Goal: Register for event/course: Sign up to attend an event or enroll in a course

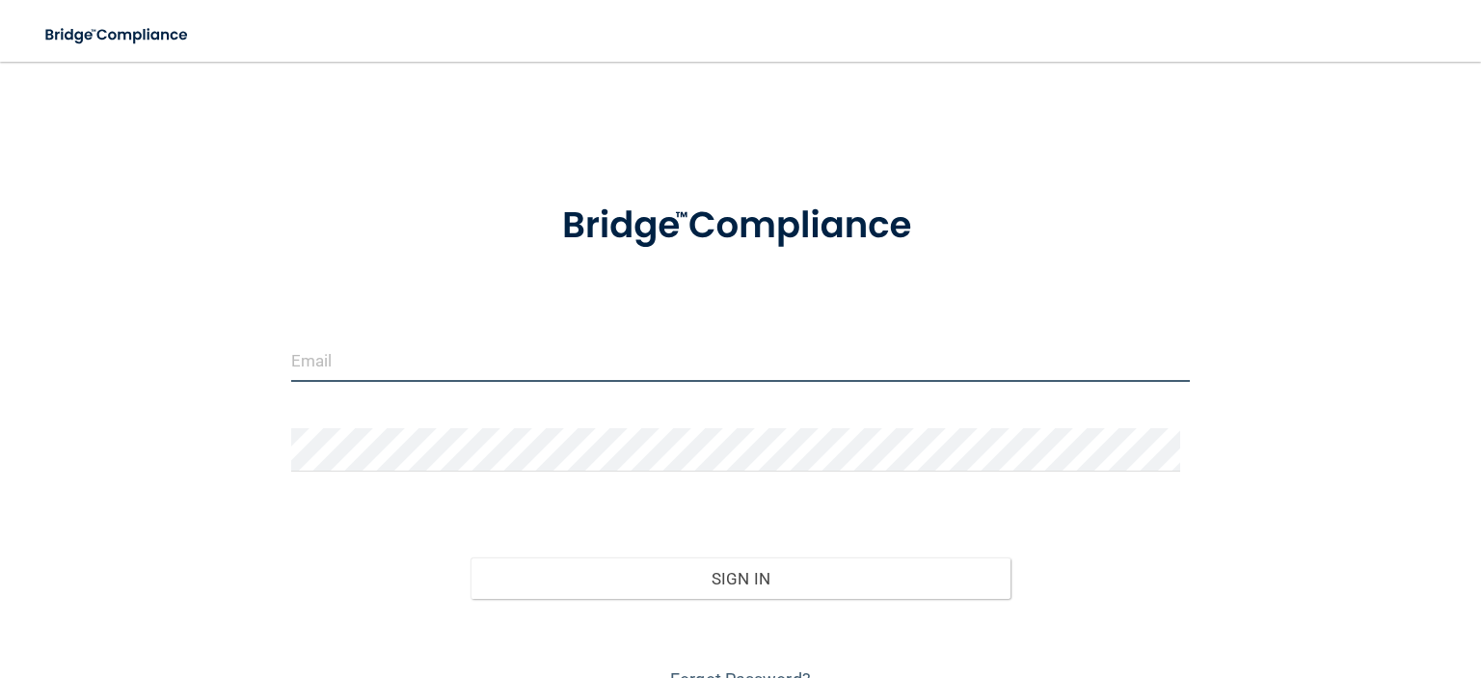
click at [383, 360] on input "email" at bounding box center [740, 359] width 899 height 43
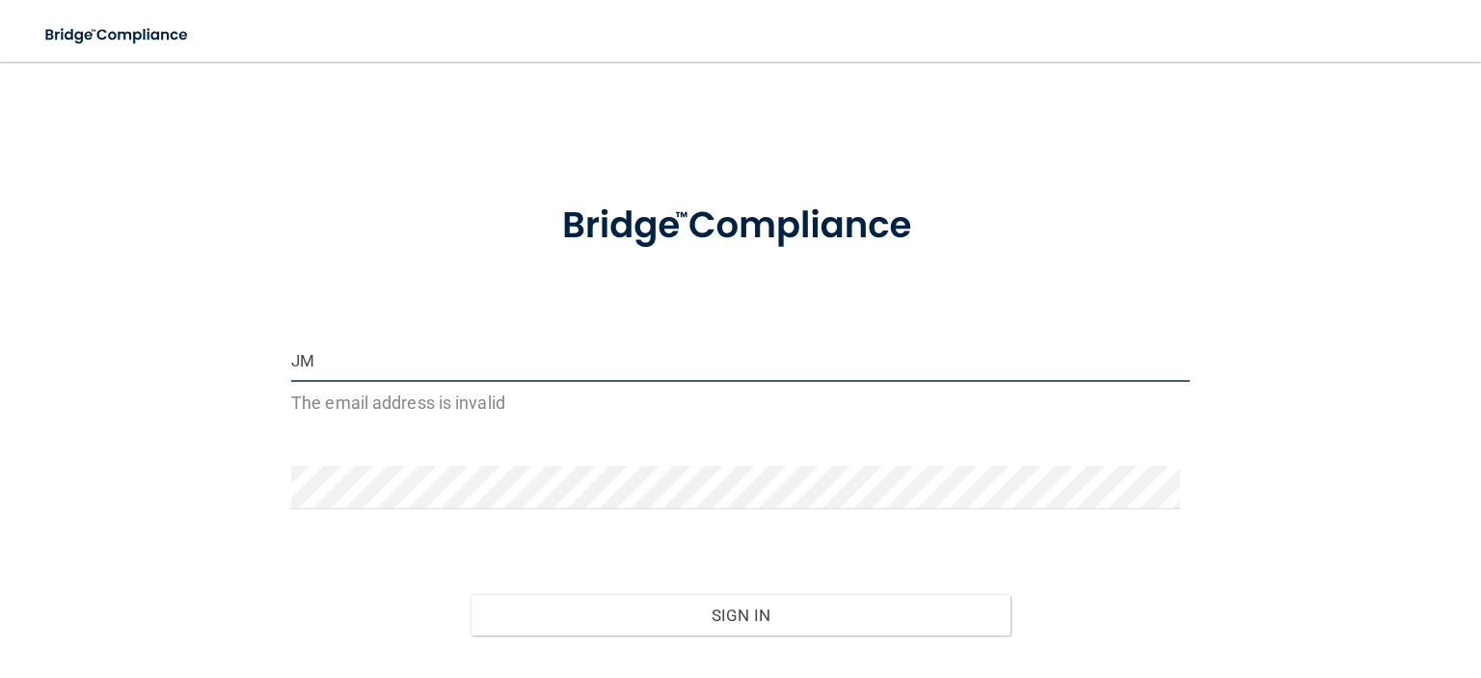
type input "J"
type input "[EMAIL_ADDRESS][DOMAIN_NAME]"
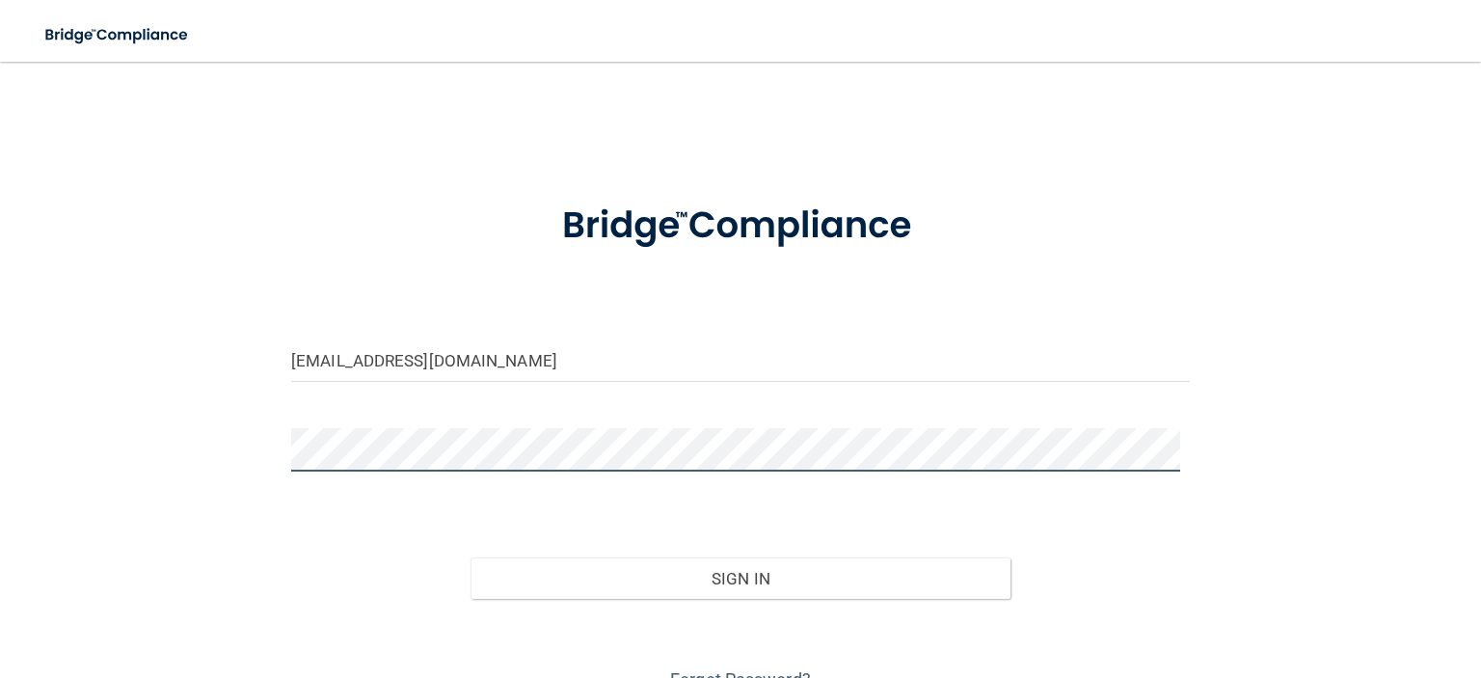
click at [471, 557] on button "Sign In" at bounding box center [740, 578] width 539 height 42
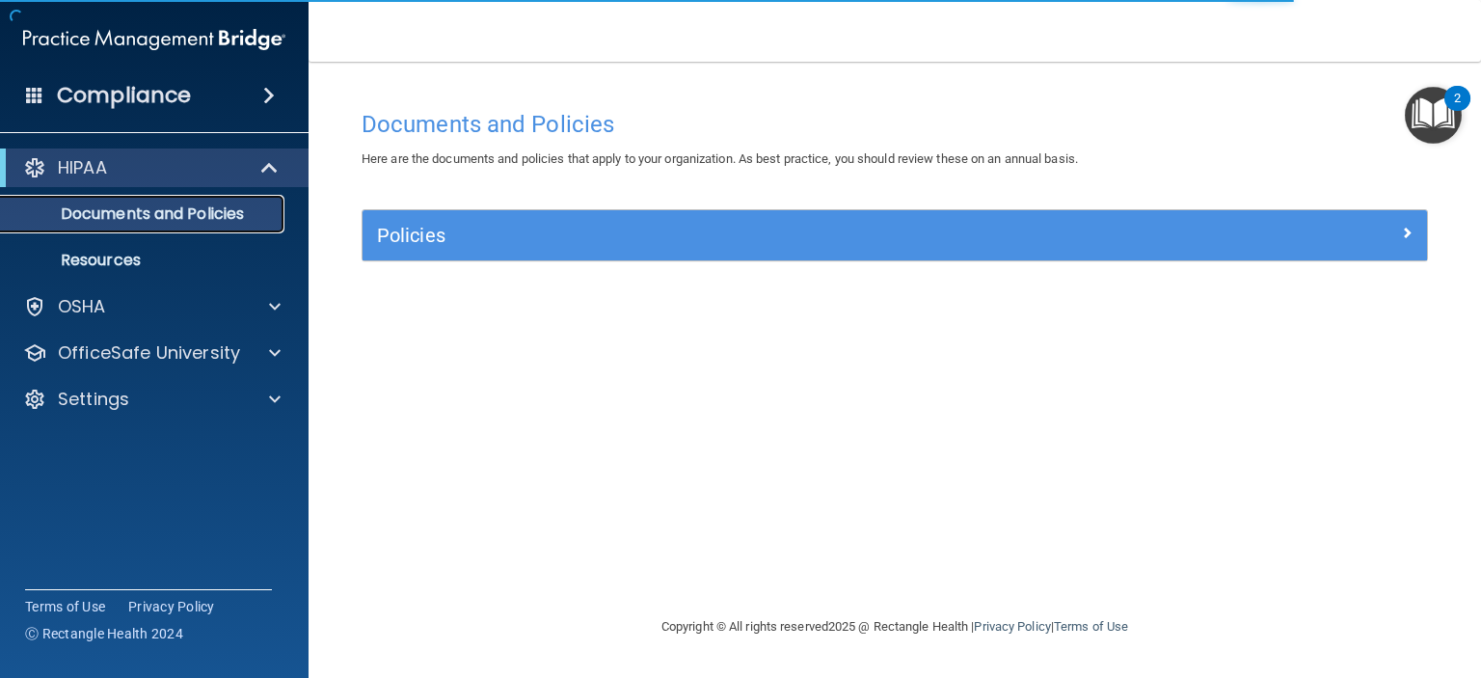
click at [144, 215] on p "Documents and Policies" at bounding box center [144, 213] width 263 height 19
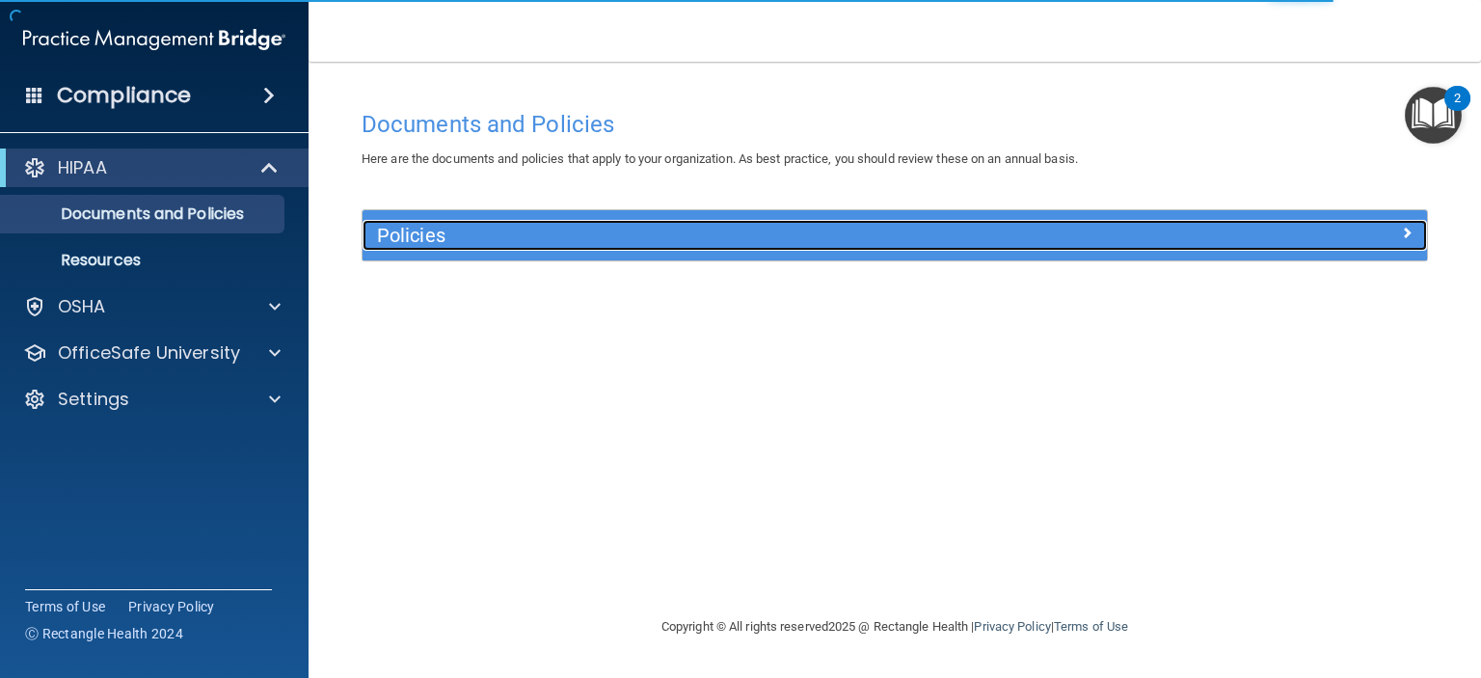
click at [390, 242] on h5 "Policies" at bounding box center [761, 235] width 769 height 21
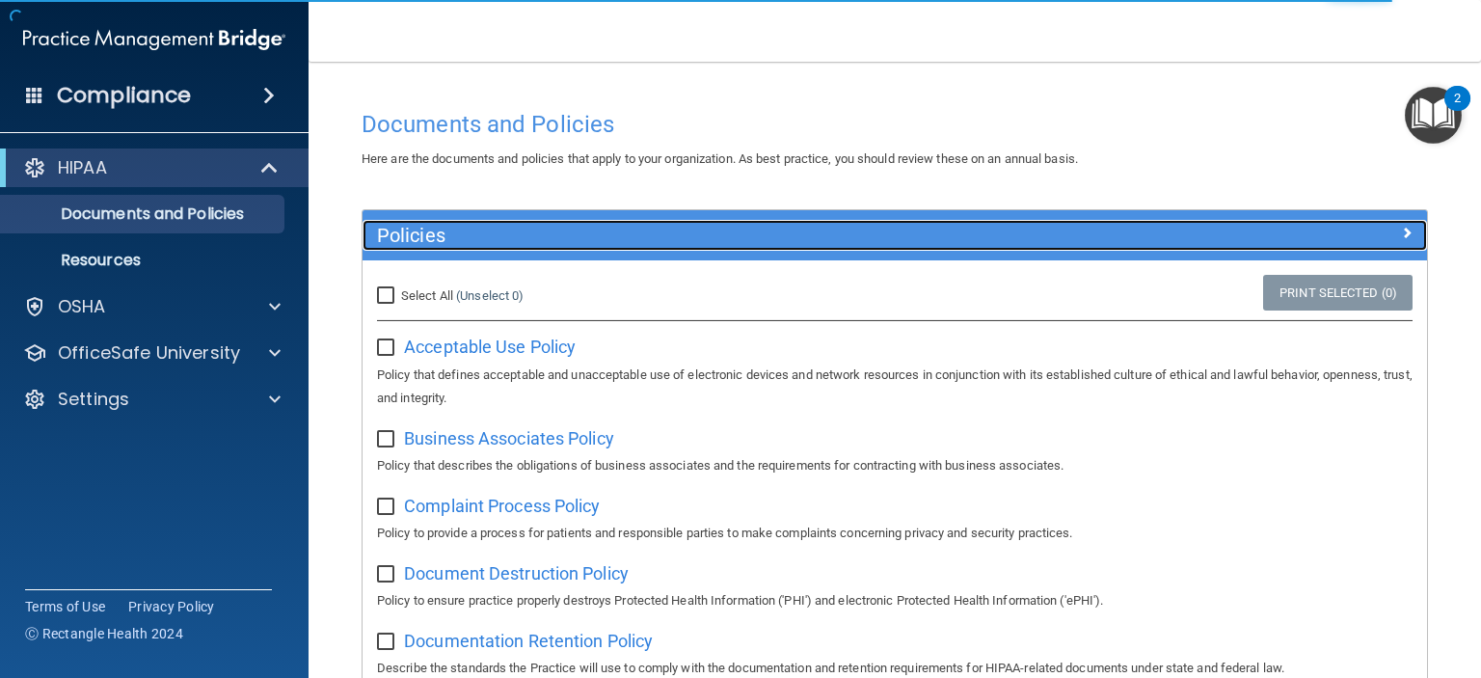
click at [486, 236] on h5 "Policies" at bounding box center [761, 235] width 769 height 21
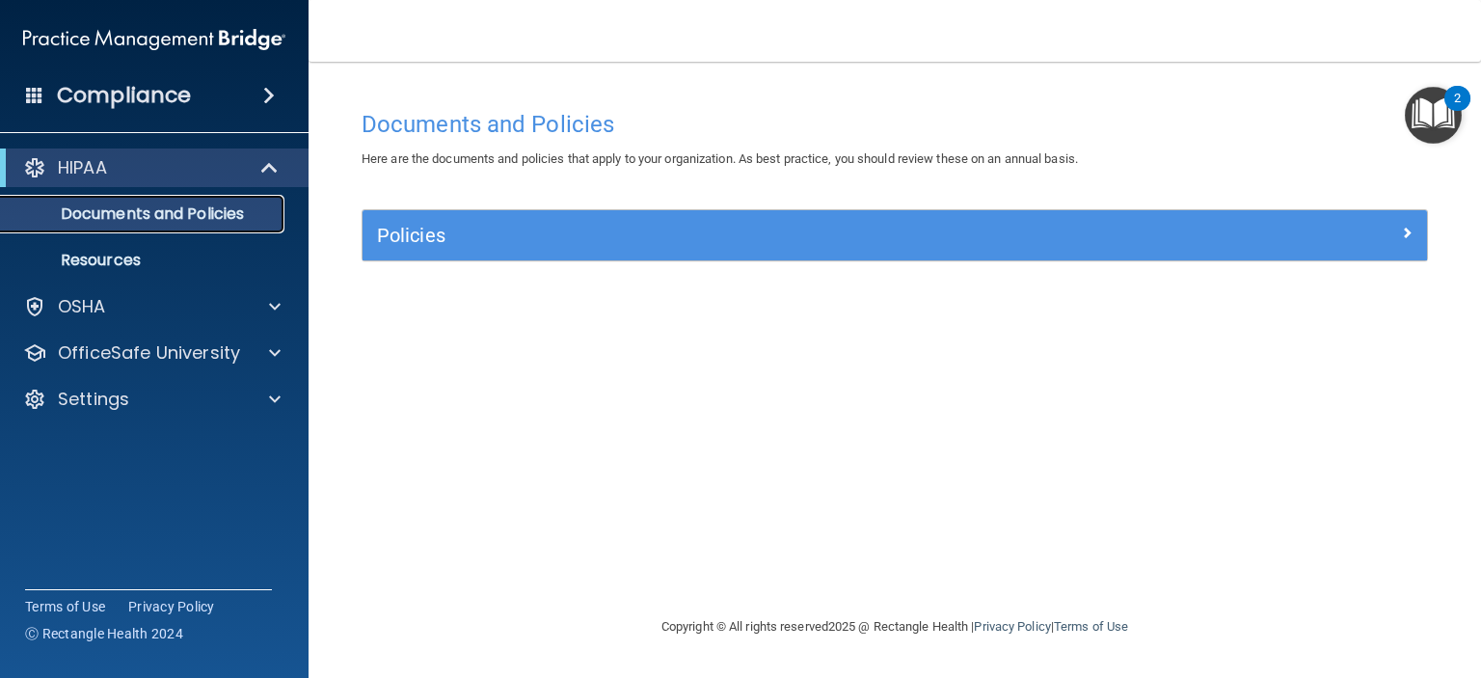
click at [121, 217] on p "Documents and Policies" at bounding box center [144, 213] width 263 height 19
click at [119, 254] on p "Resources" at bounding box center [144, 260] width 263 height 19
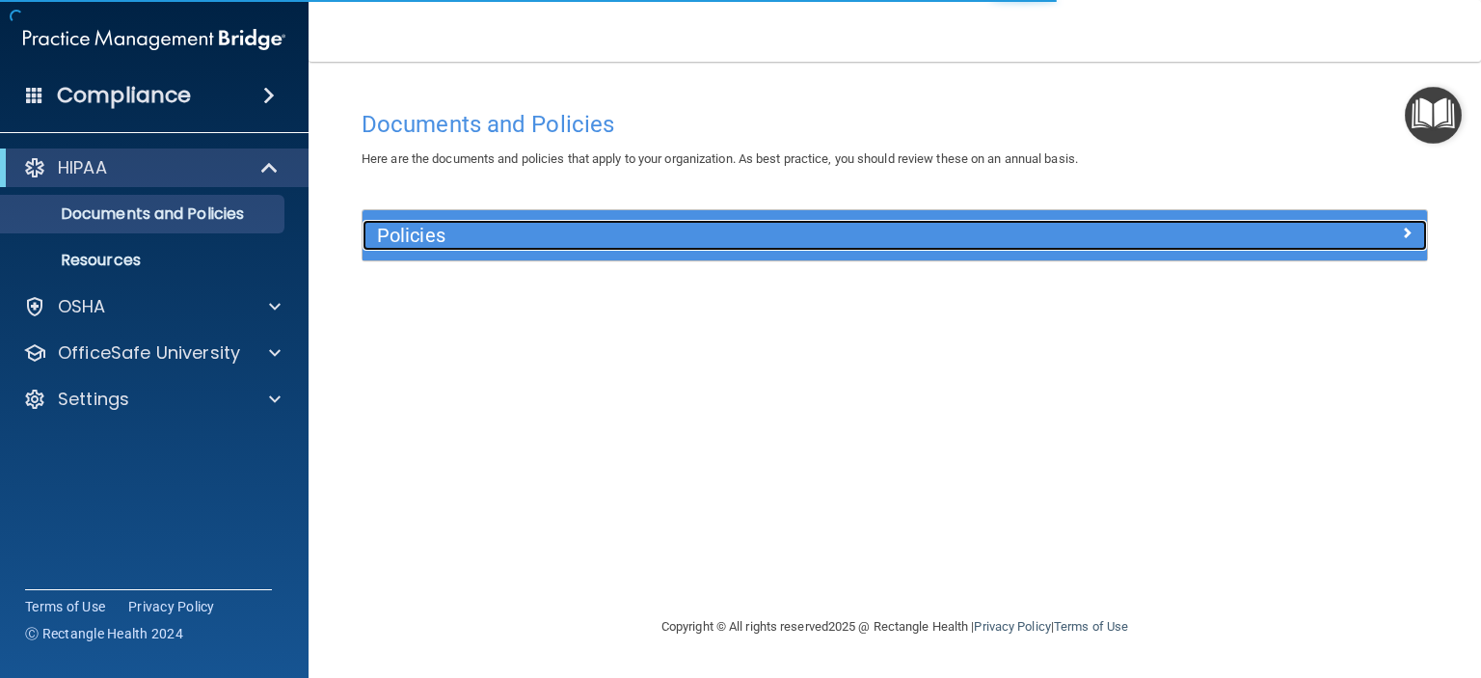
click at [690, 238] on h5 "Policies" at bounding box center [761, 235] width 769 height 21
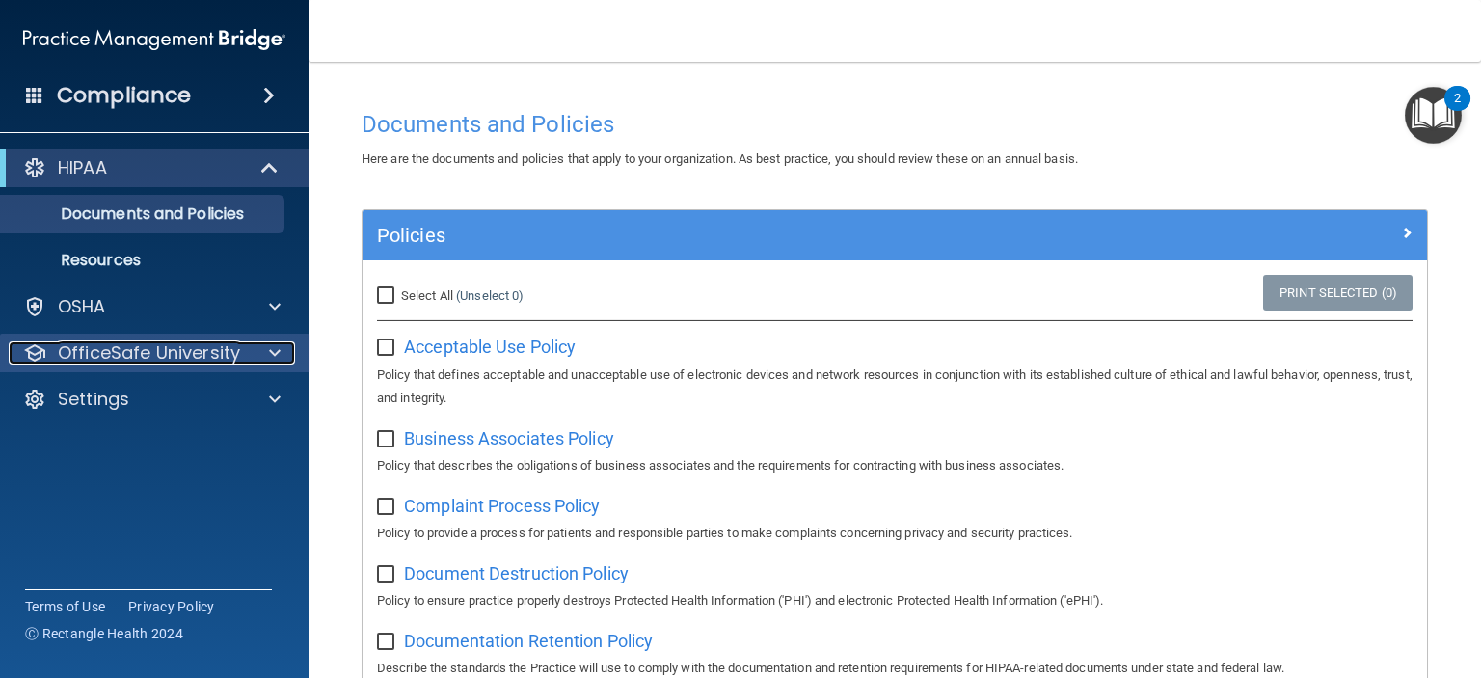
click at [187, 351] on p "OfficeSafe University" at bounding box center [149, 352] width 182 height 23
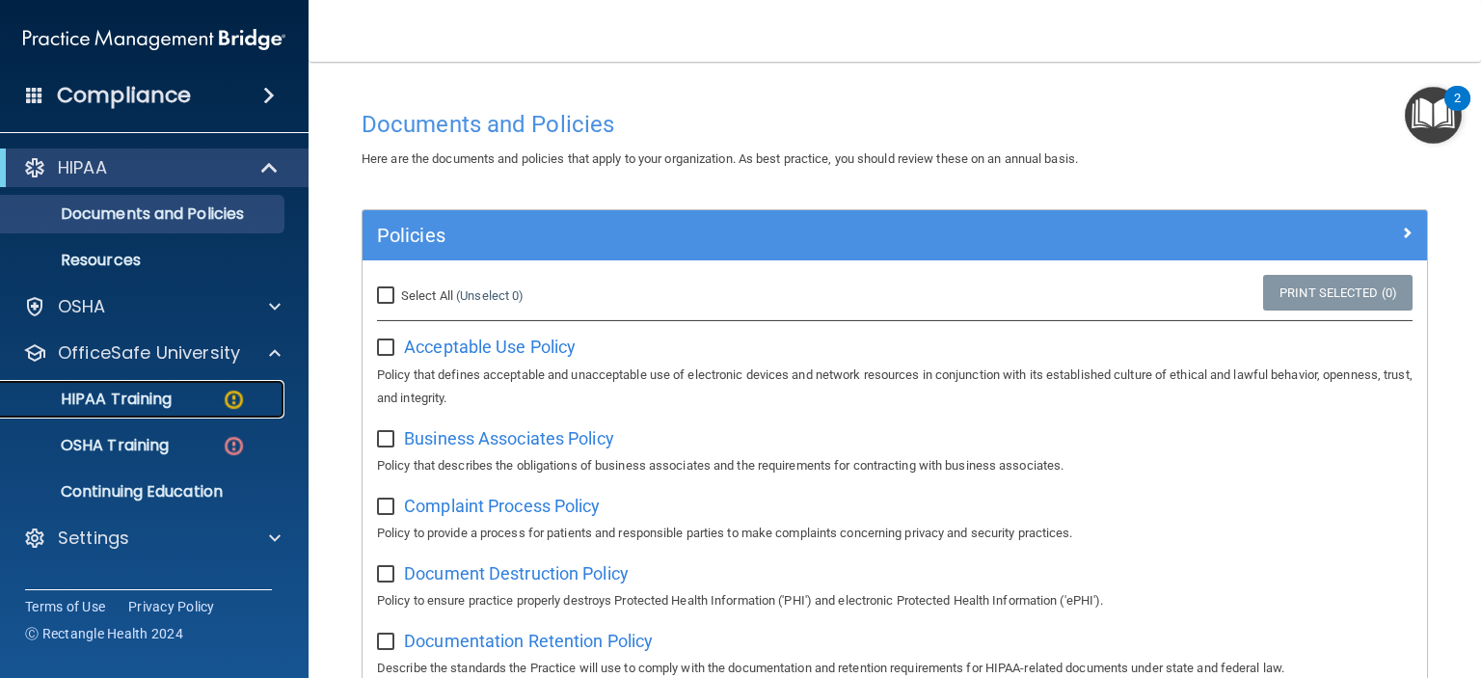
click at [177, 399] on div "HIPAA Training" at bounding box center [144, 399] width 263 height 19
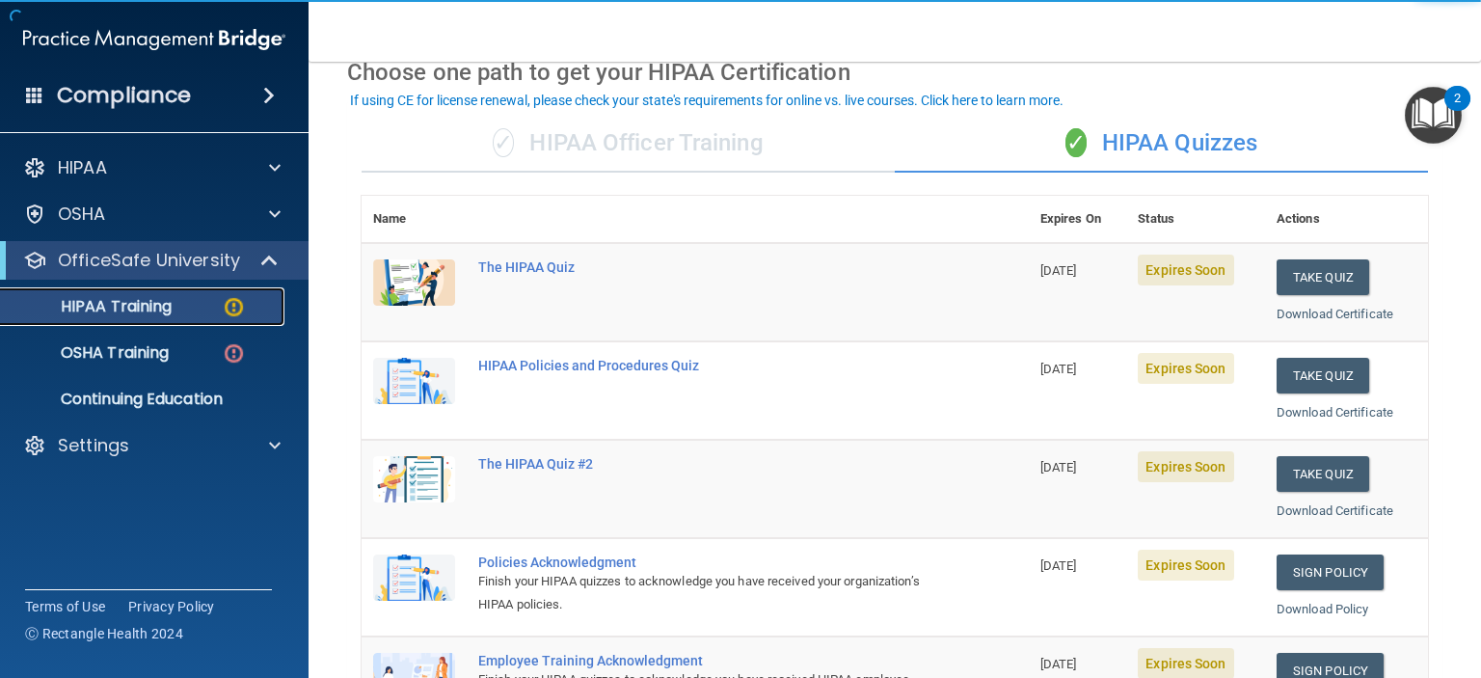
scroll to position [193, 0]
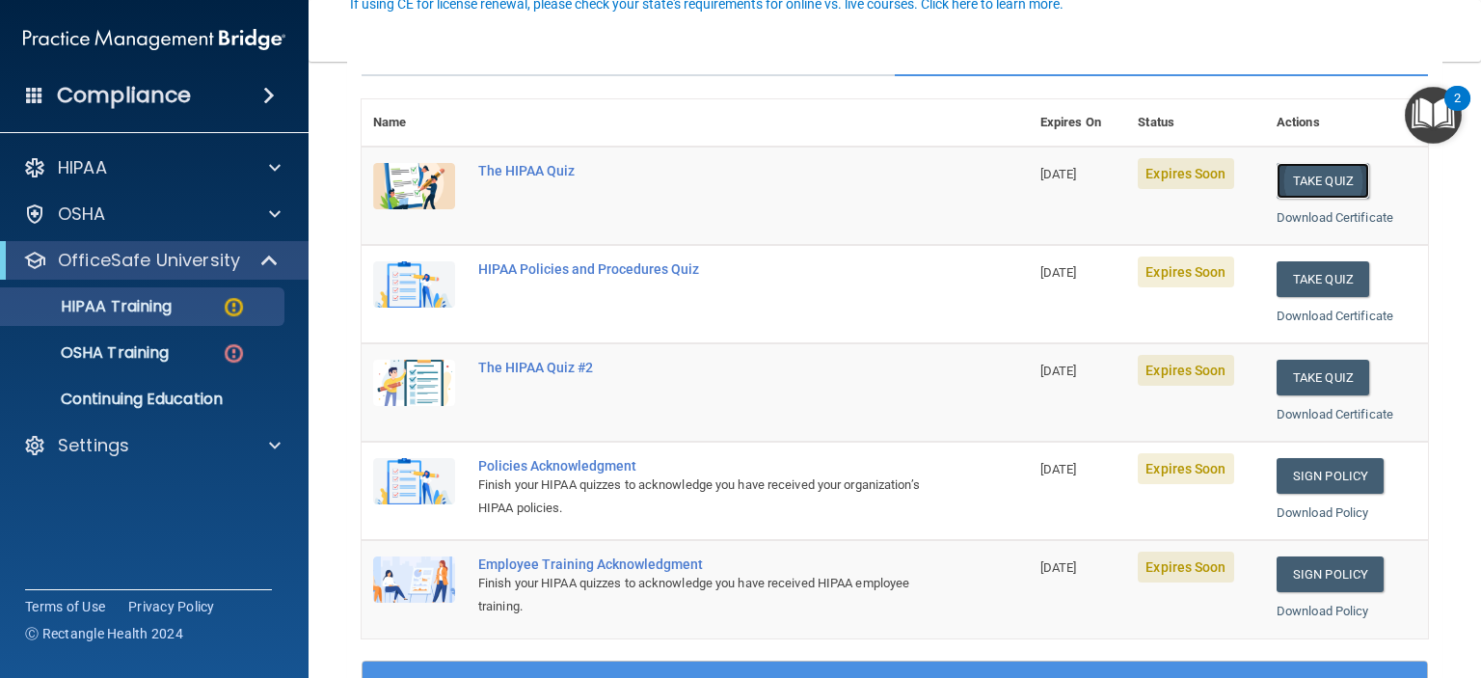
click at [1328, 184] on button "Take Quiz" at bounding box center [1323, 181] width 93 height 36
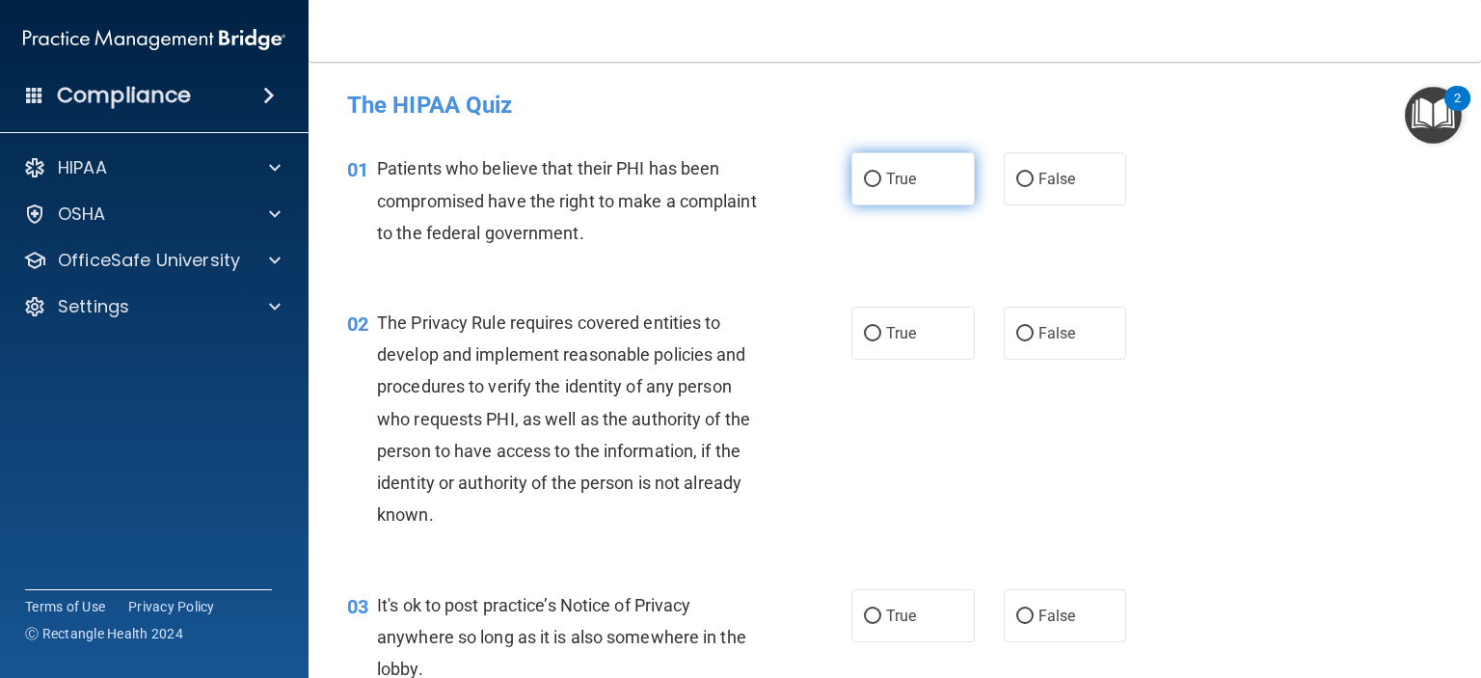
click at [864, 173] on input "True" at bounding box center [872, 180] width 17 height 14
radio input "true"
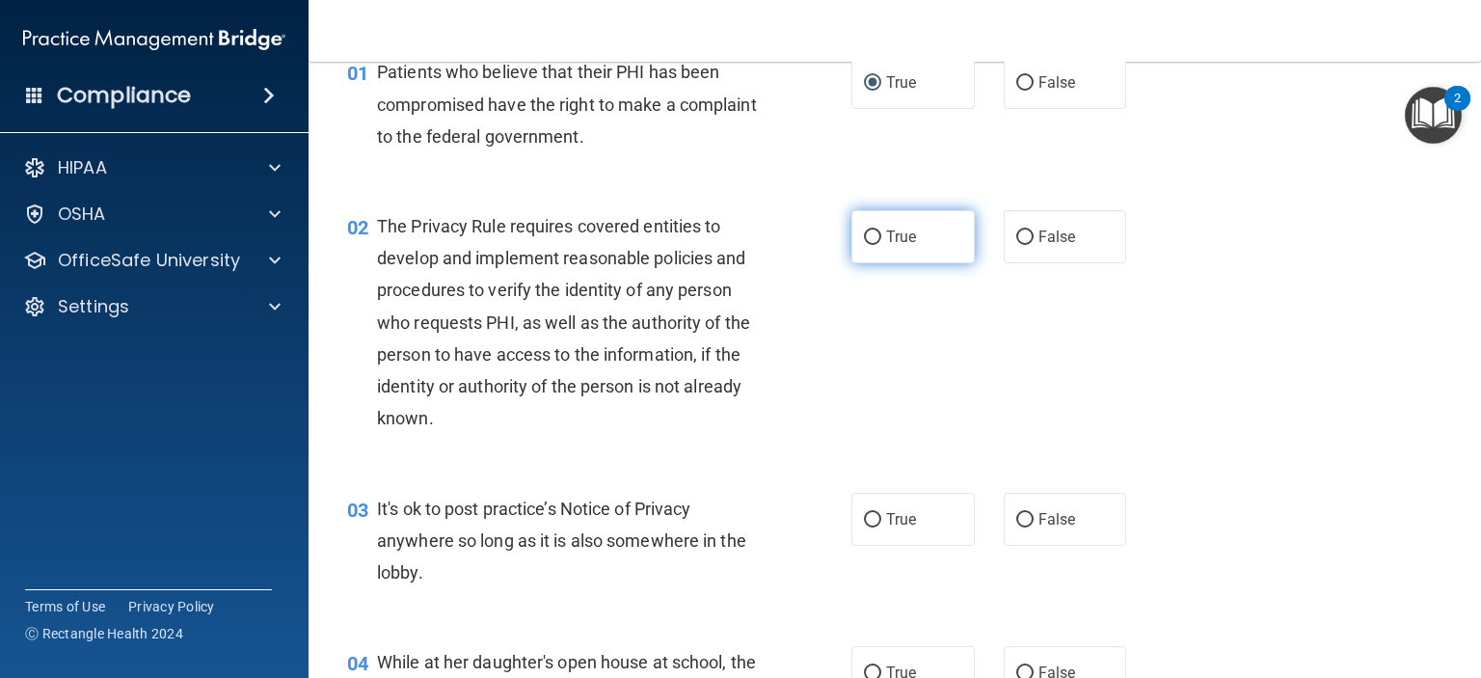
click at [865, 243] on input "True" at bounding box center [872, 237] width 17 height 14
radio input "true"
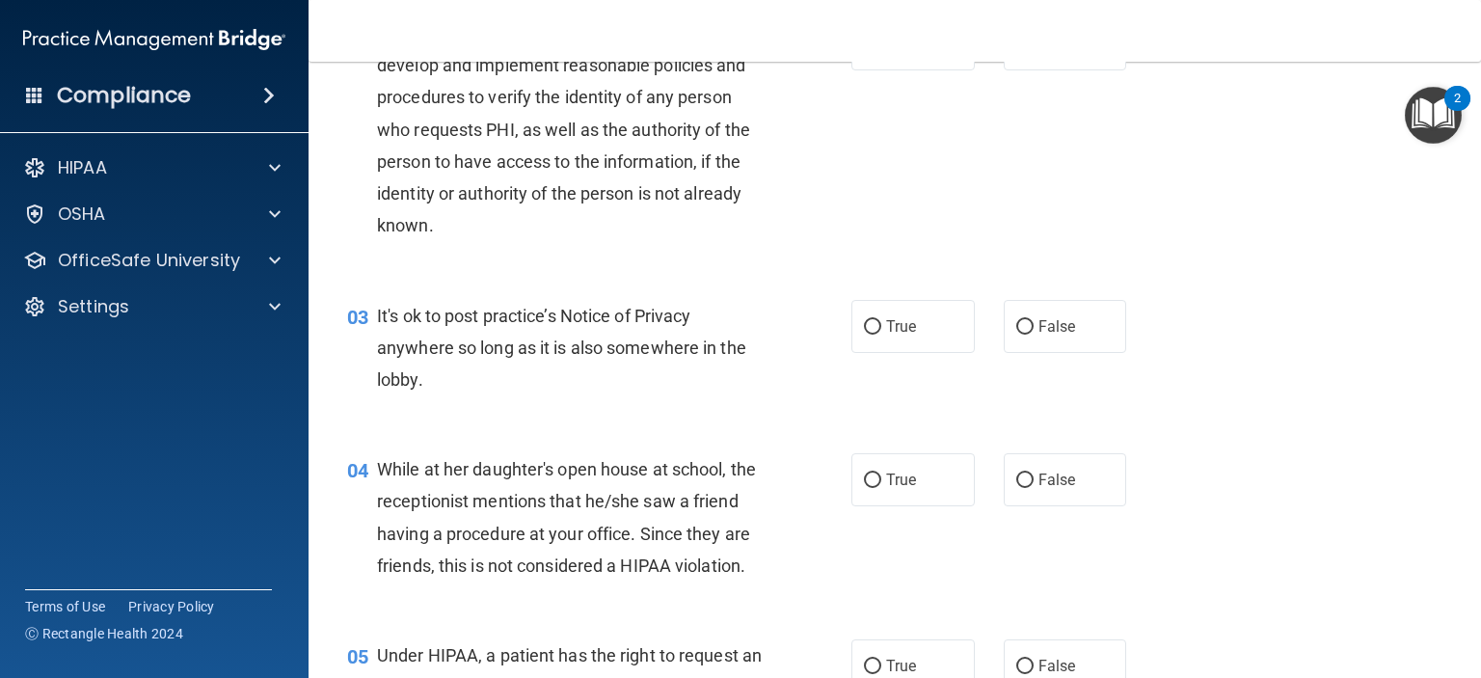
scroll to position [386, 0]
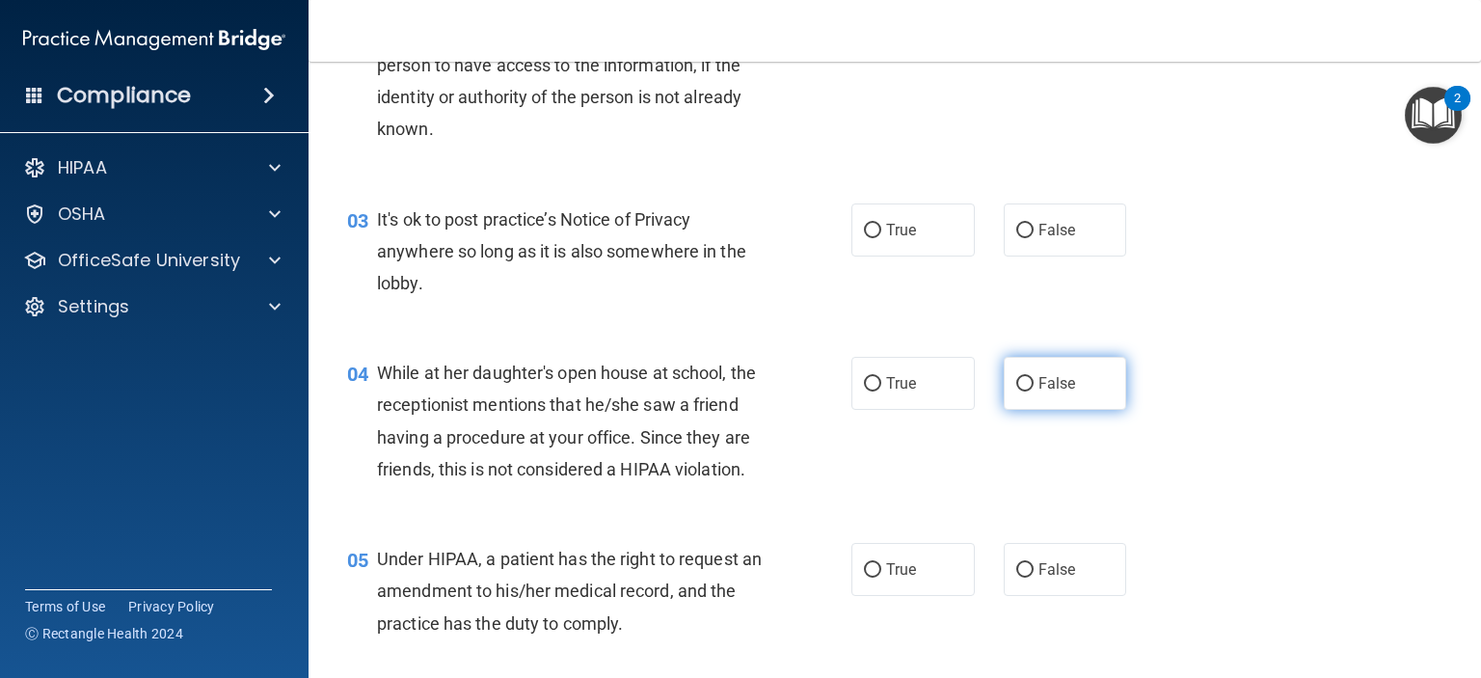
click at [1049, 389] on span "False" at bounding box center [1058, 383] width 38 height 18
click at [1034, 389] on input "False" at bounding box center [1024, 384] width 17 height 14
radio input "true"
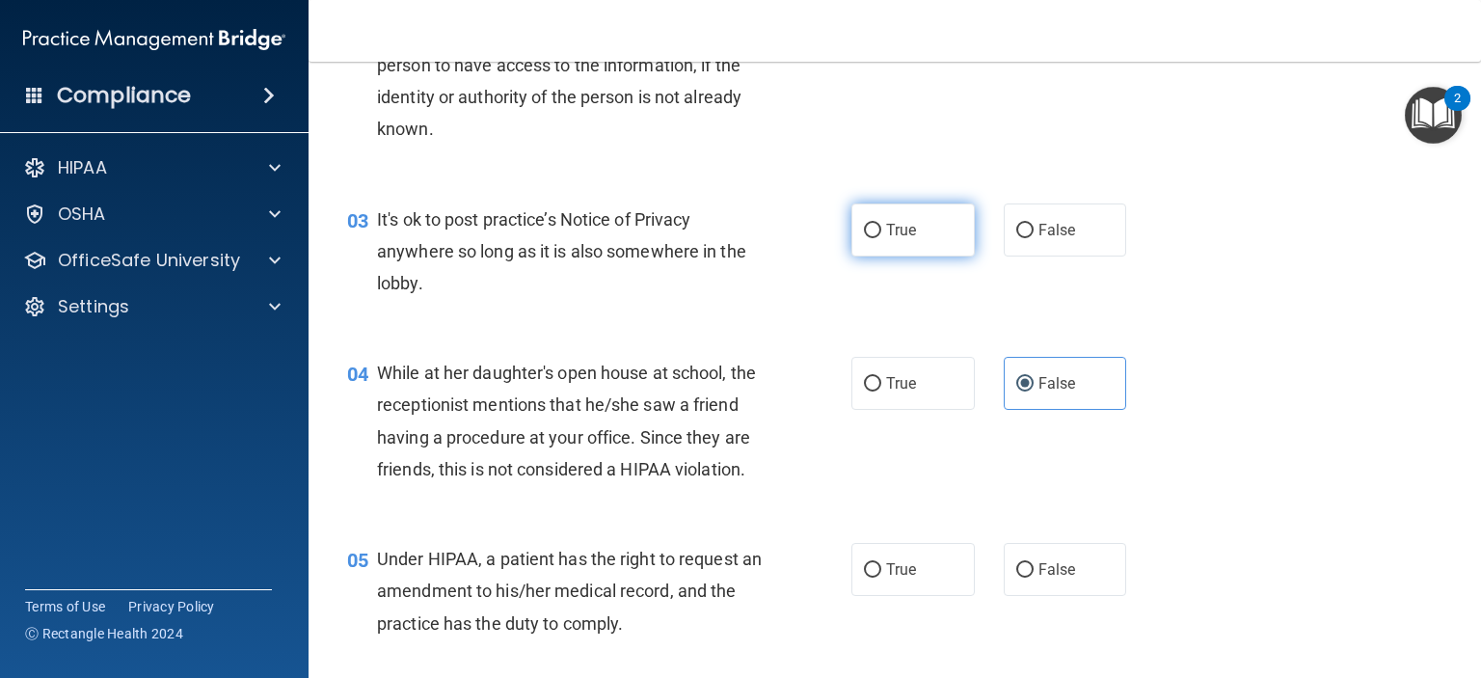
click at [914, 227] on label "True" at bounding box center [912, 229] width 123 height 53
click at [881, 227] on input "True" at bounding box center [872, 231] width 17 height 14
radio input "true"
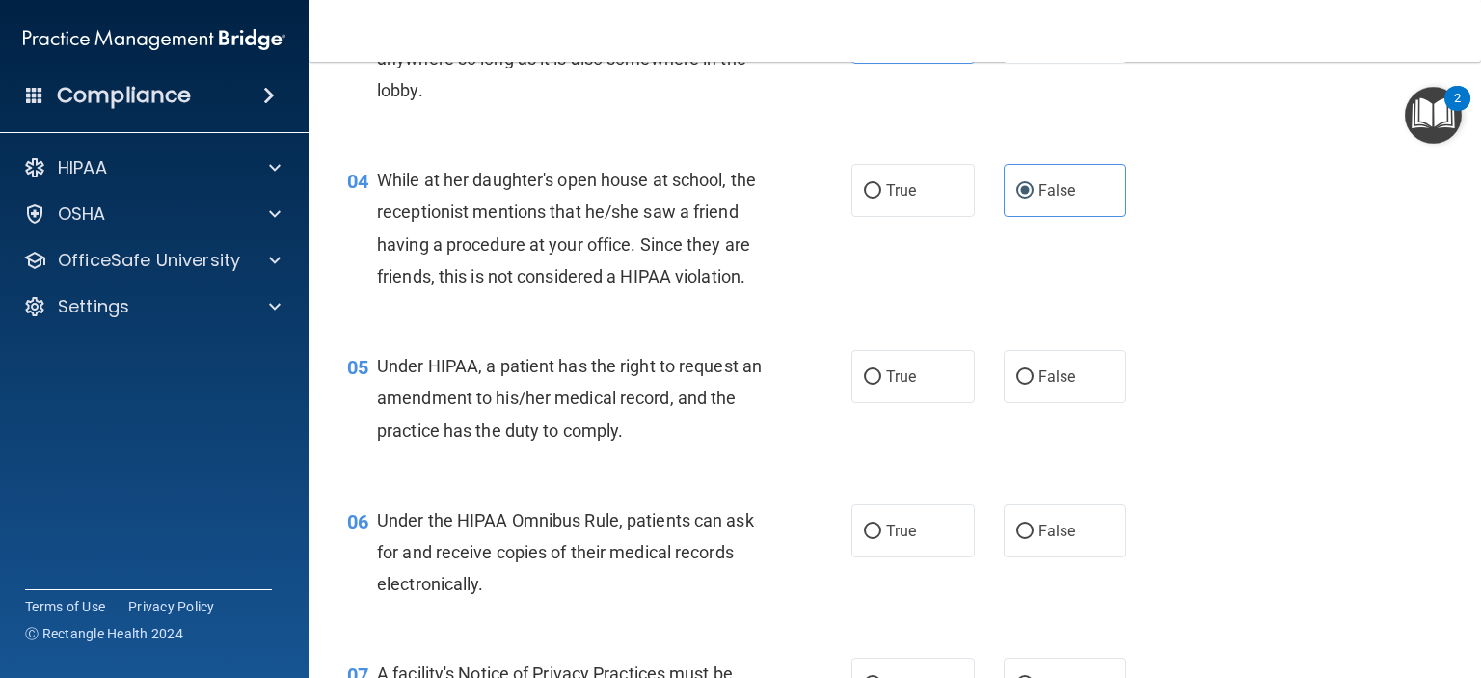
scroll to position [675, 0]
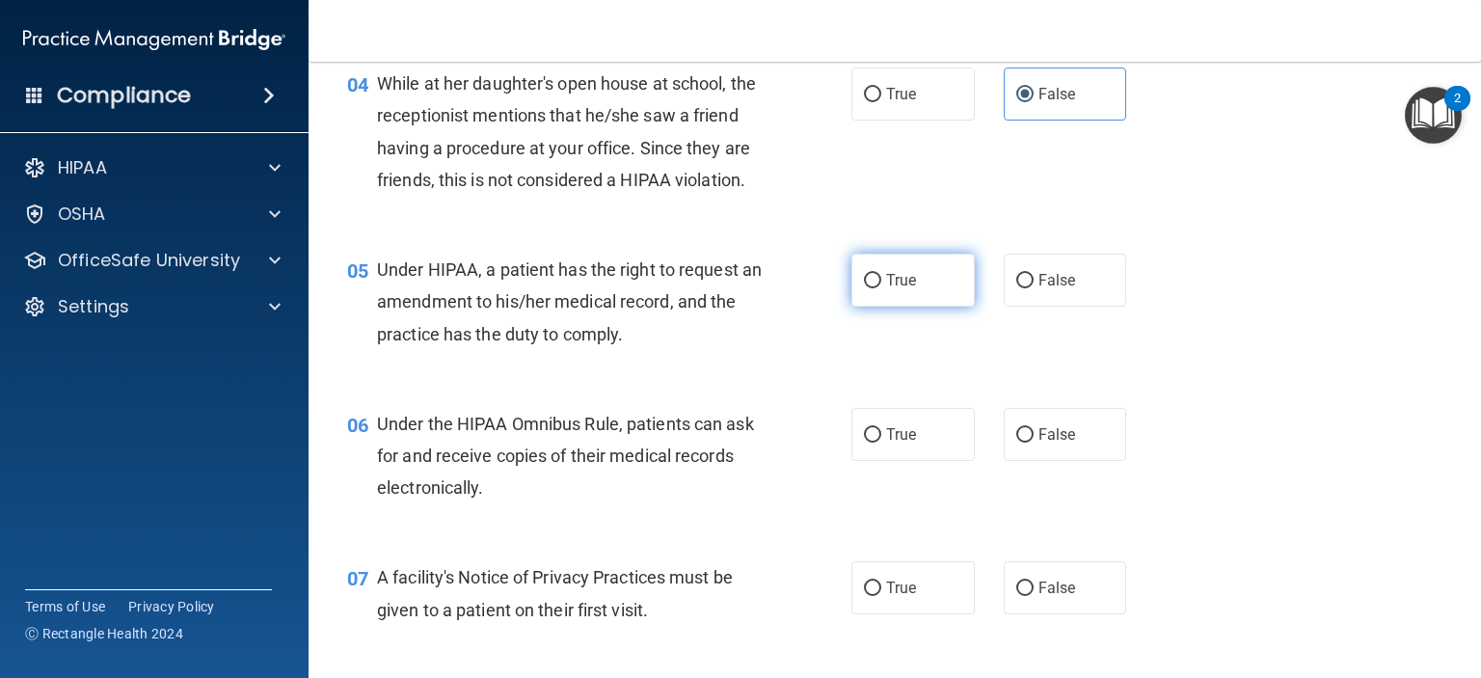
click at [886, 289] on span "True" at bounding box center [901, 280] width 30 height 18
click at [881, 288] on input "True" at bounding box center [872, 281] width 17 height 14
radio input "true"
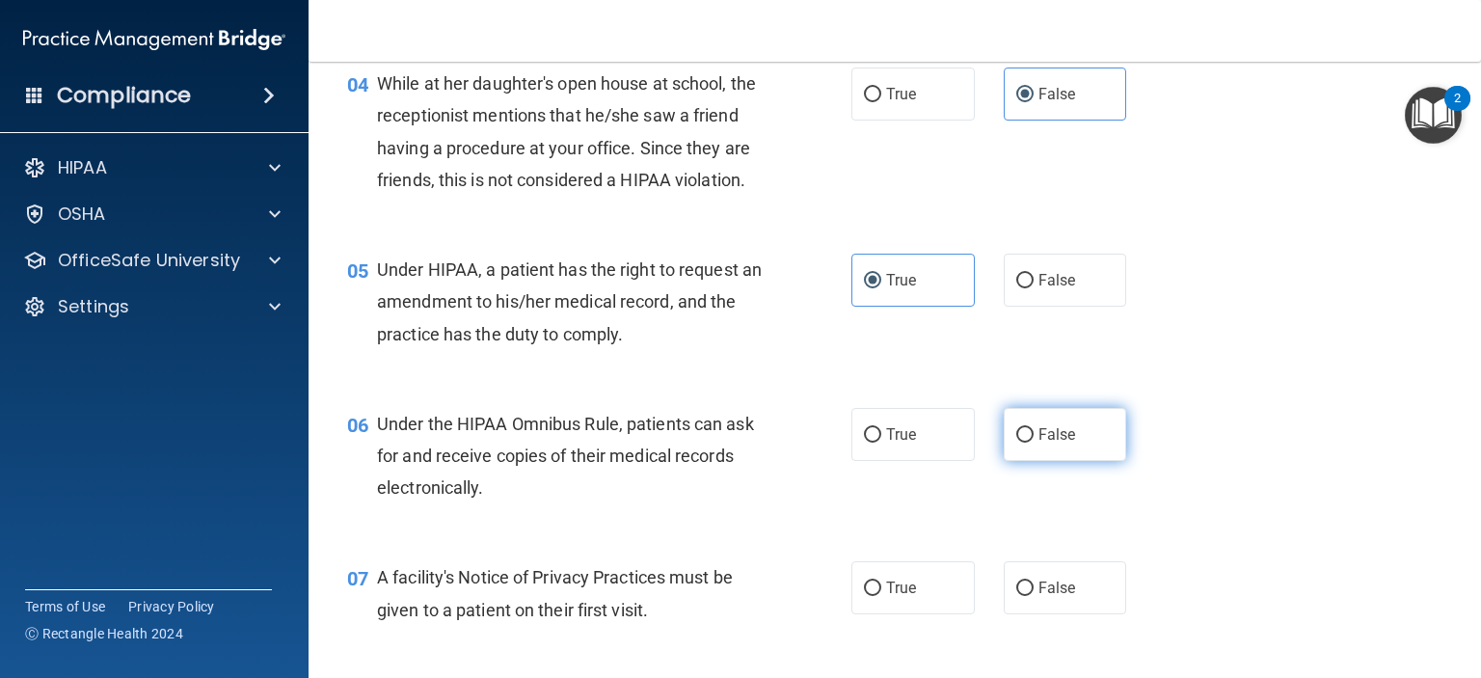
click at [1018, 443] on input "False" at bounding box center [1024, 435] width 17 height 14
radio input "true"
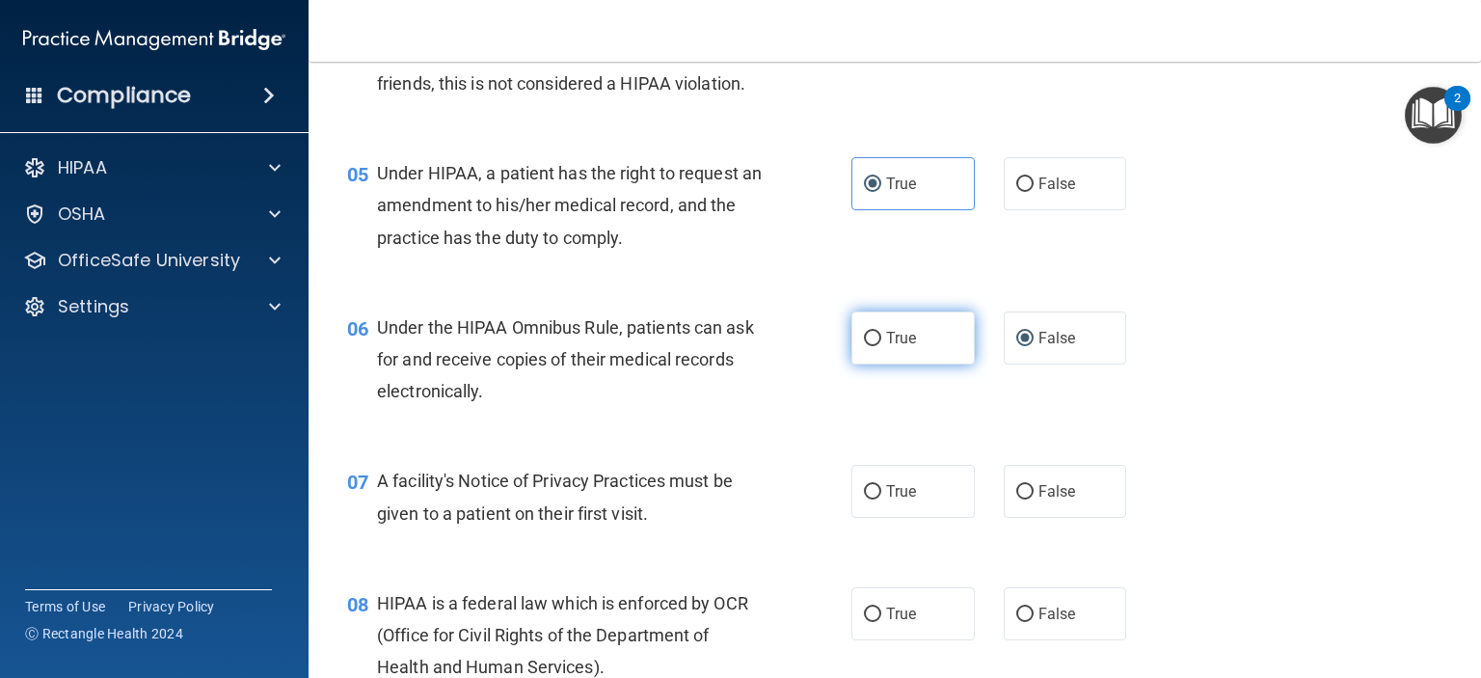
click at [914, 358] on label "True" at bounding box center [912, 337] width 123 height 53
click at [881, 346] on input "True" at bounding box center [872, 339] width 17 height 14
radio input "true"
radio input "false"
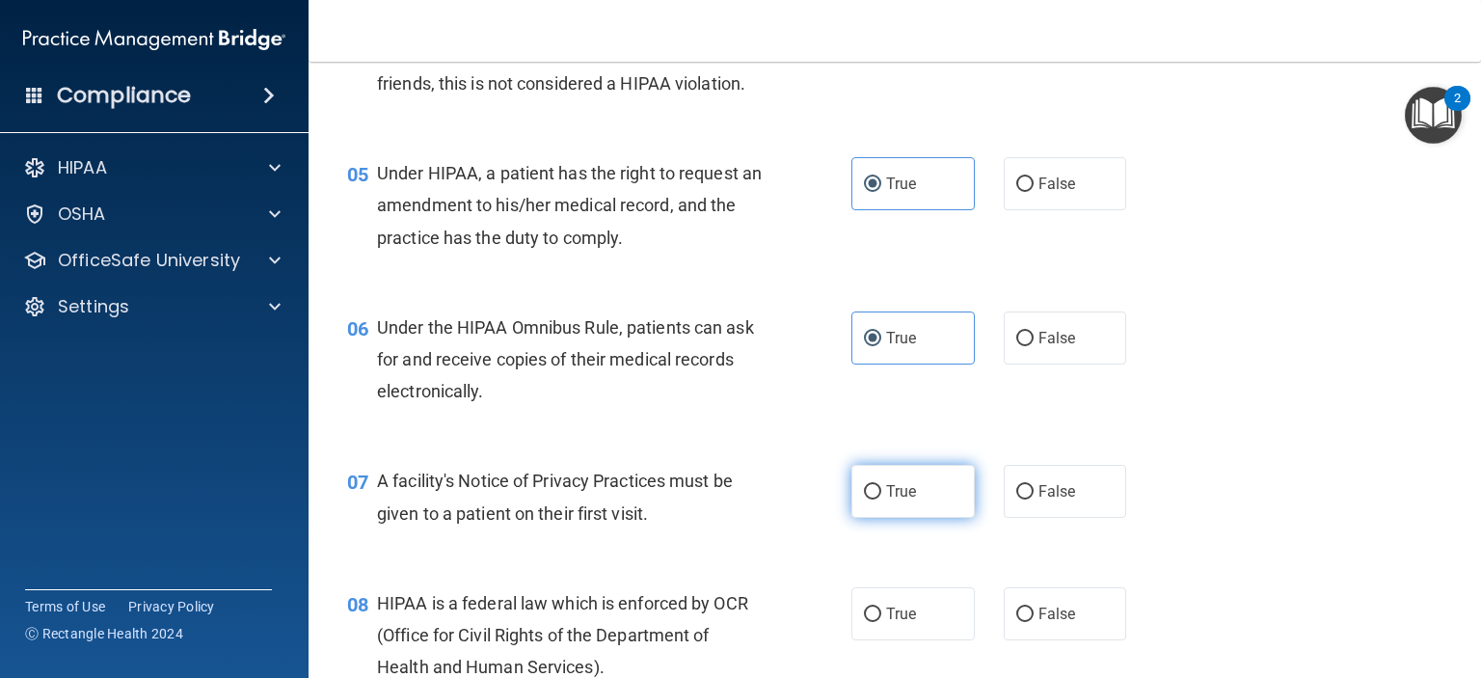
click at [895, 500] on span "True" at bounding box center [901, 491] width 30 height 18
click at [881, 499] on input "True" at bounding box center [872, 492] width 17 height 14
radio input "true"
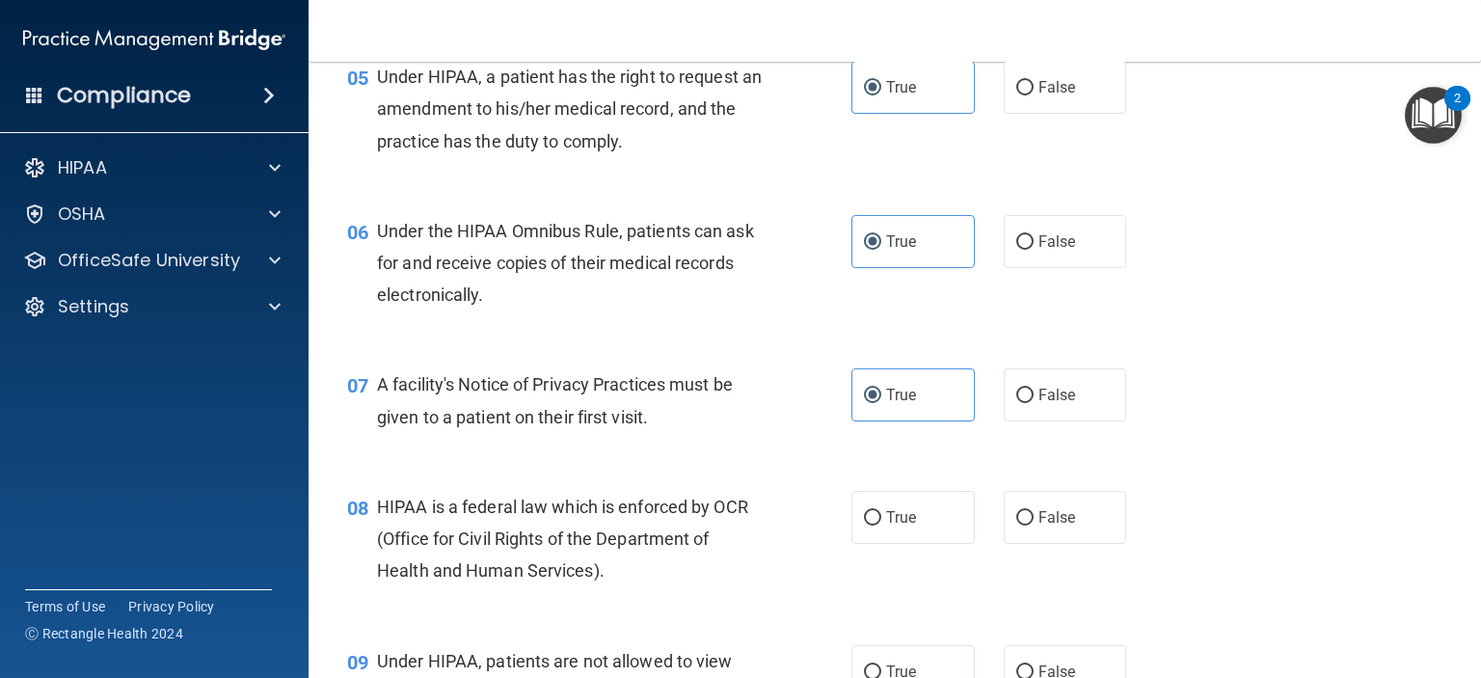
scroll to position [964, 0]
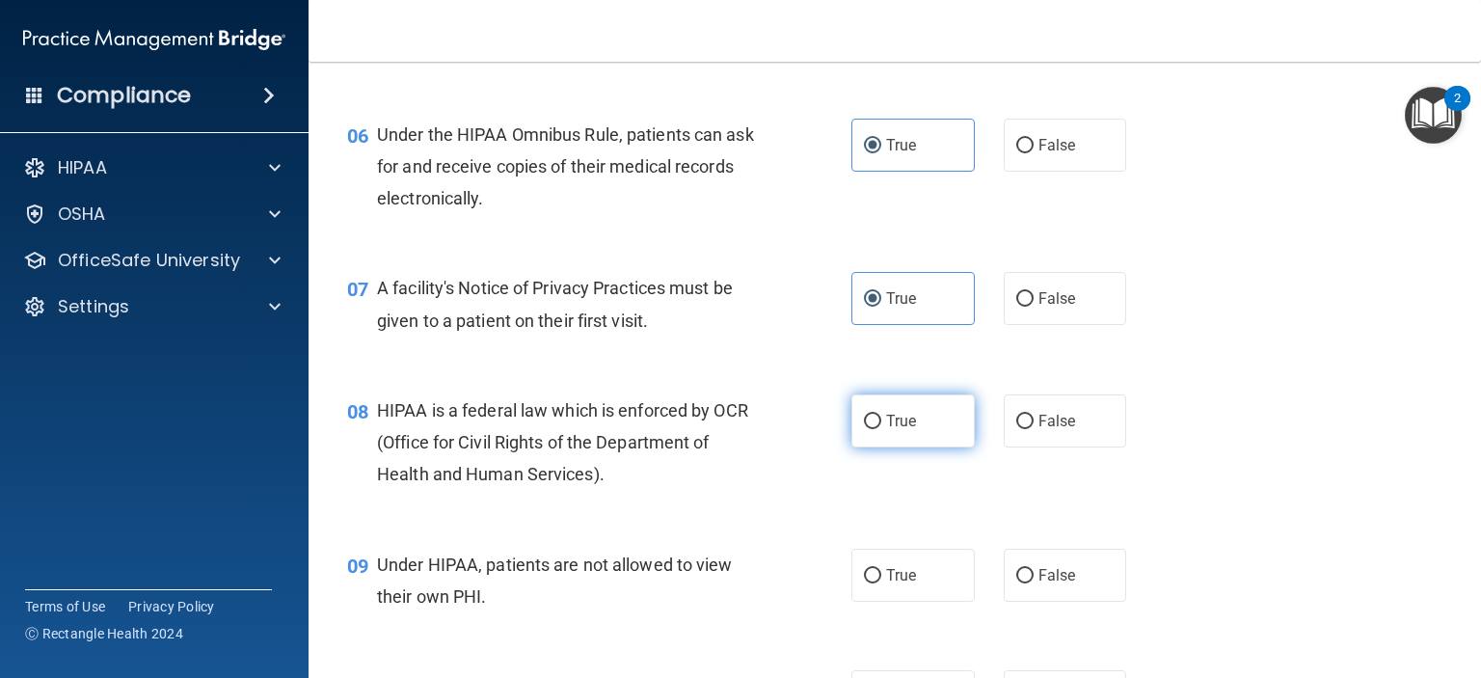
click at [864, 429] on input "True" at bounding box center [872, 422] width 17 height 14
radio input "true"
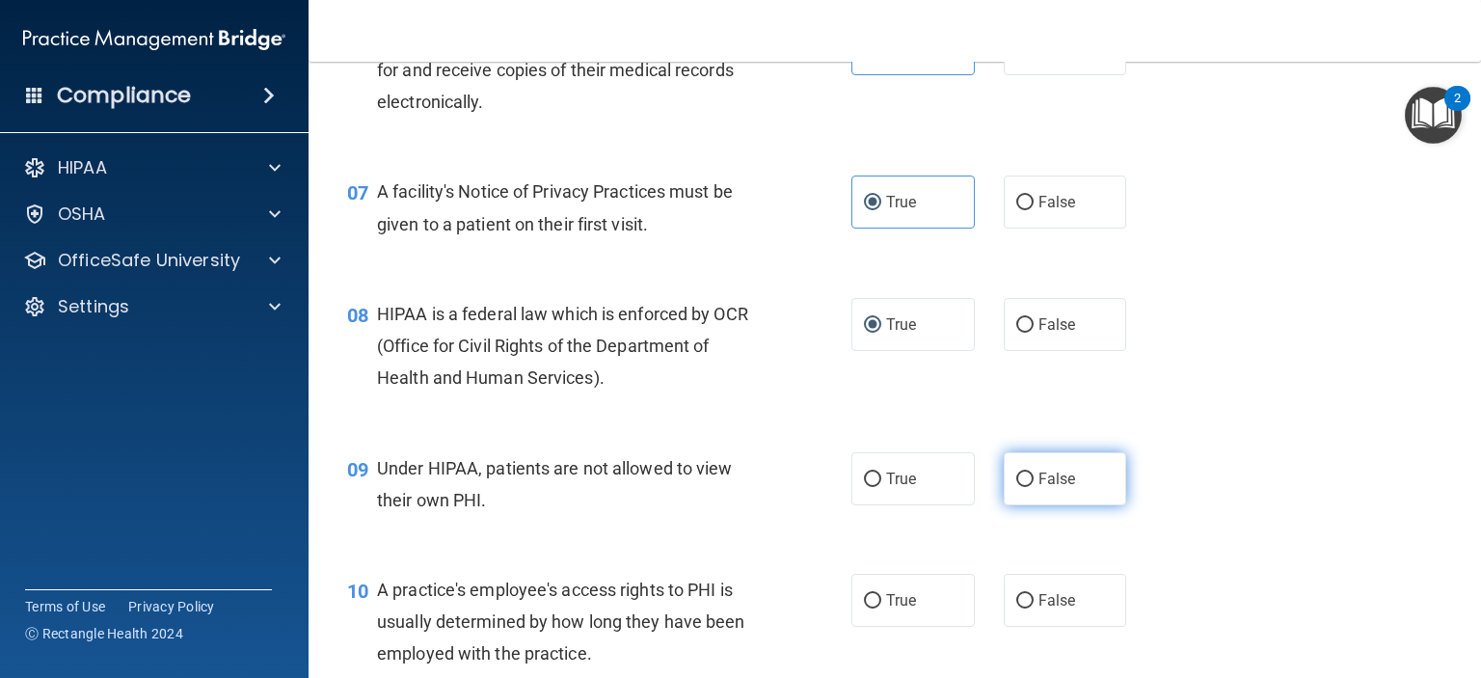
click at [1038, 497] on label "False" at bounding box center [1065, 478] width 123 height 53
click at [1034, 487] on input "False" at bounding box center [1024, 479] width 17 height 14
radio input "true"
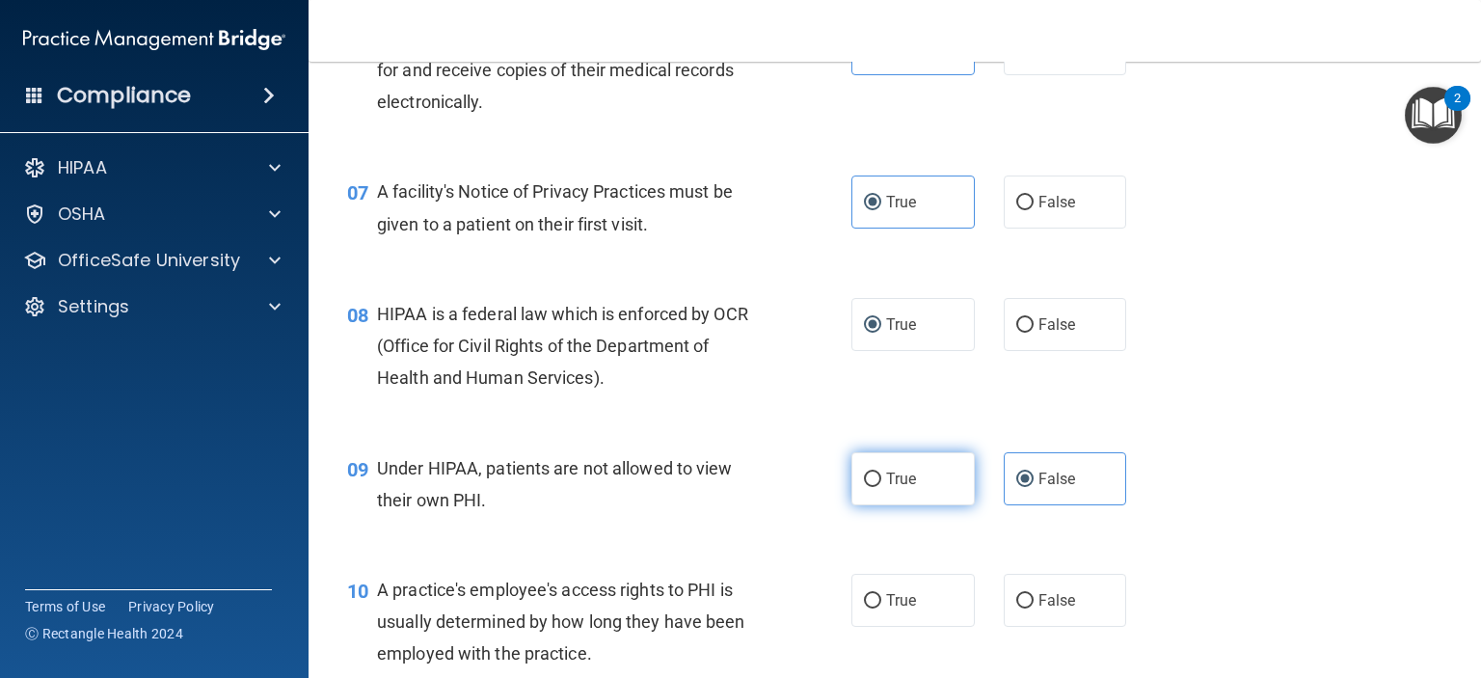
click at [908, 488] on span "True" at bounding box center [901, 479] width 30 height 18
click at [881, 487] on input "True" at bounding box center [872, 479] width 17 height 14
radio input "true"
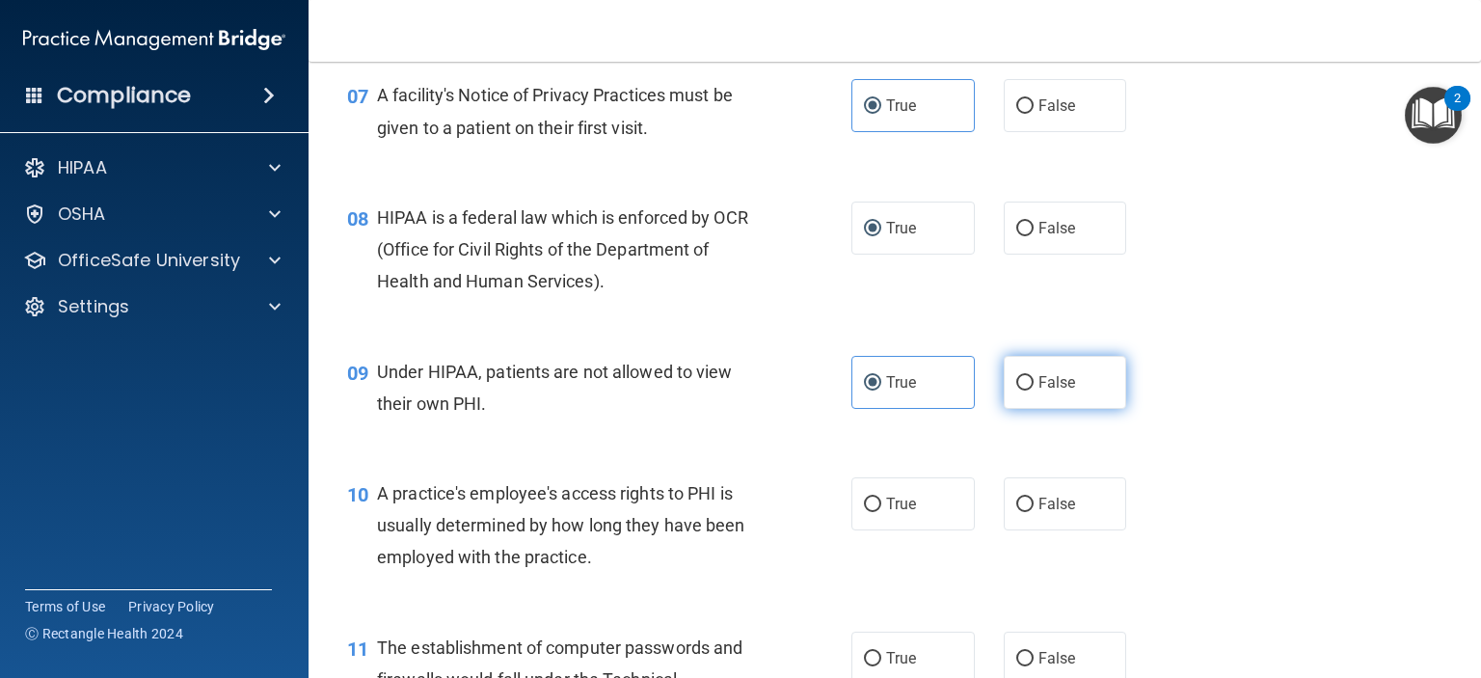
click at [1016, 391] on input "False" at bounding box center [1024, 383] width 17 height 14
radio input "true"
radio input "false"
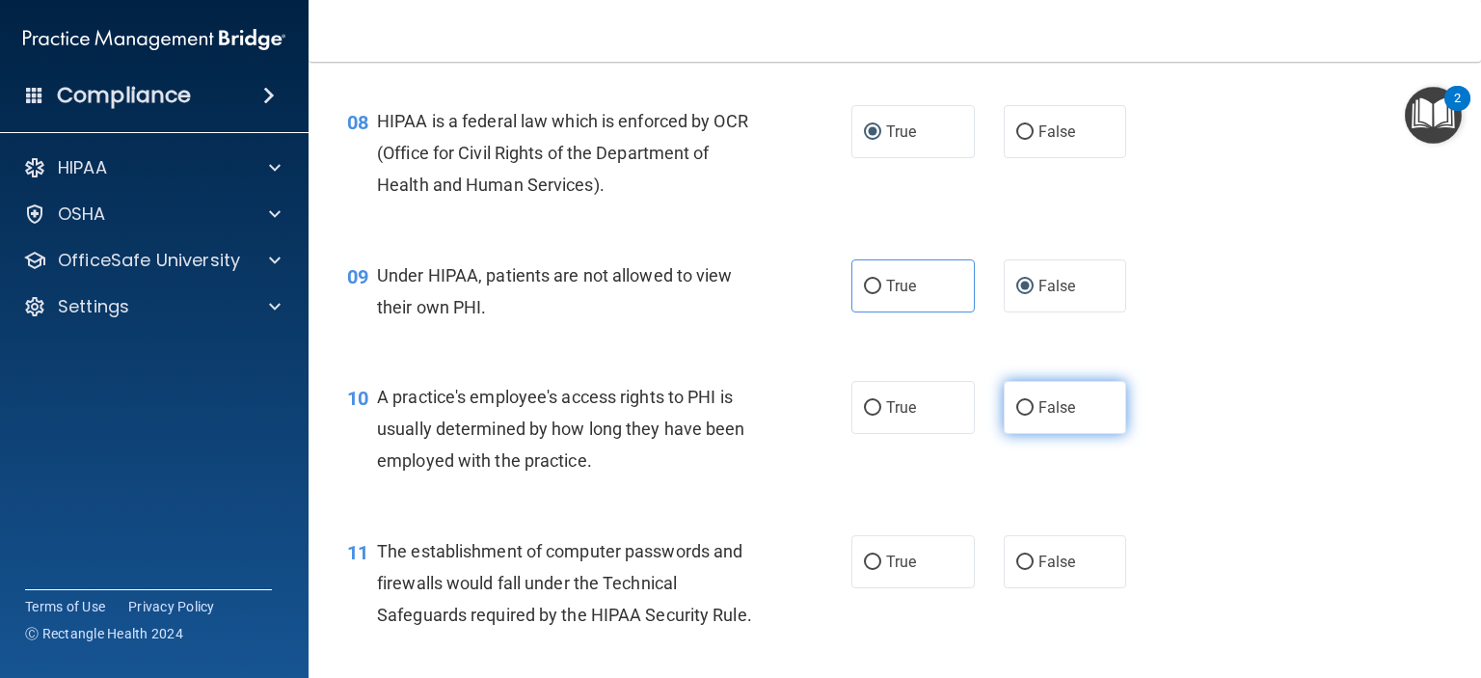
click at [1041, 417] on span "False" at bounding box center [1058, 407] width 38 height 18
click at [1034, 416] on input "False" at bounding box center [1024, 408] width 17 height 14
radio input "true"
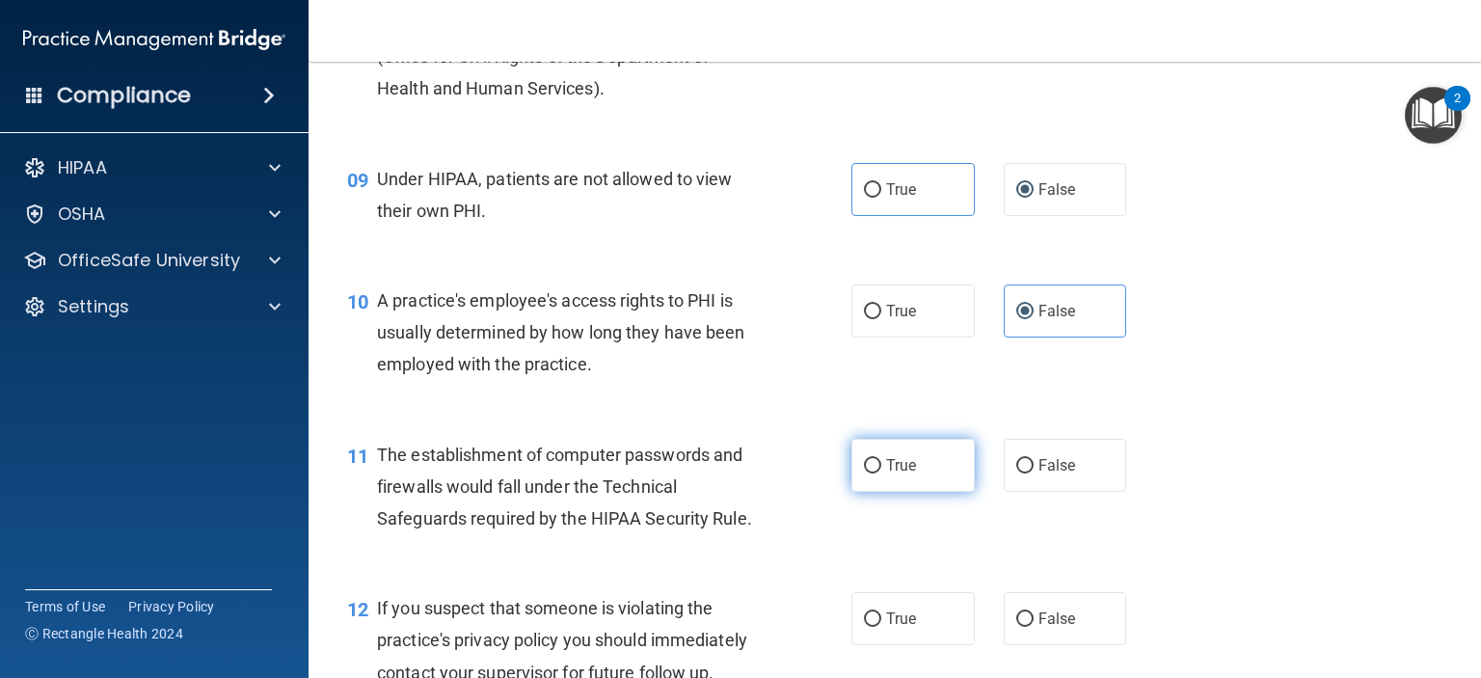
click at [895, 481] on label "True" at bounding box center [912, 465] width 123 height 53
click at [881, 473] on input "True" at bounding box center [872, 466] width 17 height 14
radio input "true"
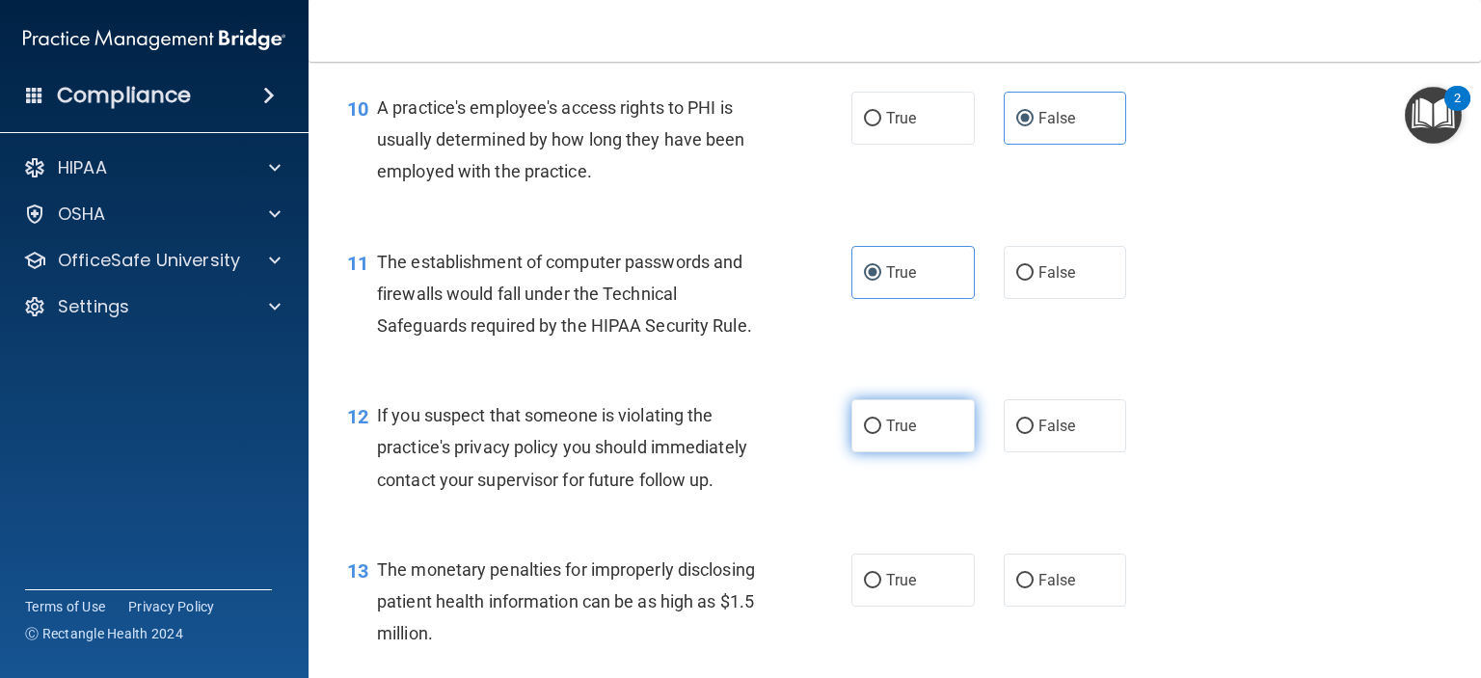
click at [889, 435] on span "True" at bounding box center [901, 426] width 30 height 18
click at [881, 434] on input "True" at bounding box center [872, 426] width 17 height 14
radio input "true"
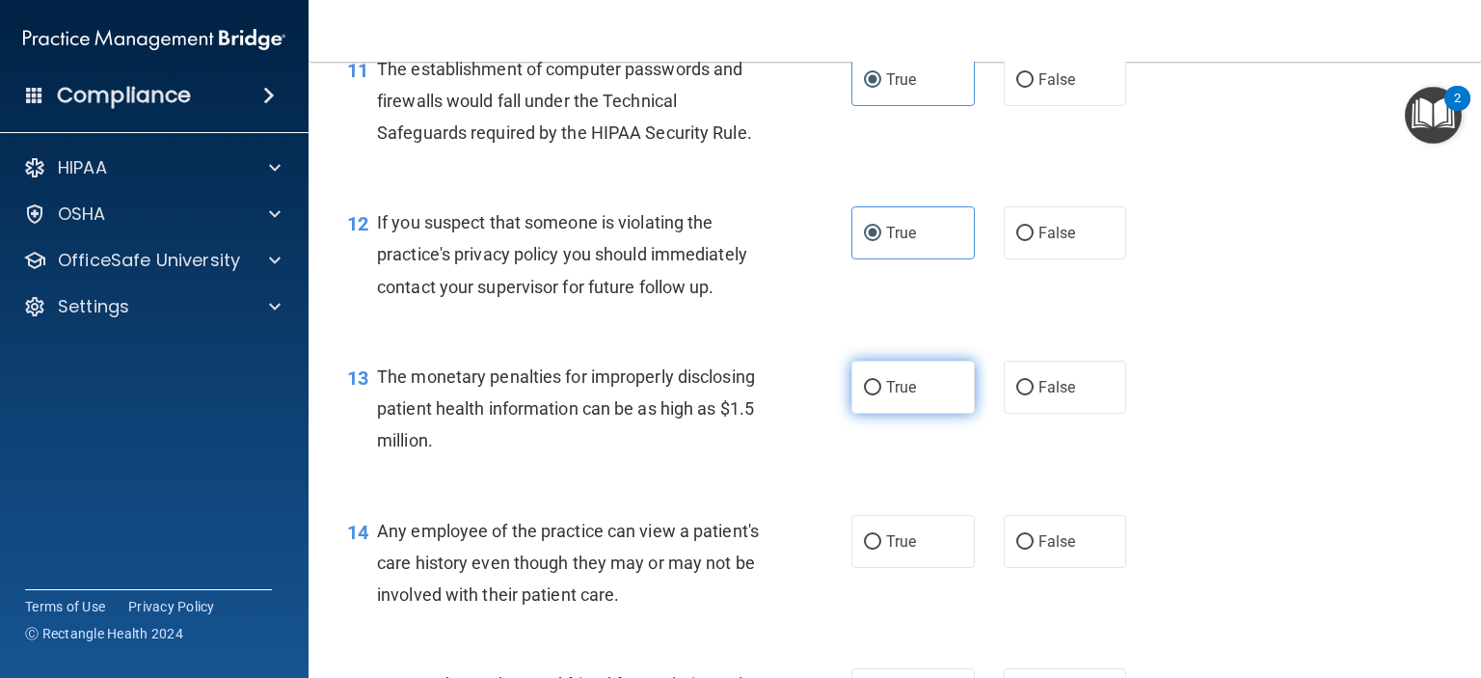
click at [876, 414] on label "True" at bounding box center [912, 387] width 123 height 53
click at [876, 395] on input "True" at bounding box center [872, 388] width 17 height 14
radio input "true"
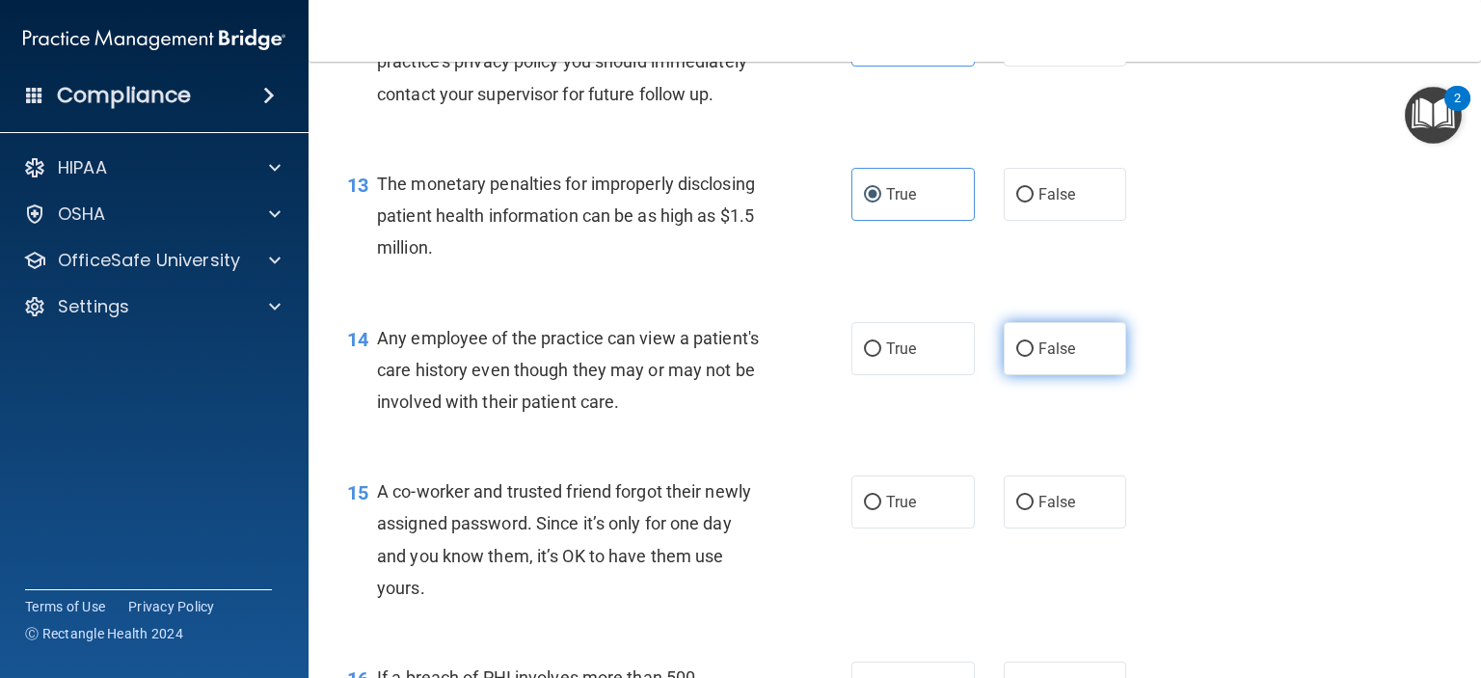
click at [1018, 357] on input "False" at bounding box center [1024, 349] width 17 height 14
radio input "true"
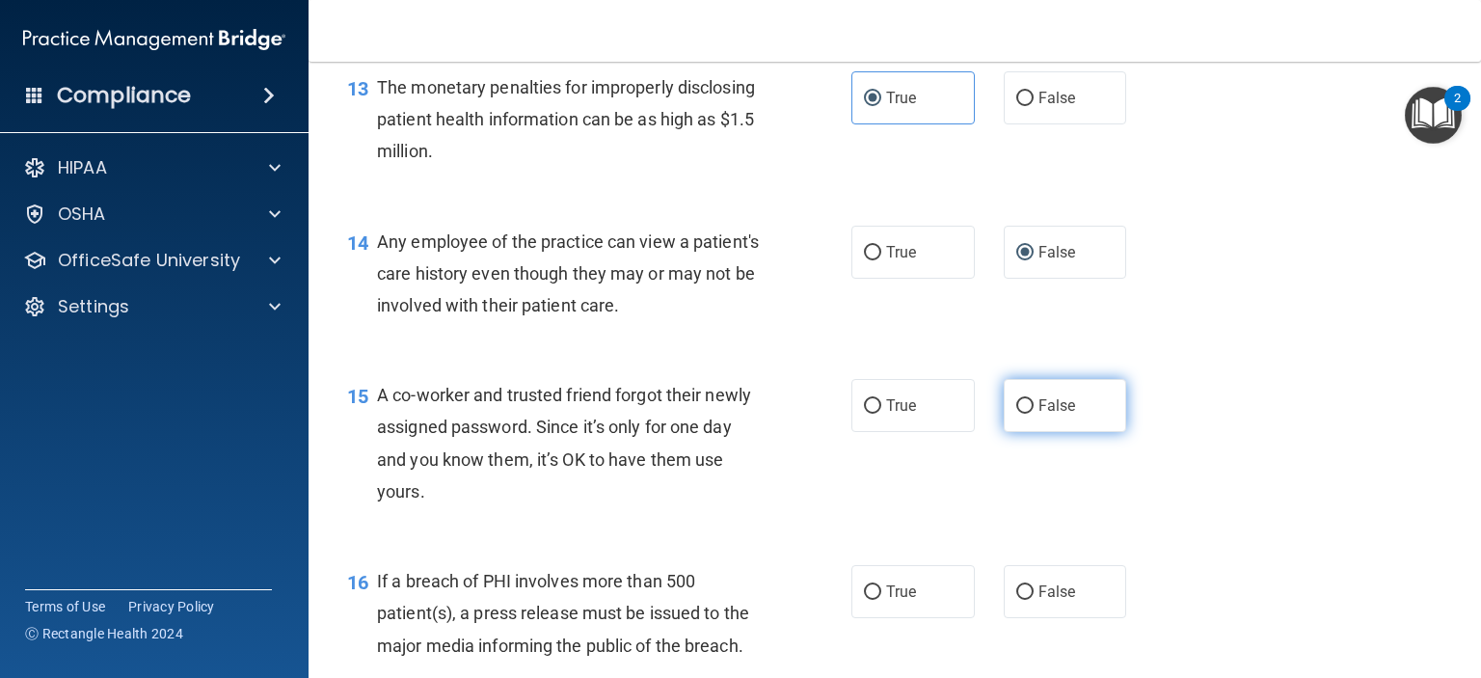
click at [1020, 414] on input "False" at bounding box center [1024, 406] width 17 height 14
radio input "true"
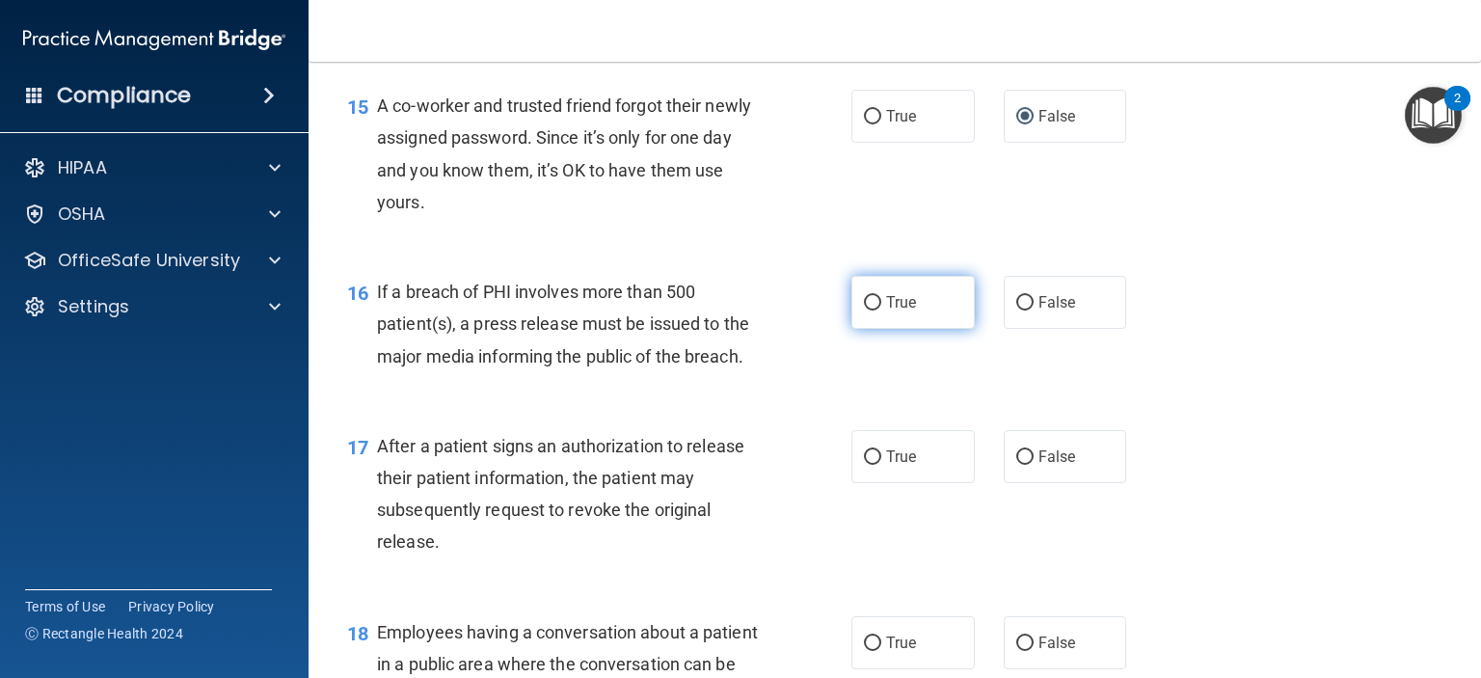
click at [866, 329] on label "True" at bounding box center [912, 302] width 123 height 53
click at [866, 310] on input "True" at bounding box center [872, 303] width 17 height 14
radio input "true"
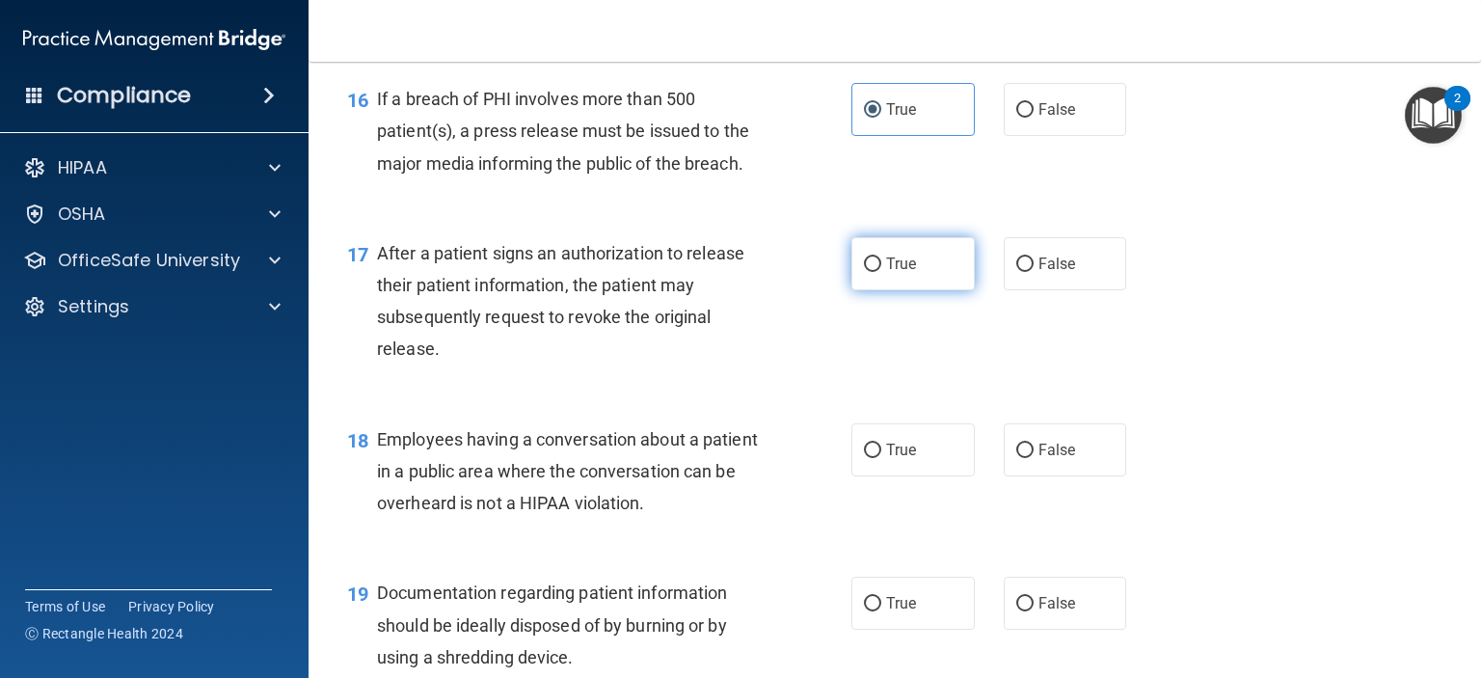
click at [877, 290] on label "True" at bounding box center [912, 263] width 123 height 53
click at [877, 272] on input "True" at bounding box center [872, 264] width 17 height 14
radio input "true"
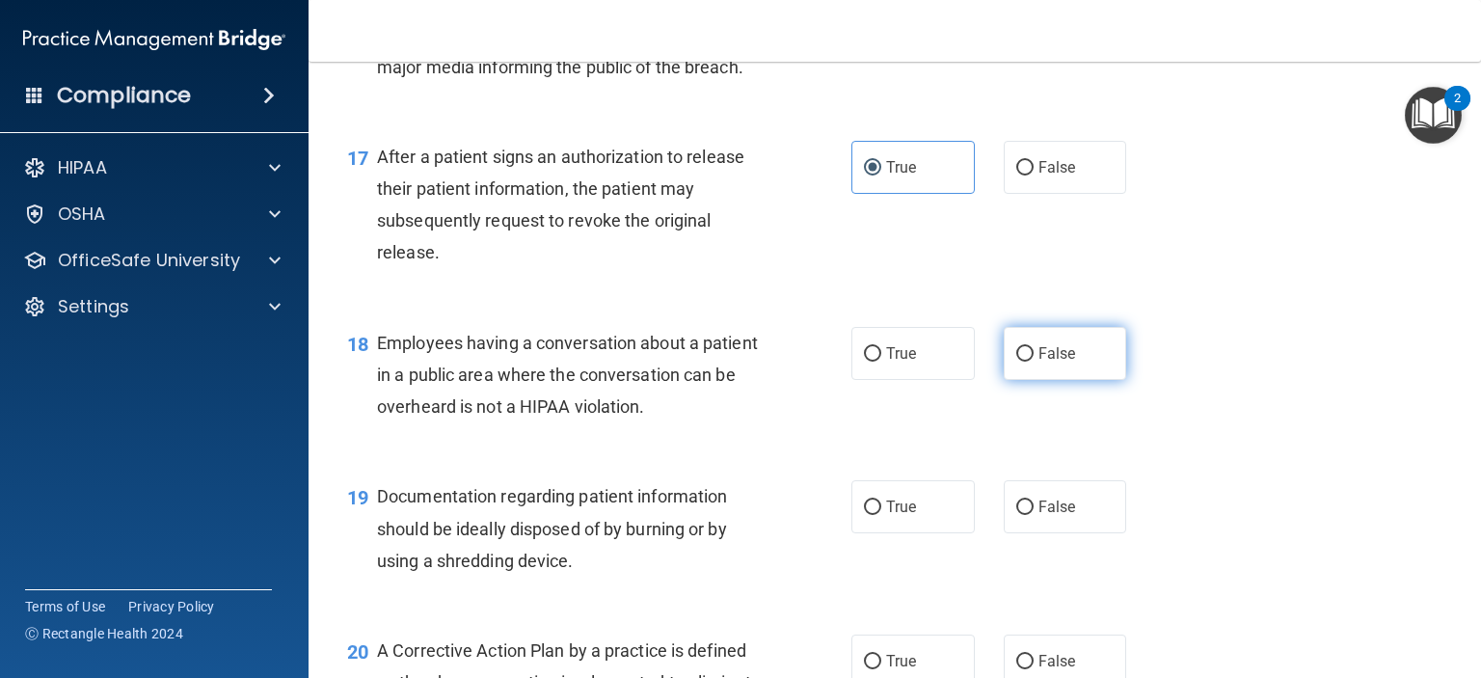
click at [1022, 362] on input "False" at bounding box center [1024, 354] width 17 height 14
radio input "true"
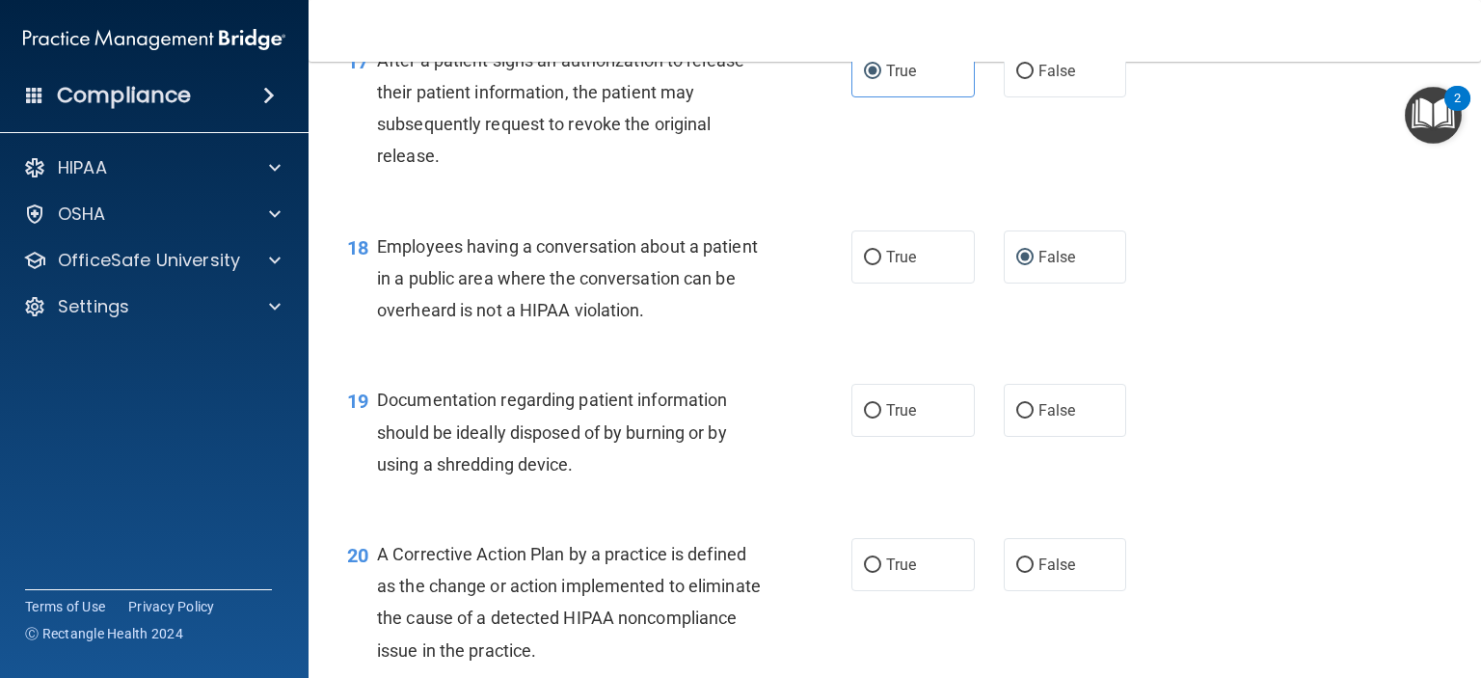
scroll to position [2796, 0]
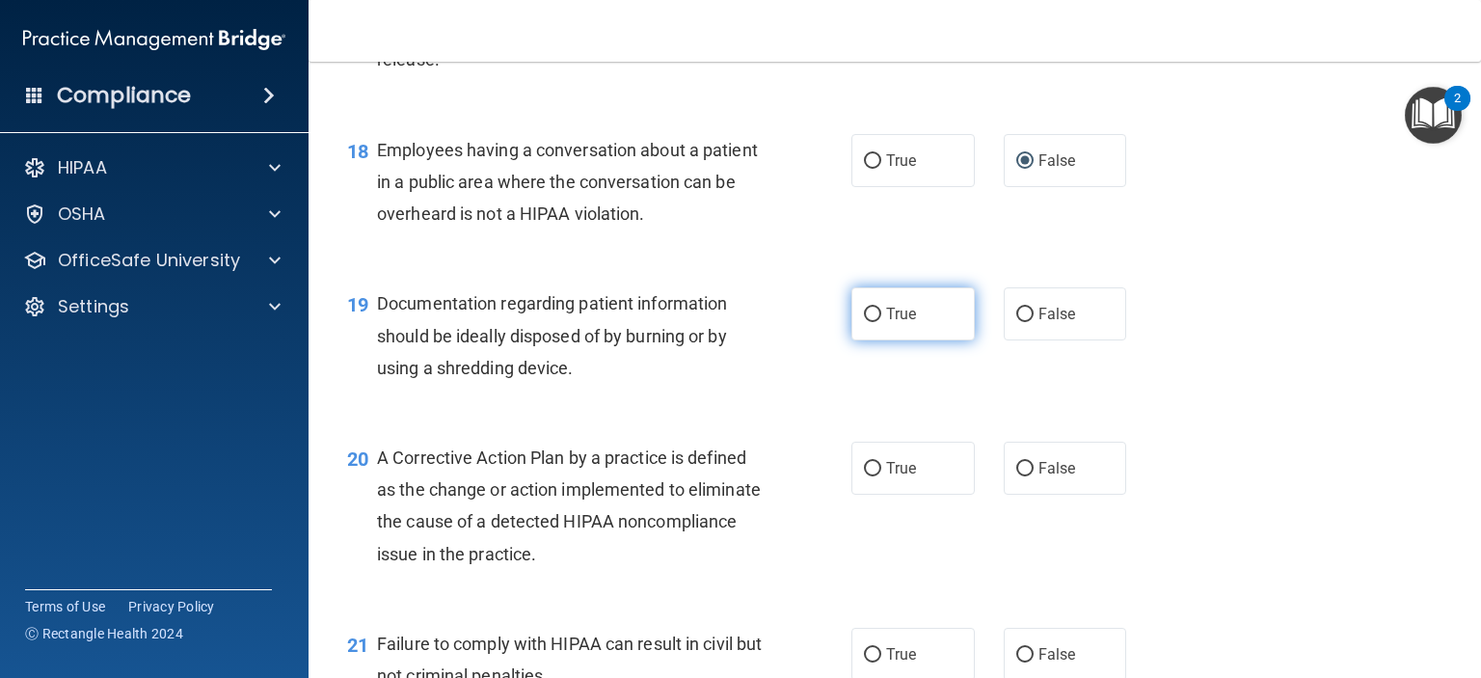
click at [888, 340] on label "True" at bounding box center [912, 313] width 123 height 53
click at [881, 322] on input "True" at bounding box center [872, 315] width 17 height 14
radio input "true"
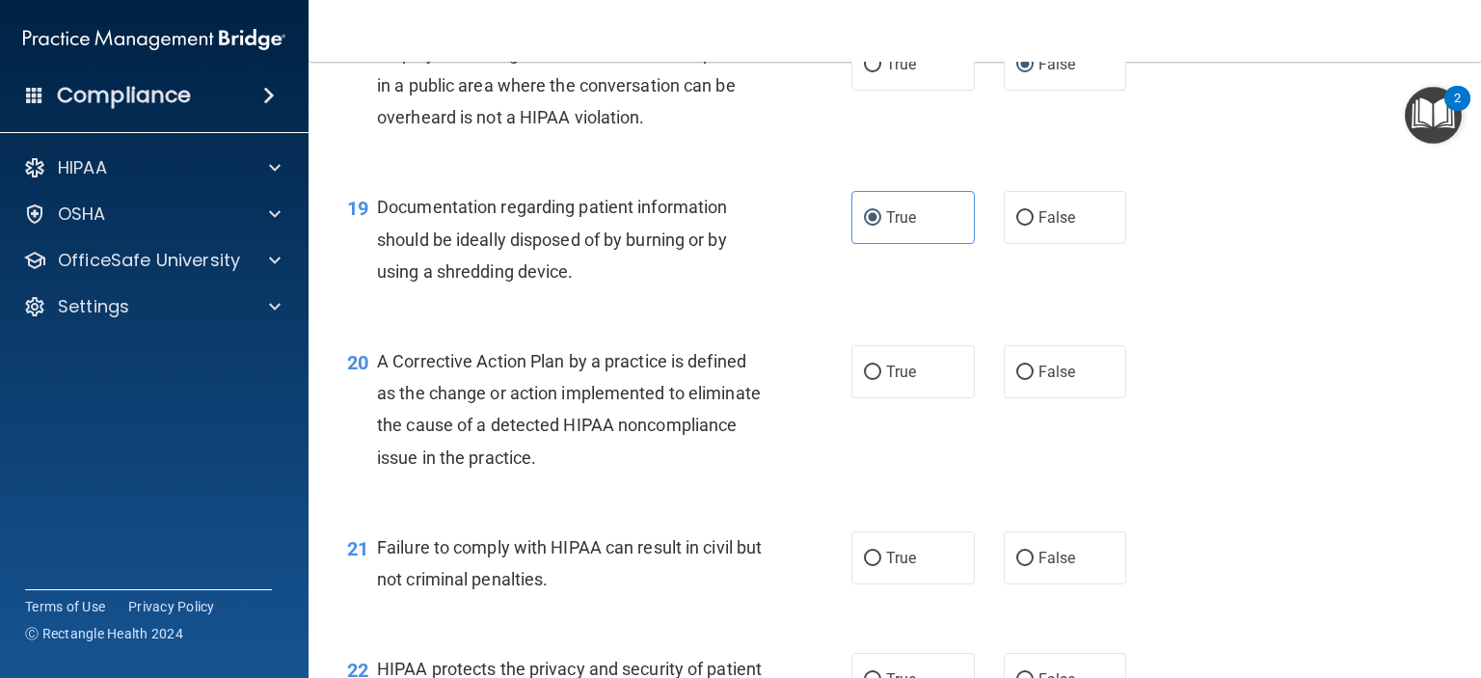
scroll to position [2989, 0]
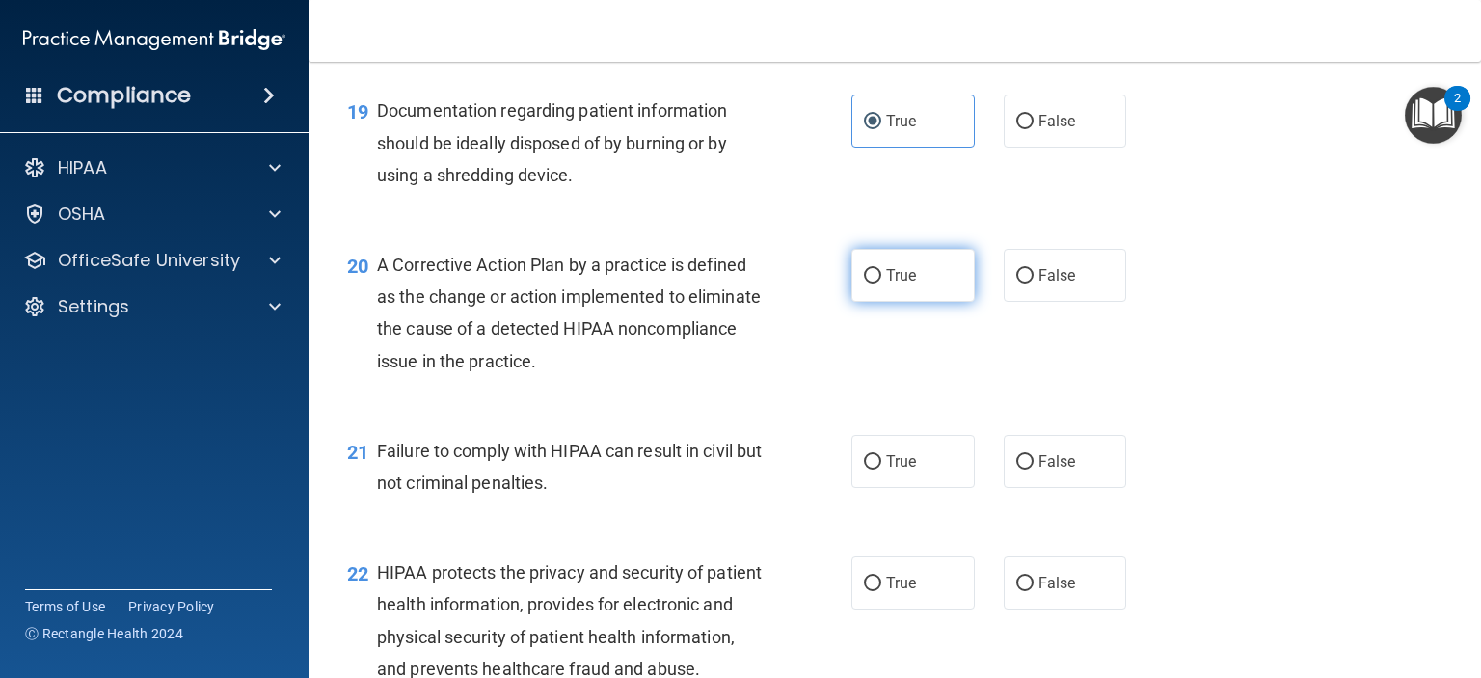
click at [895, 302] on label "True" at bounding box center [912, 275] width 123 height 53
click at [881, 283] on input "True" at bounding box center [872, 276] width 17 height 14
radio input "true"
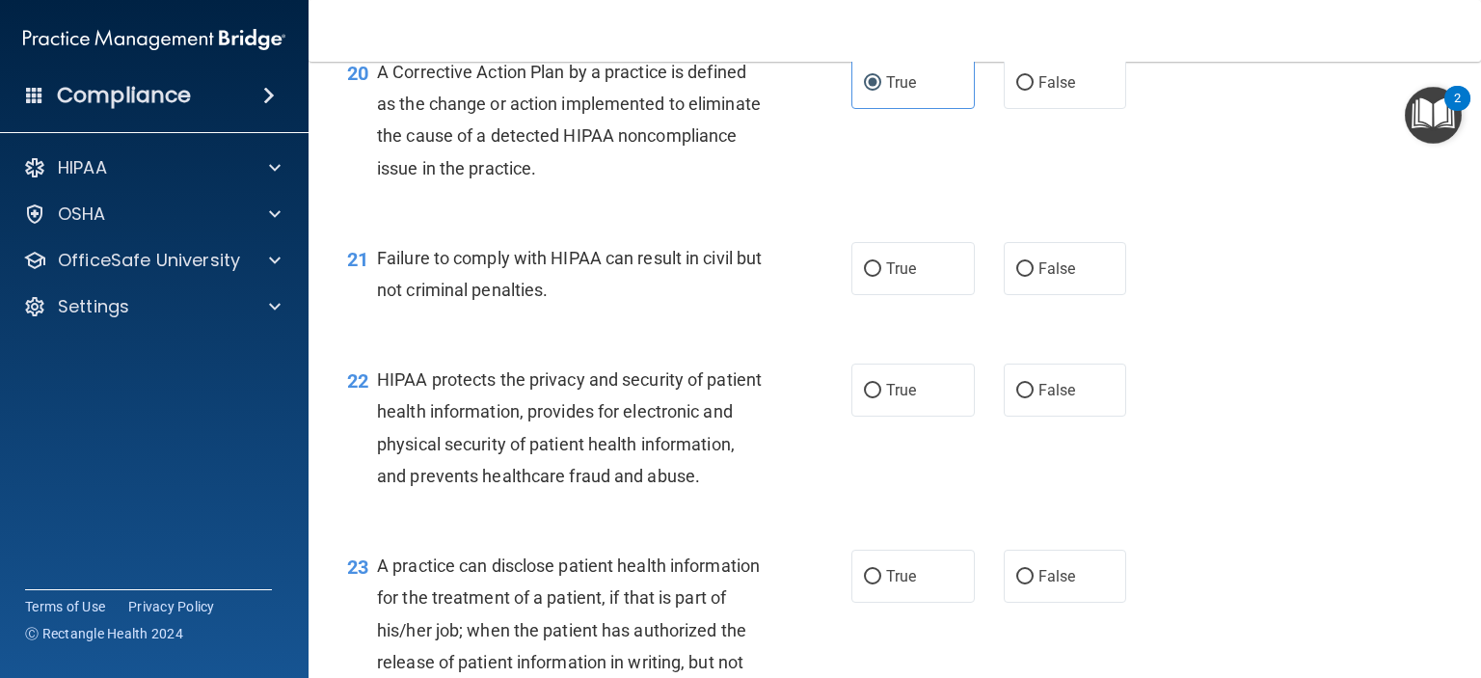
scroll to position [3279, 0]
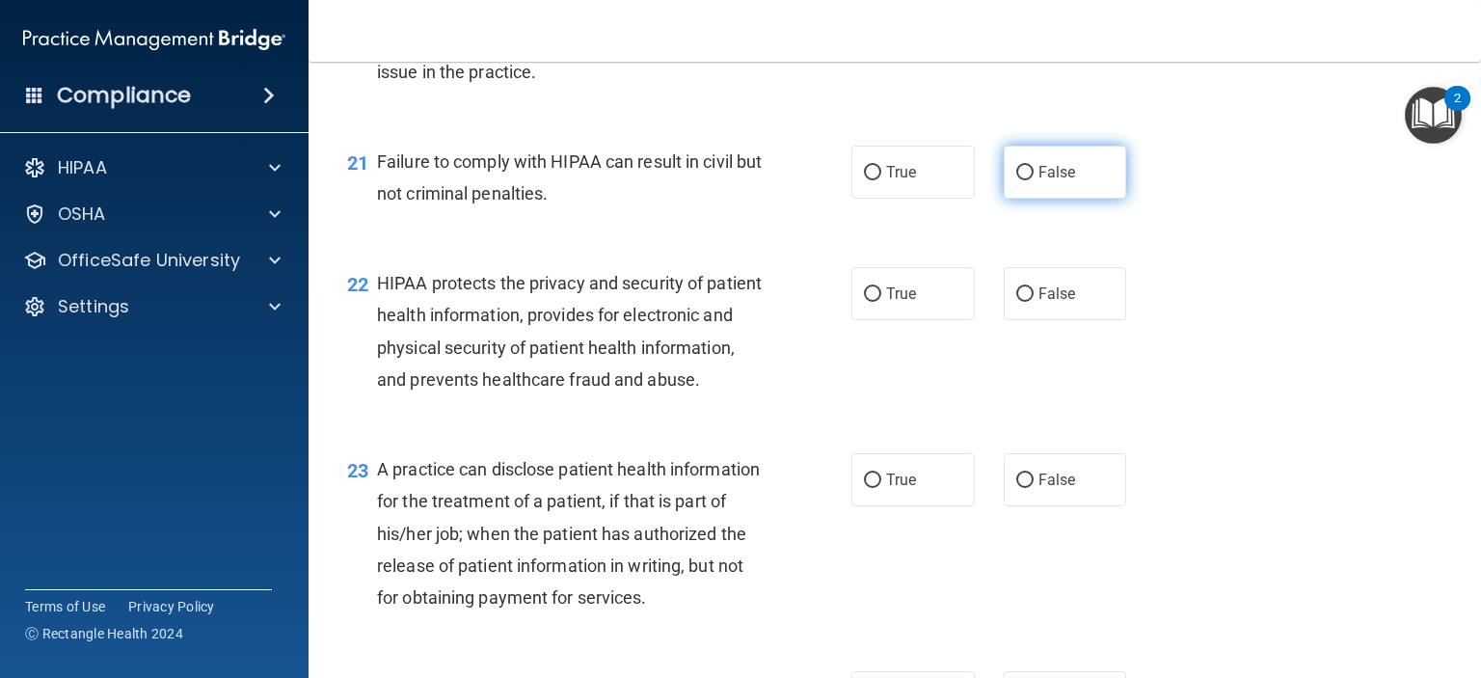
click at [1039, 181] on span "False" at bounding box center [1058, 172] width 38 height 18
click at [1034, 180] on input "False" at bounding box center [1024, 173] width 17 height 14
radio input "true"
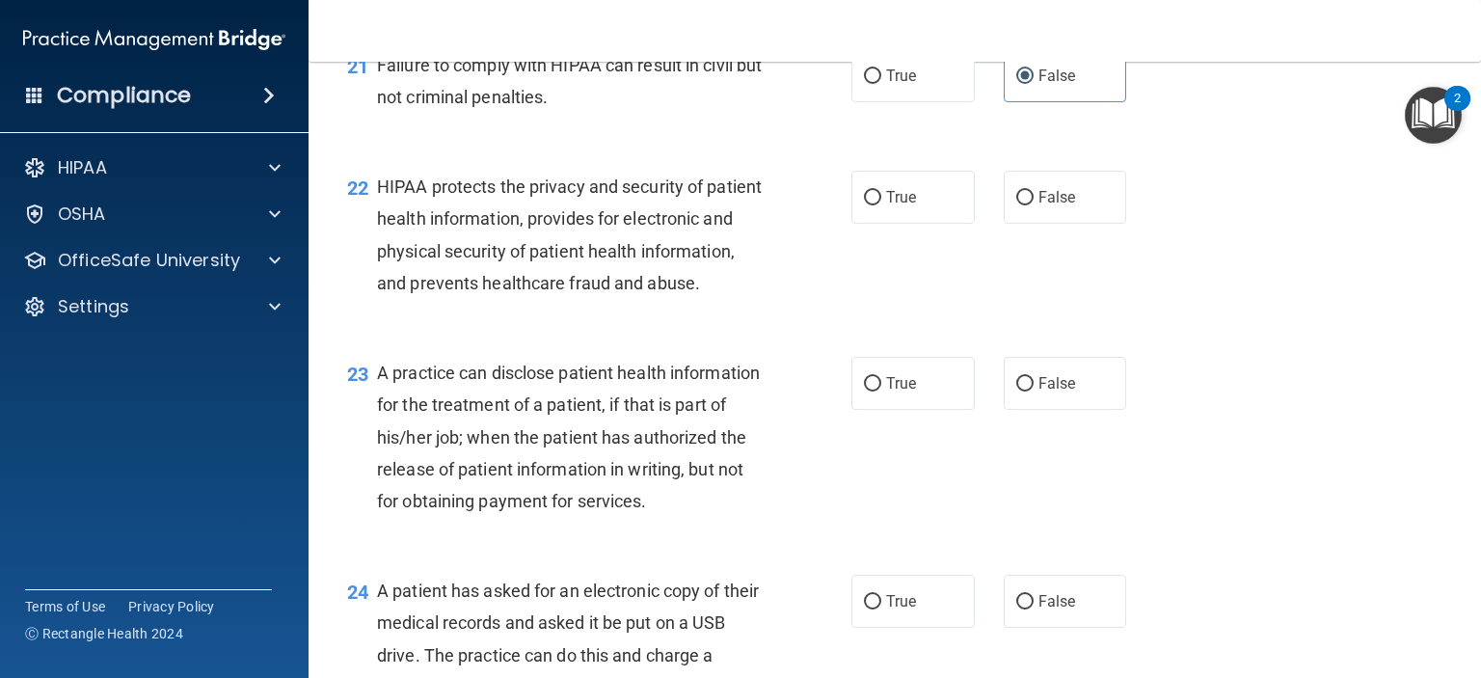
scroll to position [3471, 0]
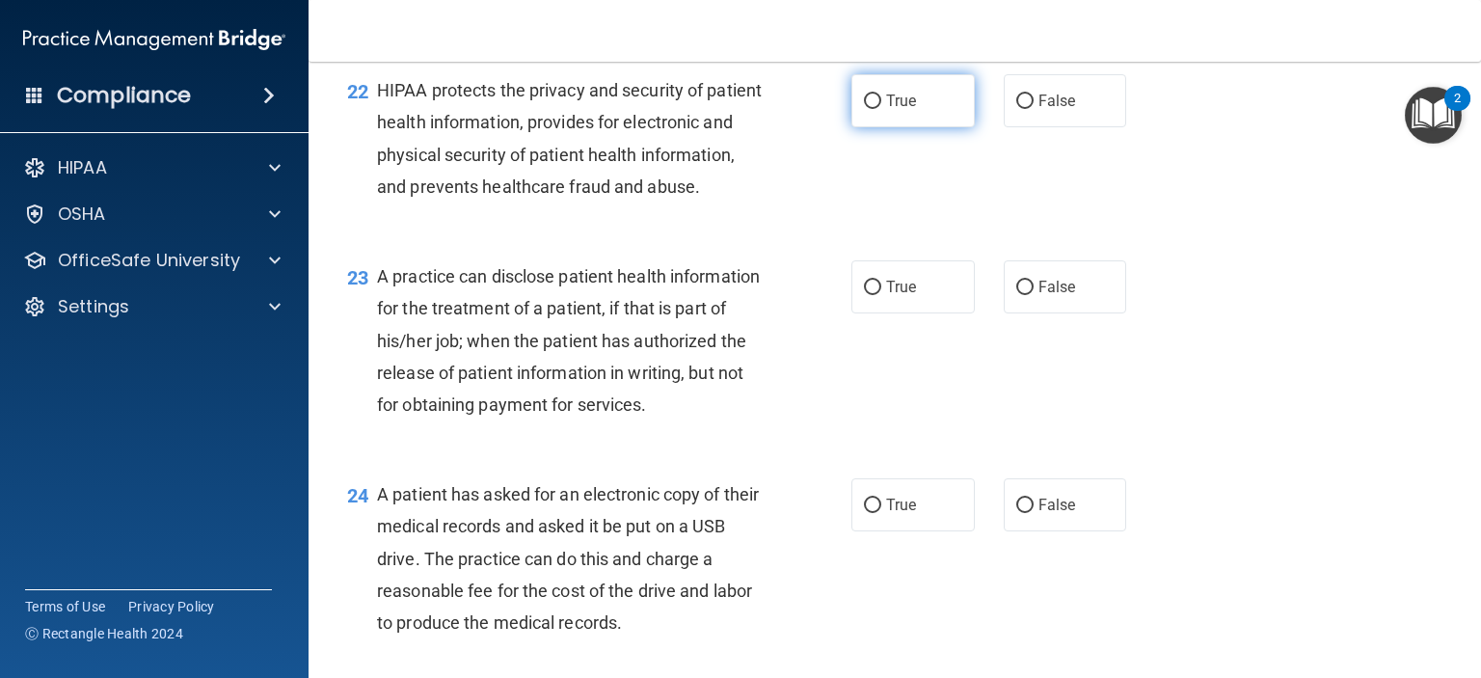
click at [877, 127] on label "True" at bounding box center [912, 100] width 123 height 53
click at [877, 109] on input "True" at bounding box center [872, 101] width 17 height 14
radio input "true"
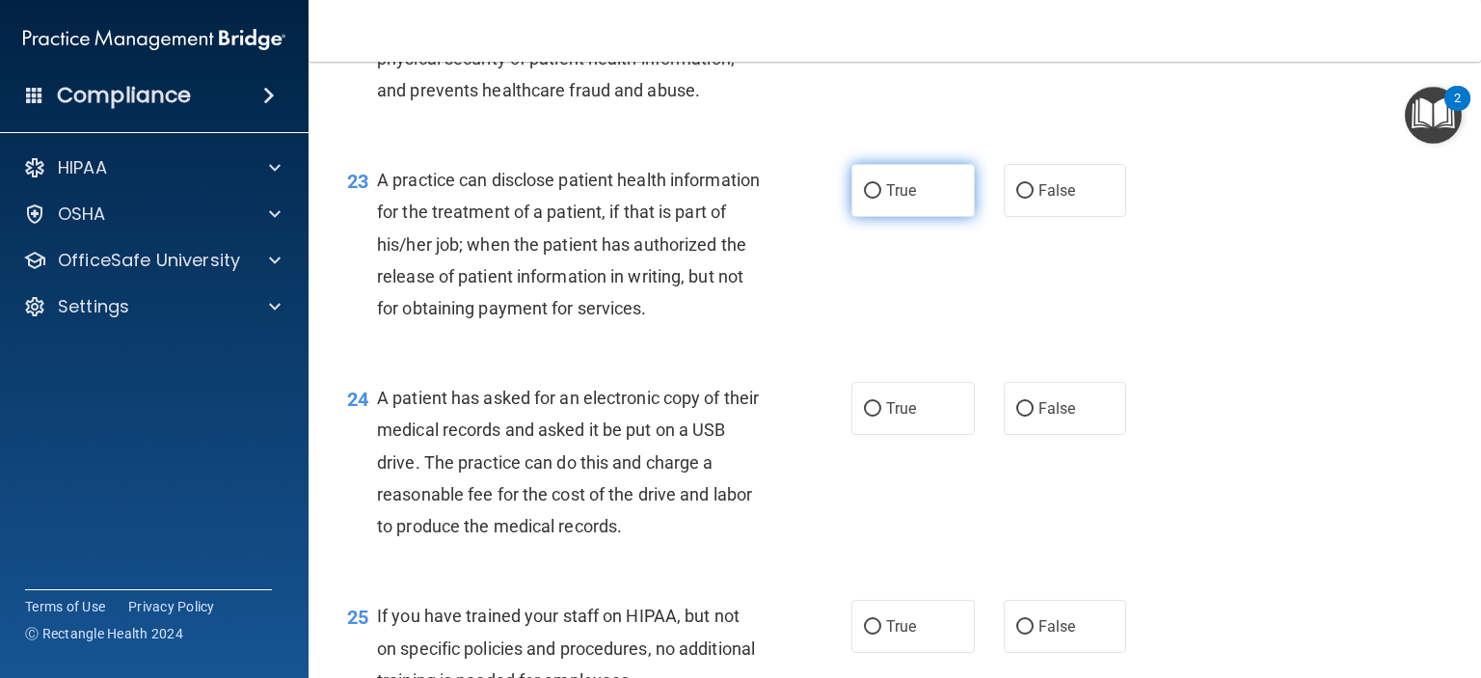
click at [877, 217] on label "True" at bounding box center [912, 190] width 123 height 53
click at [877, 199] on input "True" at bounding box center [872, 191] width 17 height 14
radio input "true"
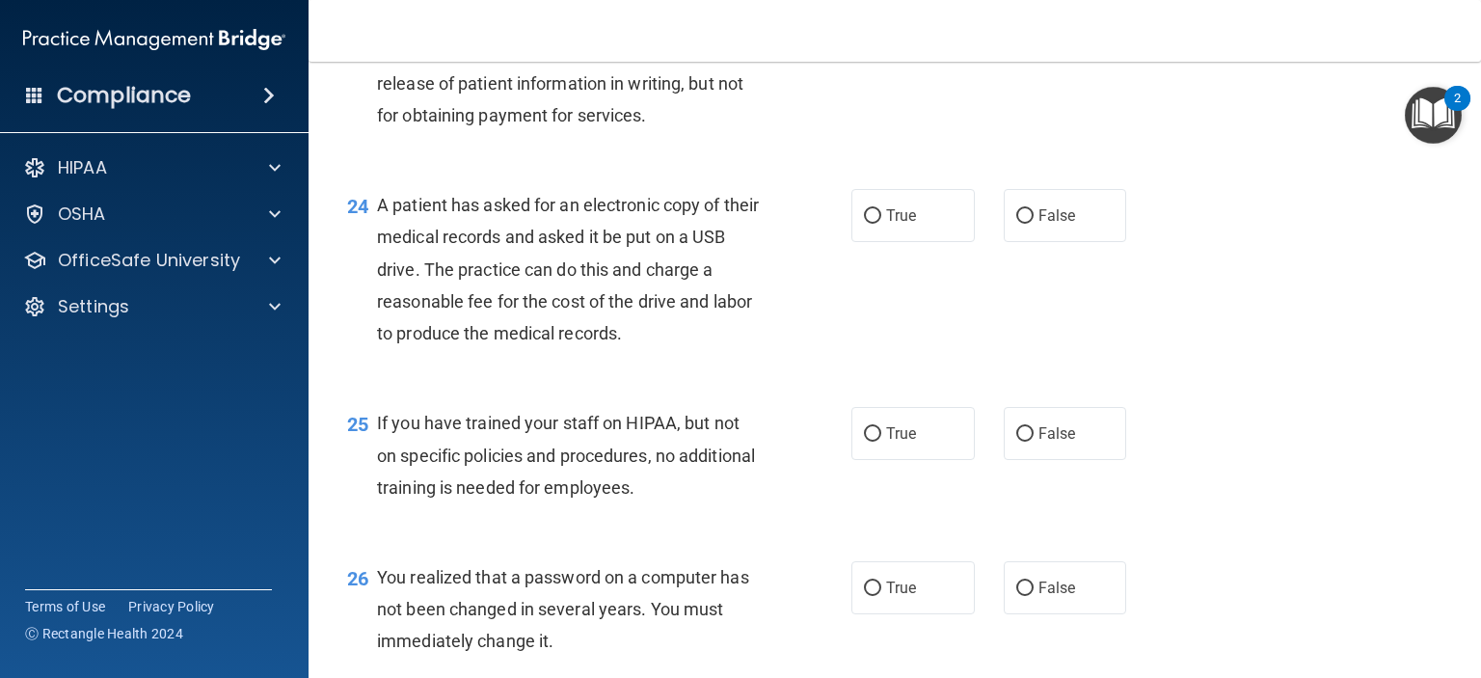
scroll to position [3857, 0]
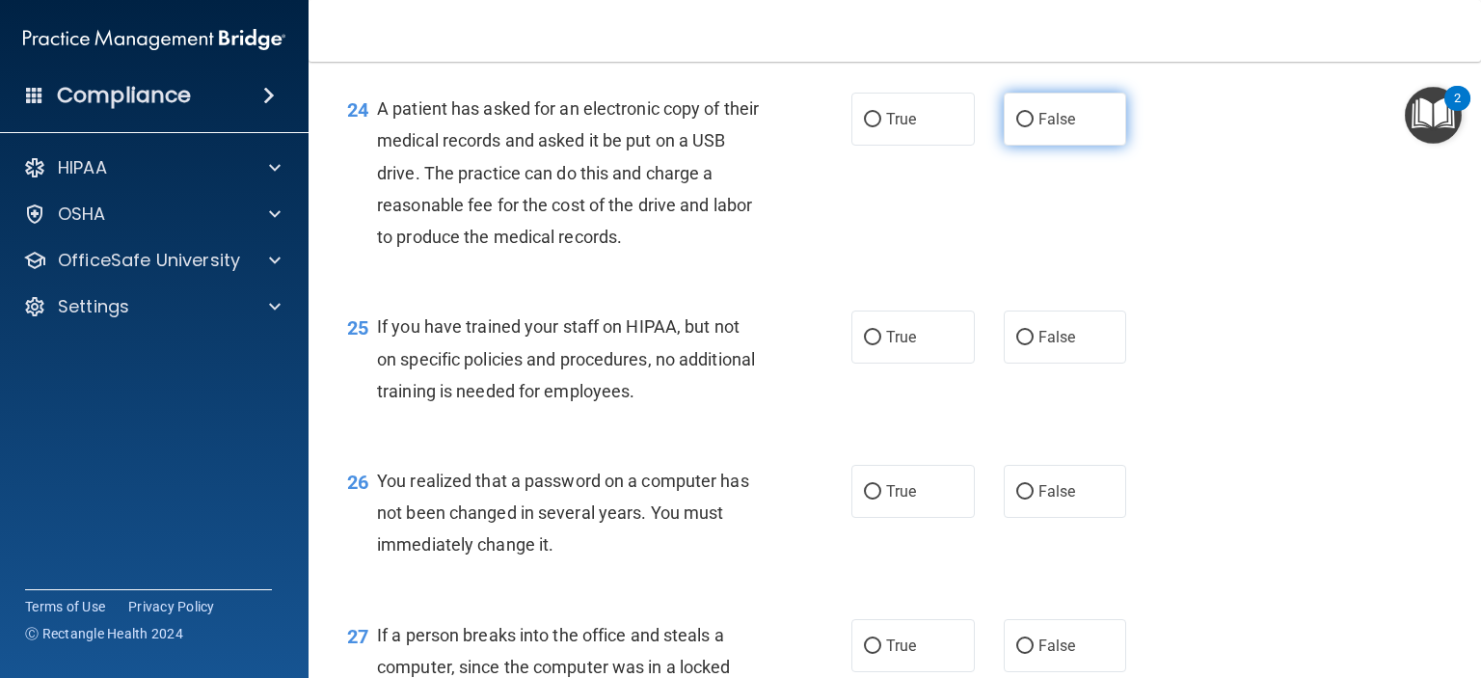
click at [1039, 128] on span "False" at bounding box center [1058, 119] width 38 height 18
click at [1033, 127] on input "False" at bounding box center [1024, 120] width 17 height 14
radio input "true"
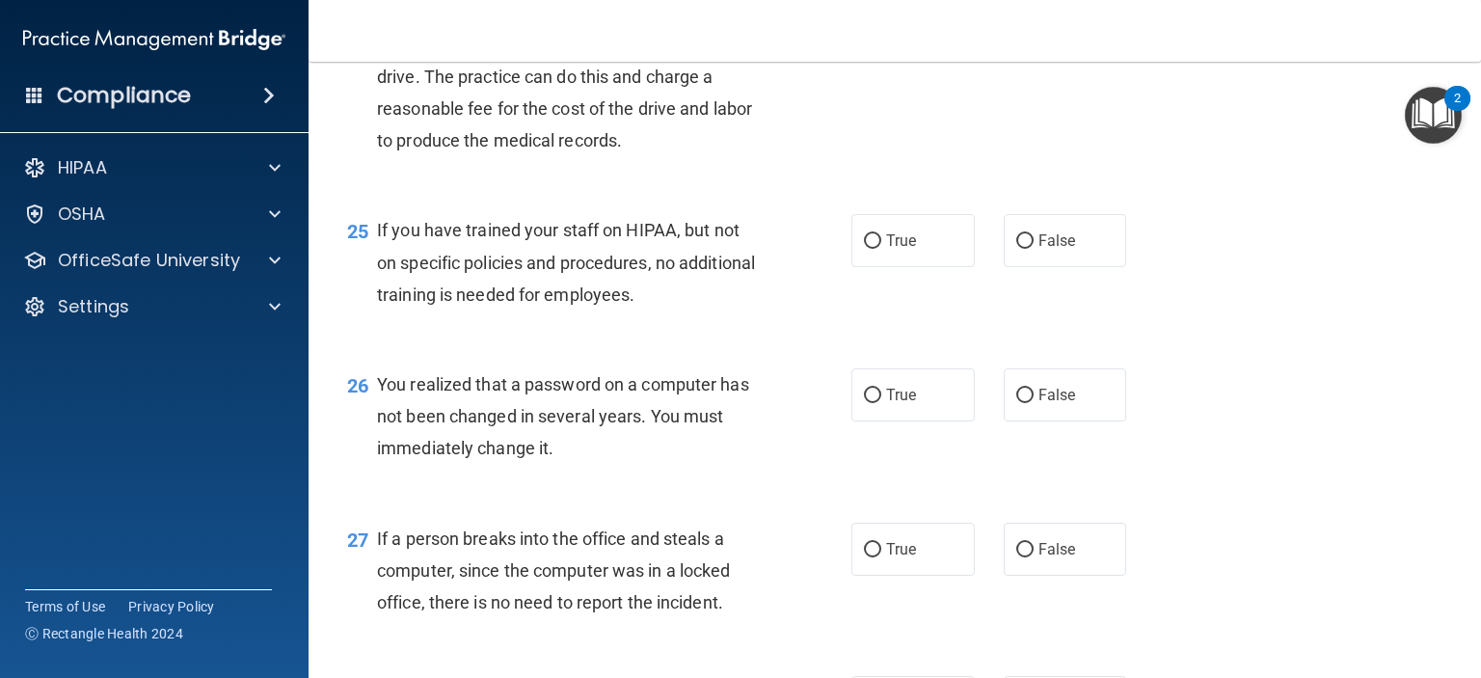
scroll to position [4050, 0]
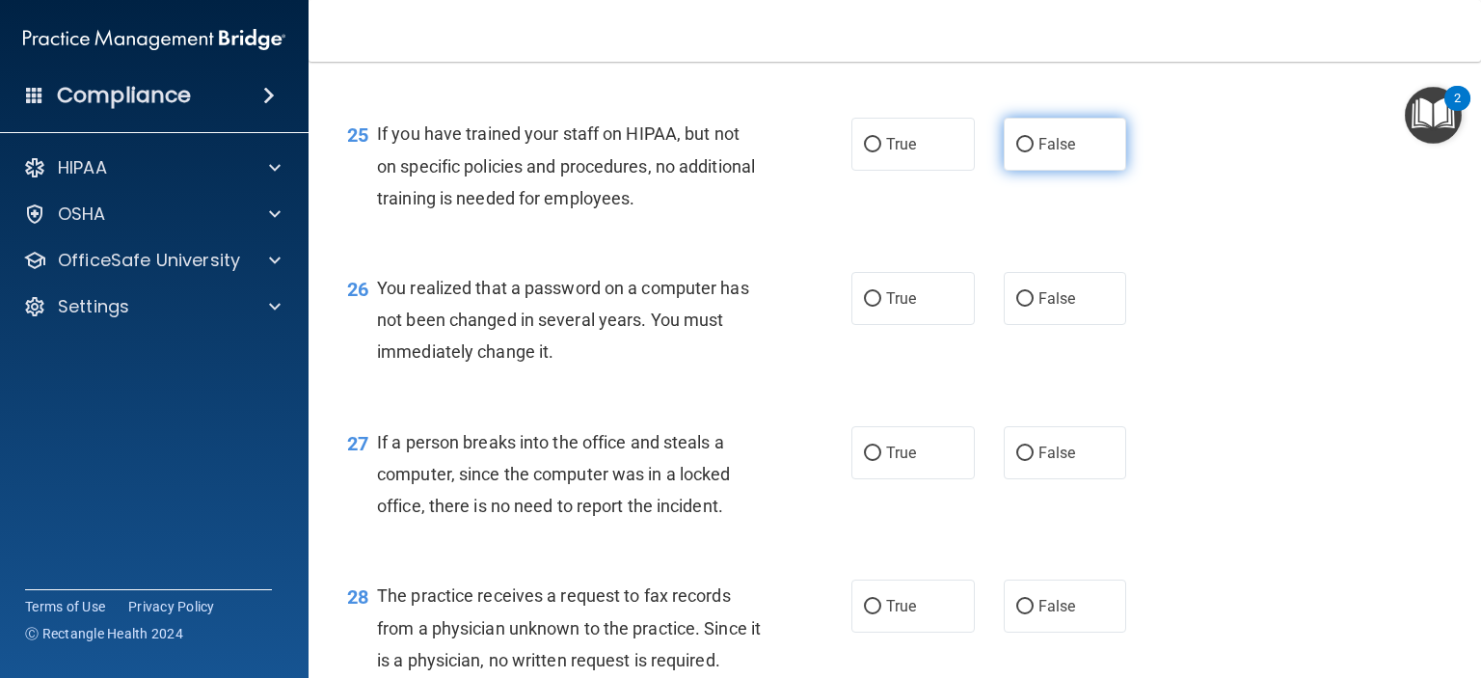
click at [994, 171] on div "True False" at bounding box center [999, 144] width 296 height 53
click at [1004, 171] on label "False" at bounding box center [1065, 144] width 123 height 53
click at [1016, 152] on input "False" at bounding box center [1024, 145] width 17 height 14
radio input "true"
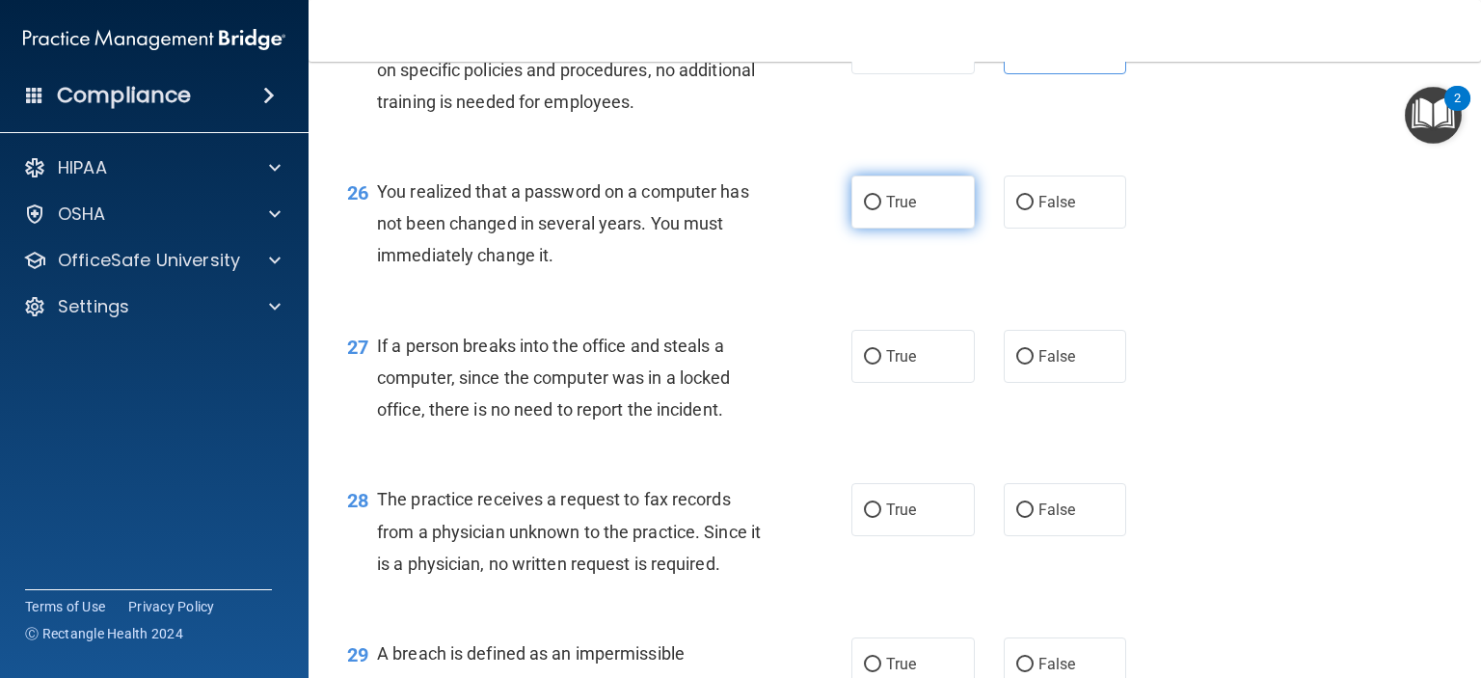
click at [889, 211] on span "True" at bounding box center [901, 202] width 30 height 18
click at [881, 210] on input "True" at bounding box center [872, 203] width 17 height 14
radio input "true"
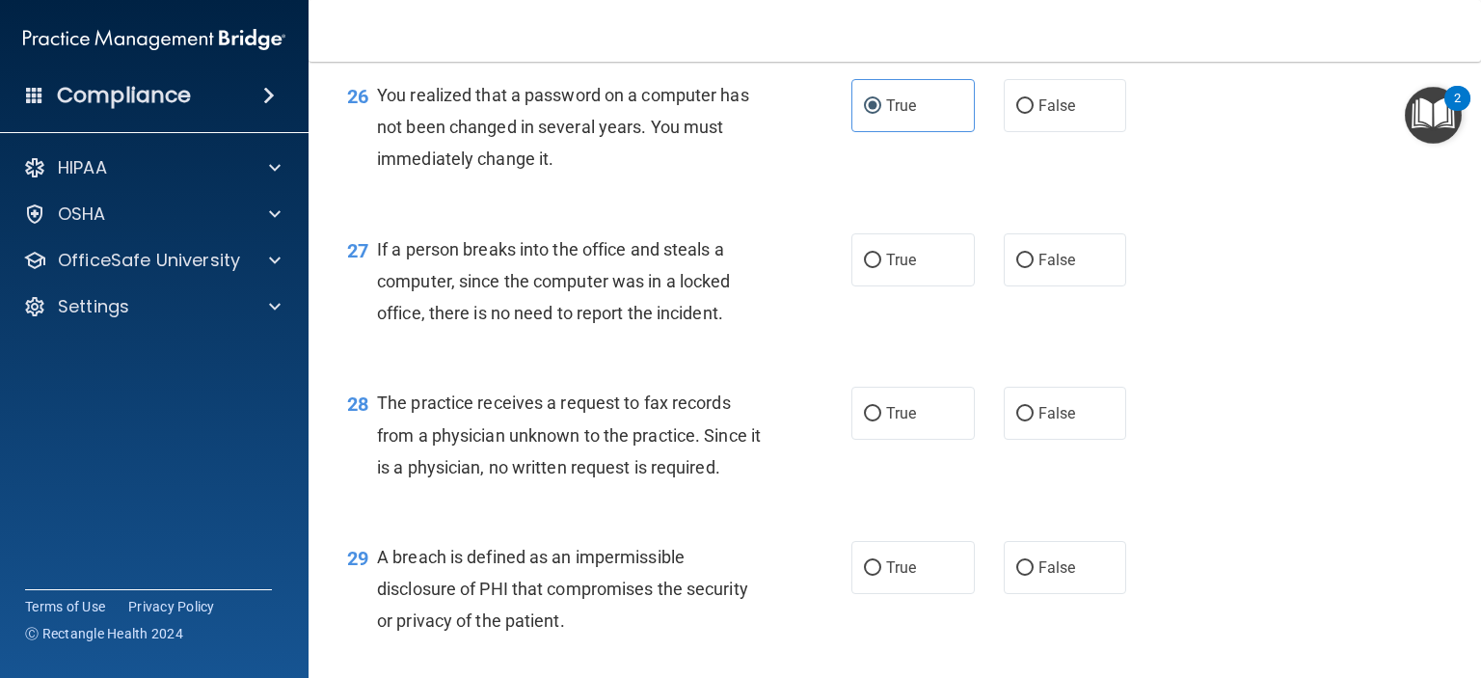
scroll to position [4339, 0]
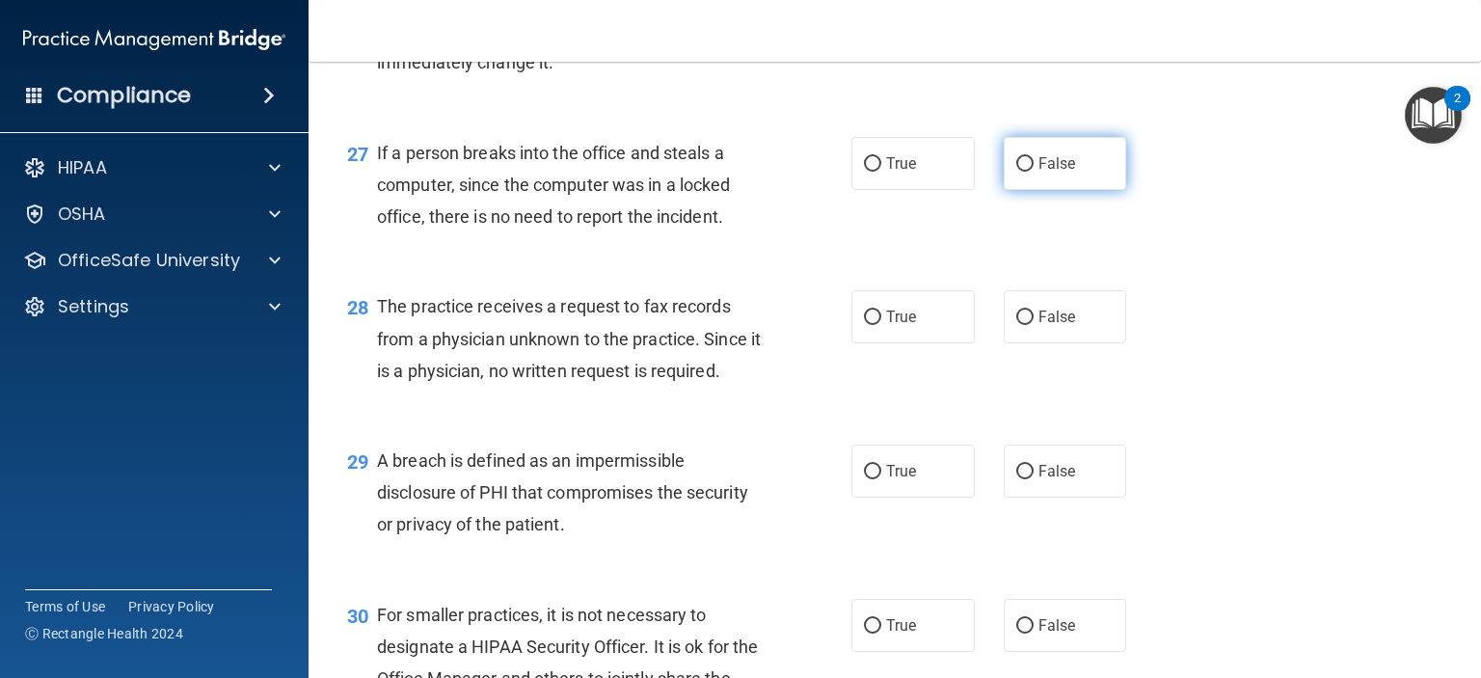
click at [1026, 190] on label "False" at bounding box center [1065, 163] width 123 height 53
click at [1026, 172] on input "False" at bounding box center [1024, 164] width 17 height 14
radio input "true"
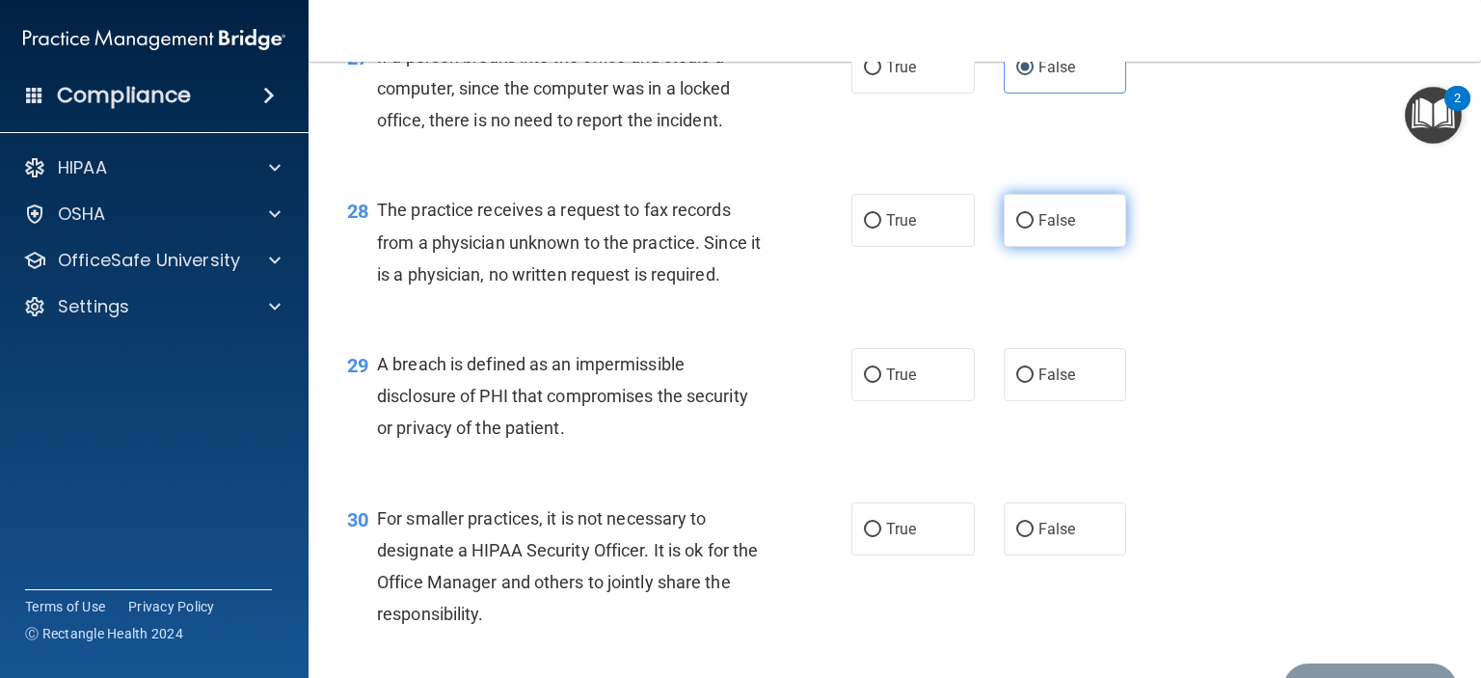
click at [1016, 229] on input "False" at bounding box center [1024, 221] width 17 height 14
radio input "true"
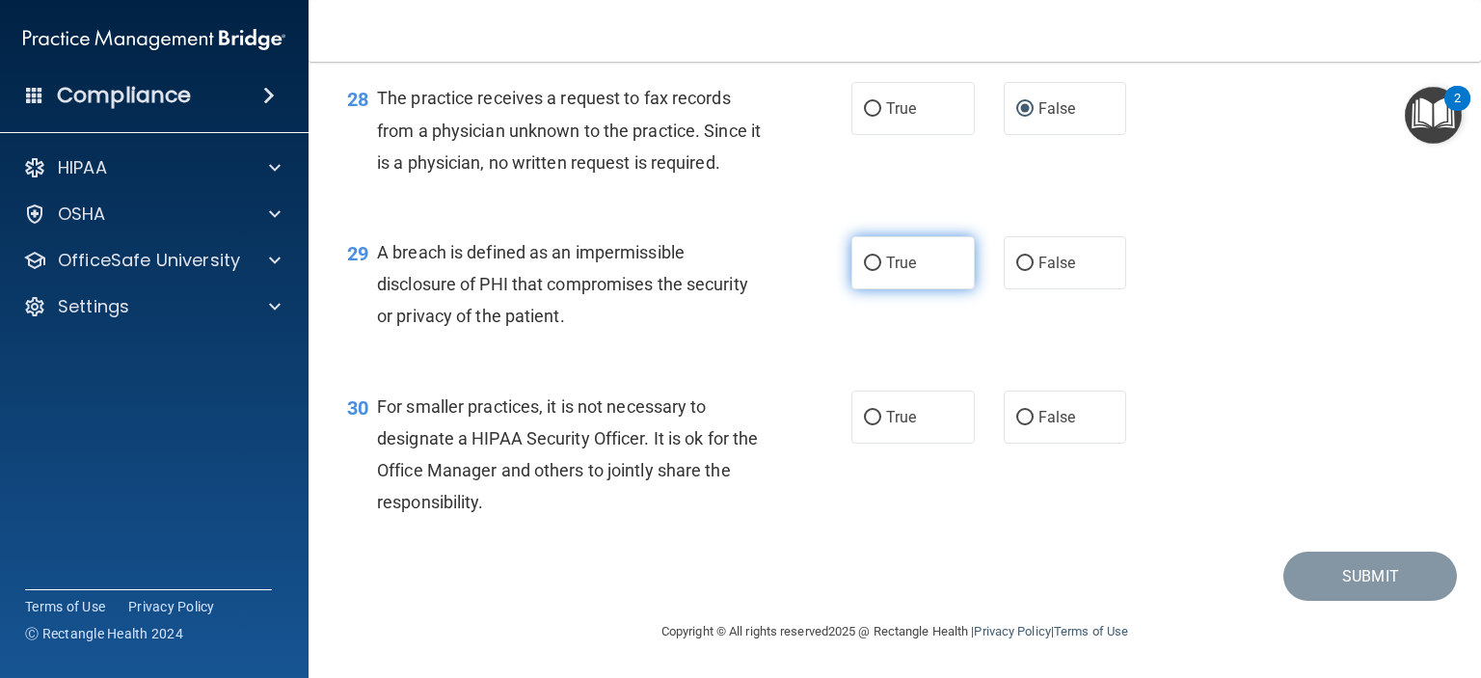
click at [865, 289] on label "True" at bounding box center [912, 262] width 123 height 53
click at [865, 271] on input "True" at bounding box center [872, 263] width 17 height 14
radio input "true"
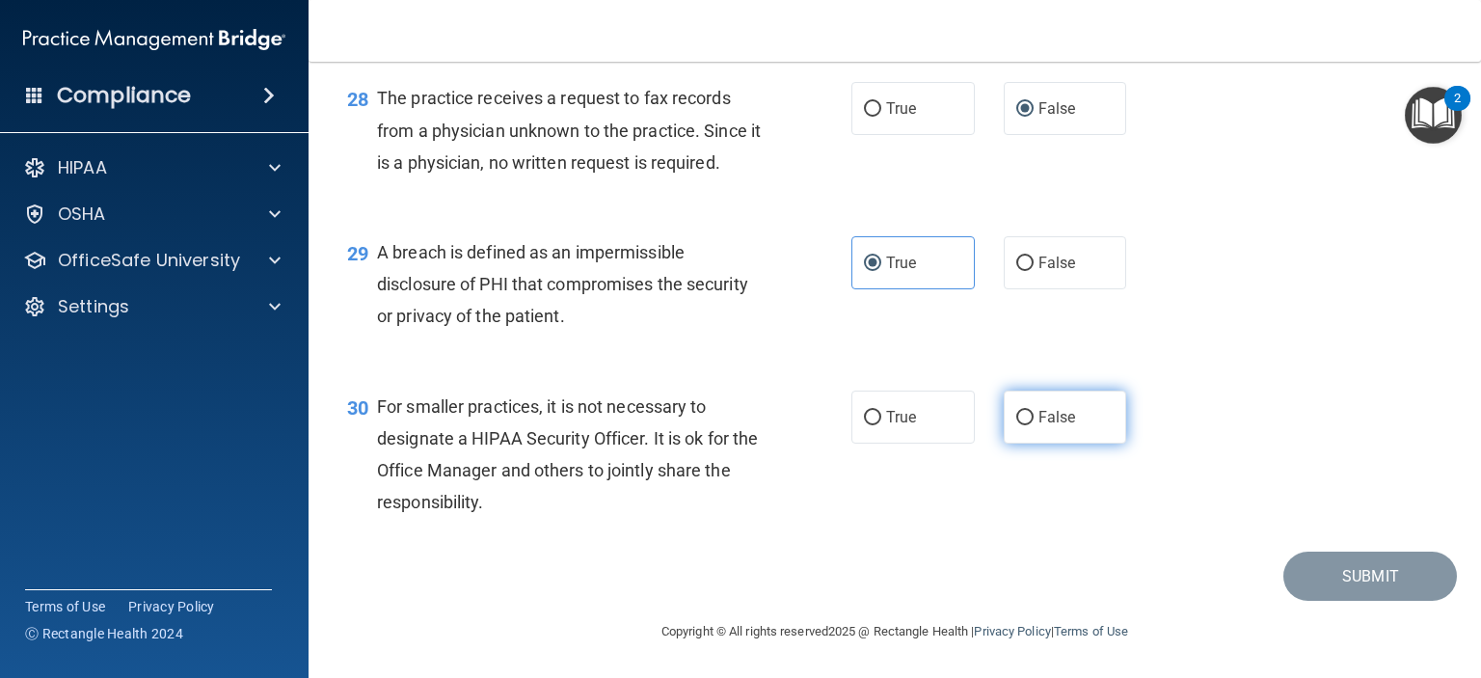
click at [1039, 417] on span "False" at bounding box center [1058, 417] width 38 height 18
click at [1034, 417] on input "False" at bounding box center [1024, 418] width 17 height 14
radio input "true"
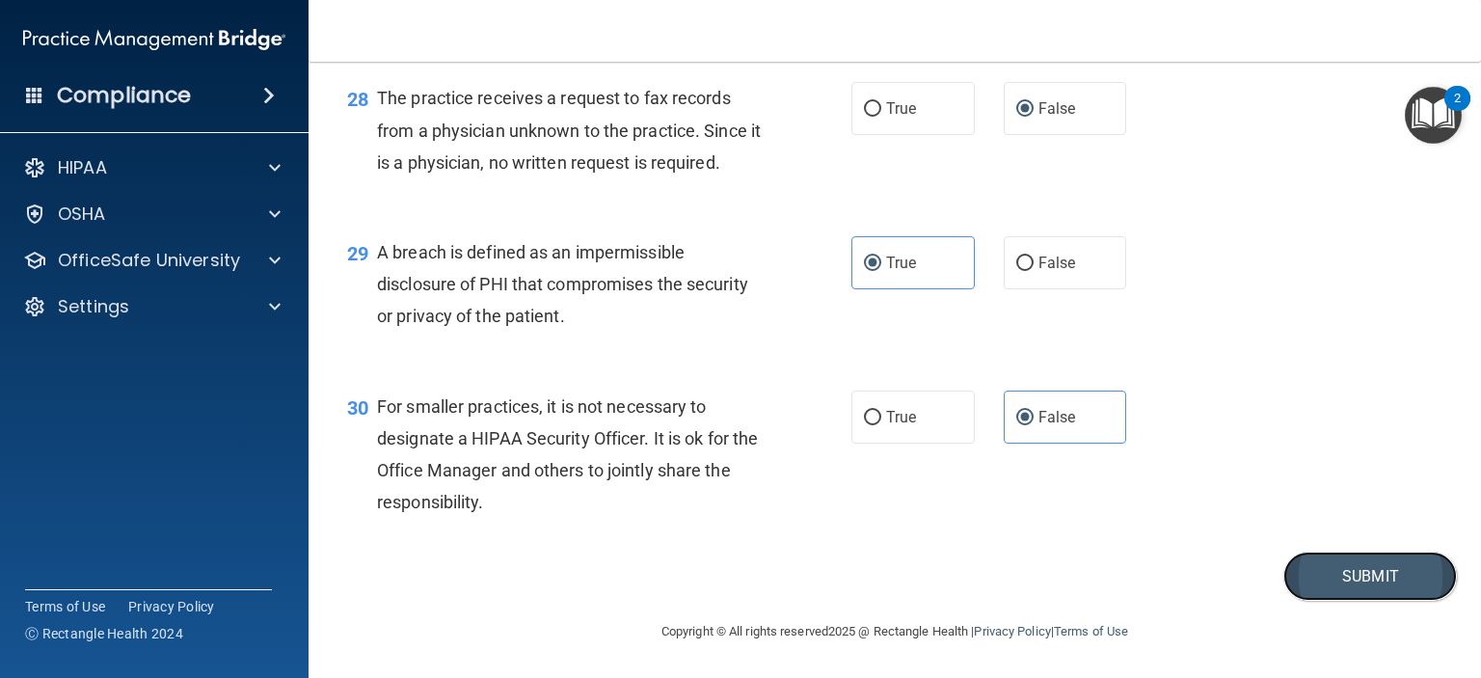
click at [1310, 570] on button "Submit" at bounding box center [1370, 576] width 174 height 49
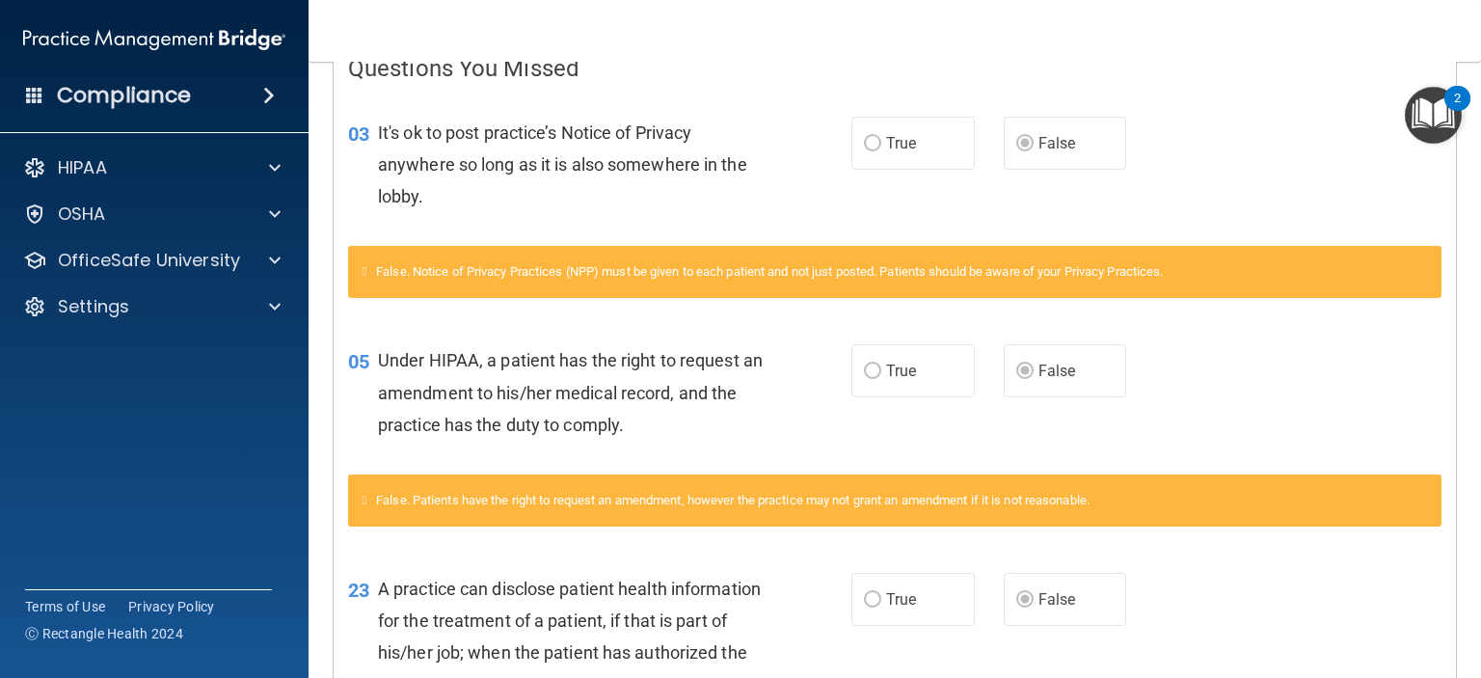
scroll to position [136, 0]
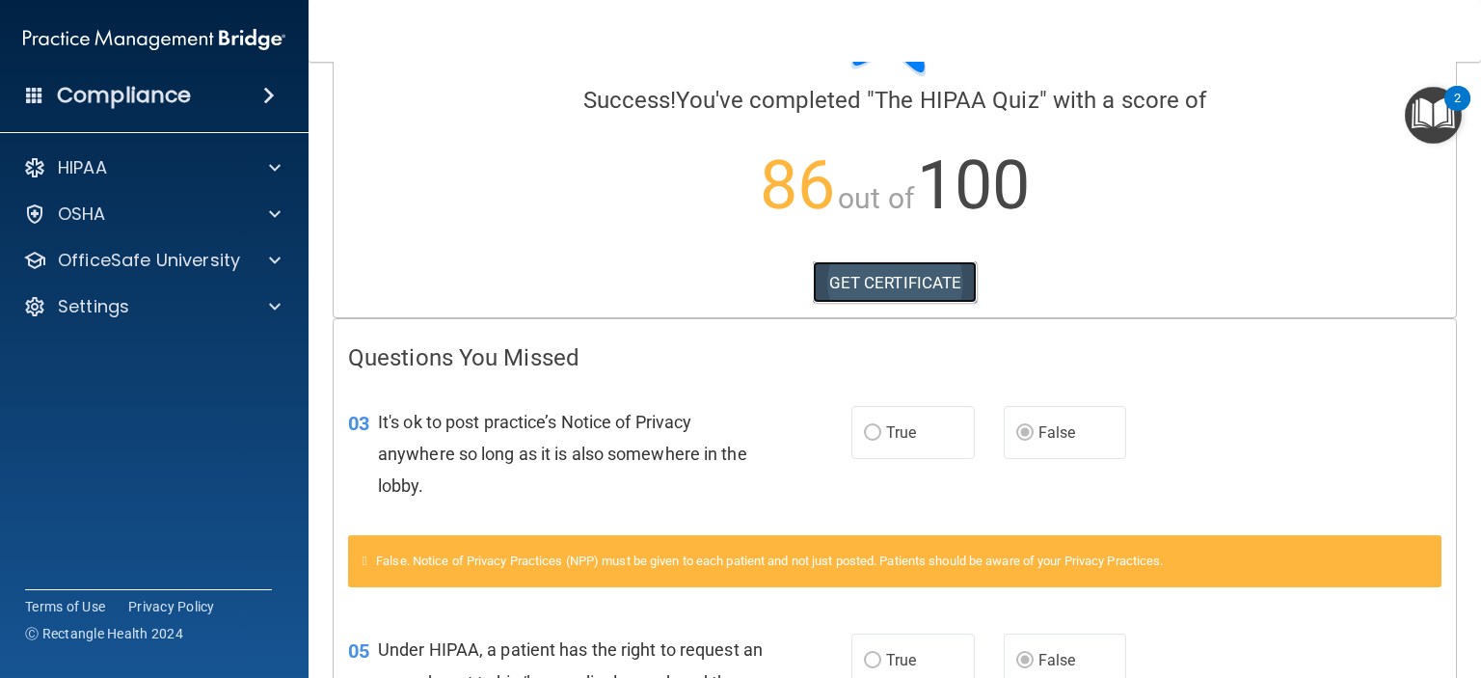
click at [895, 296] on link "GET CERTIFICATE" at bounding box center [895, 282] width 165 height 42
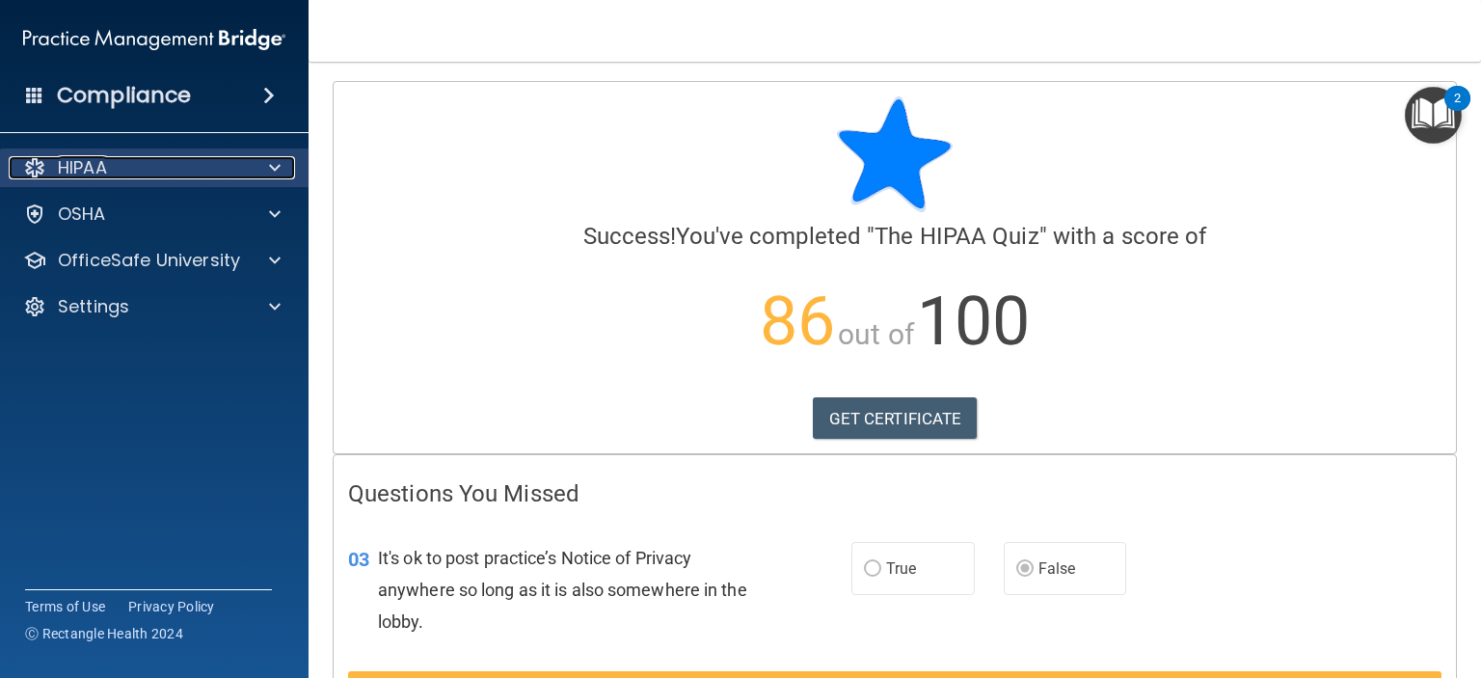
click at [200, 156] on div "HIPAA" at bounding box center [128, 167] width 239 height 23
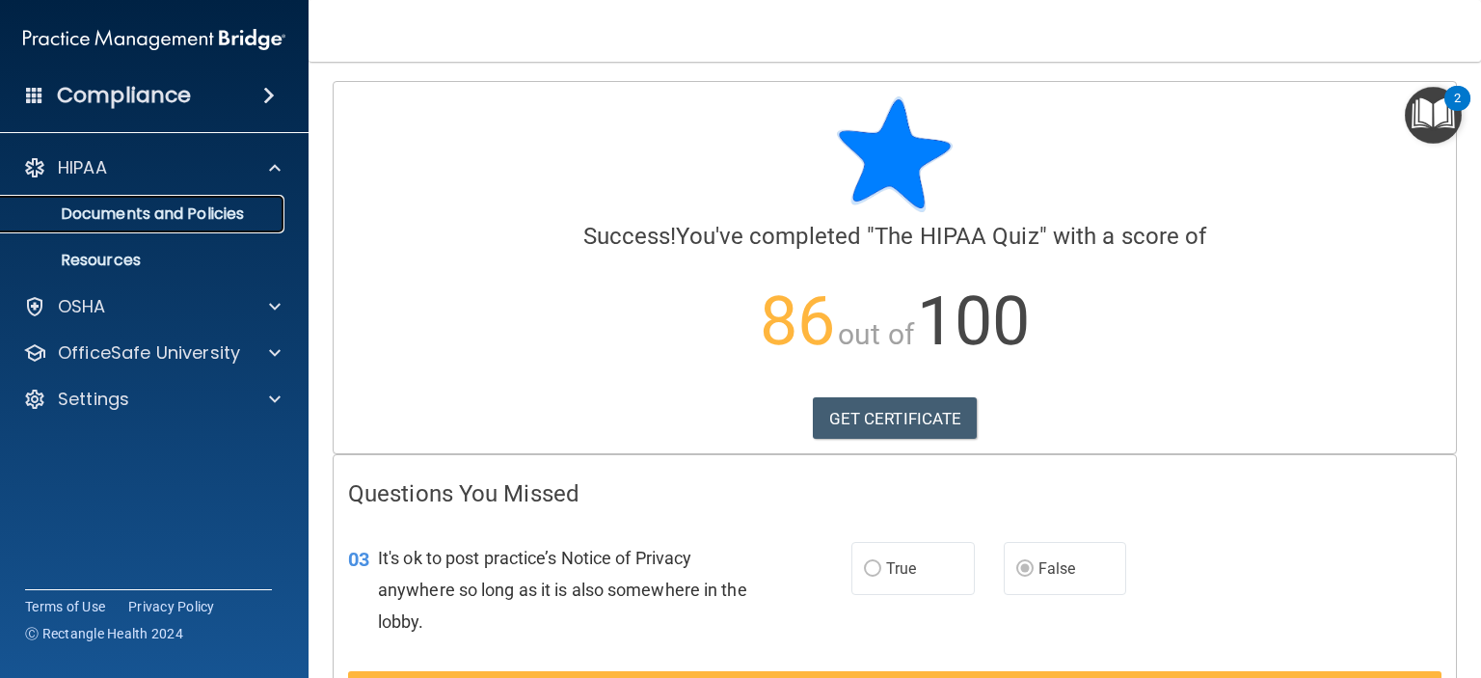
click at [211, 218] on p "Documents and Policies" at bounding box center [144, 213] width 263 height 19
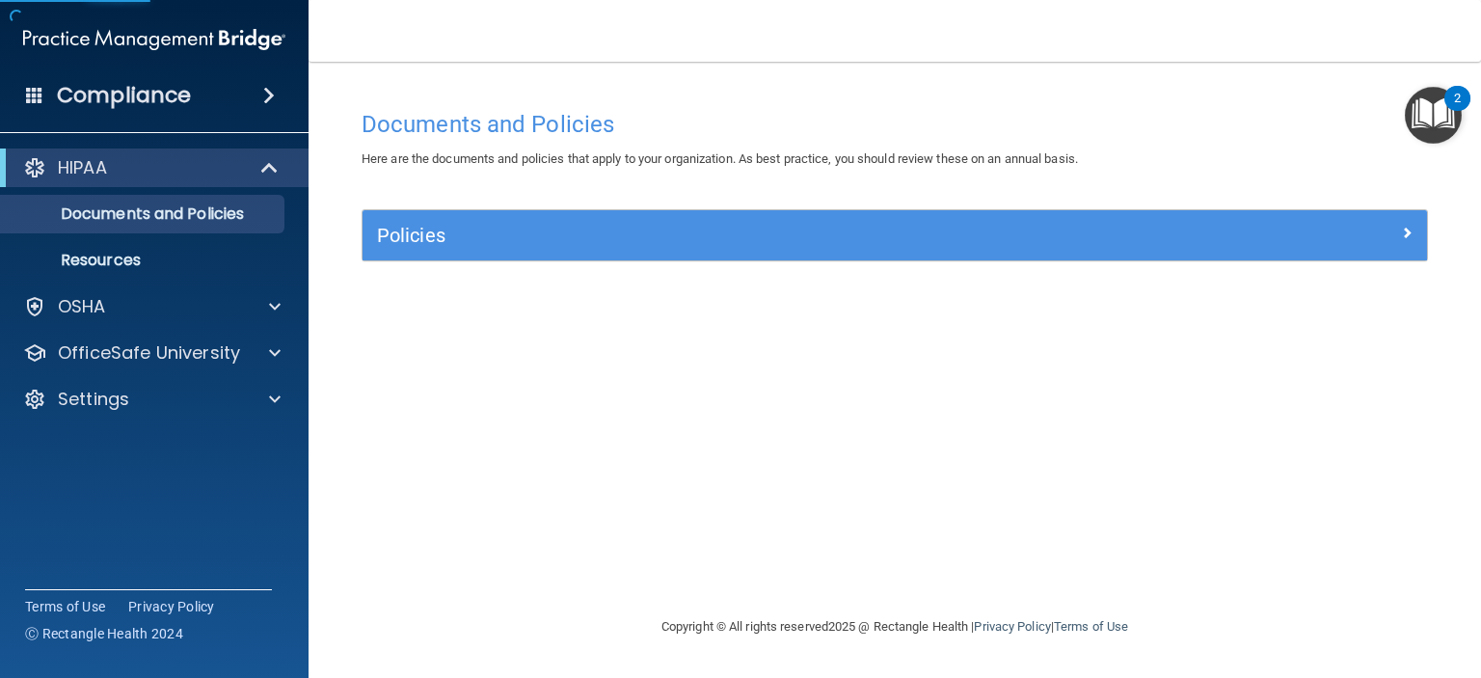
click at [545, 219] on div "Policies" at bounding box center [895, 235] width 1065 height 50
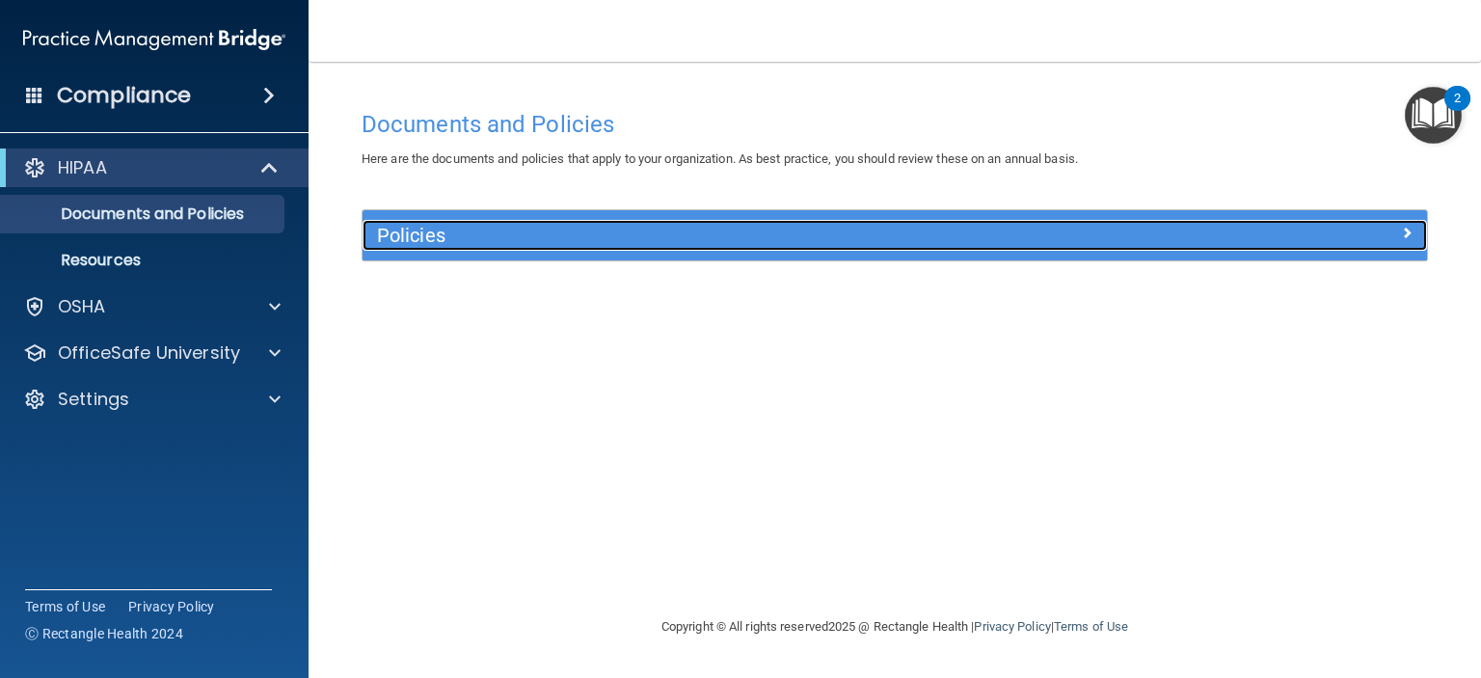
click at [445, 243] on h5 "Policies" at bounding box center [761, 235] width 769 height 21
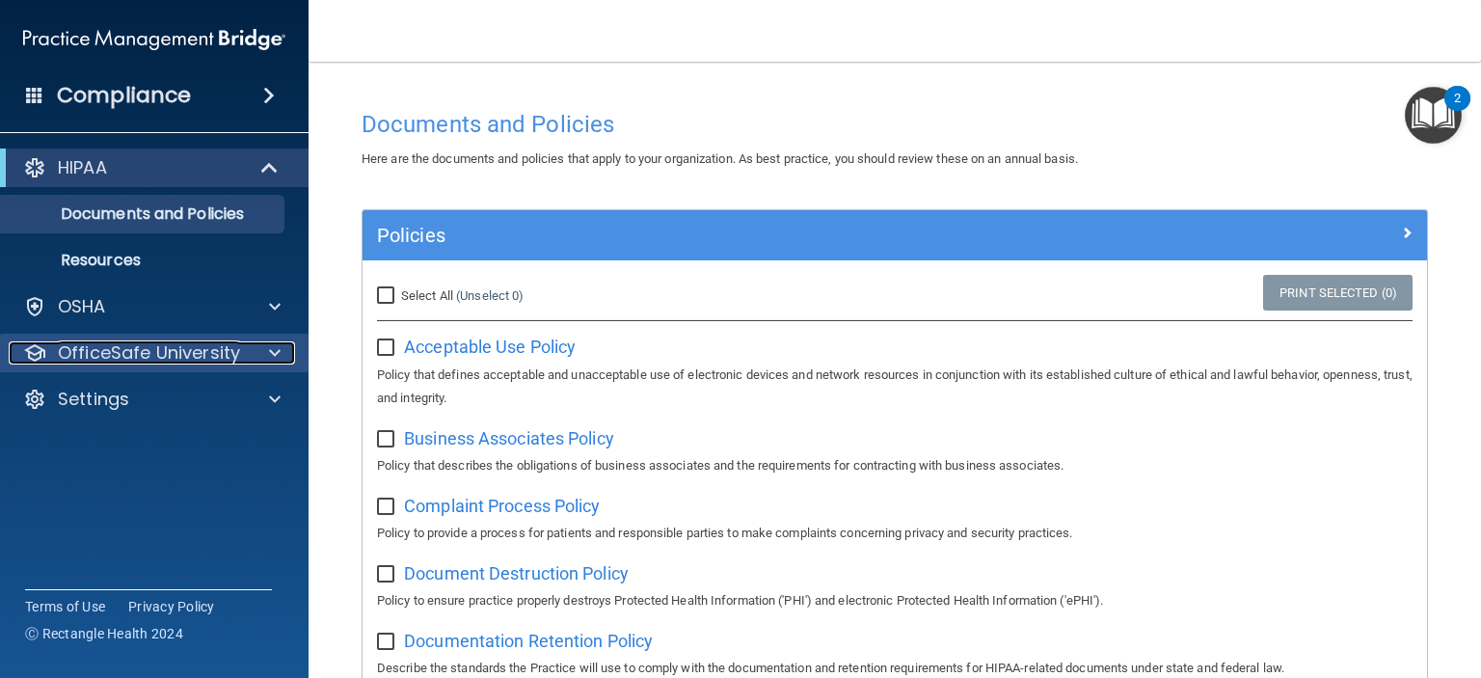
click at [144, 350] on p "OfficeSafe University" at bounding box center [149, 352] width 182 height 23
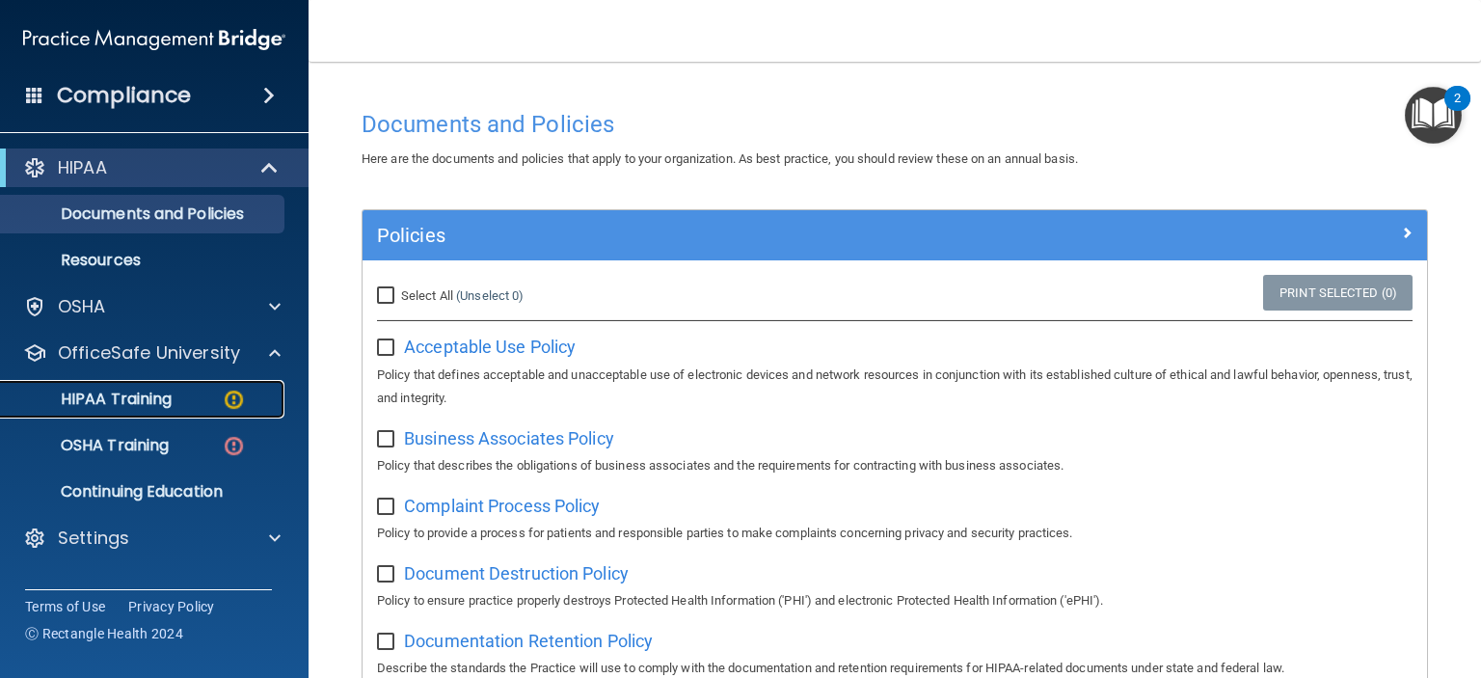
click at [207, 400] on div "HIPAA Training" at bounding box center [144, 399] width 263 height 19
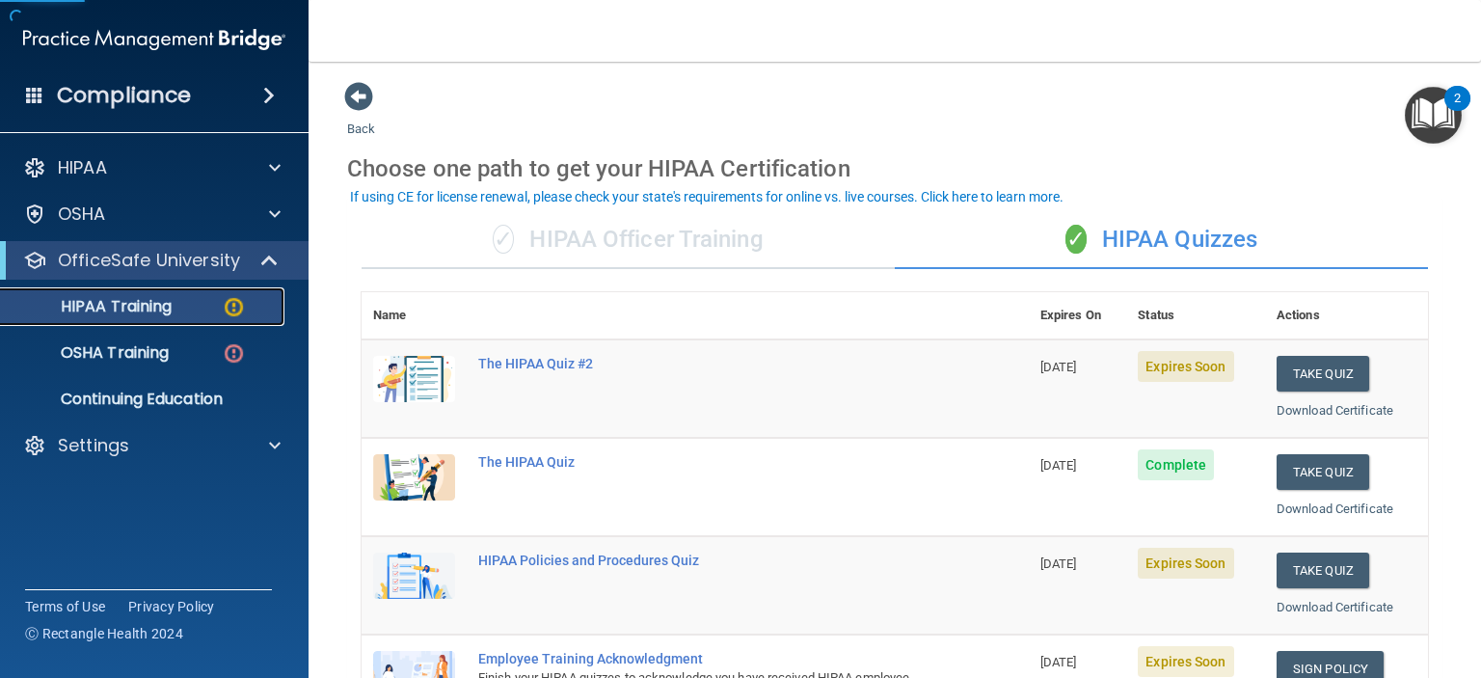
scroll to position [193, 0]
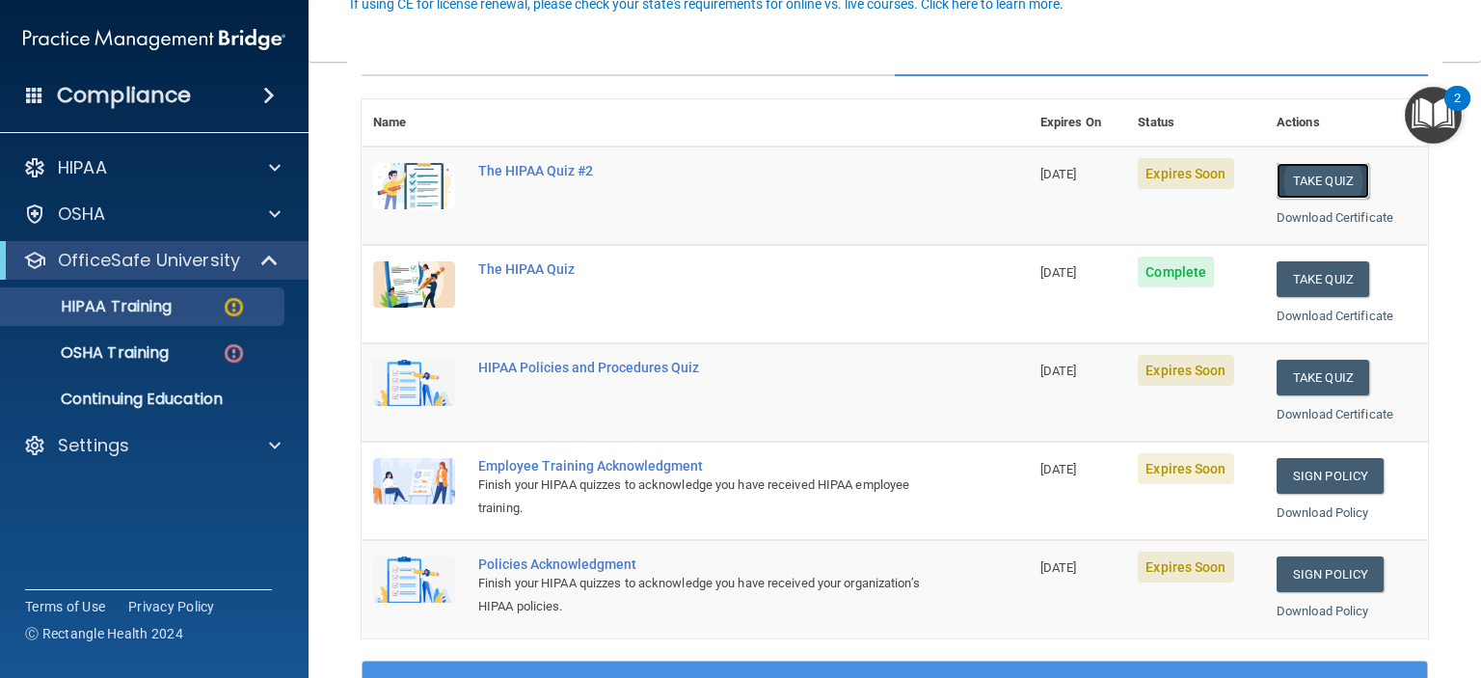
click at [1329, 183] on button "Take Quiz" at bounding box center [1323, 181] width 93 height 36
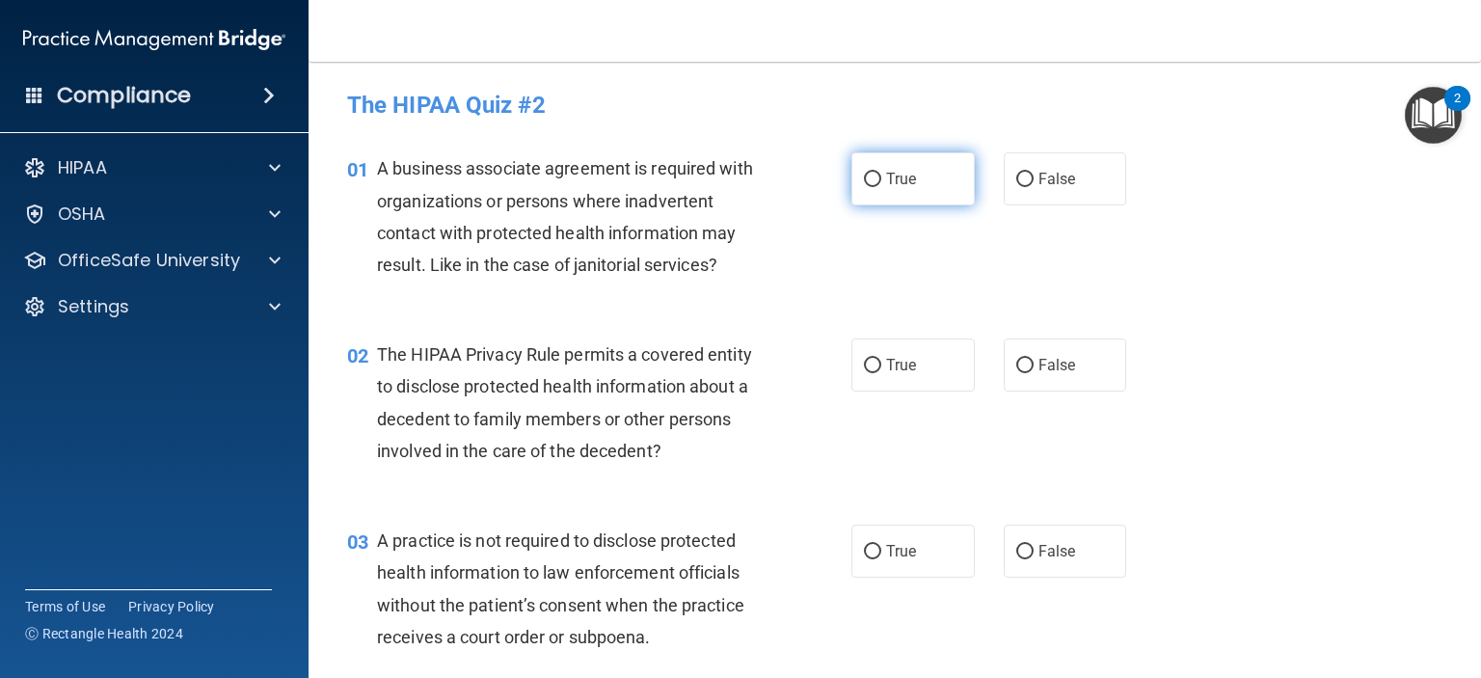
click at [899, 175] on span "True" at bounding box center [901, 179] width 30 height 18
click at [881, 175] on input "True" at bounding box center [872, 180] width 17 height 14
radio input "true"
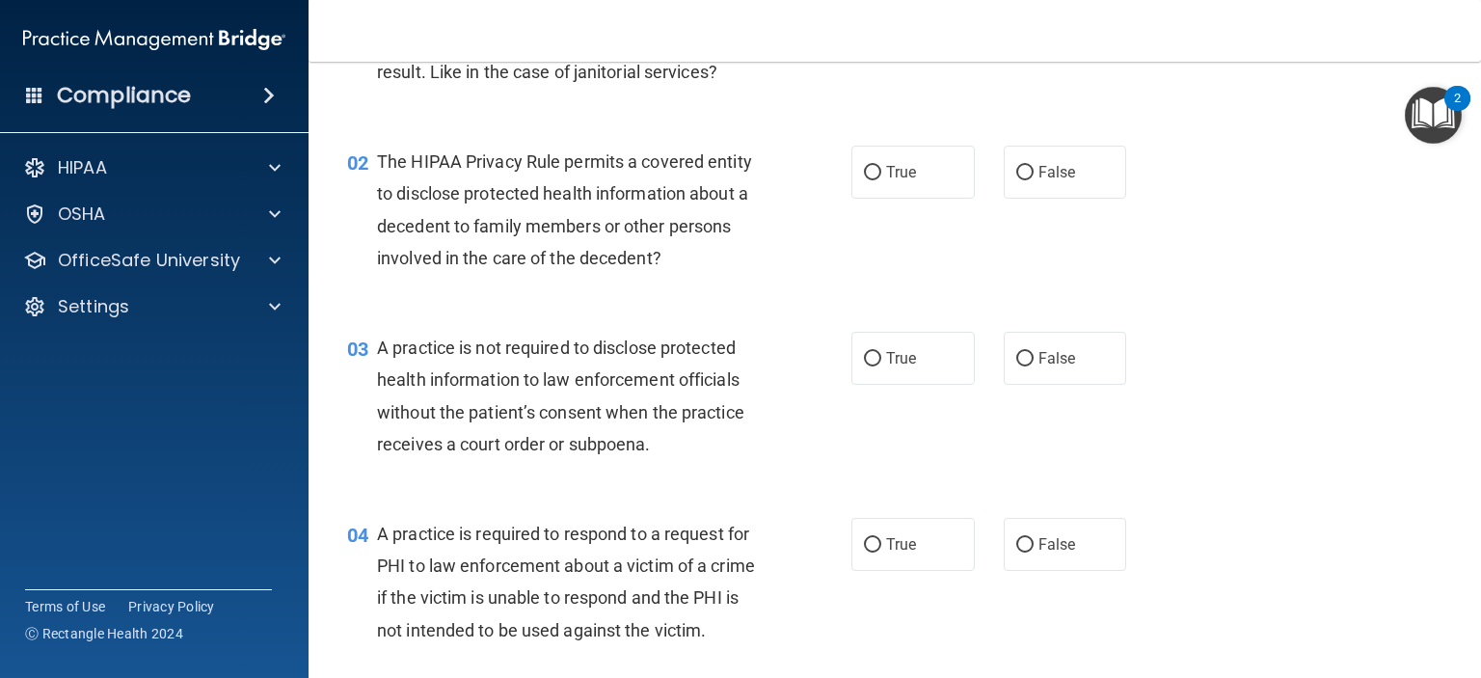
scroll to position [289, 0]
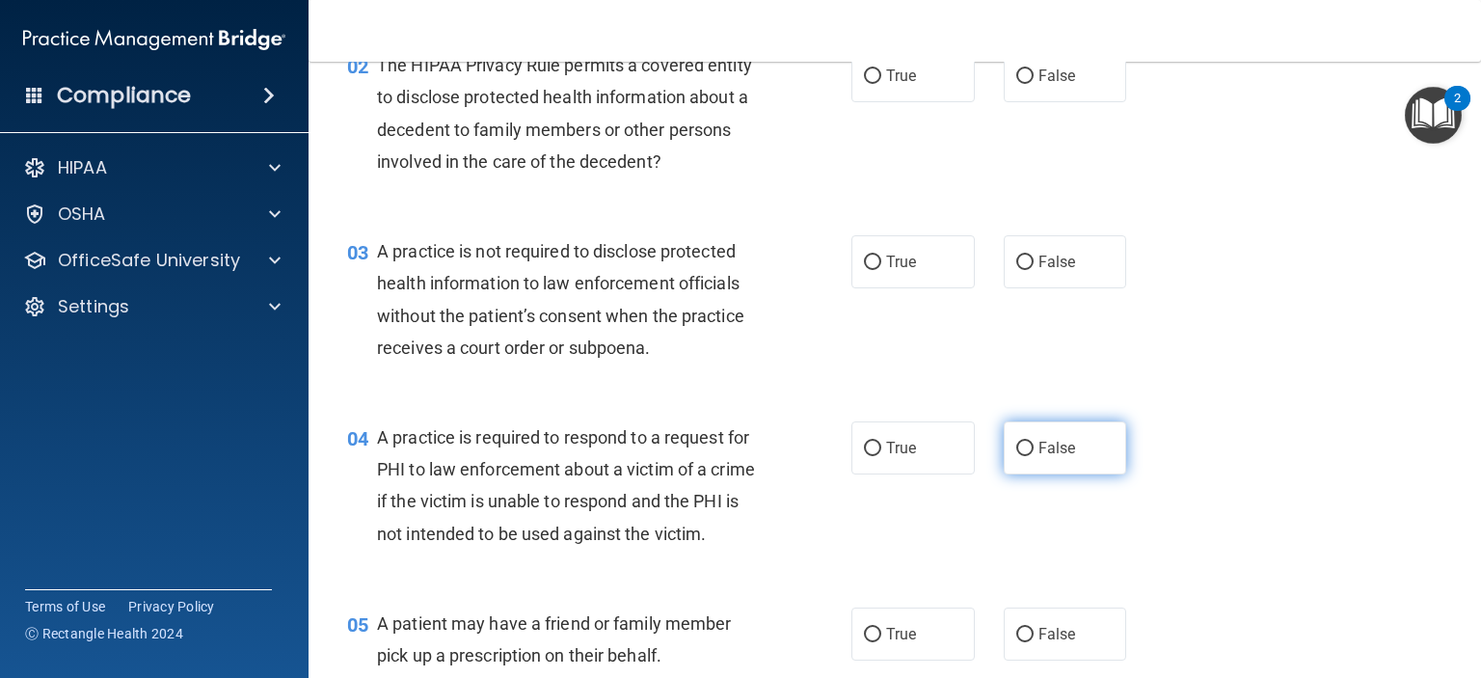
click at [1039, 457] on span "False" at bounding box center [1058, 448] width 38 height 18
click at [1034, 456] on input "False" at bounding box center [1024, 449] width 17 height 14
radio input "true"
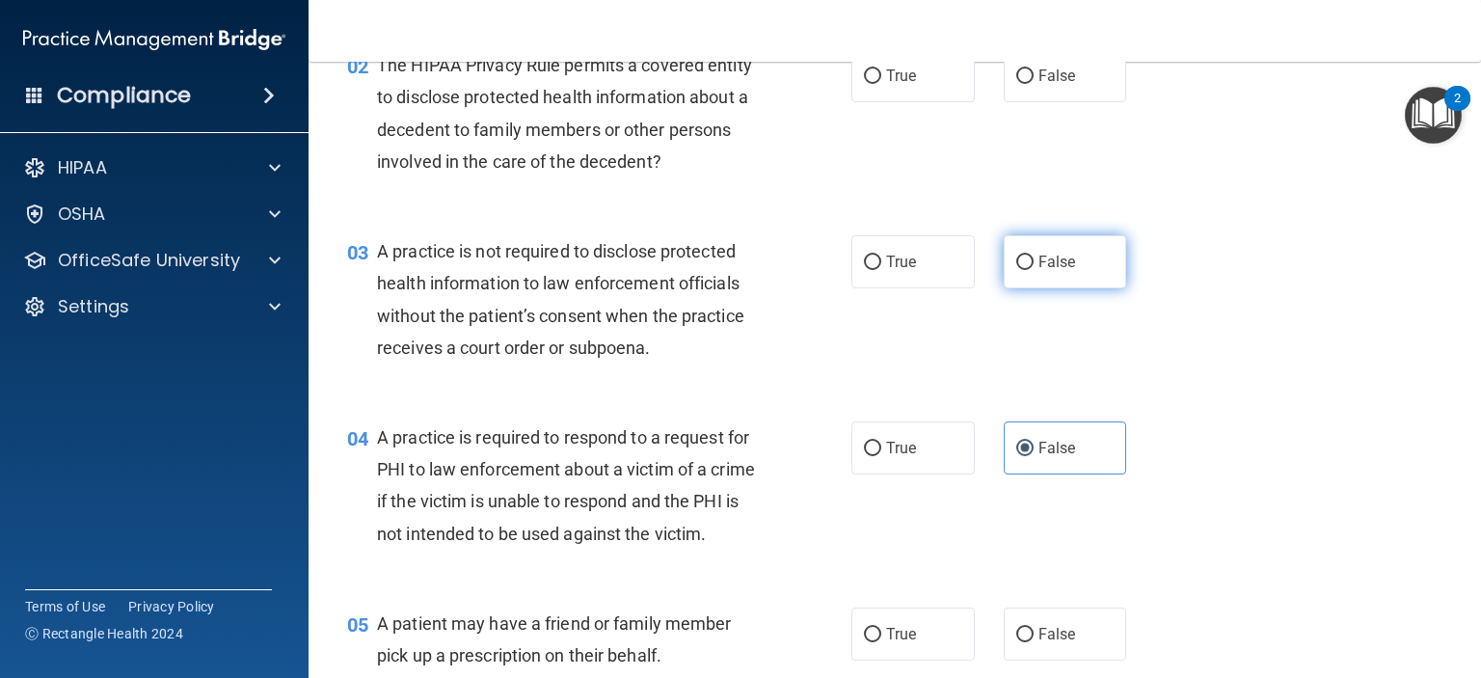
click at [1018, 270] on input "False" at bounding box center [1024, 263] width 17 height 14
radio input "true"
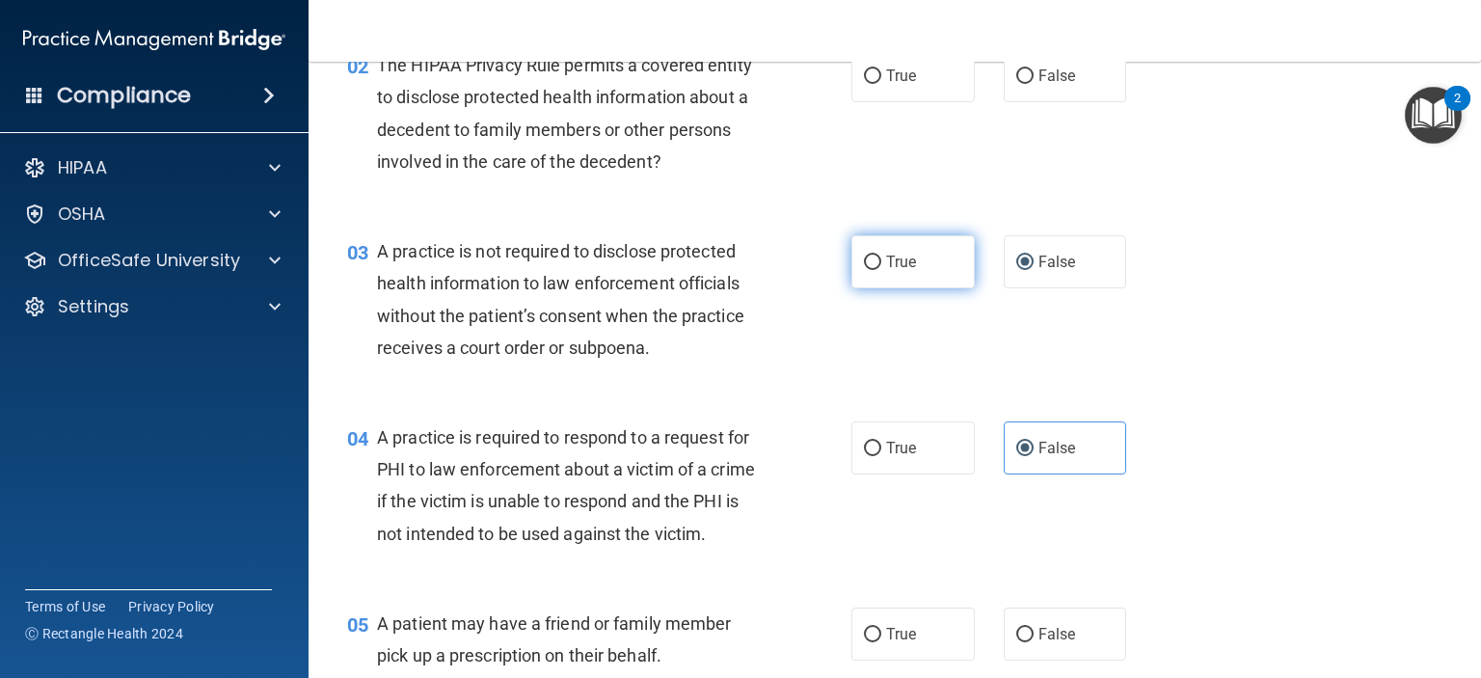
click at [941, 288] on label "True" at bounding box center [912, 261] width 123 height 53
click at [881, 270] on input "True" at bounding box center [872, 263] width 17 height 14
radio input "true"
radio input "false"
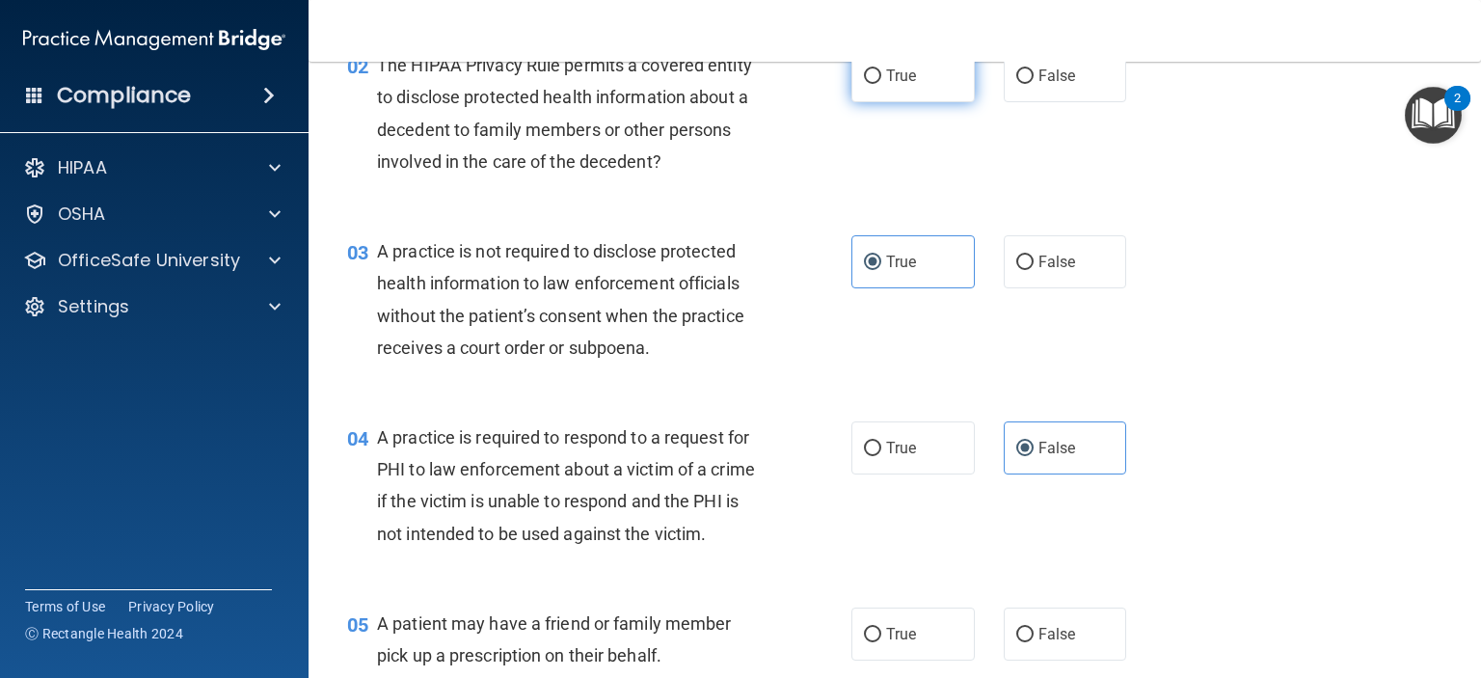
click at [899, 85] on span "True" at bounding box center [901, 76] width 30 height 18
click at [881, 84] on input "True" at bounding box center [872, 76] width 17 height 14
radio input "true"
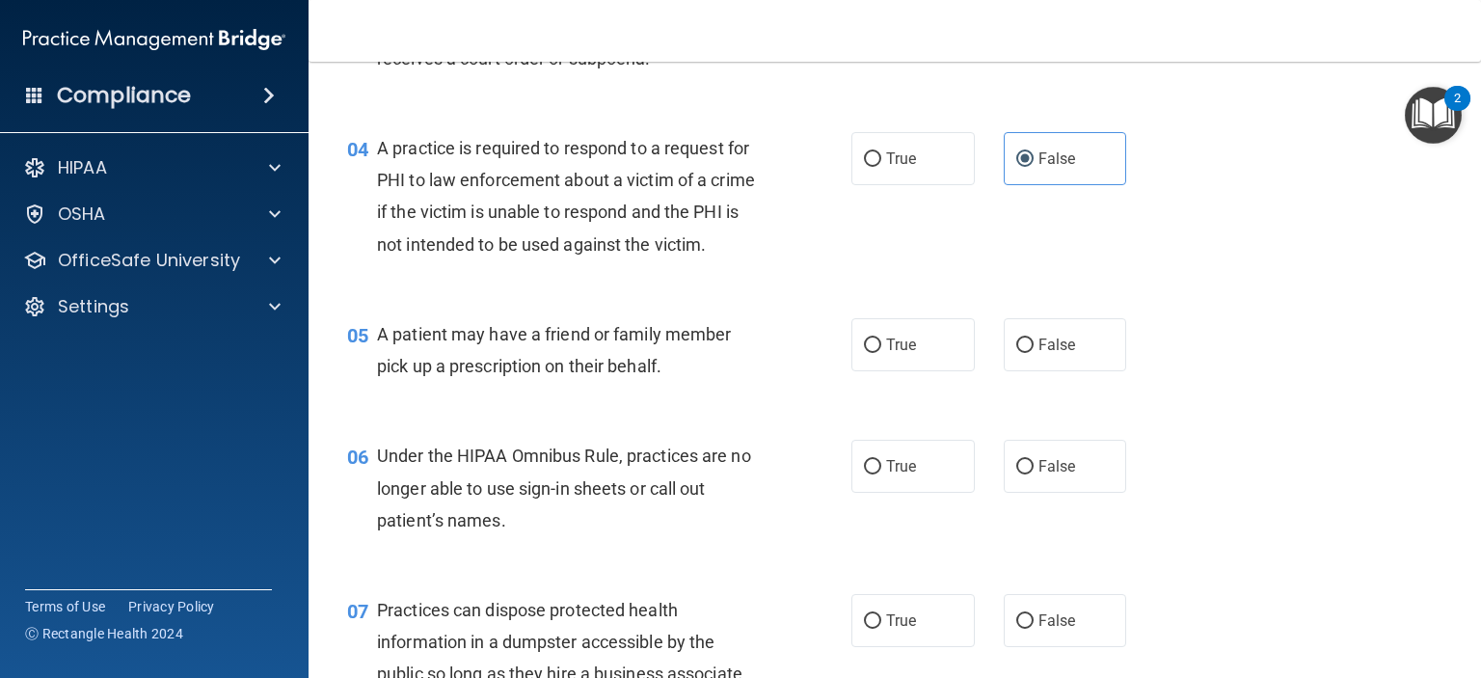
scroll to position [675, 0]
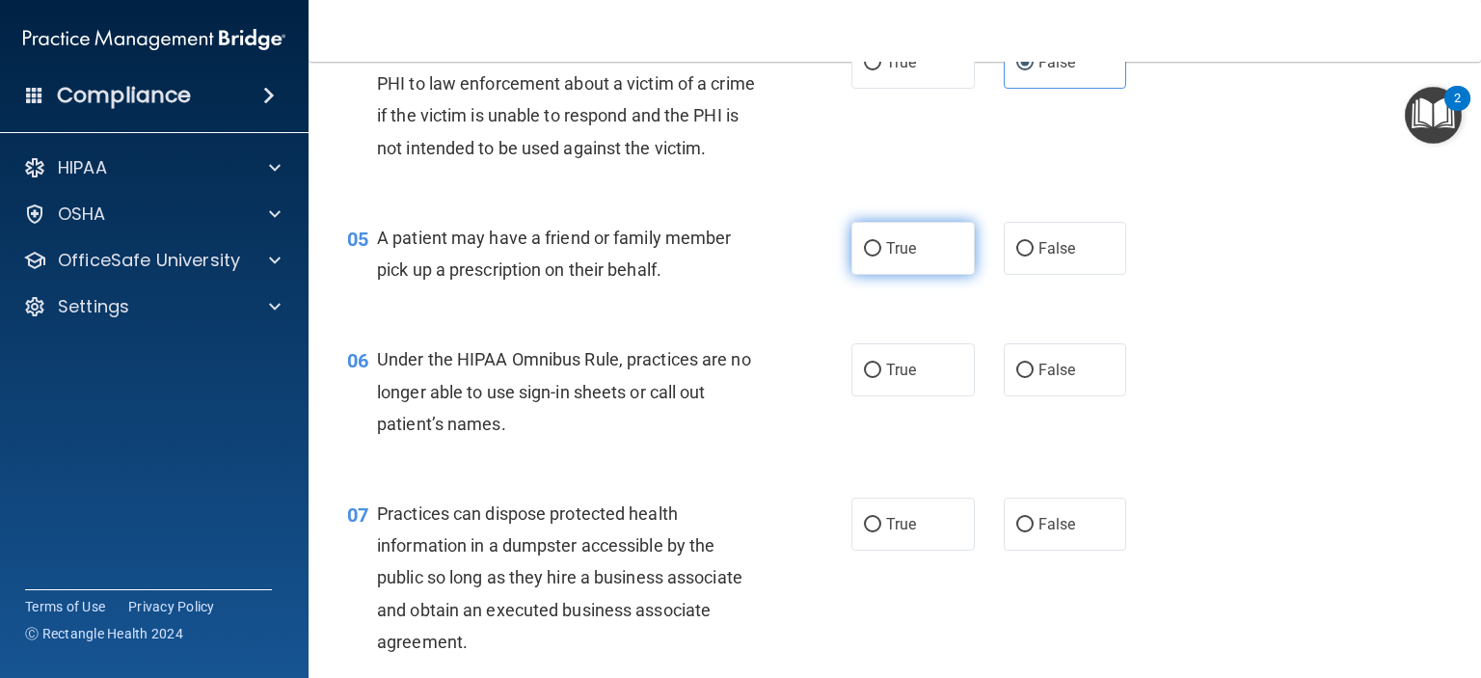
click at [933, 275] on label "True" at bounding box center [912, 248] width 123 height 53
click at [881, 256] on input "True" at bounding box center [872, 249] width 17 height 14
radio input "true"
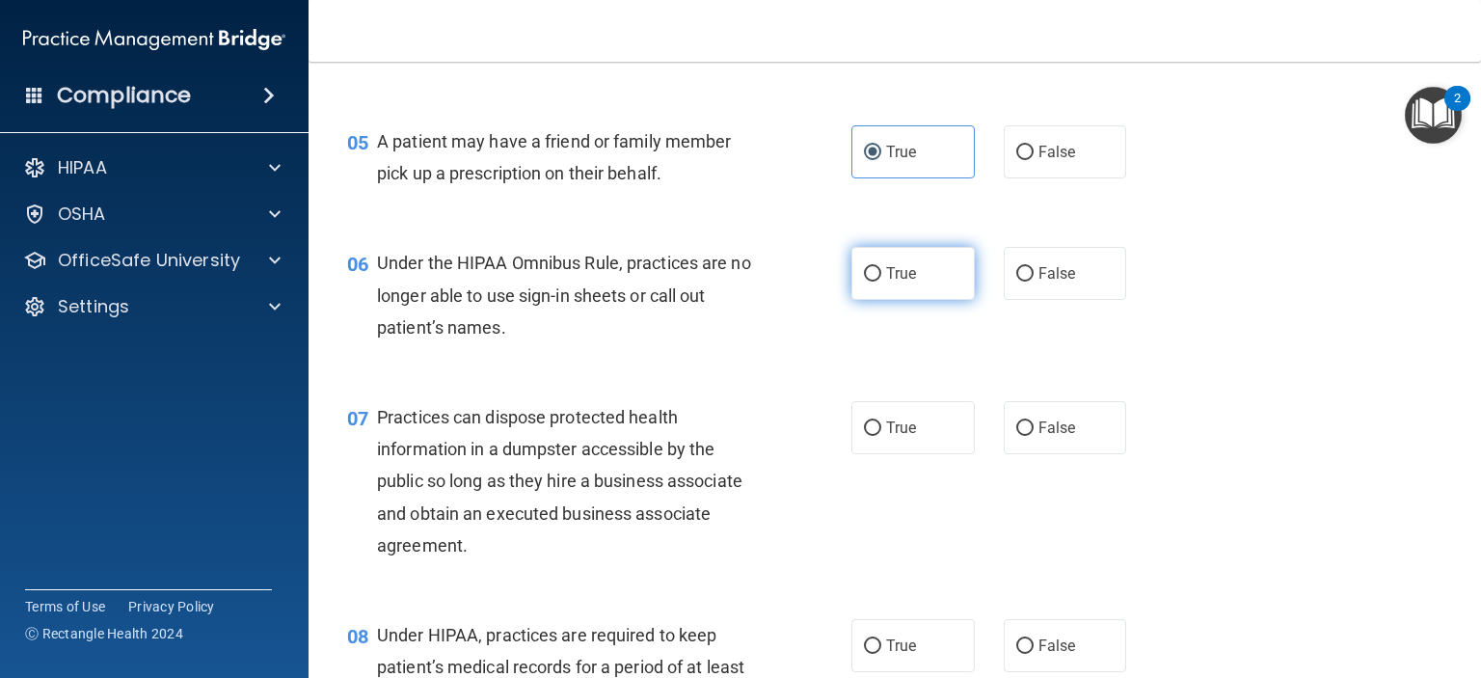
click at [909, 283] on span "True" at bounding box center [901, 273] width 30 height 18
click at [881, 282] on input "True" at bounding box center [872, 274] width 17 height 14
radio input "true"
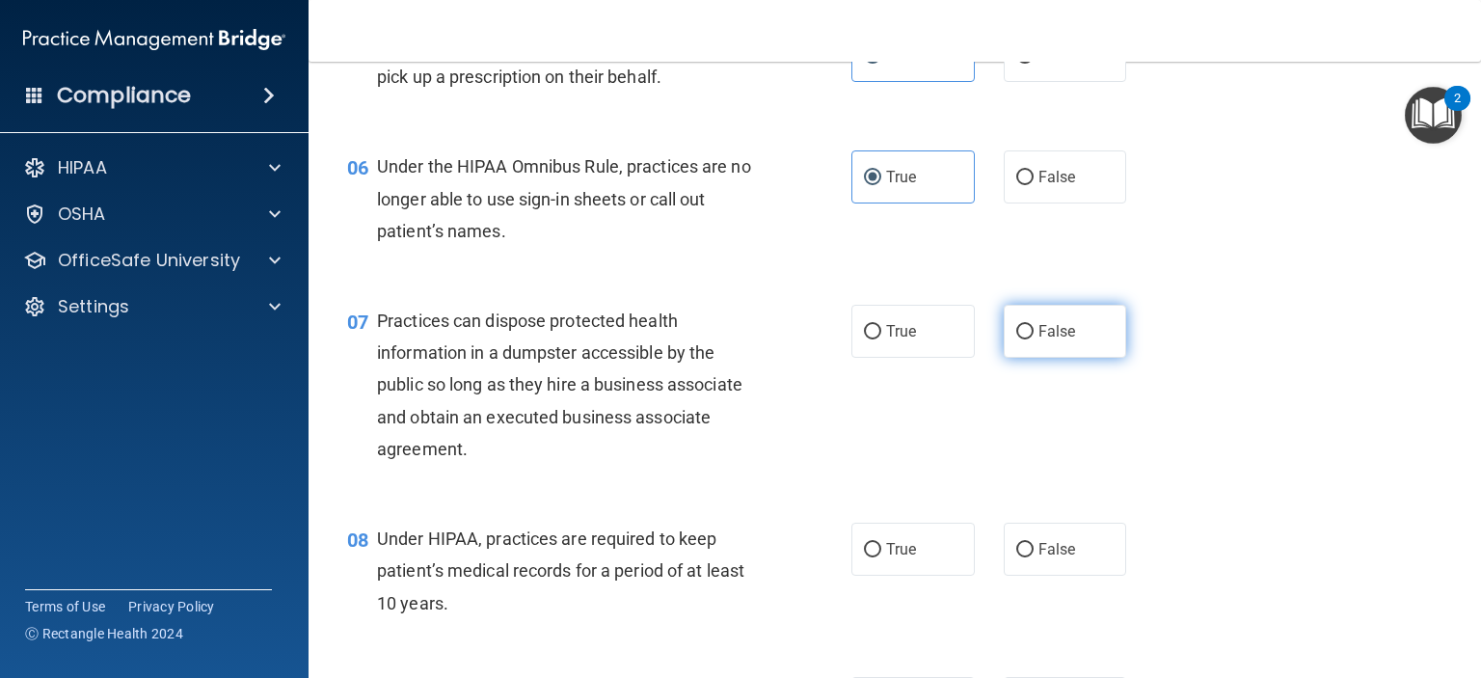
click at [1022, 339] on input "False" at bounding box center [1024, 332] width 17 height 14
radio input "true"
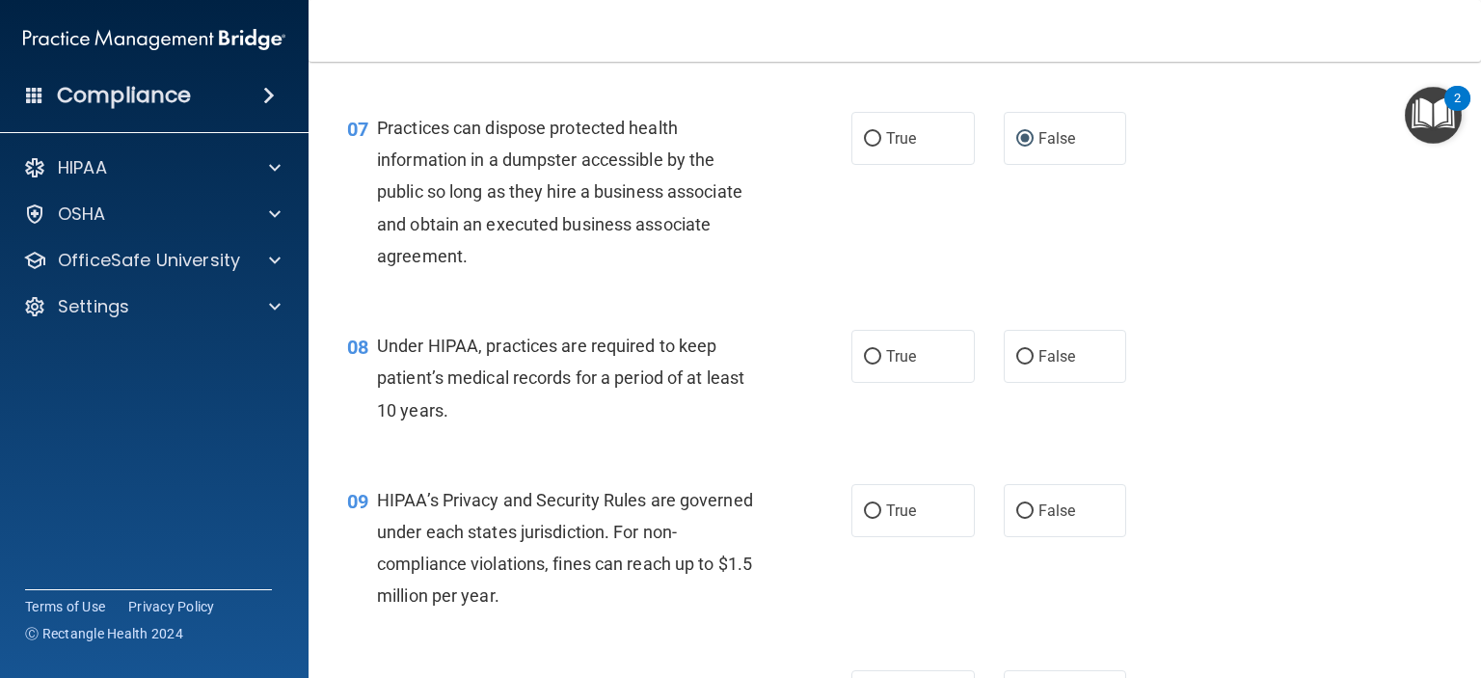
scroll to position [1157, 0]
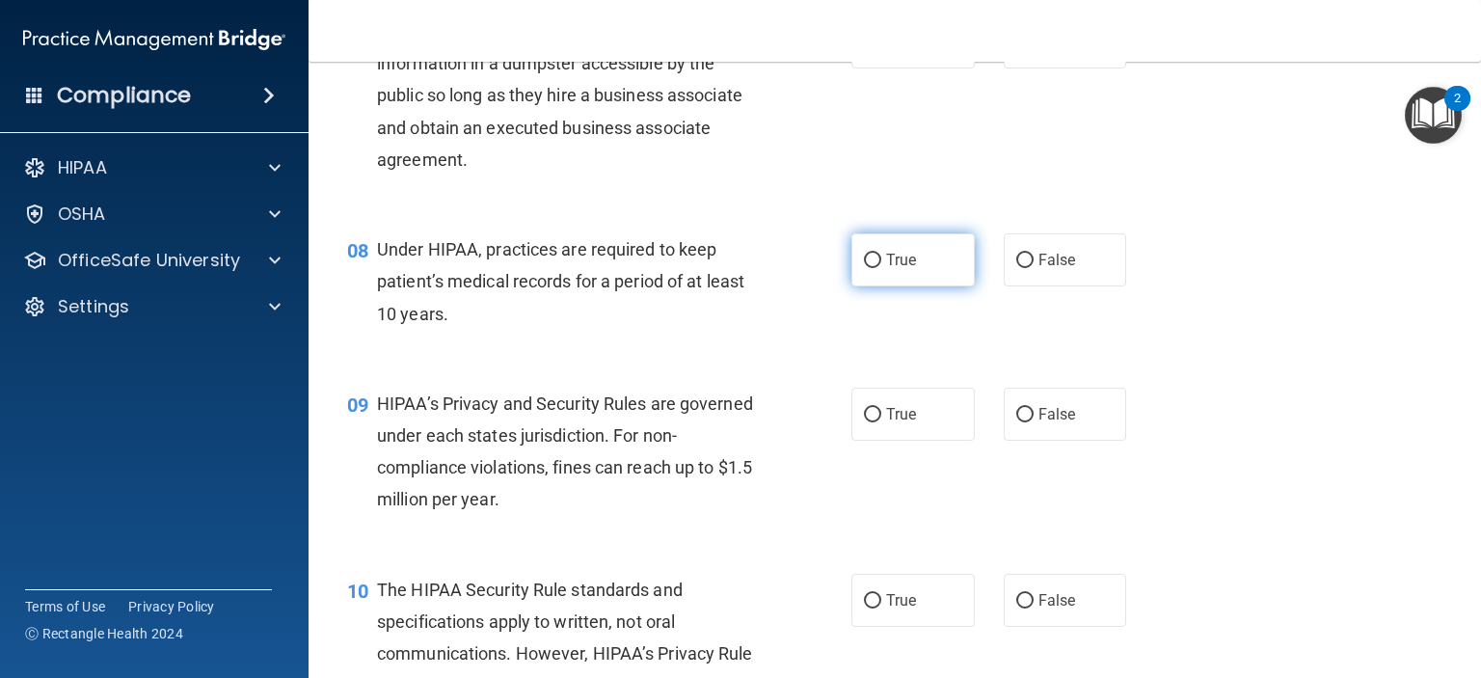
click at [887, 286] on label "True" at bounding box center [912, 259] width 123 height 53
click at [881, 268] on input "True" at bounding box center [872, 261] width 17 height 14
radio input "true"
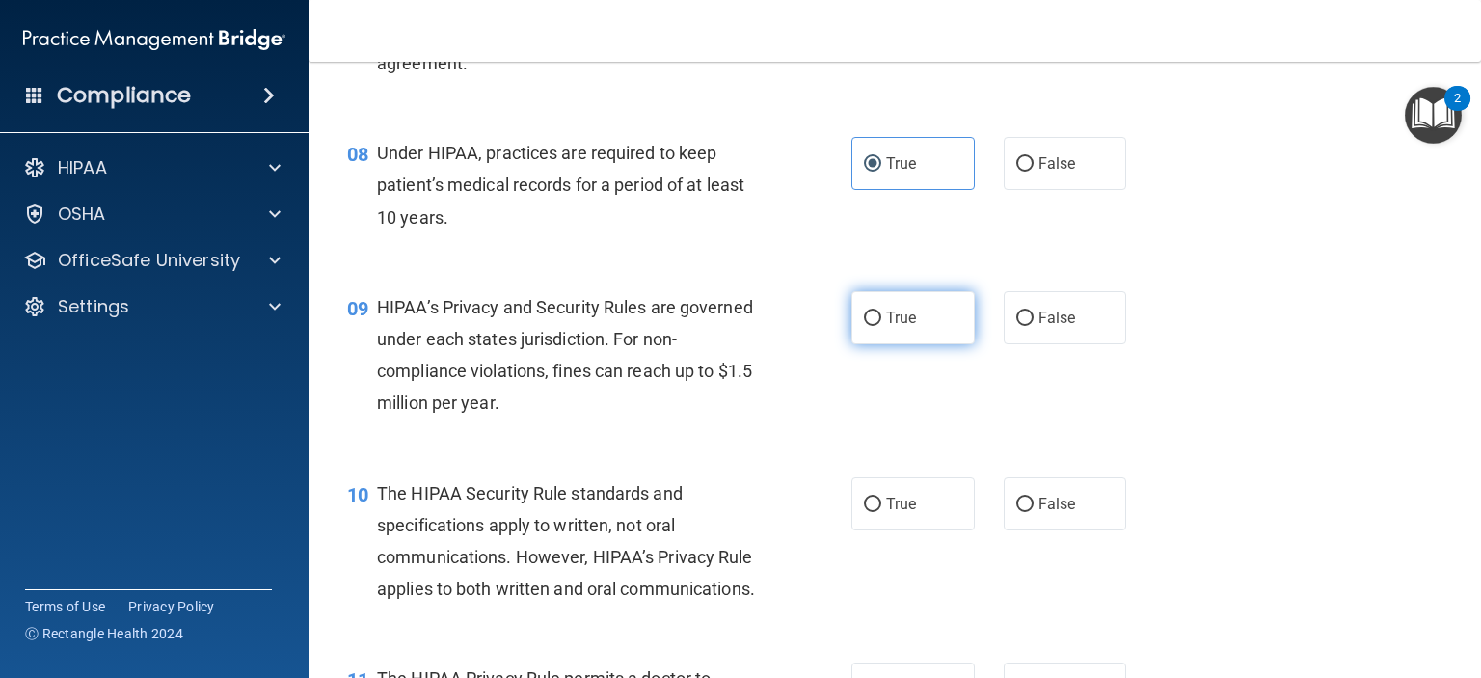
click at [893, 327] on span "True" at bounding box center [901, 318] width 30 height 18
click at [881, 326] on input "True" at bounding box center [872, 318] width 17 height 14
radio input "true"
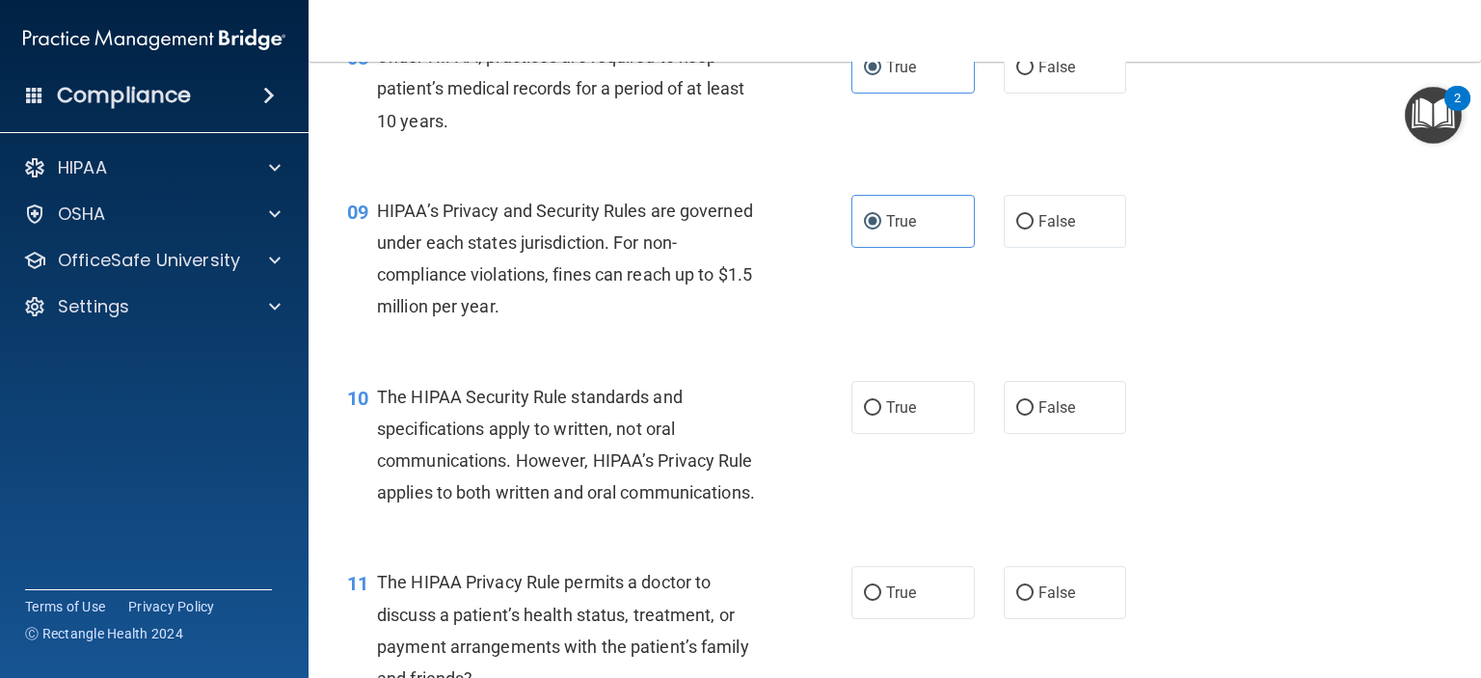
scroll to position [1446, 0]
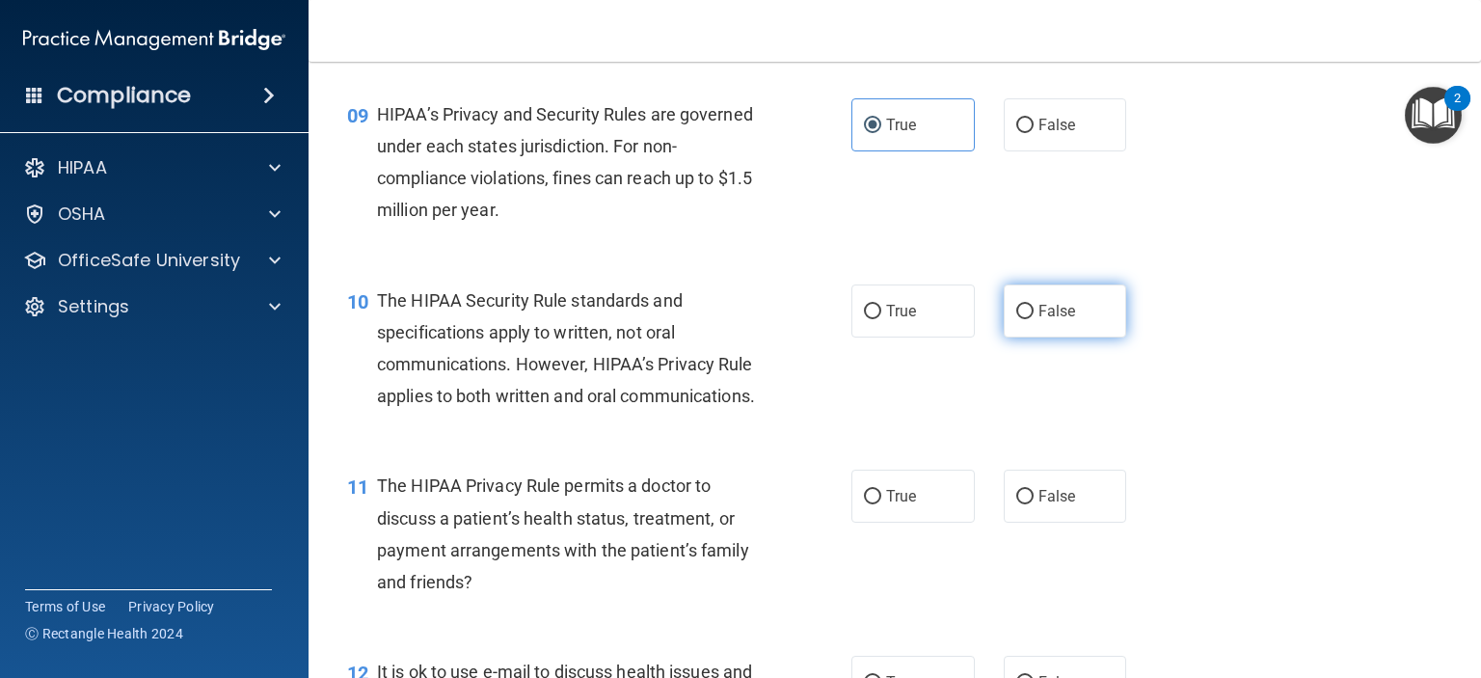
click at [1027, 337] on label "False" at bounding box center [1065, 310] width 123 height 53
click at [1027, 319] on input "False" at bounding box center [1024, 312] width 17 height 14
radio input "true"
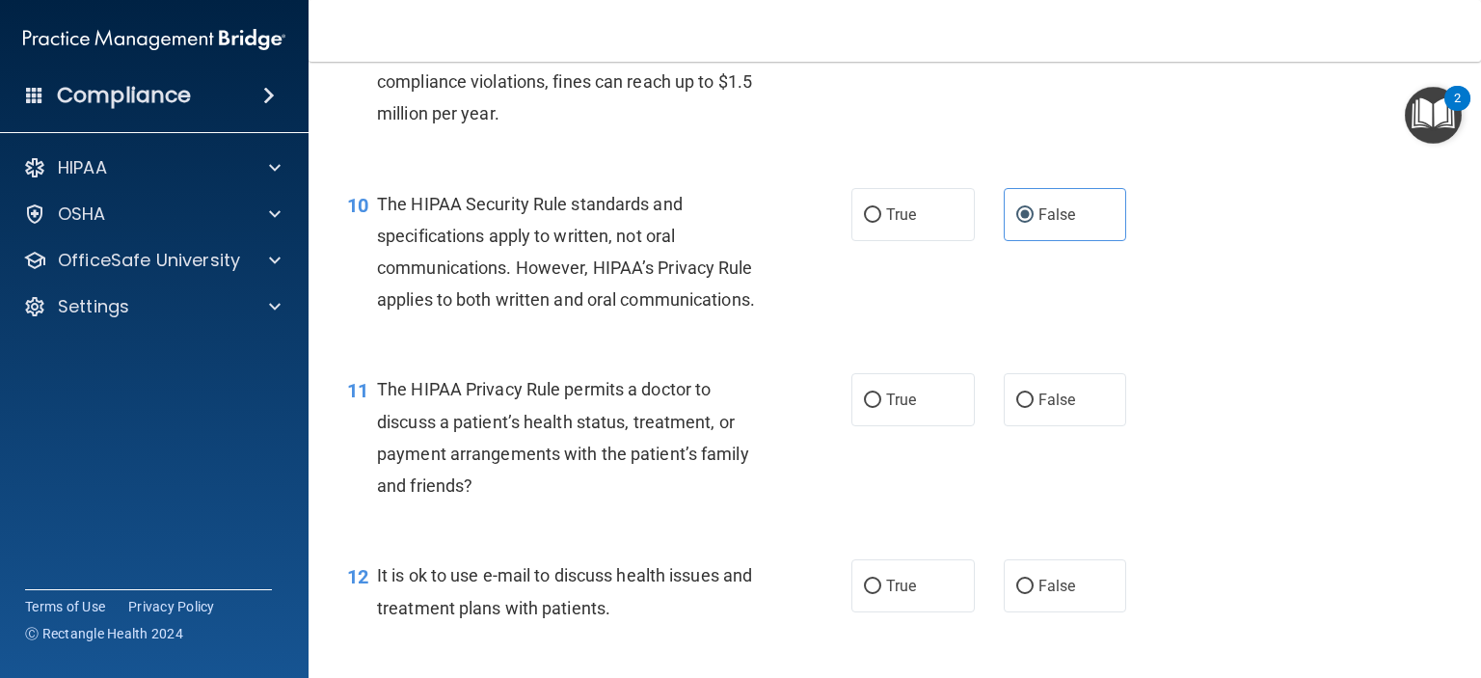
scroll to position [1639, 0]
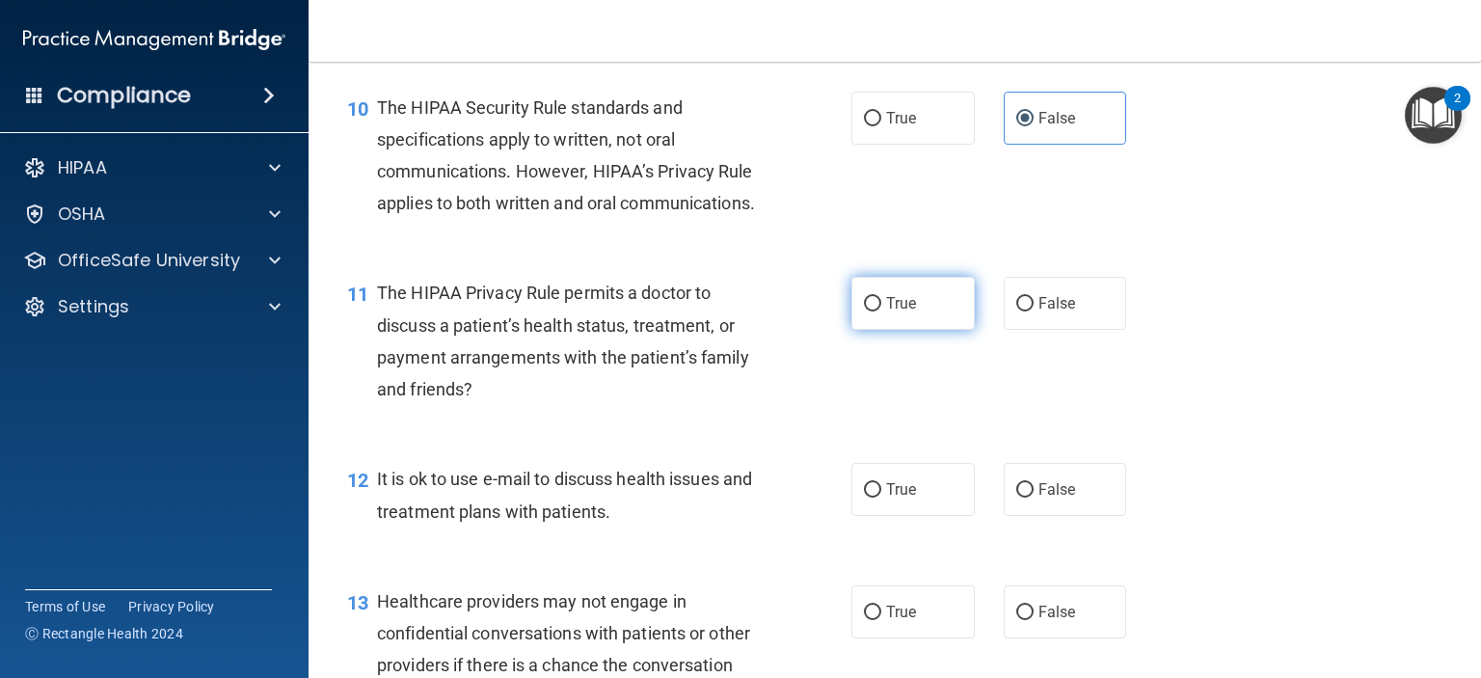
click at [876, 330] on label "True" at bounding box center [912, 303] width 123 height 53
click at [876, 311] on input "True" at bounding box center [872, 304] width 17 height 14
radio input "true"
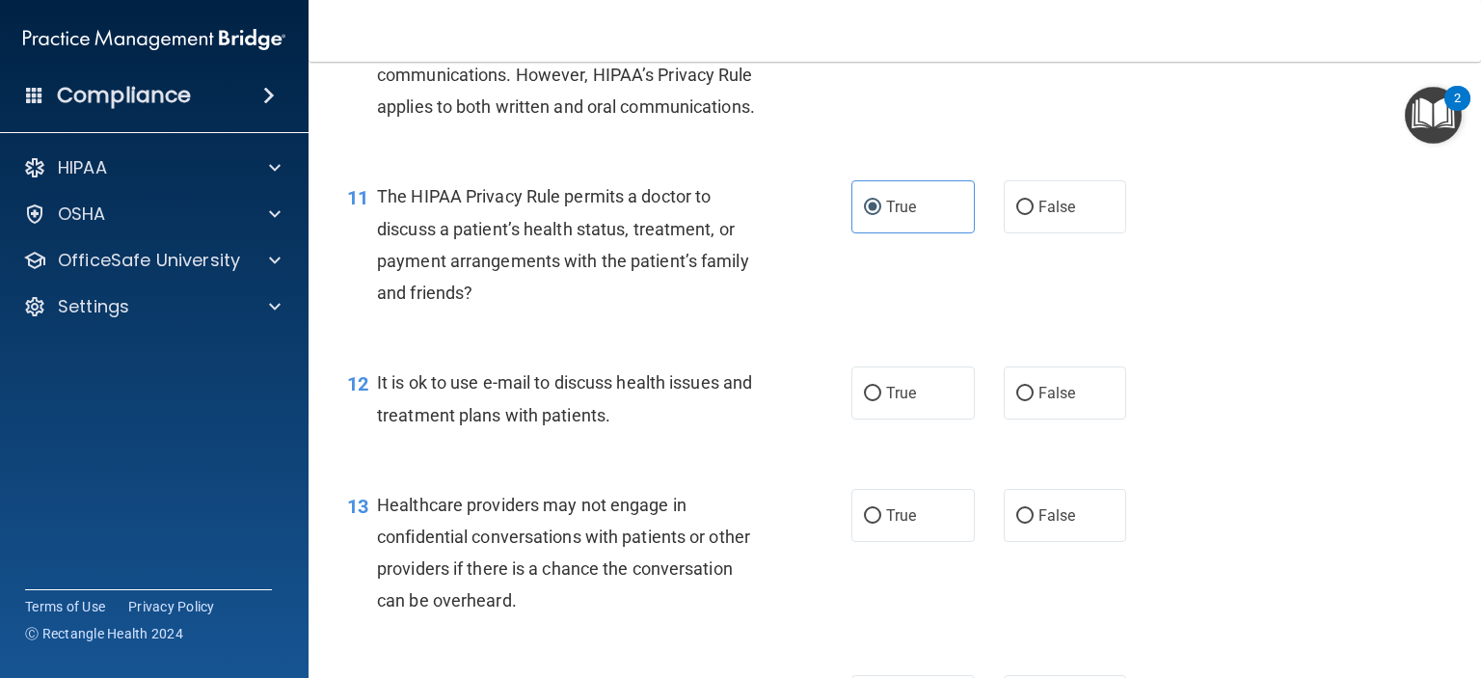
scroll to position [1832, 0]
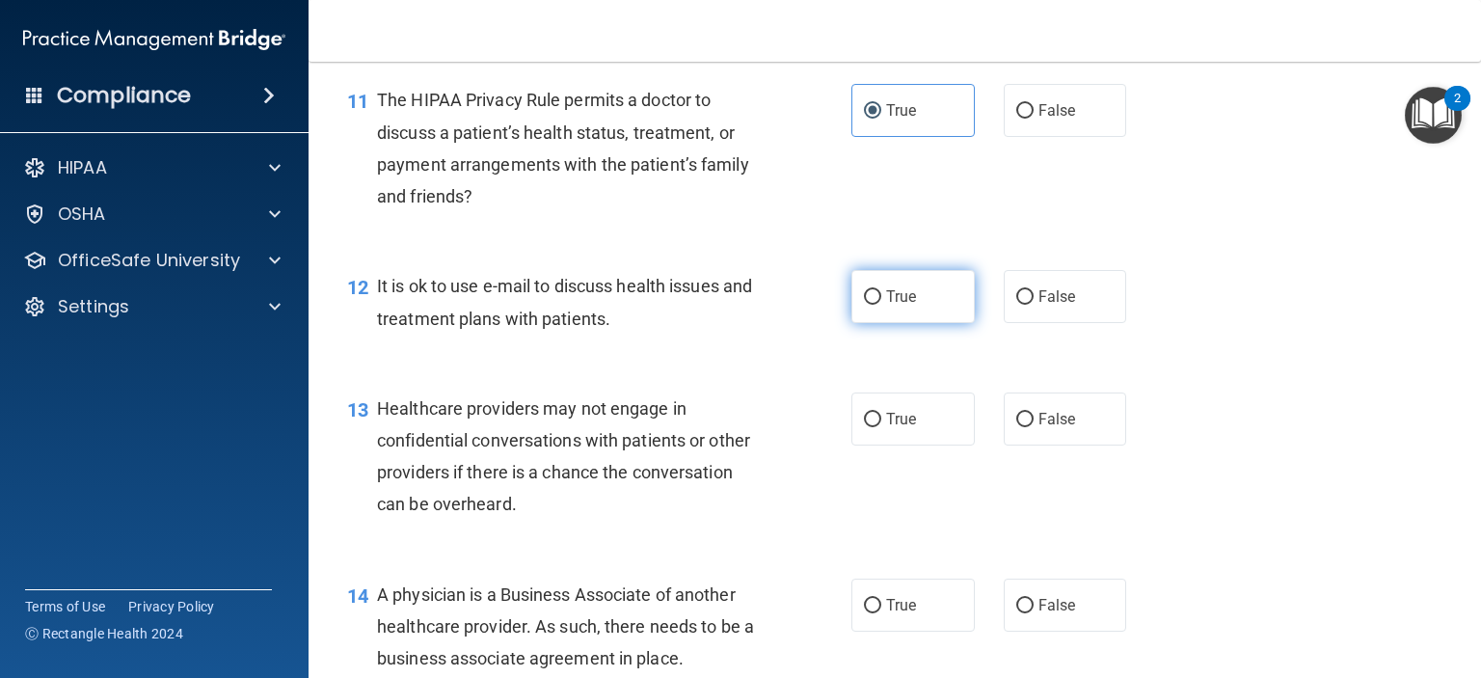
click at [885, 323] on label "True" at bounding box center [912, 296] width 123 height 53
click at [881, 305] on input "True" at bounding box center [872, 297] width 17 height 14
radio input "true"
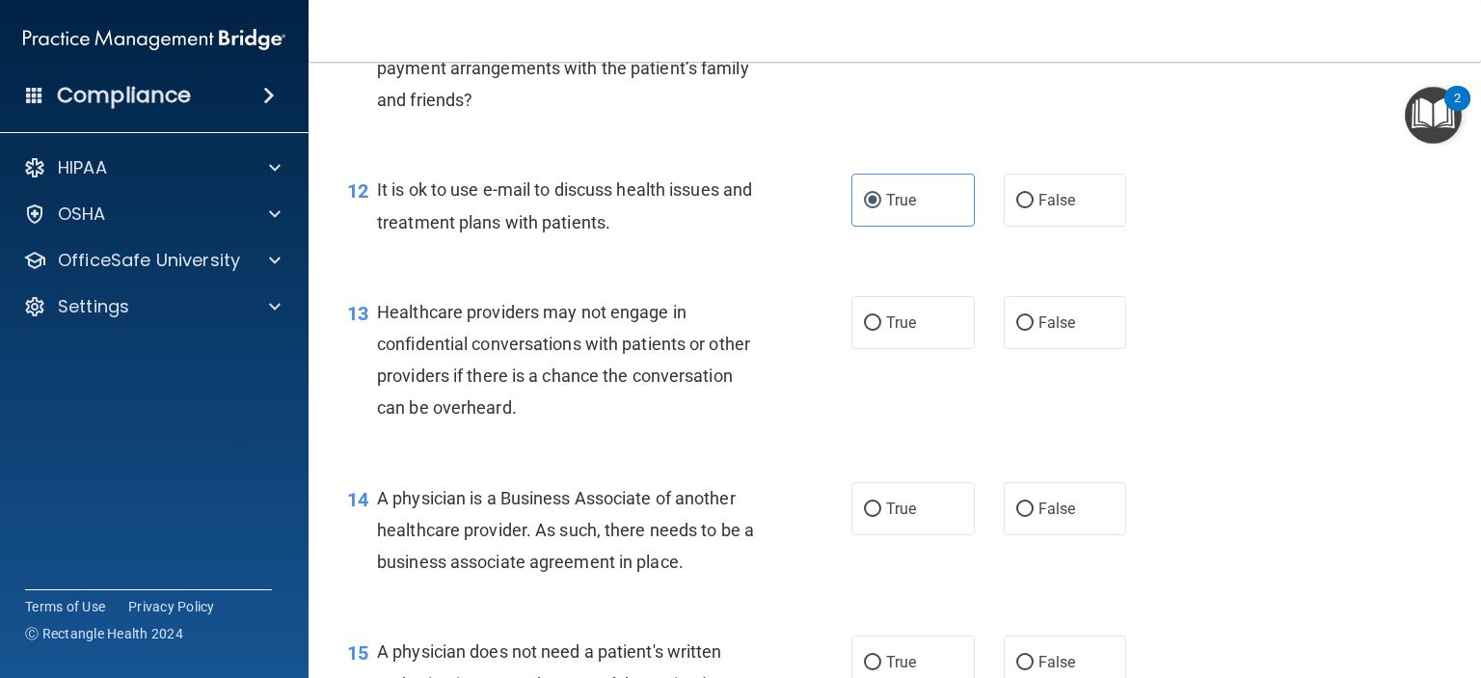
scroll to position [2025, 0]
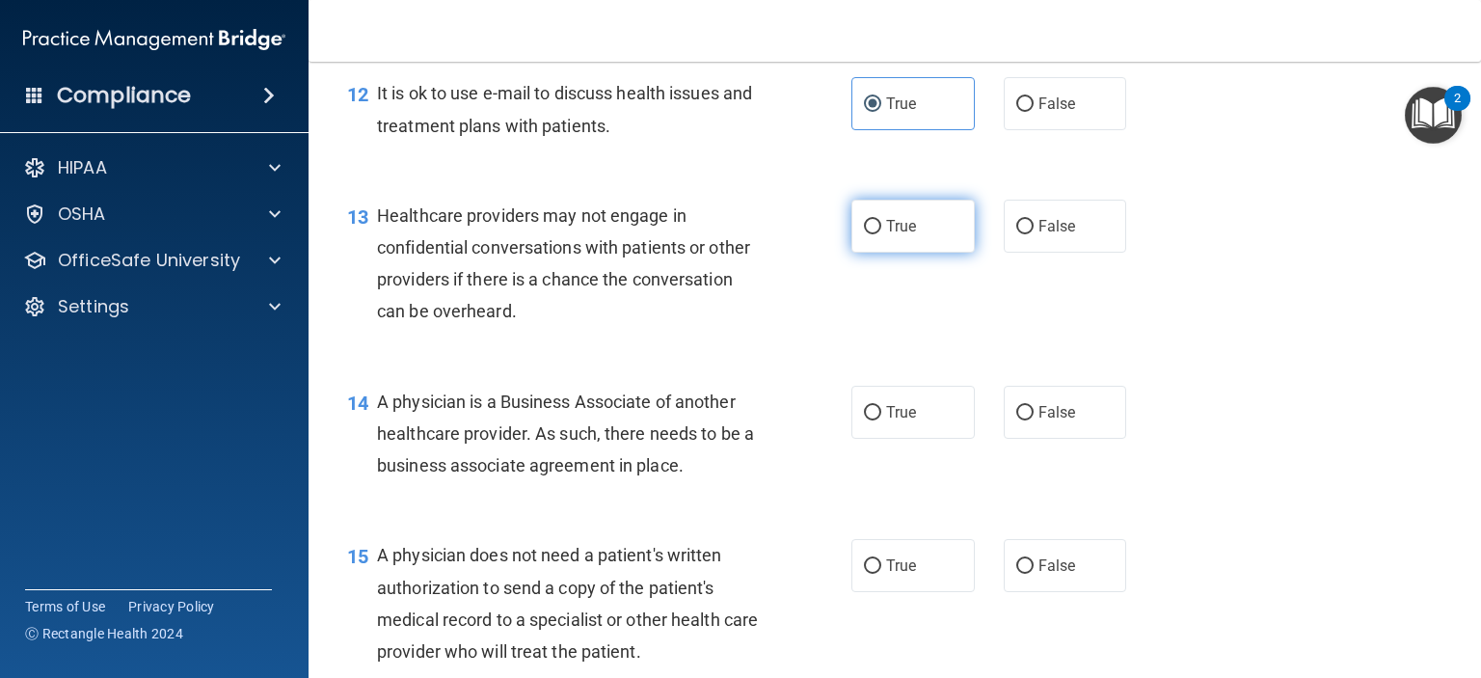
click at [886, 235] on span "True" at bounding box center [901, 226] width 30 height 18
click at [881, 234] on input "True" at bounding box center [872, 227] width 17 height 14
radio input "true"
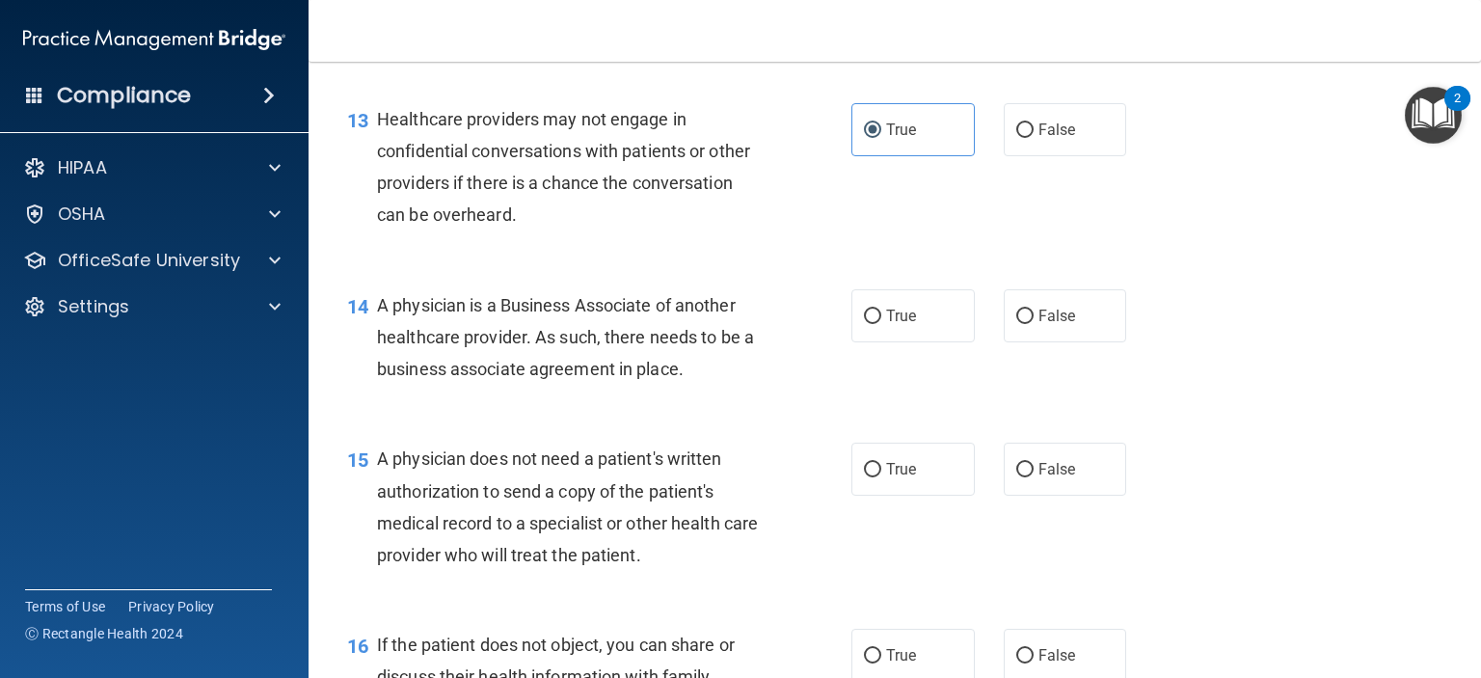
scroll to position [2218, 0]
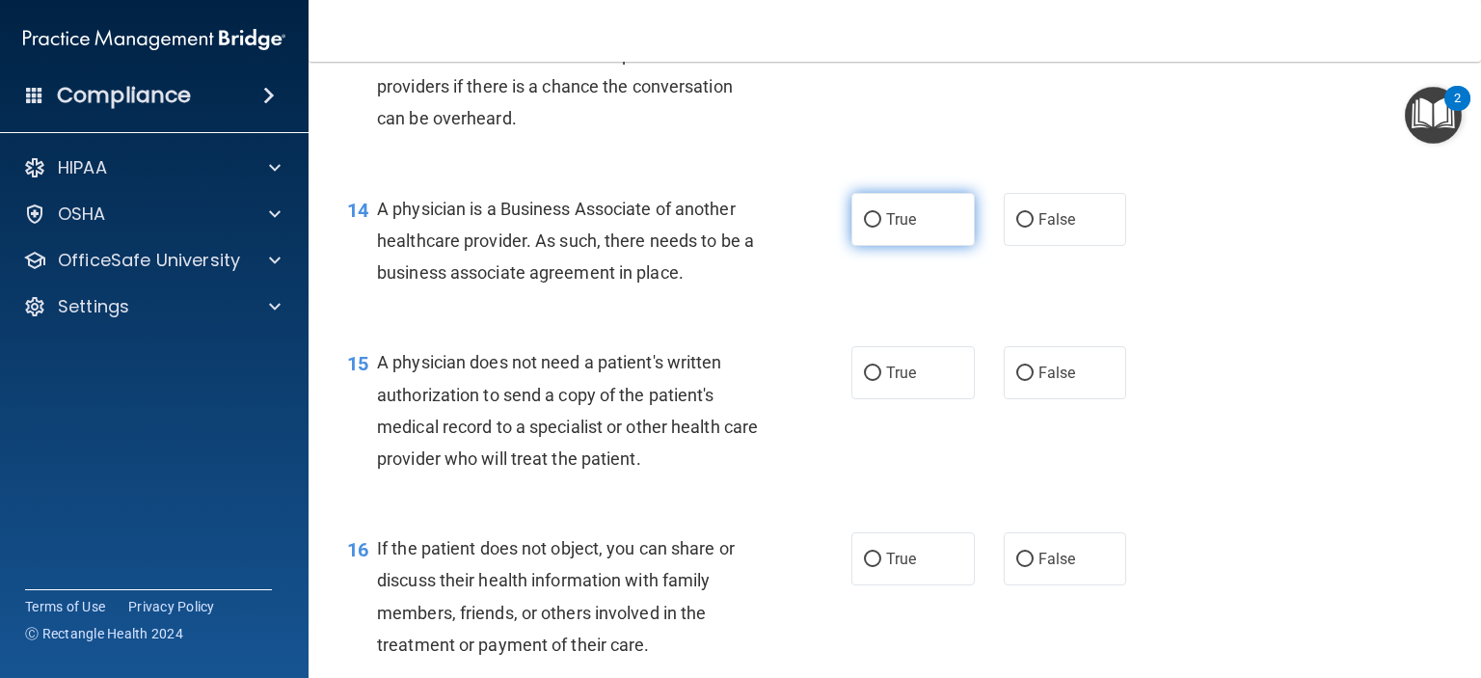
click at [887, 246] on label "True" at bounding box center [912, 219] width 123 height 53
click at [881, 228] on input "True" at bounding box center [872, 220] width 17 height 14
radio input "true"
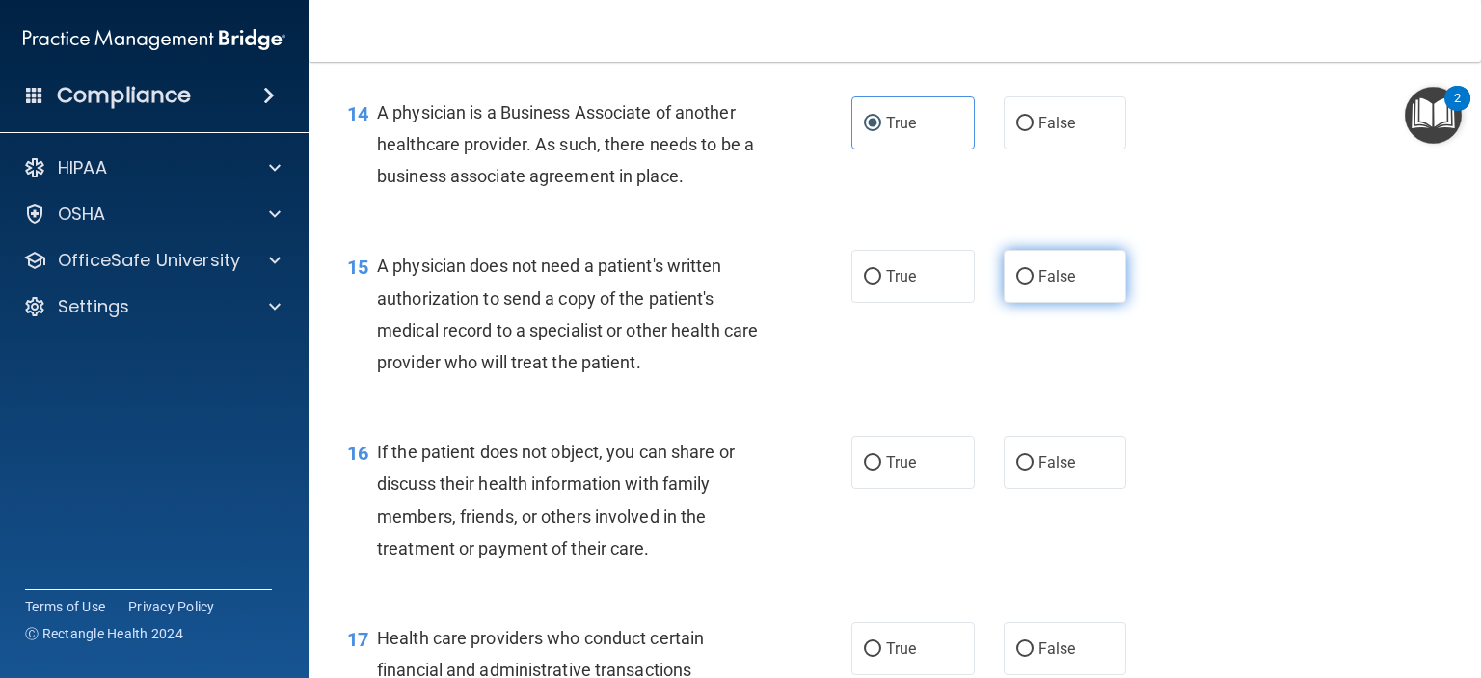
click at [1004, 303] on label "False" at bounding box center [1065, 276] width 123 height 53
click at [1016, 284] on input "False" at bounding box center [1024, 277] width 17 height 14
radio input "true"
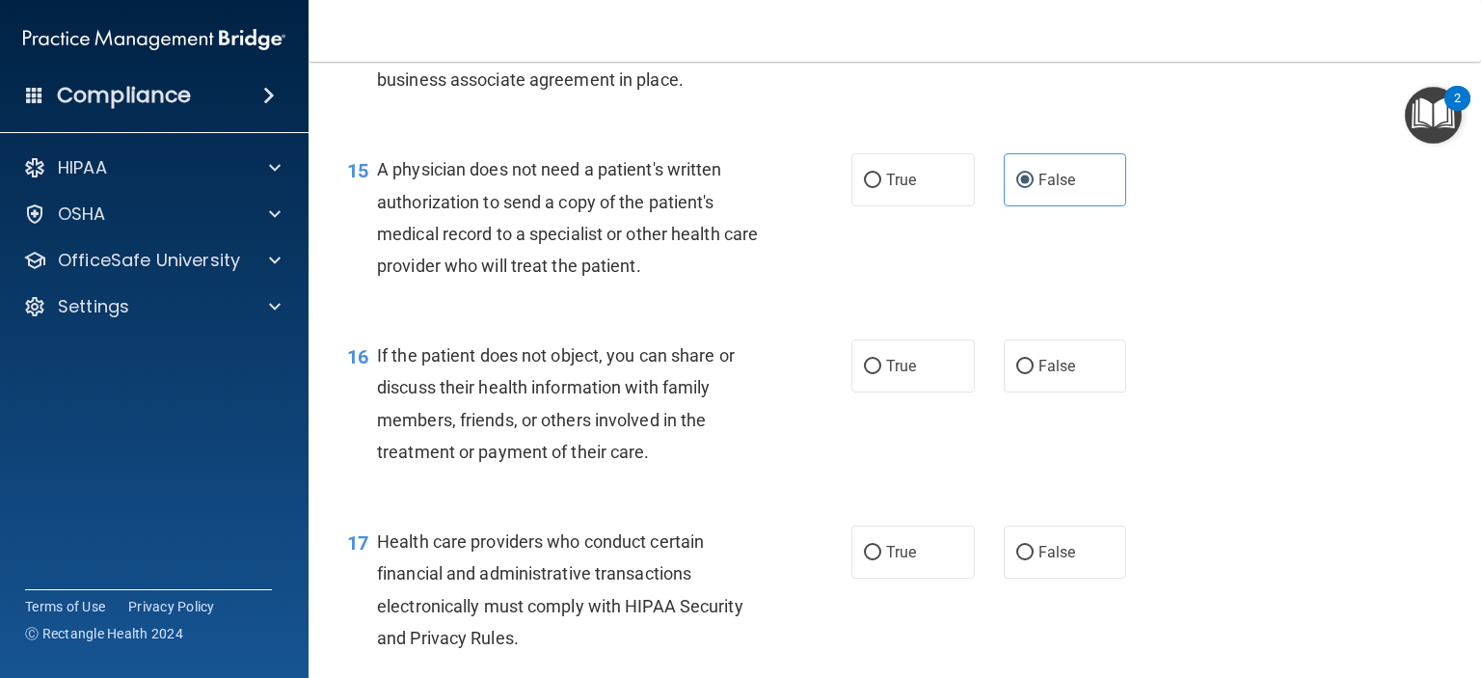
scroll to position [2507, 0]
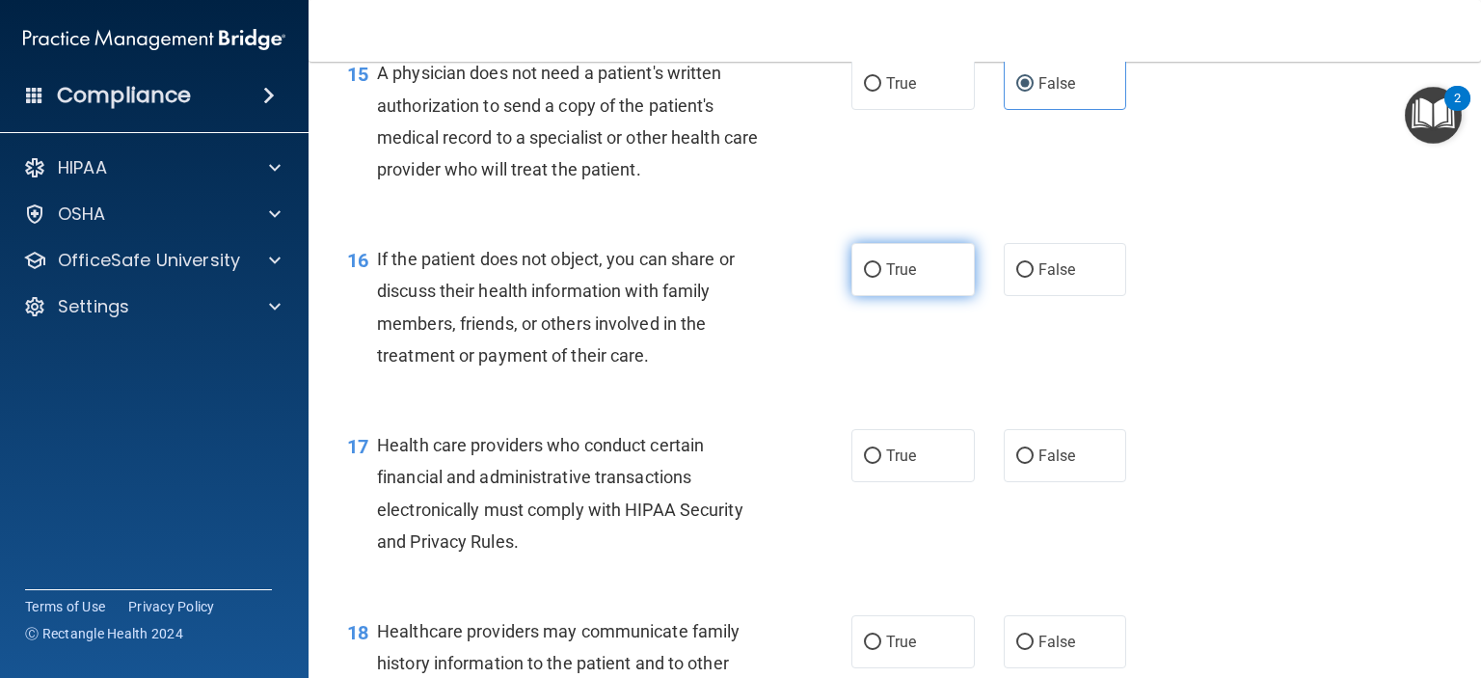
click at [904, 296] on label "True" at bounding box center [912, 269] width 123 height 53
click at [881, 278] on input "True" at bounding box center [872, 270] width 17 height 14
radio input "true"
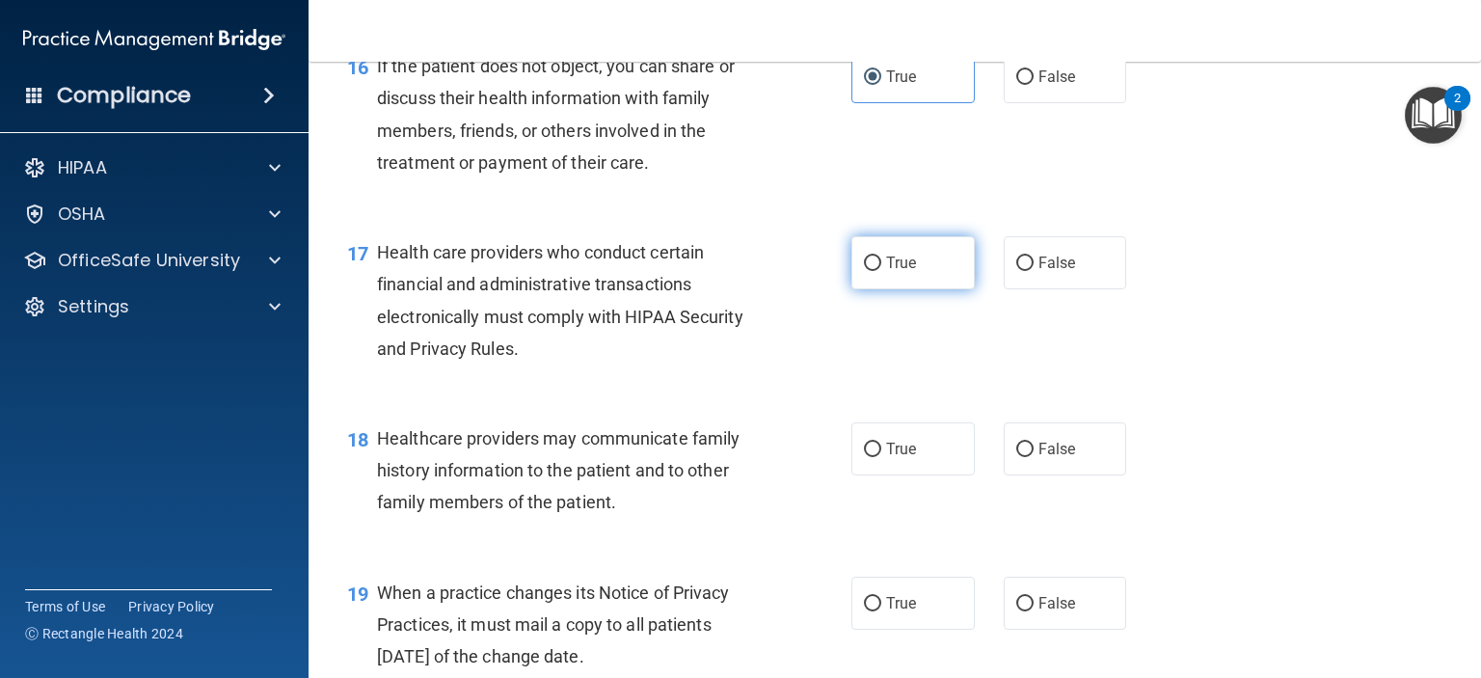
click at [895, 272] on span "True" at bounding box center [901, 263] width 30 height 18
click at [881, 271] on input "True" at bounding box center [872, 263] width 17 height 14
radio input "true"
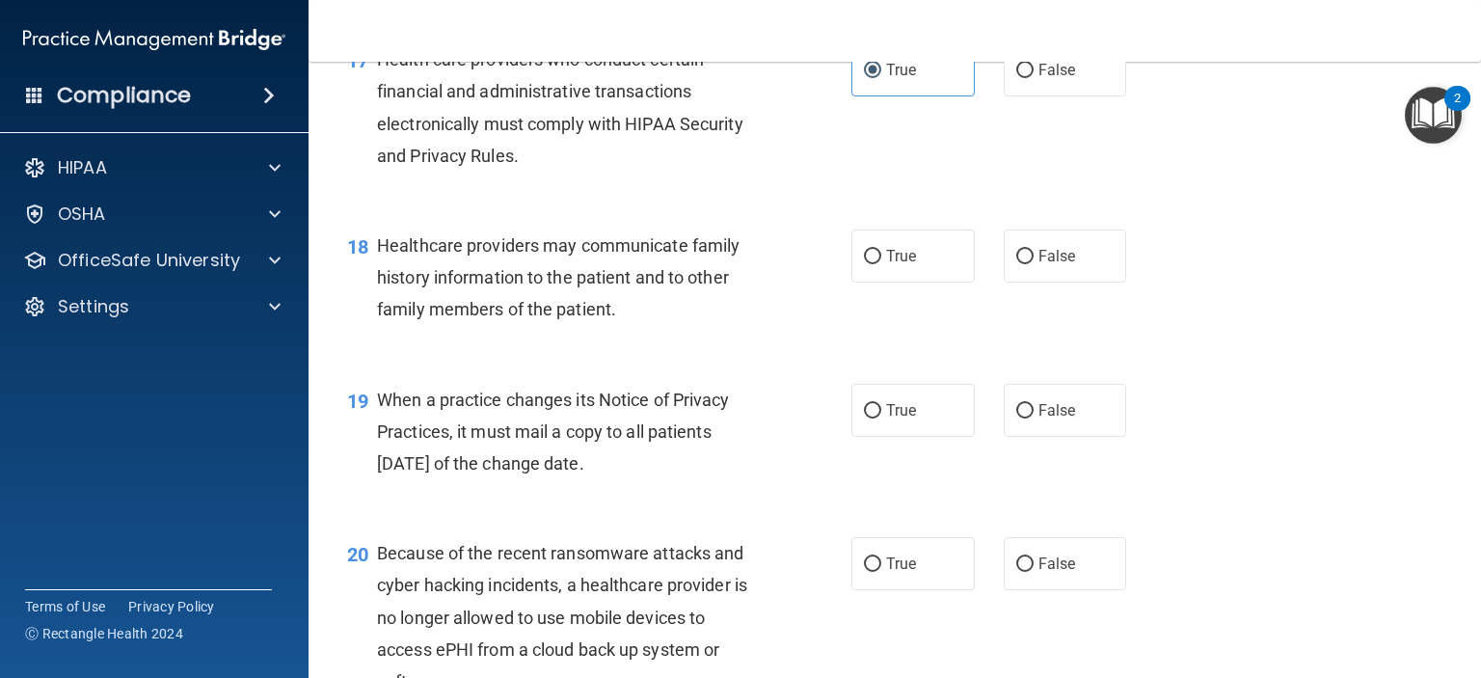
scroll to position [2989, 0]
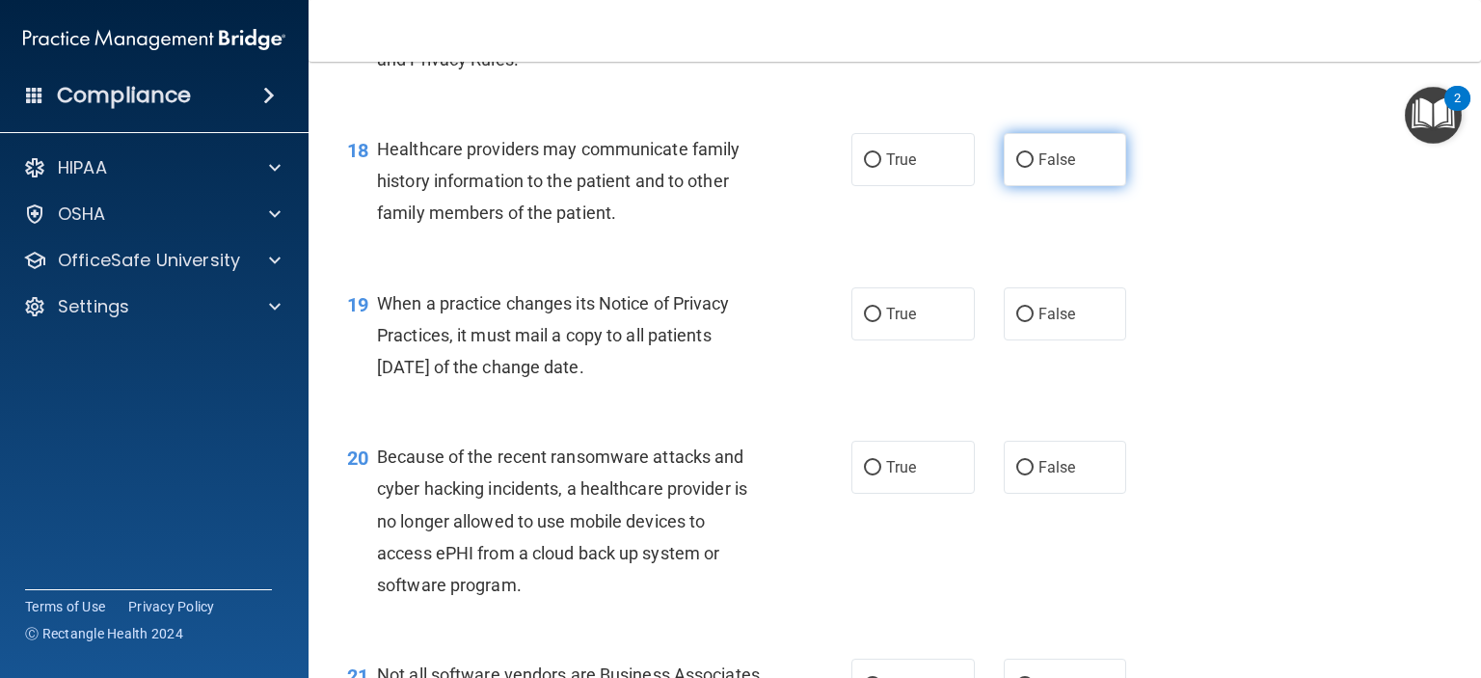
click at [1039, 169] on span "False" at bounding box center [1058, 159] width 38 height 18
click at [1034, 168] on input "False" at bounding box center [1024, 160] width 17 height 14
radio input "true"
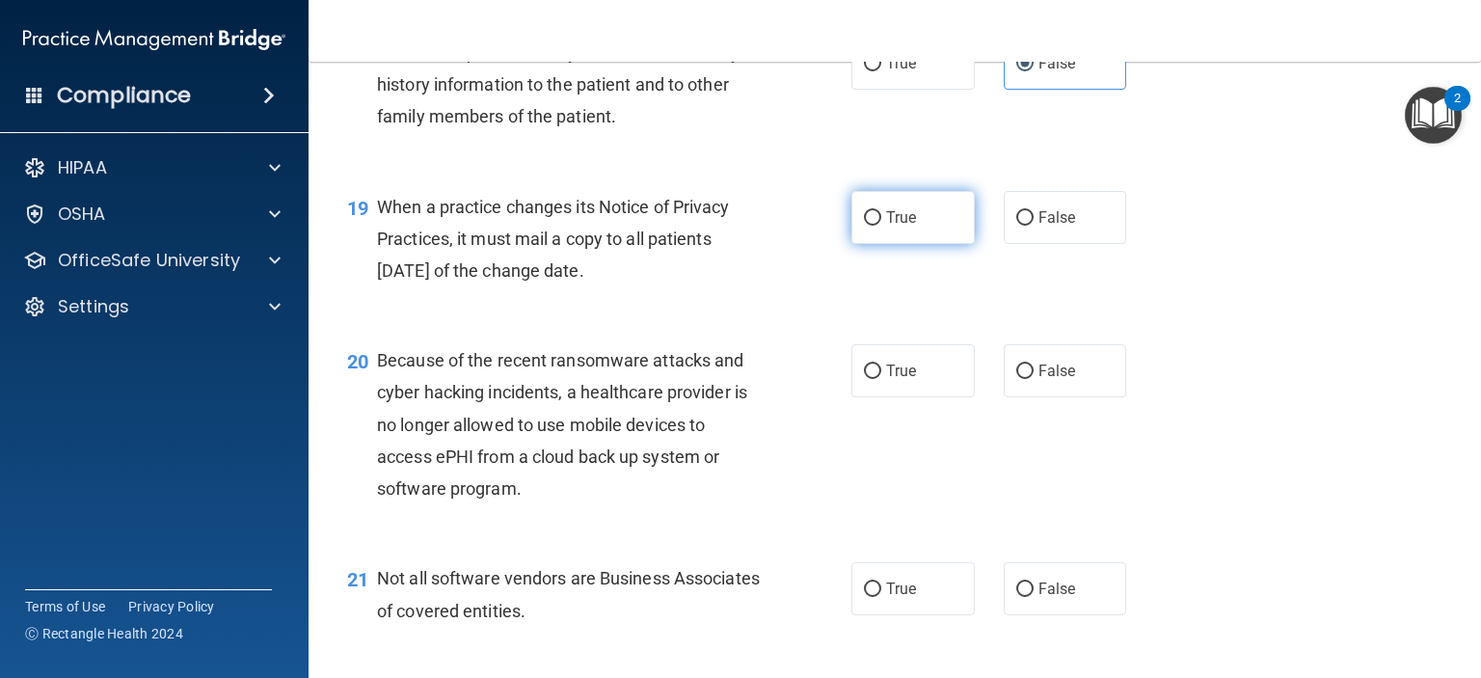
click at [899, 227] on span "True" at bounding box center [901, 217] width 30 height 18
click at [881, 226] on input "True" at bounding box center [872, 218] width 17 height 14
radio input "true"
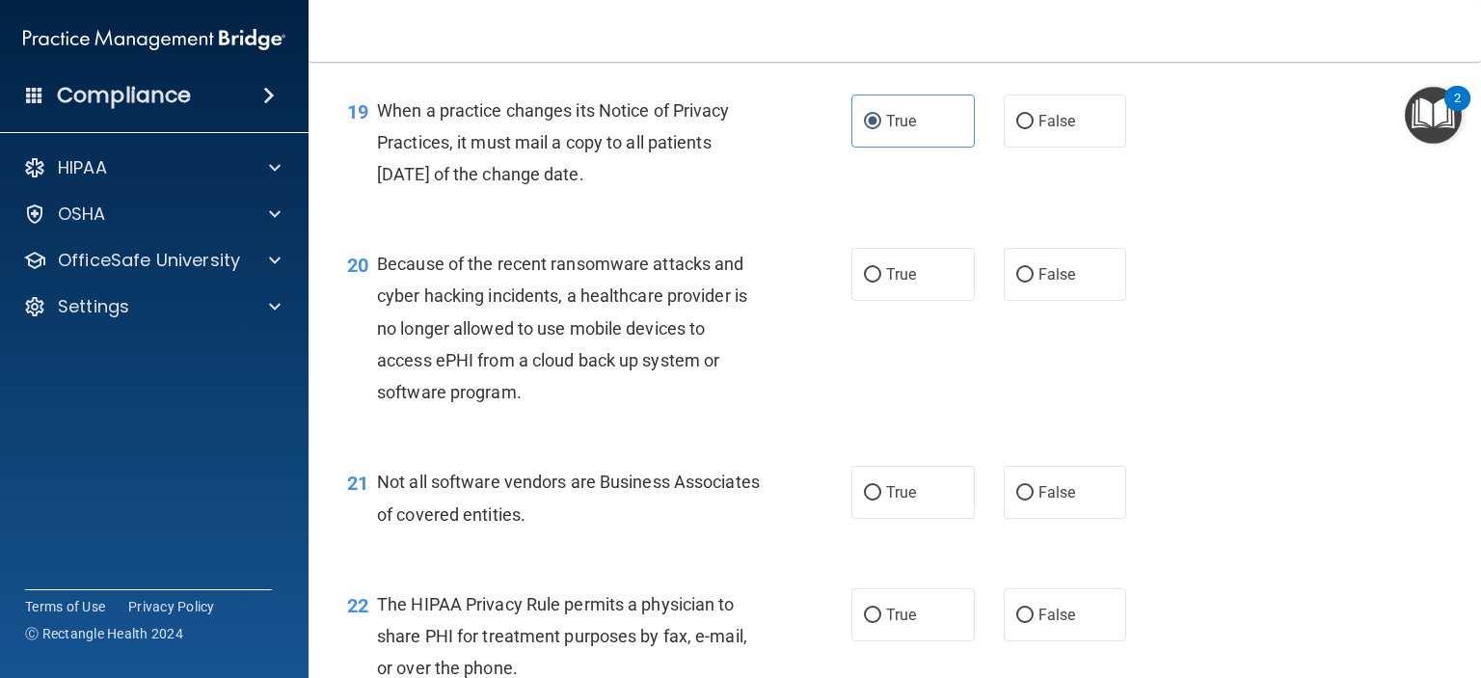
scroll to position [3279, 0]
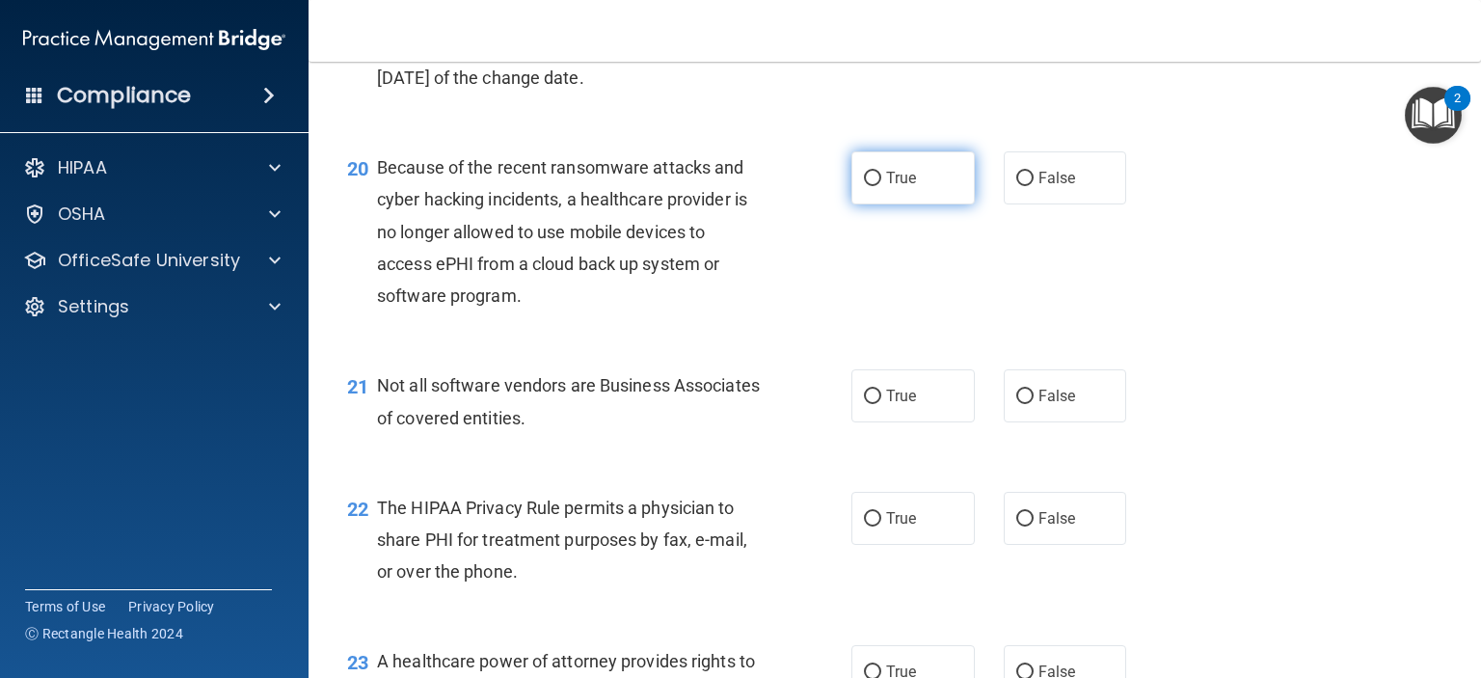
click at [868, 186] on input "True" at bounding box center [872, 179] width 17 height 14
radio input "true"
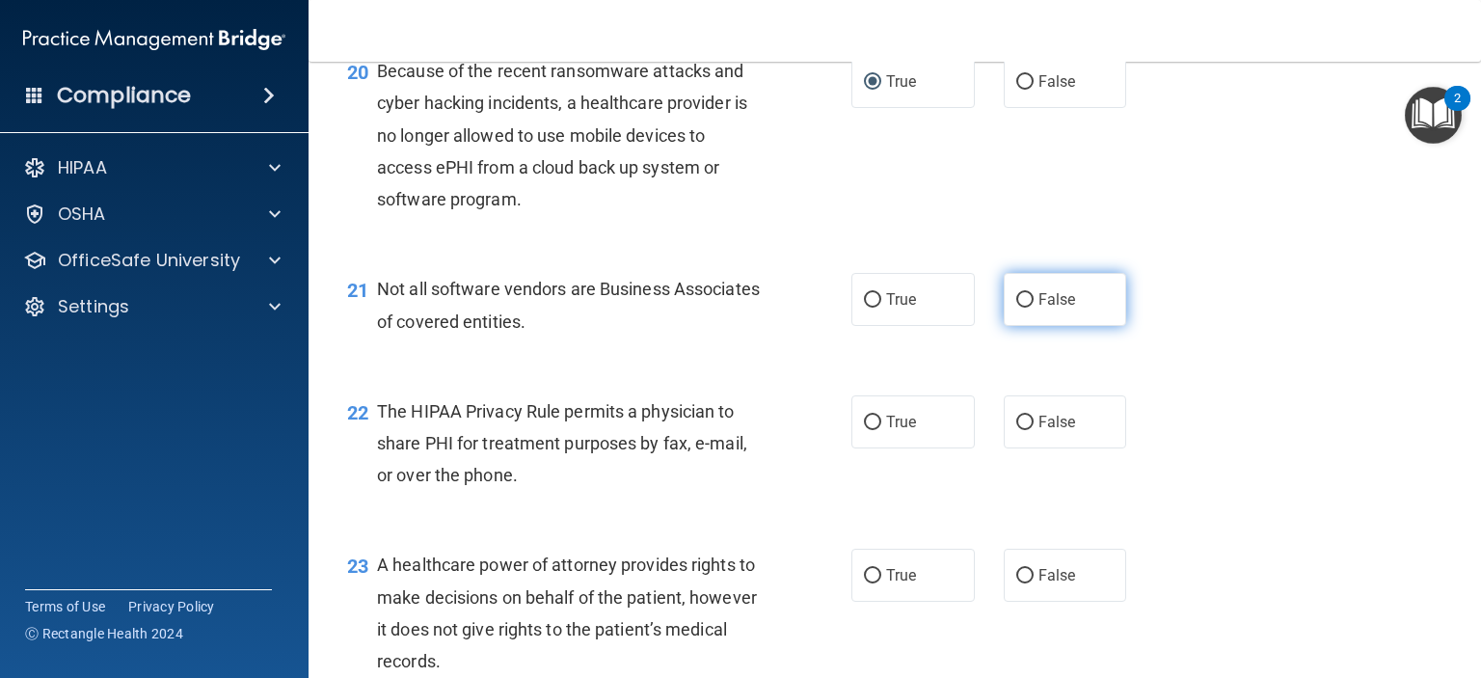
click at [1028, 326] on label "False" at bounding box center [1065, 299] width 123 height 53
click at [1028, 308] on input "False" at bounding box center [1024, 300] width 17 height 14
radio input "true"
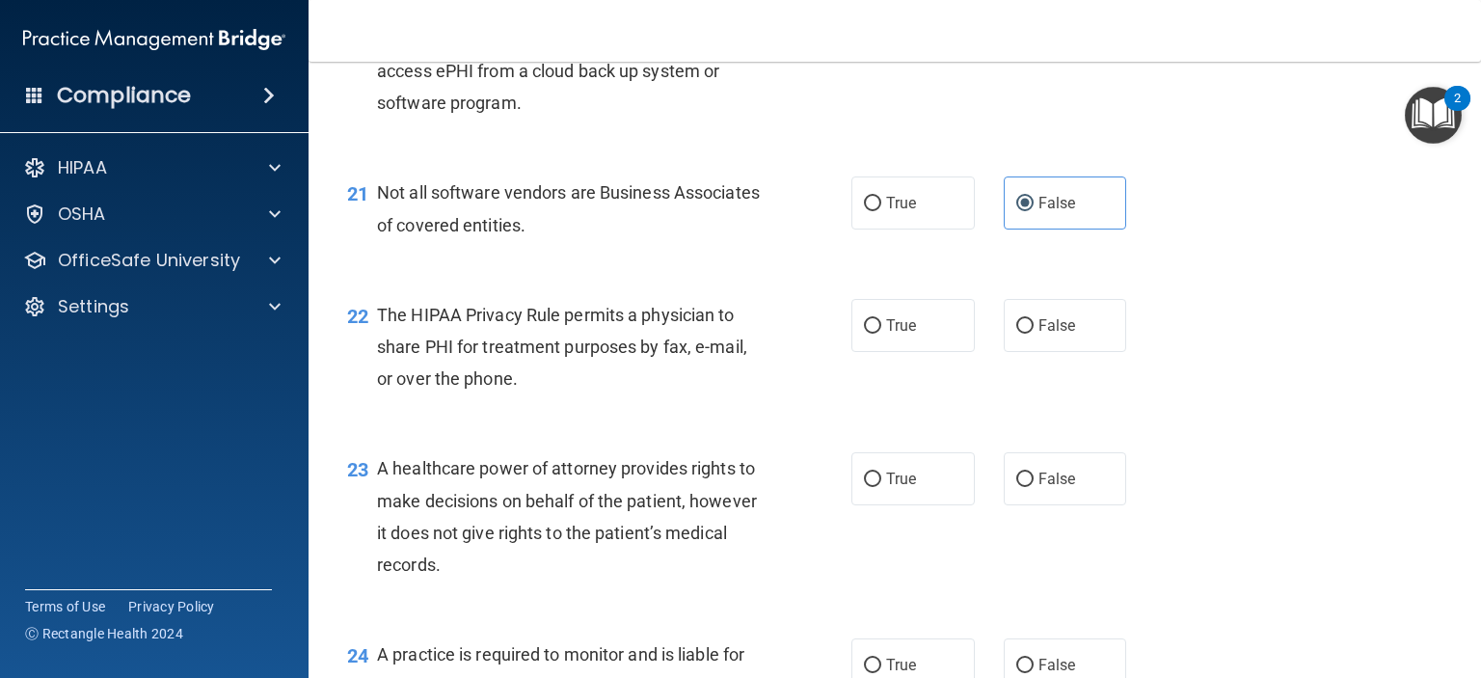
scroll to position [3568, 0]
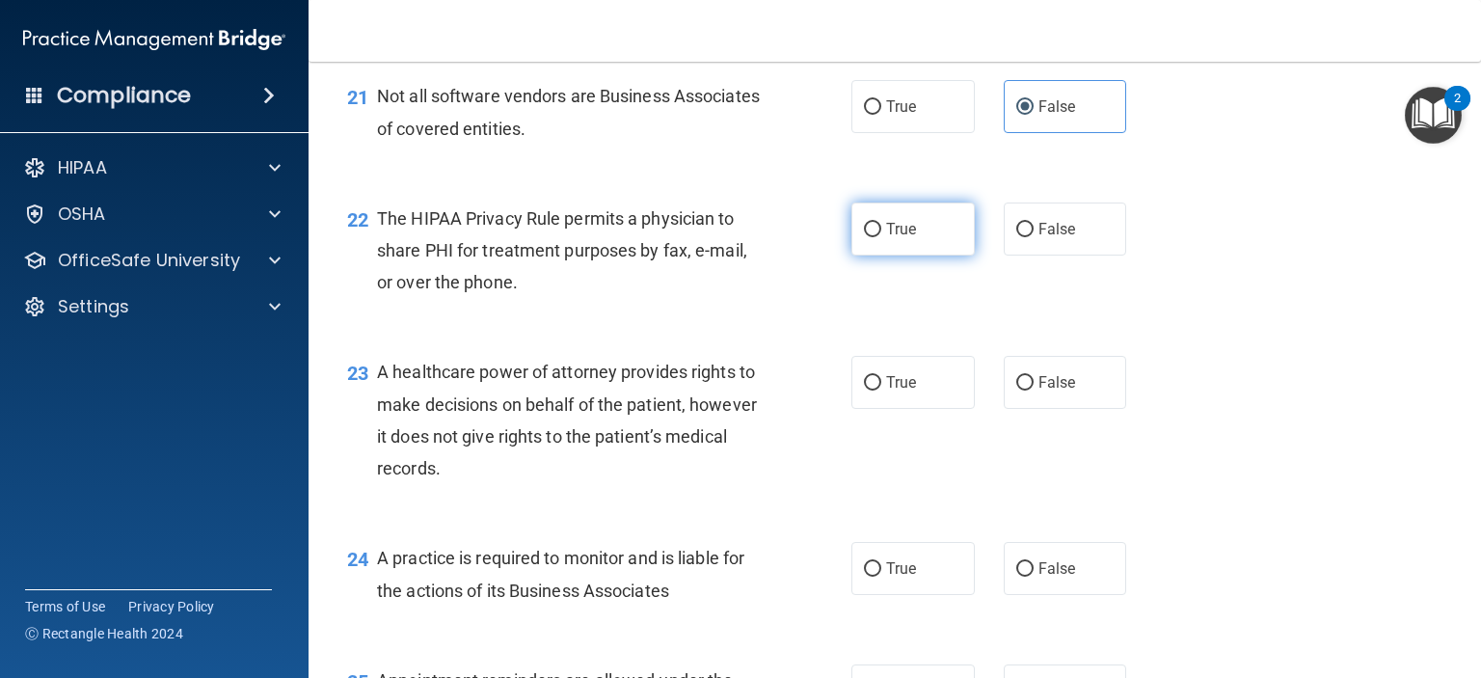
click at [887, 256] on label "True" at bounding box center [912, 228] width 123 height 53
click at [881, 237] on input "True" at bounding box center [872, 230] width 17 height 14
radio input "true"
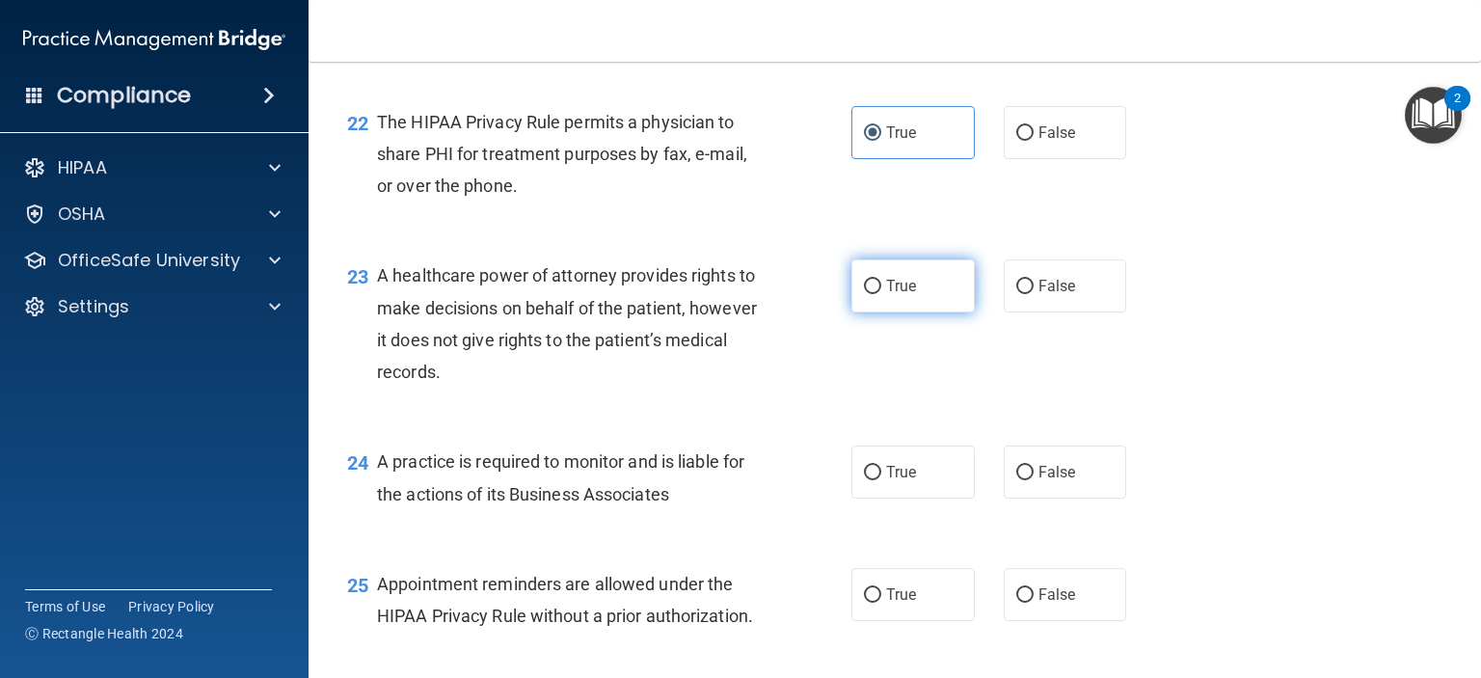
click at [864, 294] on input "True" at bounding box center [872, 287] width 17 height 14
radio input "true"
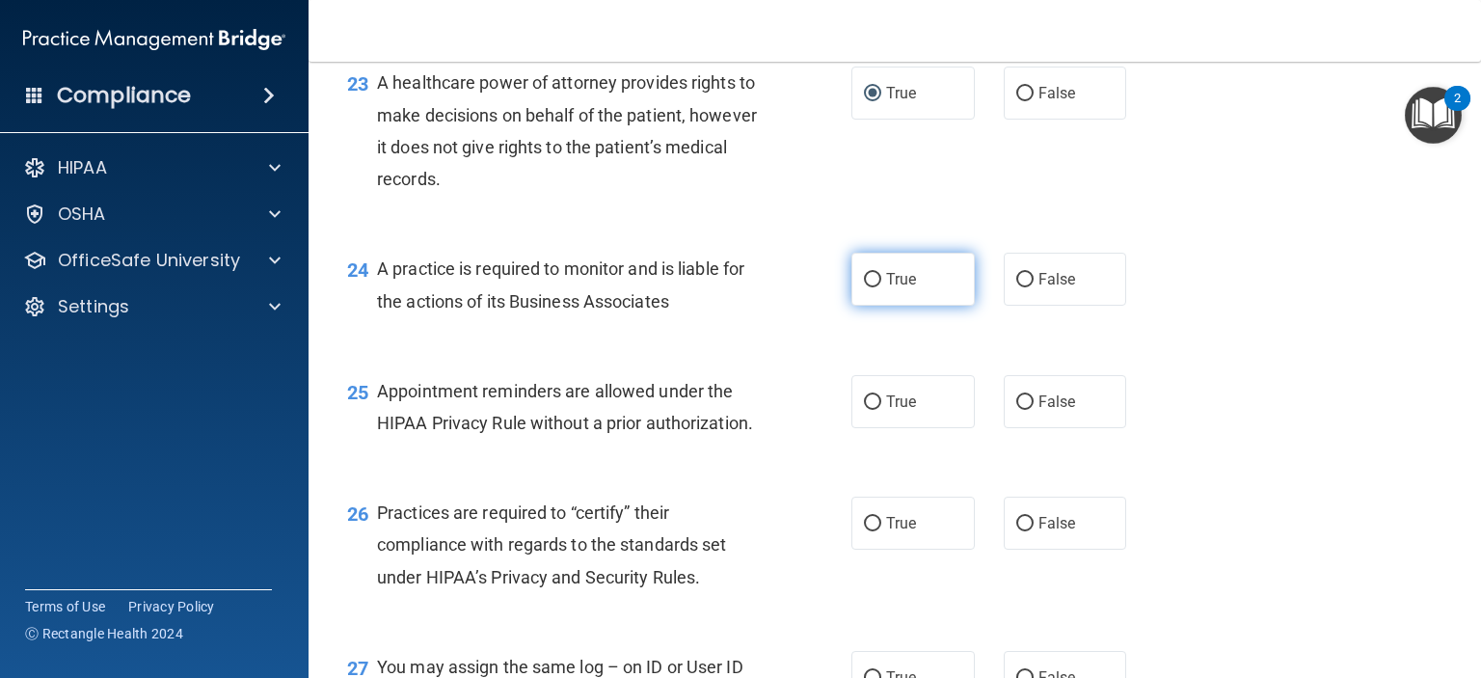
click at [853, 306] on label "True" at bounding box center [912, 279] width 123 height 53
click at [864, 287] on input "True" at bounding box center [872, 280] width 17 height 14
radio input "true"
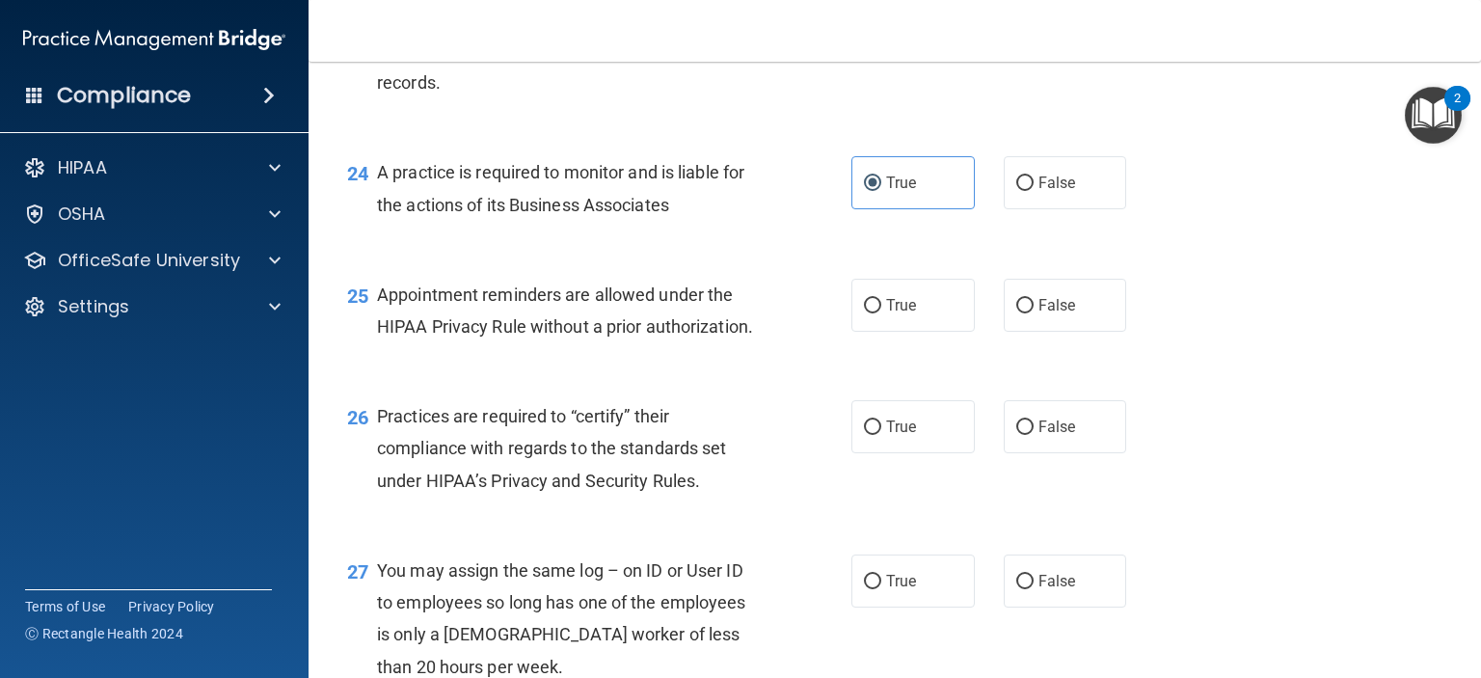
scroll to position [4050, 0]
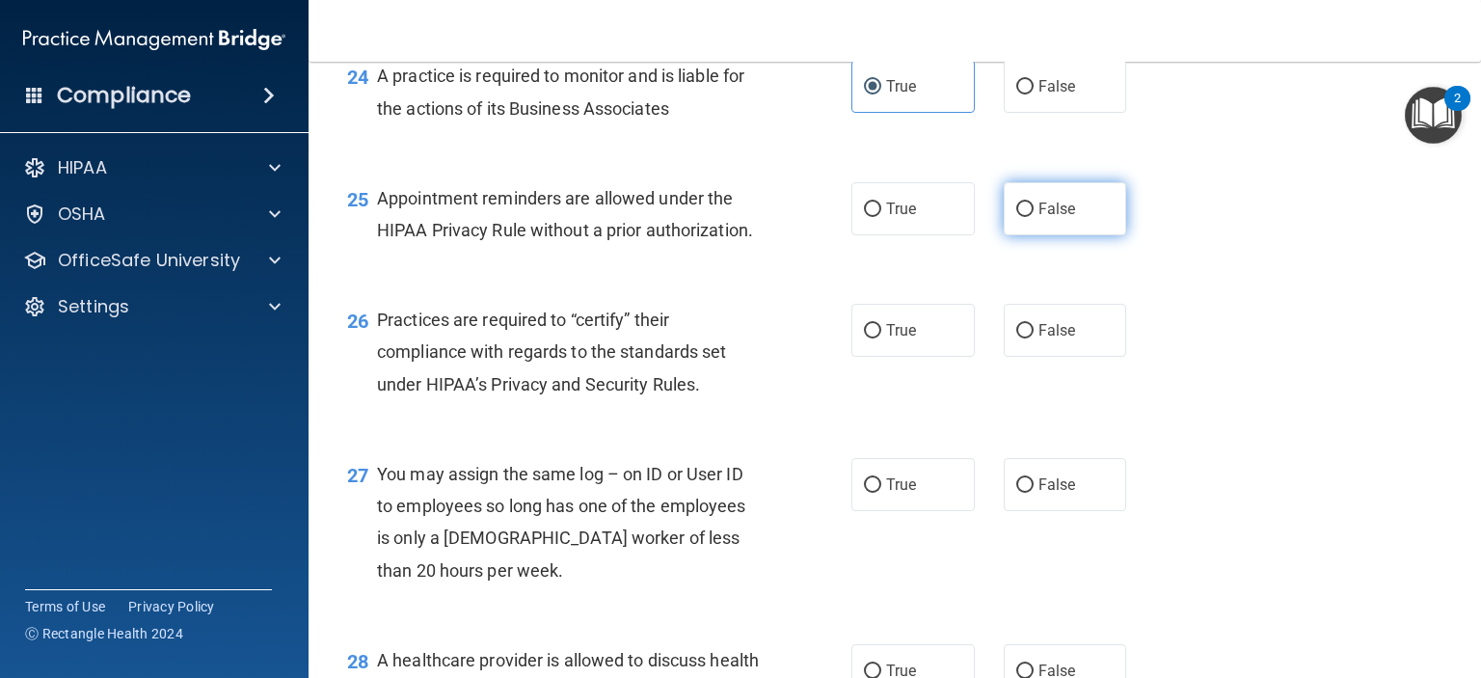
click at [1018, 217] on input "False" at bounding box center [1024, 209] width 17 height 14
radio input "true"
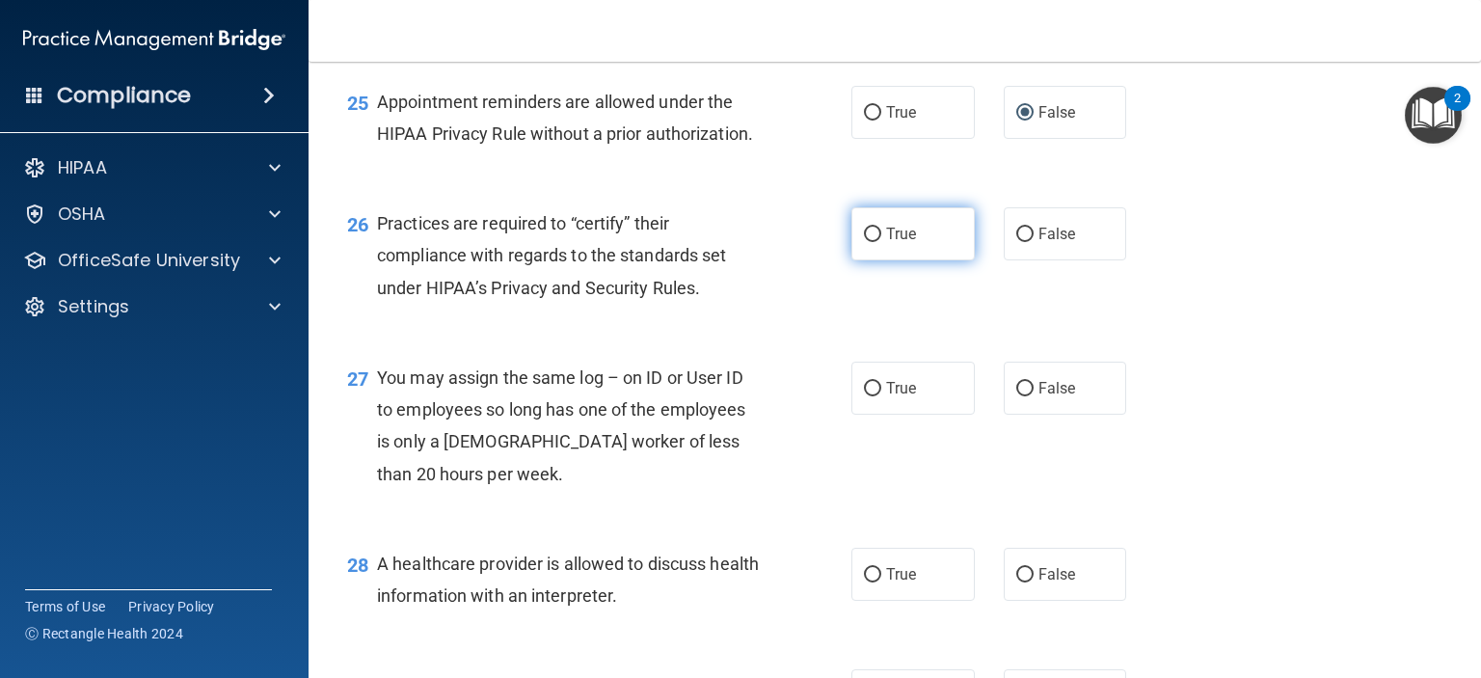
click at [886, 243] on span "True" at bounding box center [901, 234] width 30 height 18
click at [881, 242] on input "True" at bounding box center [872, 235] width 17 height 14
radio input "true"
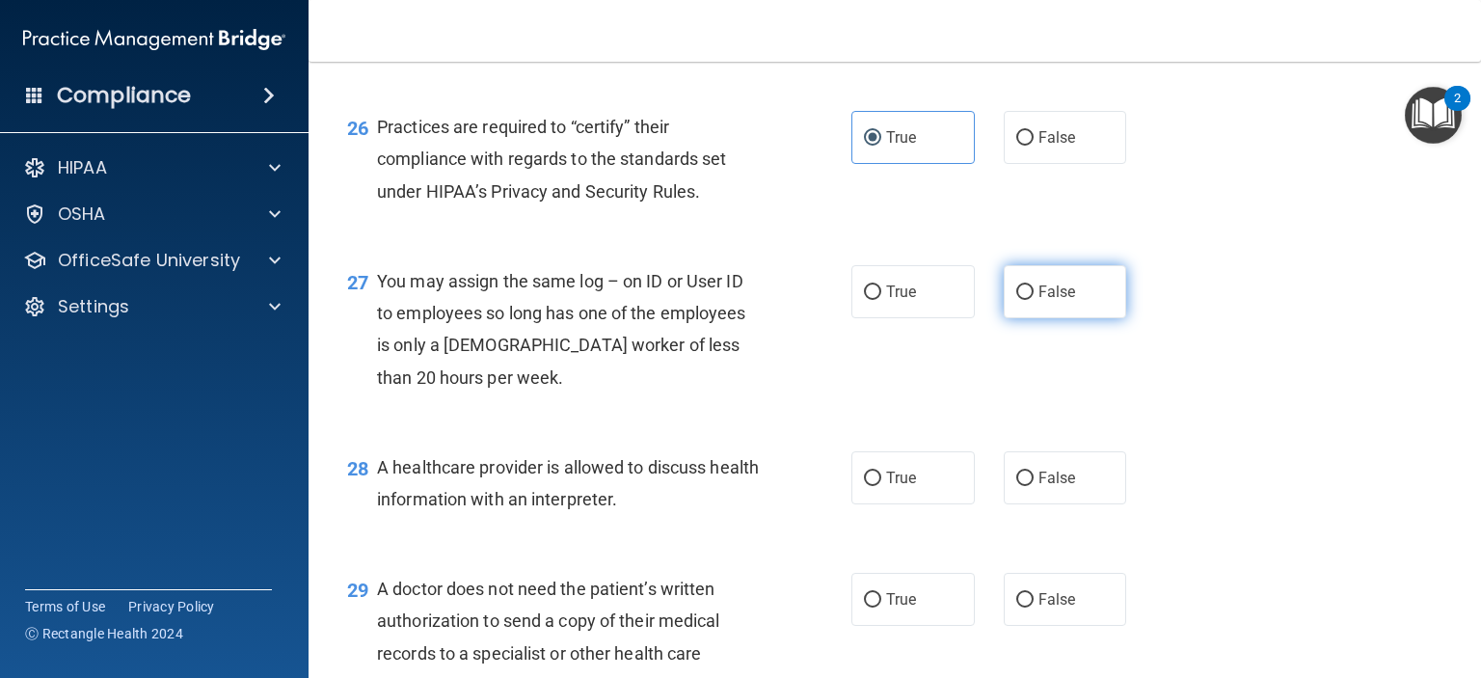
click at [1015, 318] on label "False" at bounding box center [1065, 291] width 123 height 53
click at [1016, 300] on input "False" at bounding box center [1024, 292] width 17 height 14
radio input "true"
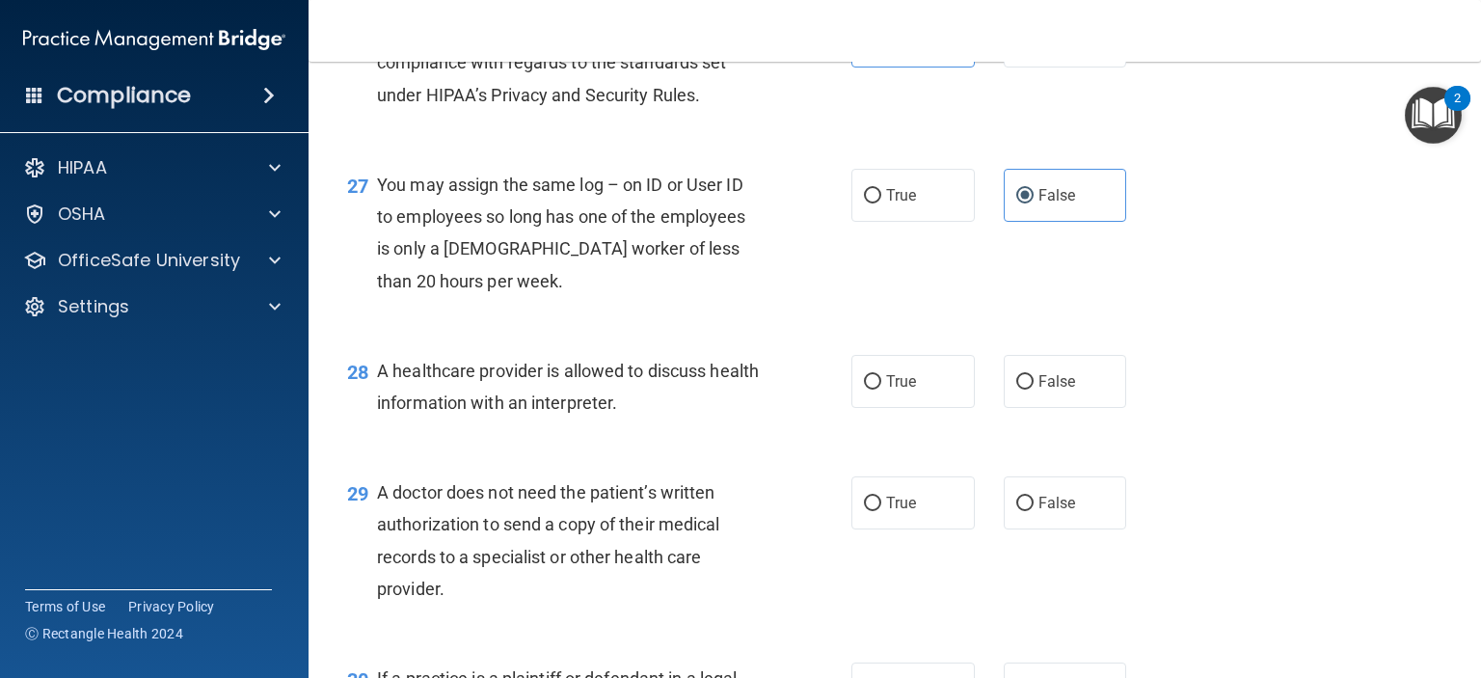
scroll to position [4436, 0]
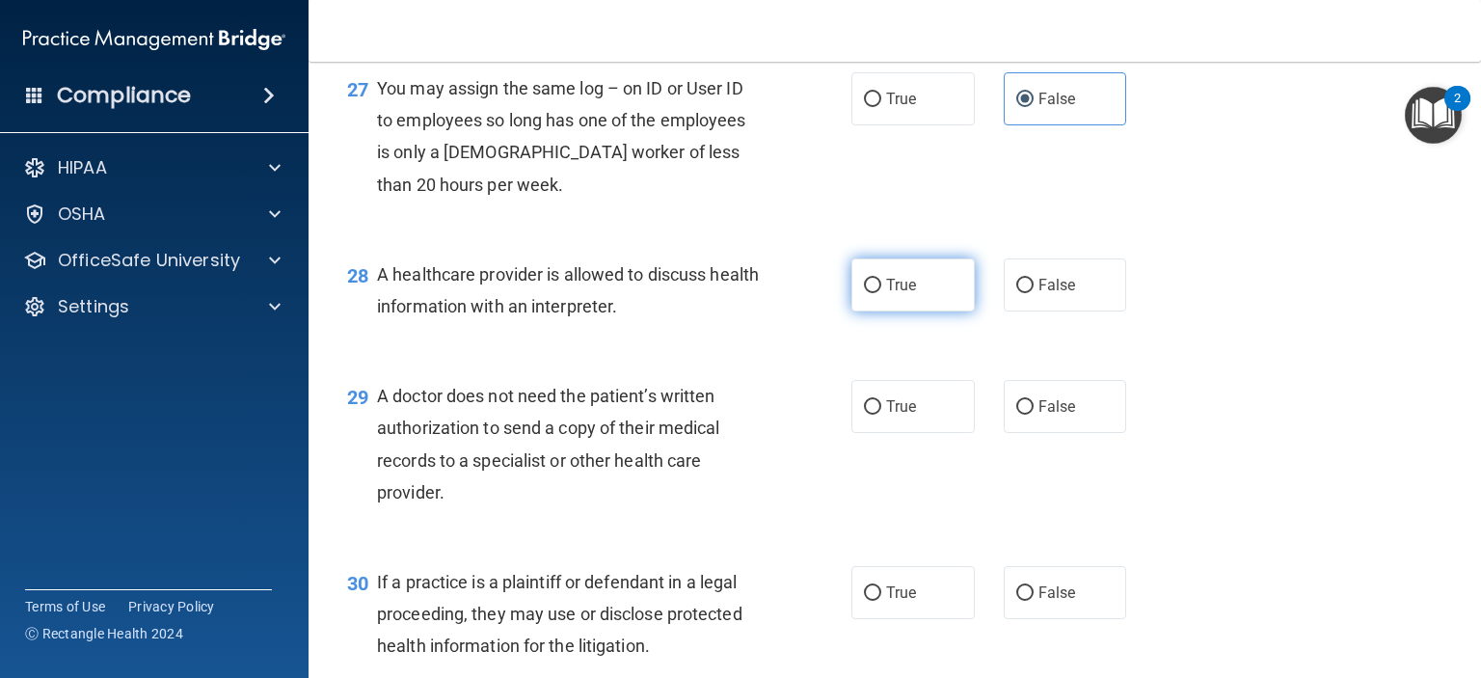
click at [869, 293] on input "True" at bounding box center [872, 286] width 17 height 14
radio input "true"
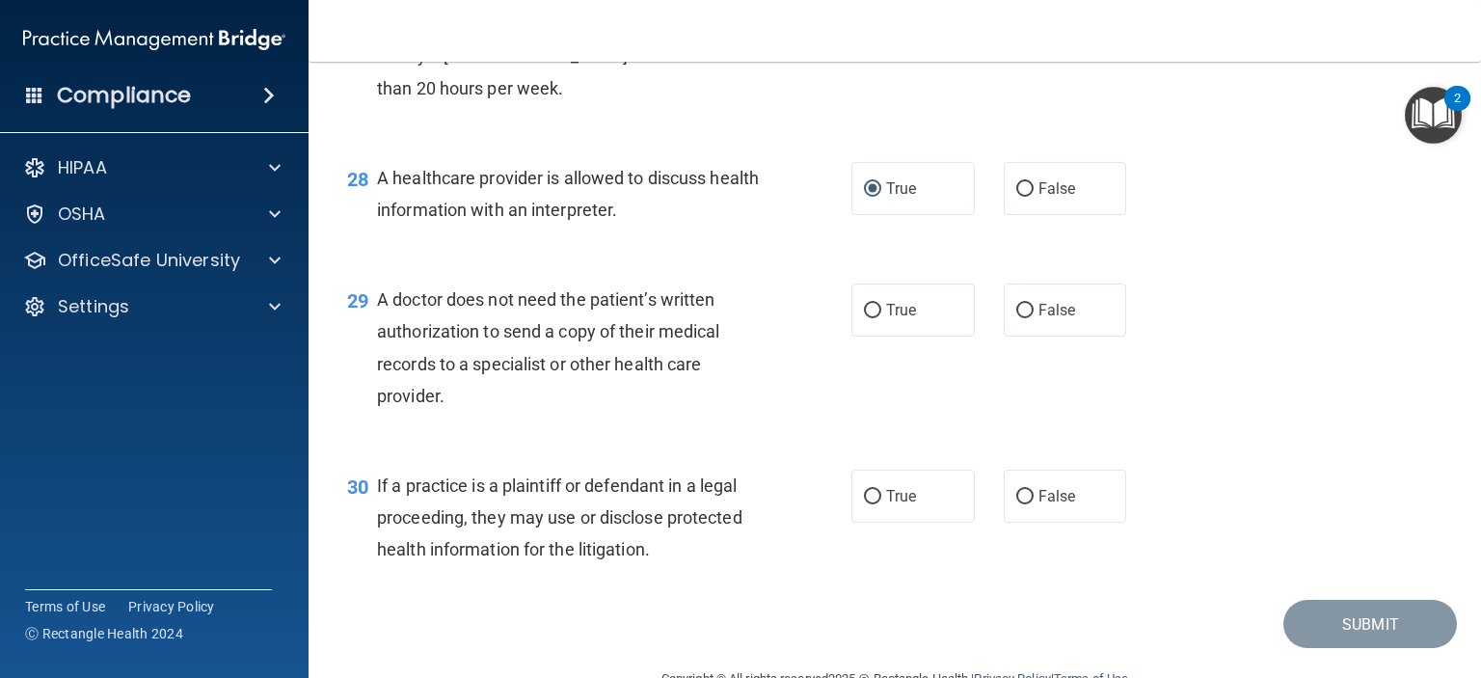
scroll to position [4628, 0]
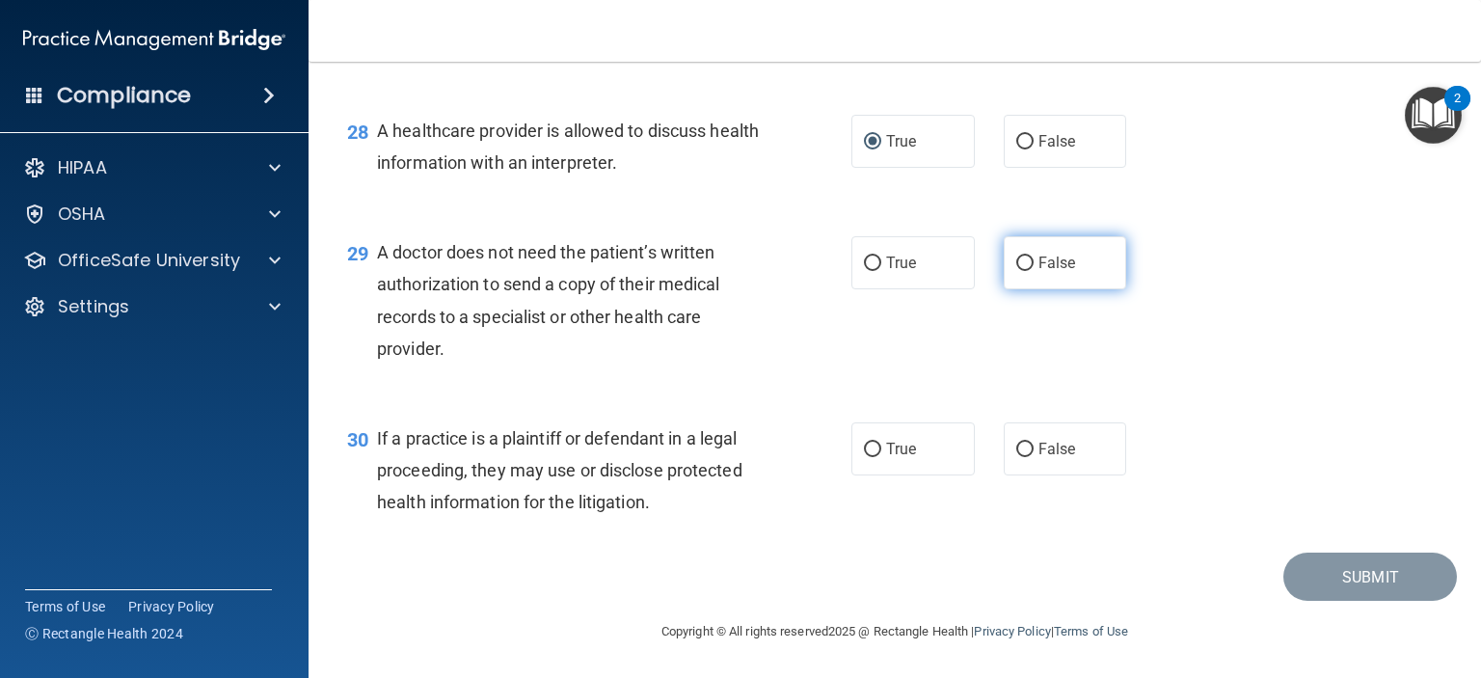
click at [1039, 272] on span "False" at bounding box center [1058, 263] width 38 height 18
click at [1030, 271] on input "False" at bounding box center [1024, 263] width 17 height 14
radio input "true"
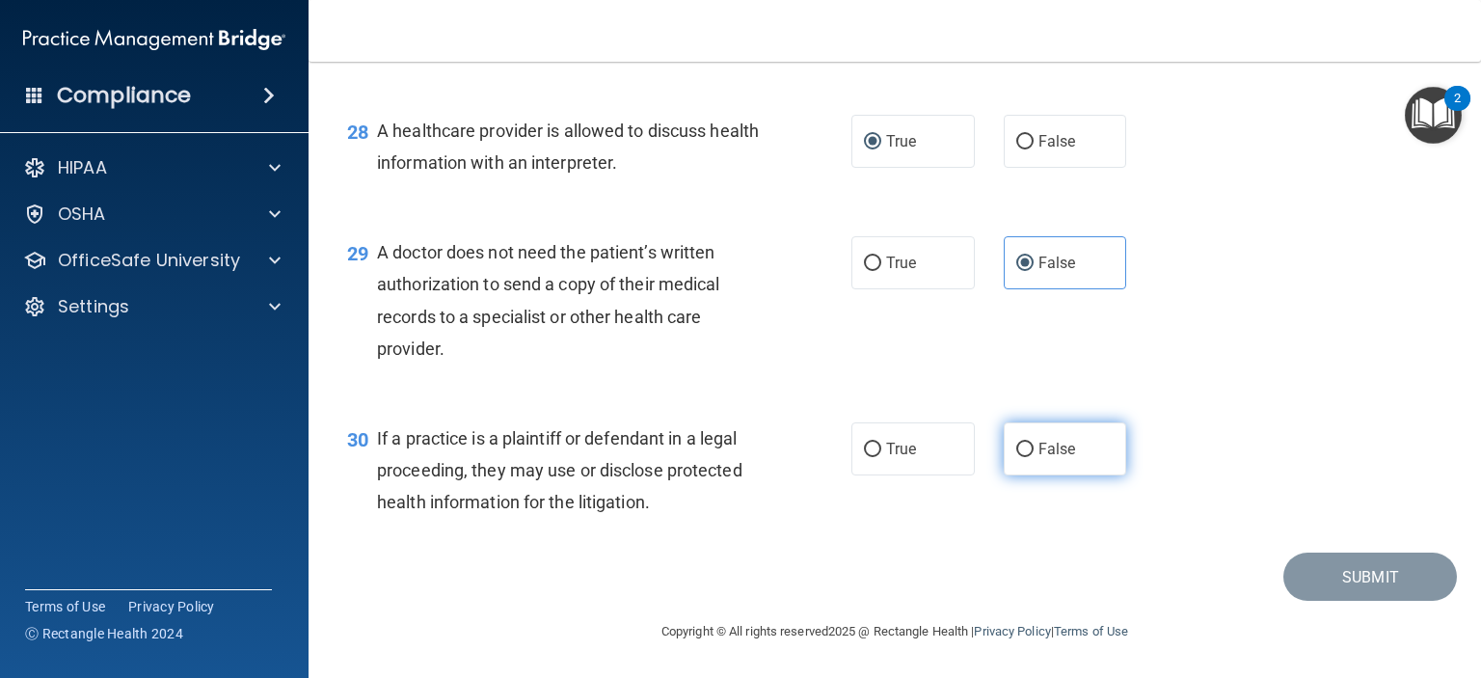
click at [1039, 458] on span "False" at bounding box center [1058, 449] width 38 height 18
click at [1034, 457] on input "False" at bounding box center [1024, 450] width 17 height 14
radio input "true"
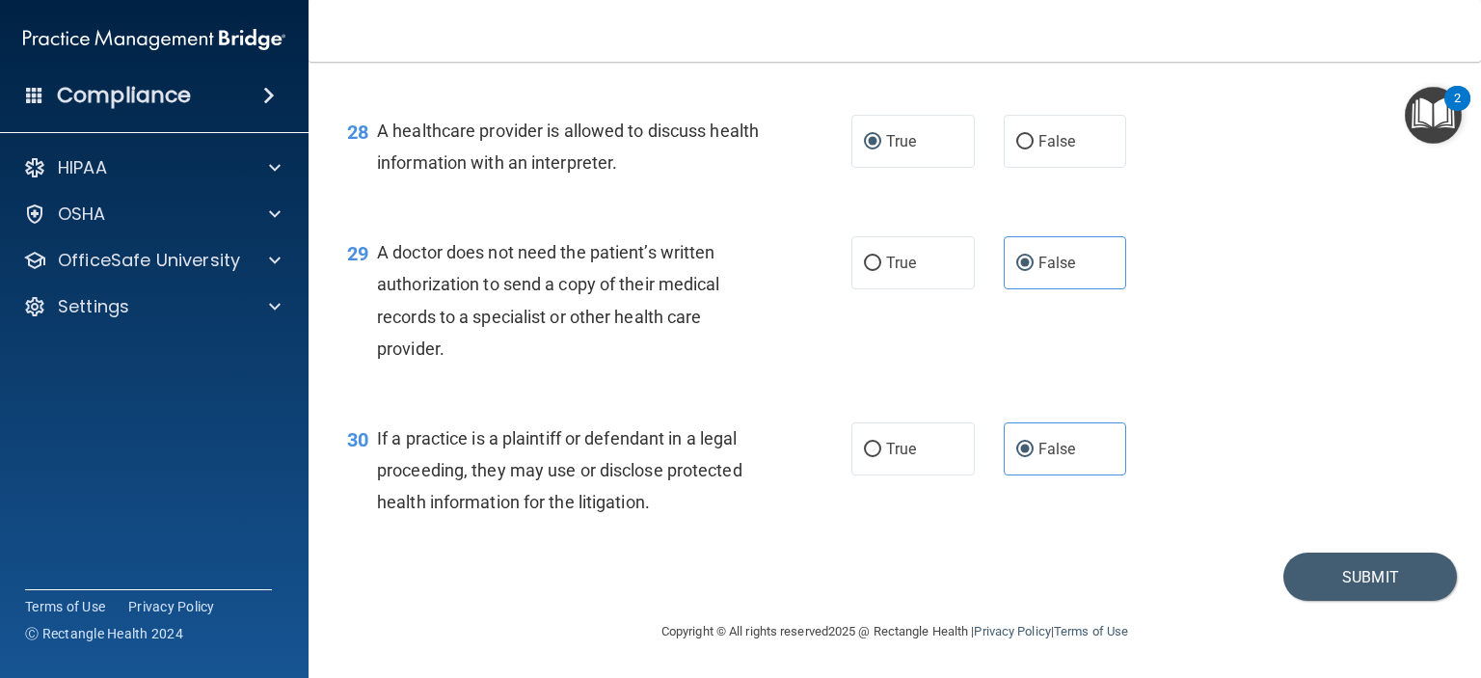
scroll to position [4740, 0]
click at [1352, 567] on button "Submit" at bounding box center [1370, 577] width 174 height 49
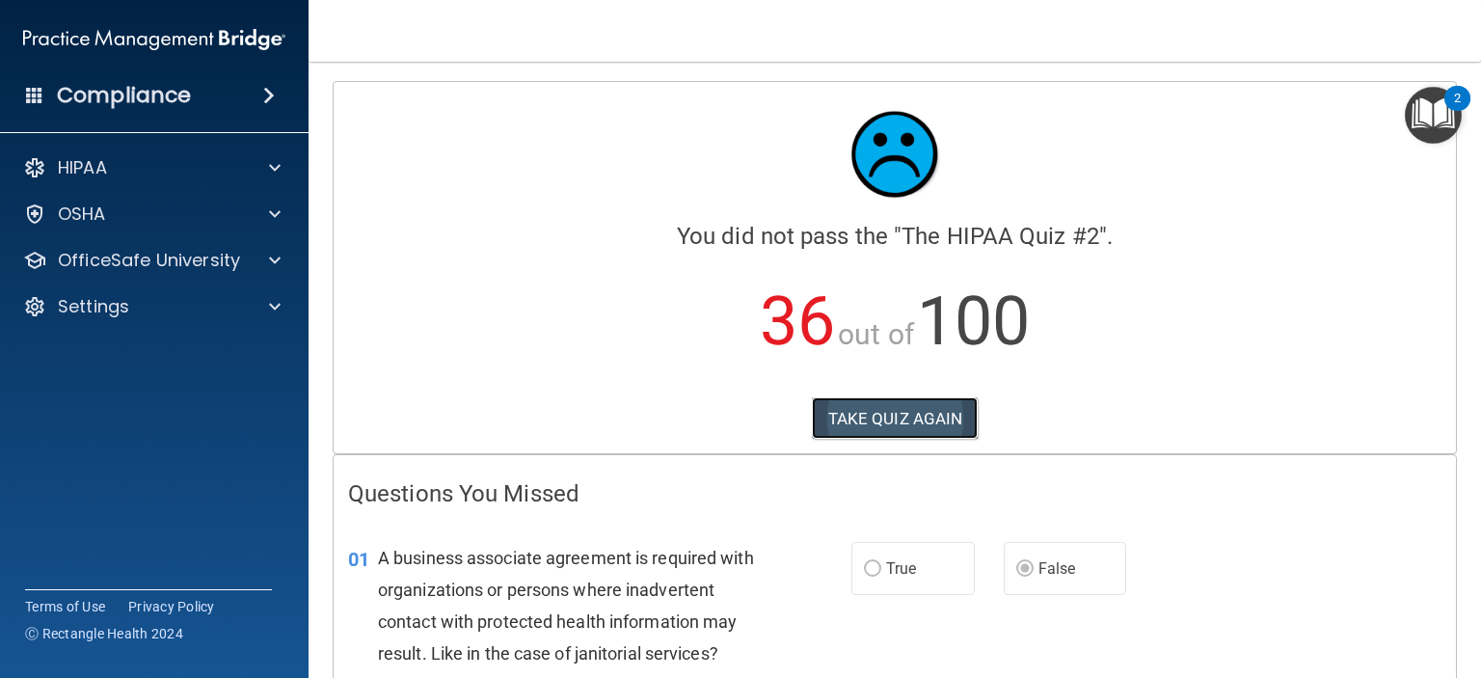
click at [906, 410] on button "TAKE QUIZ AGAIN" at bounding box center [895, 418] width 167 height 42
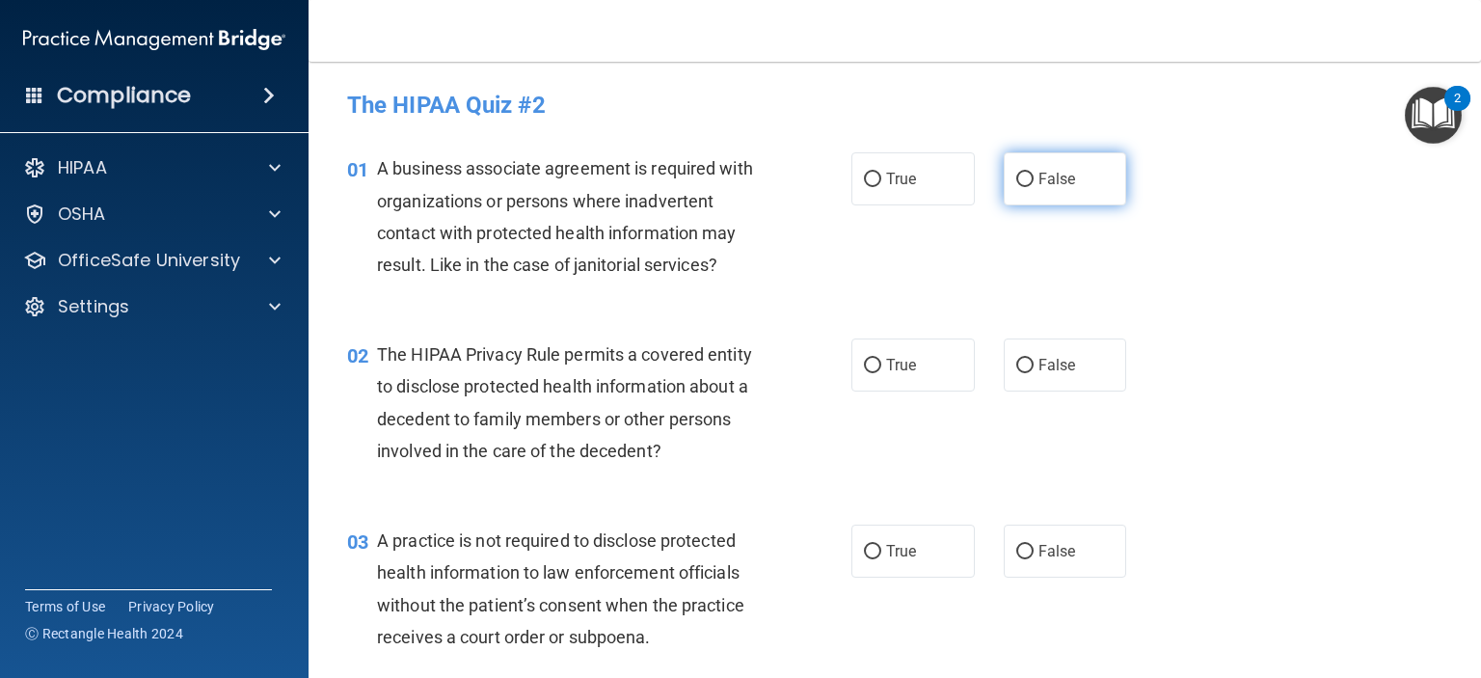
click at [1016, 186] on input "False" at bounding box center [1024, 180] width 17 height 14
radio input "true"
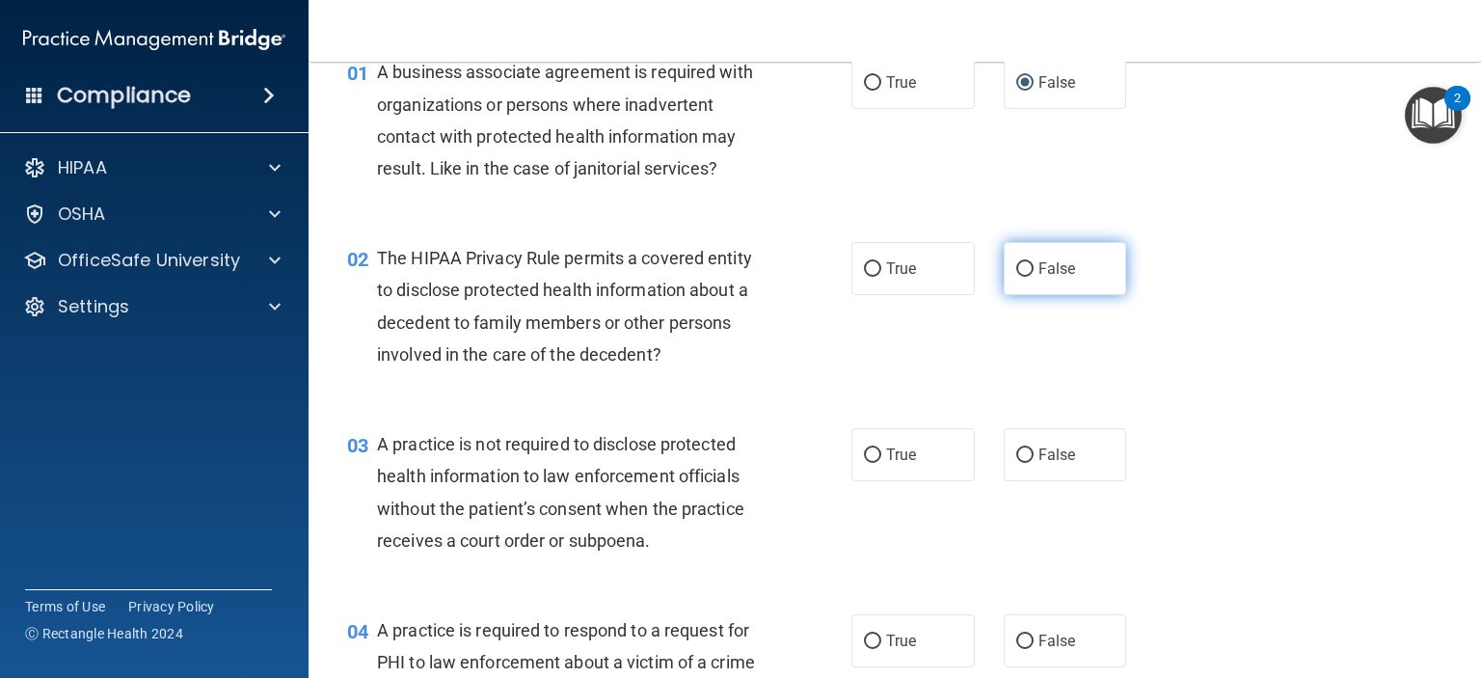
click at [1004, 295] on label "False" at bounding box center [1065, 268] width 123 height 53
click at [1016, 277] on input "False" at bounding box center [1024, 269] width 17 height 14
radio input "true"
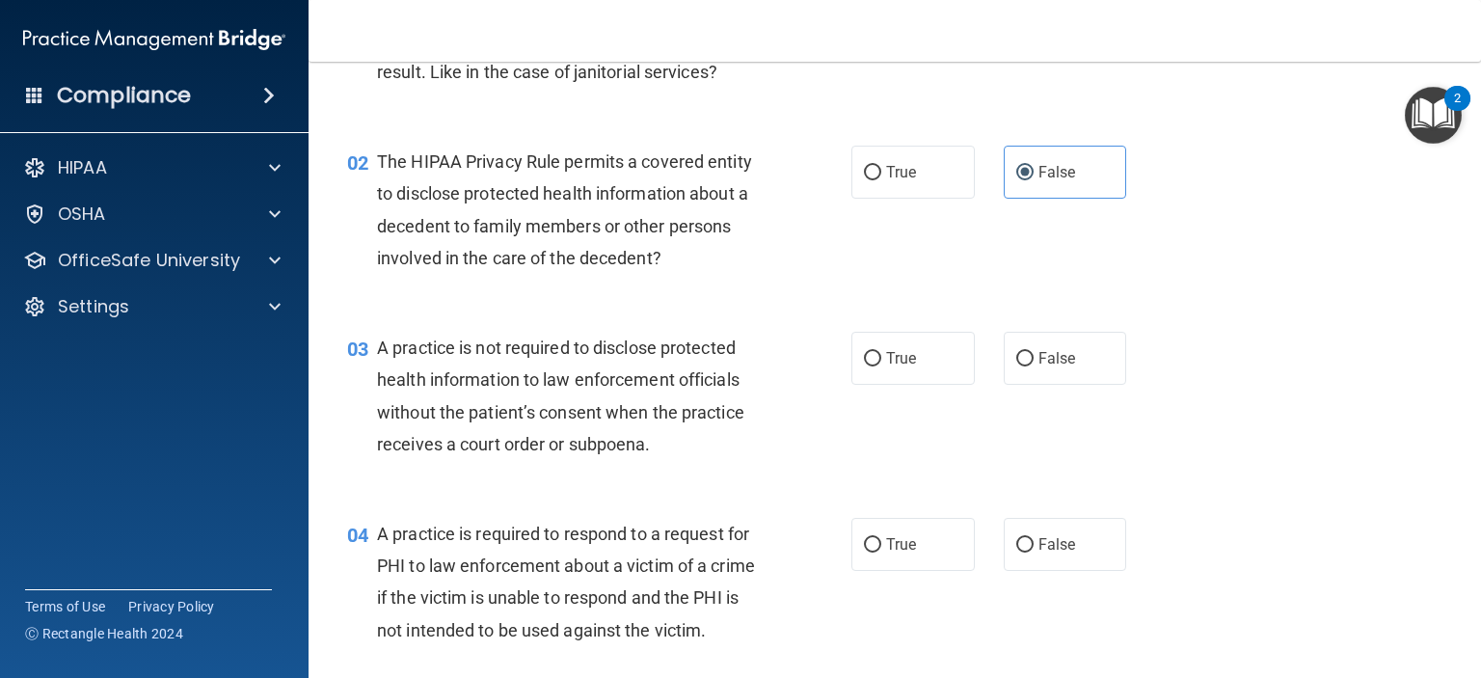
scroll to position [193, 0]
click at [1049, 367] on span "False" at bounding box center [1058, 358] width 38 height 18
click at [1034, 366] on input "False" at bounding box center [1024, 359] width 17 height 14
radio input "true"
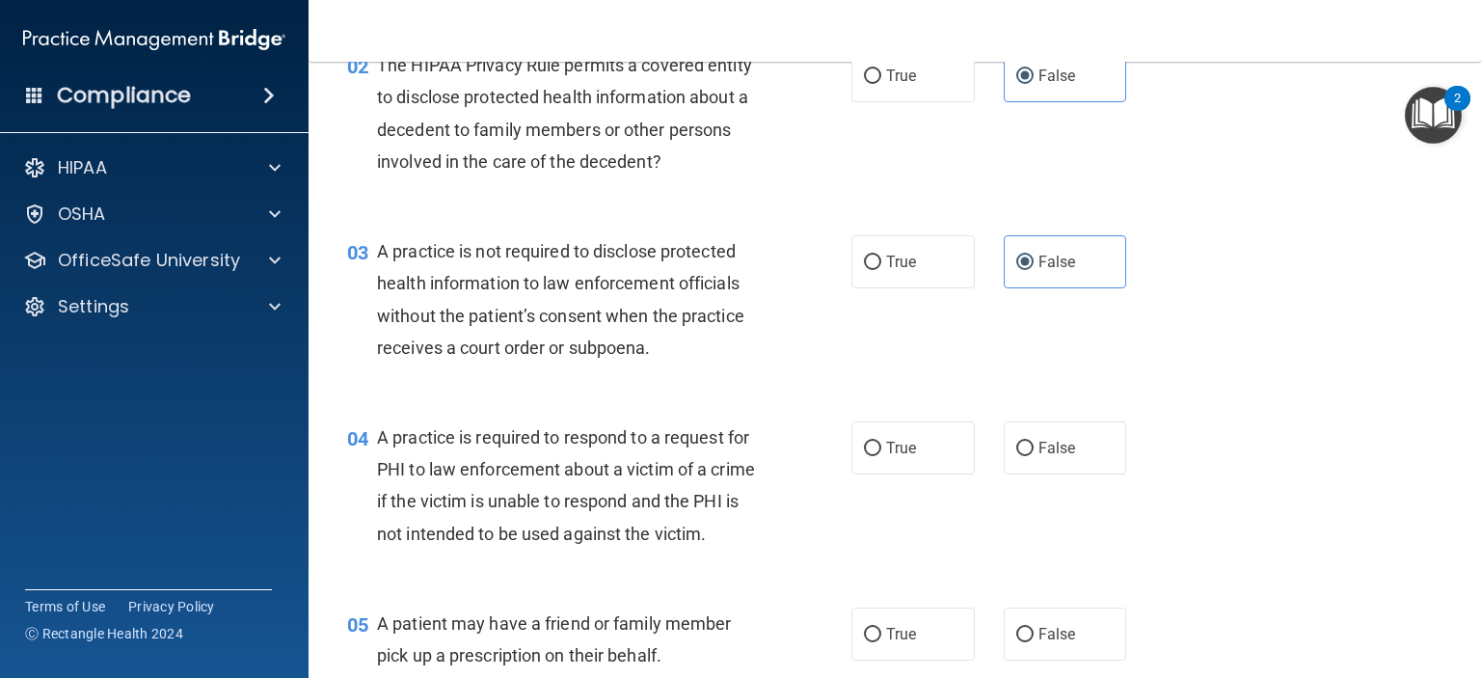
scroll to position [386, 0]
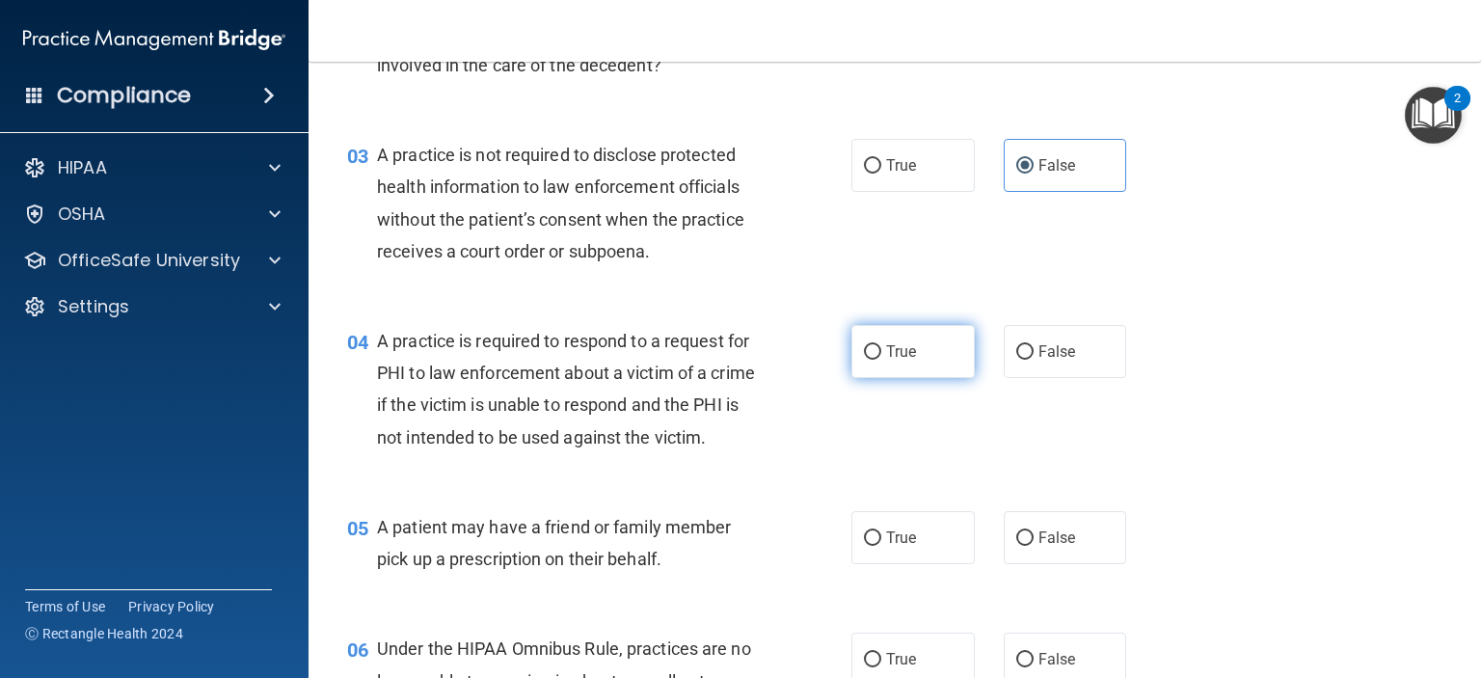
click at [895, 378] on label "True" at bounding box center [912, 351] width 123 height 53
click at [881, 360] on input "True" at bounding box center [872, 352] width 17 height 14
radio input "true"
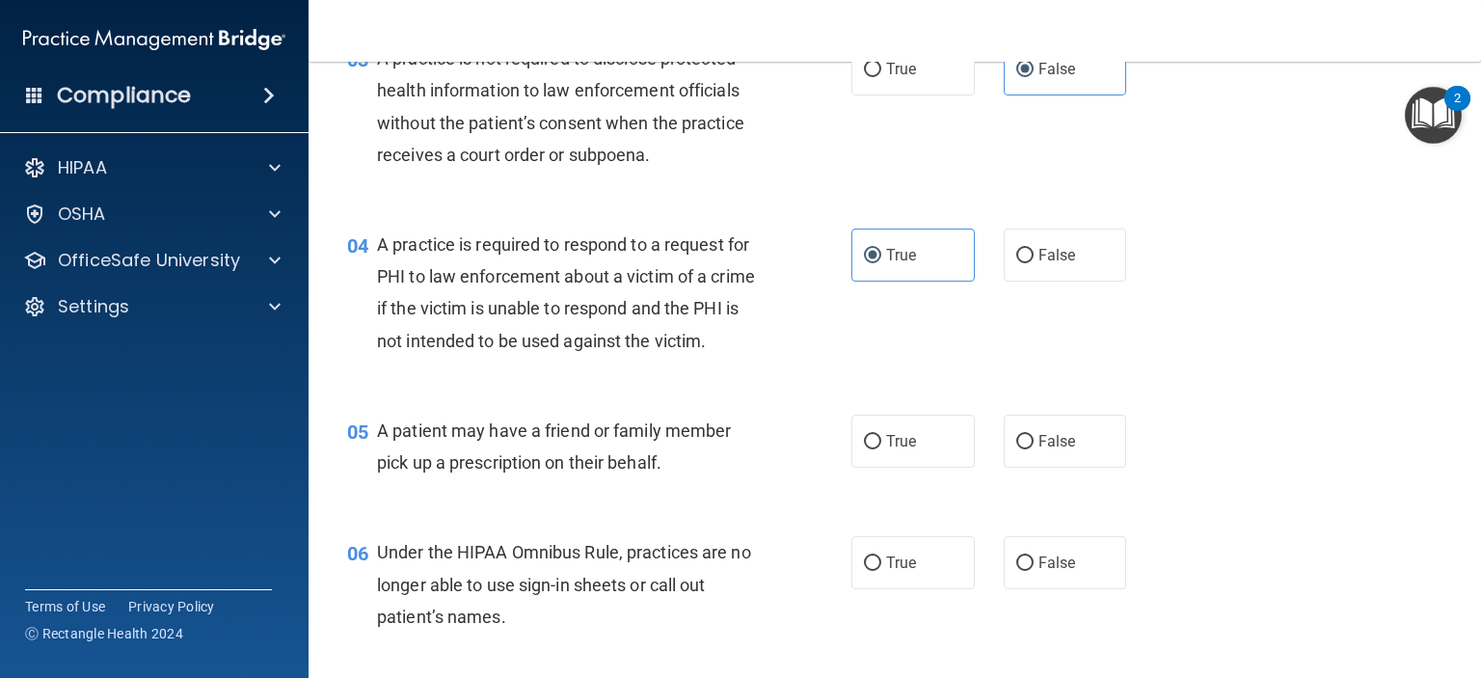
scroll to position [579, 0]
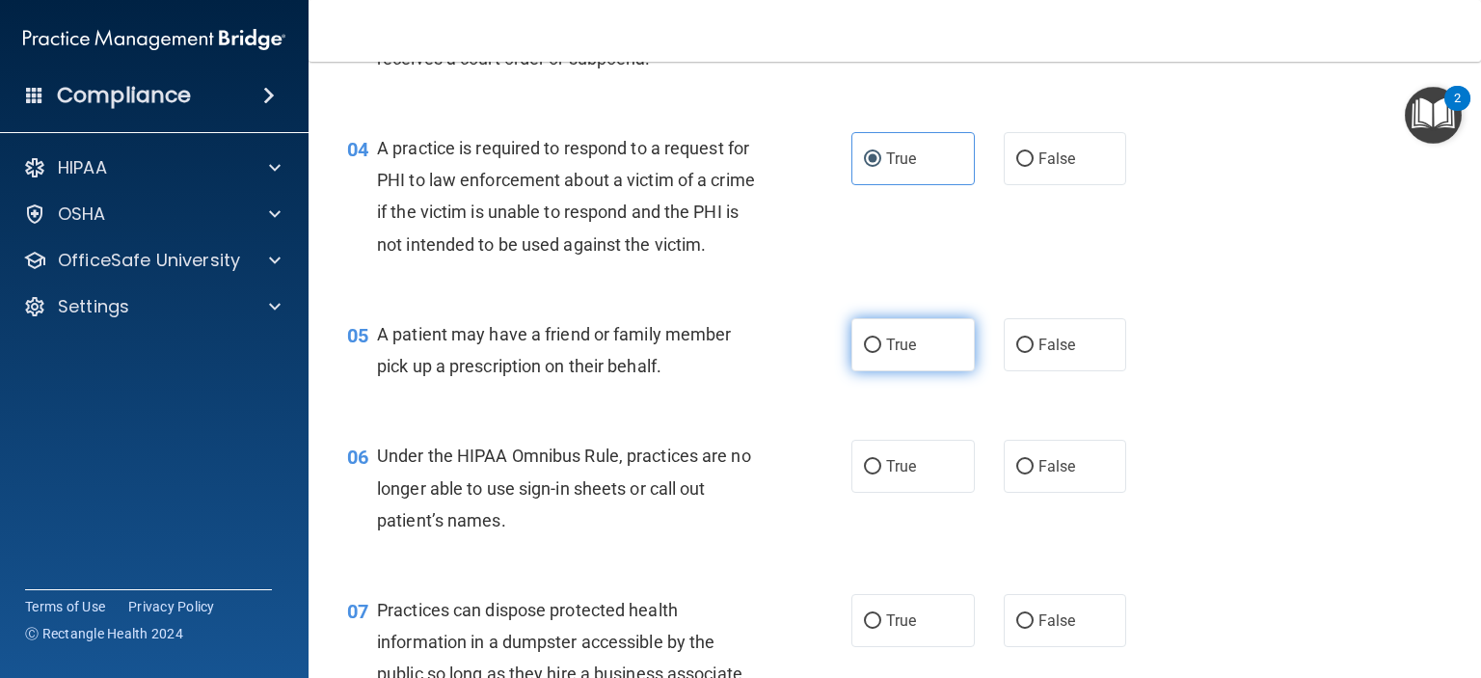
click at [943, 371] on label "True" at bounding box center [912, 344] width 123 height 53
click at [881, 353] on input "True" at bounding box center [872, 345] width 17 height 14
radio input "true"
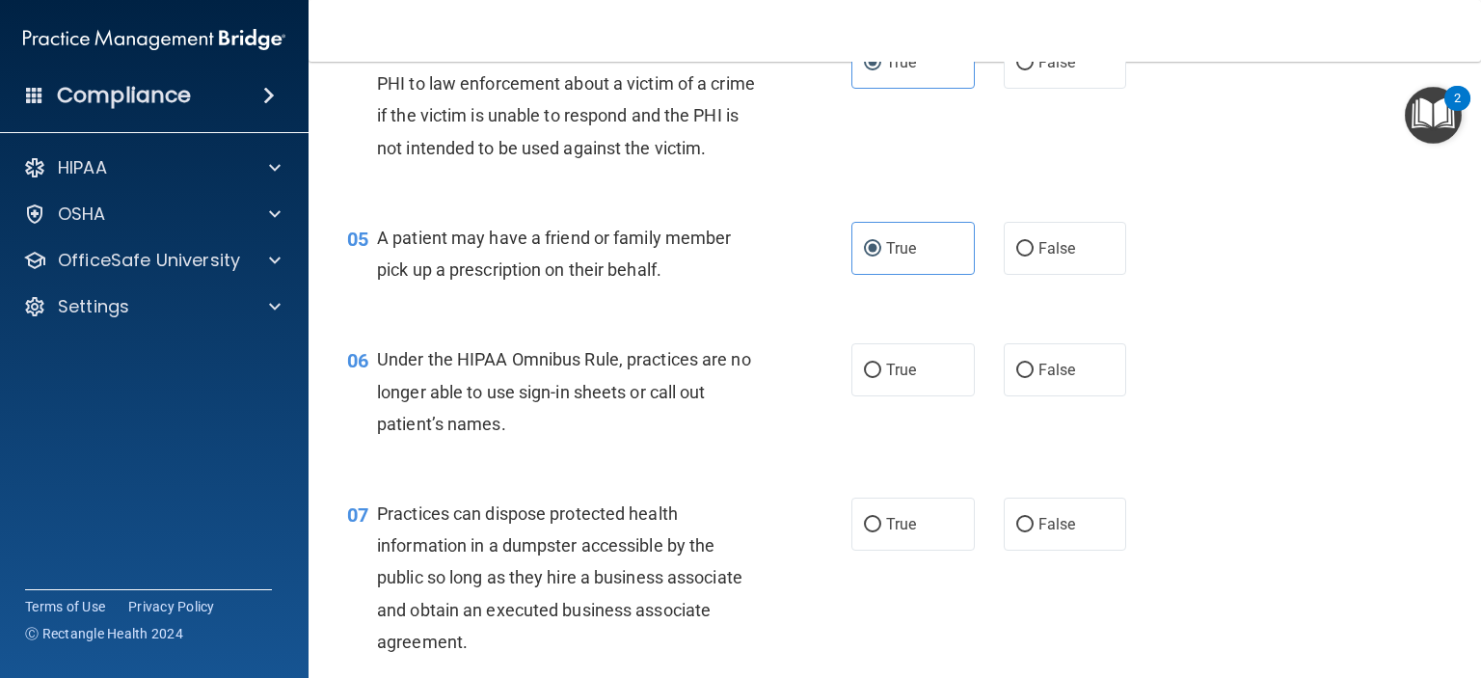
scroll to position [771, 0]
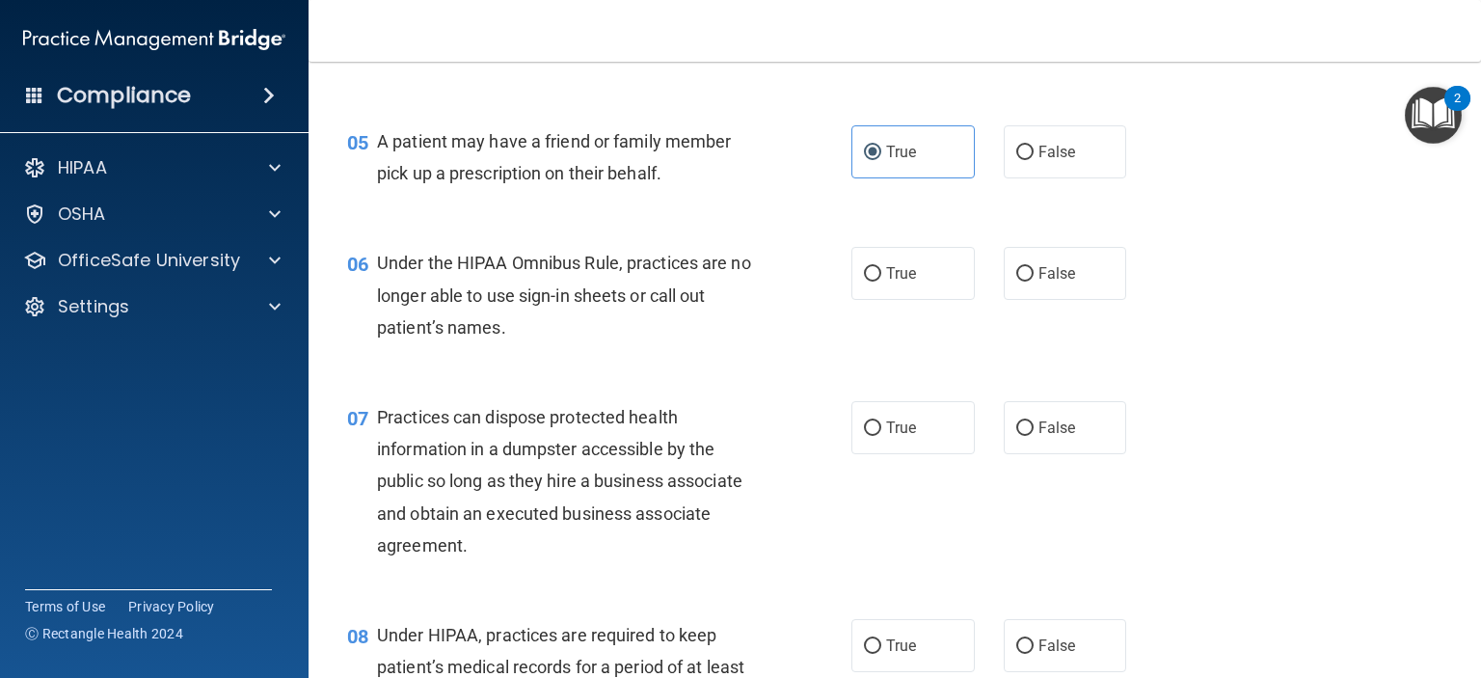
click at [980, 300] on div "True False" at bounding box center [999, 273] width 296 height 53
click at [1039, 283] on span "False" at bounding box center [1058, 273] width 38 height 18
click at [1030, 282] on input "False" at bounding box center [1024, 274] width 17 height 14
radio input "true"
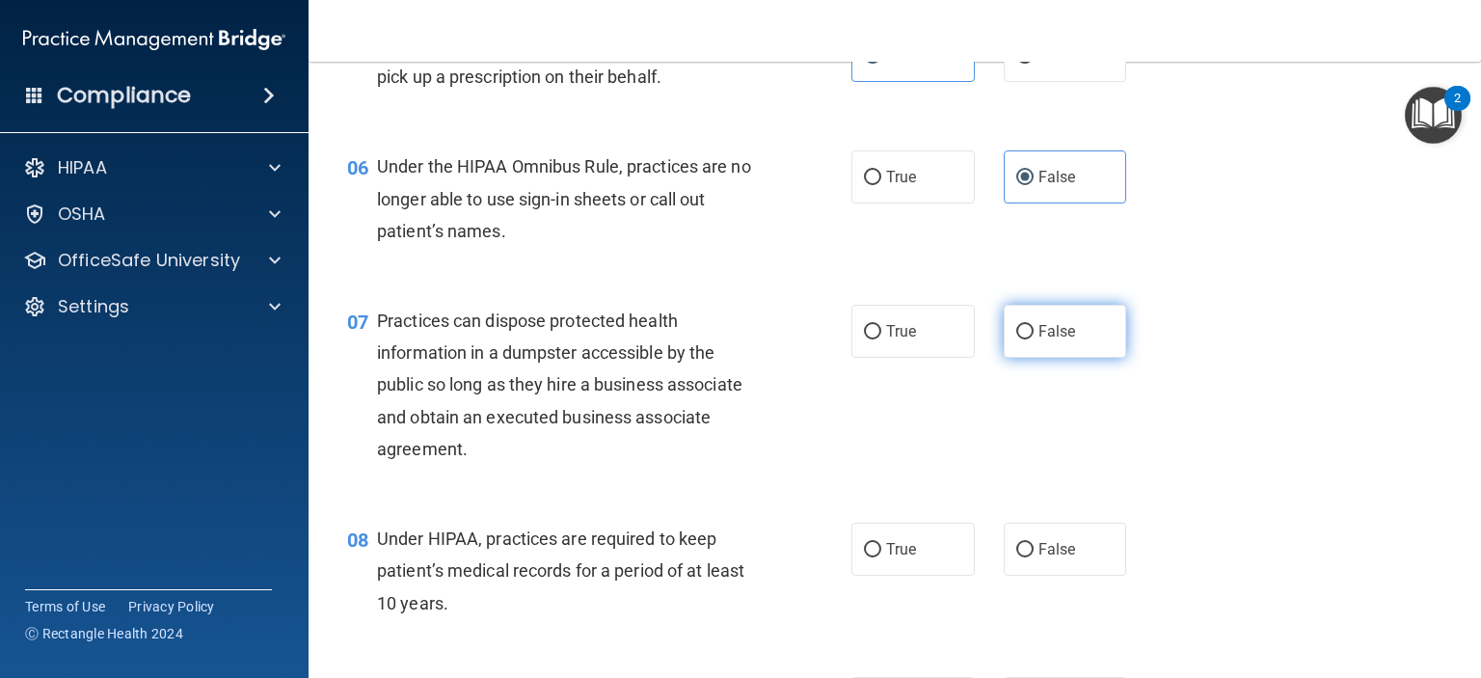
click at [1028, 358] on label "False" at bounding box center [1065, 331] width 123 height 53
click at [1028, 339] on input "False" at bounding box center [1024, 332] width 17 height 14
radio input "true"
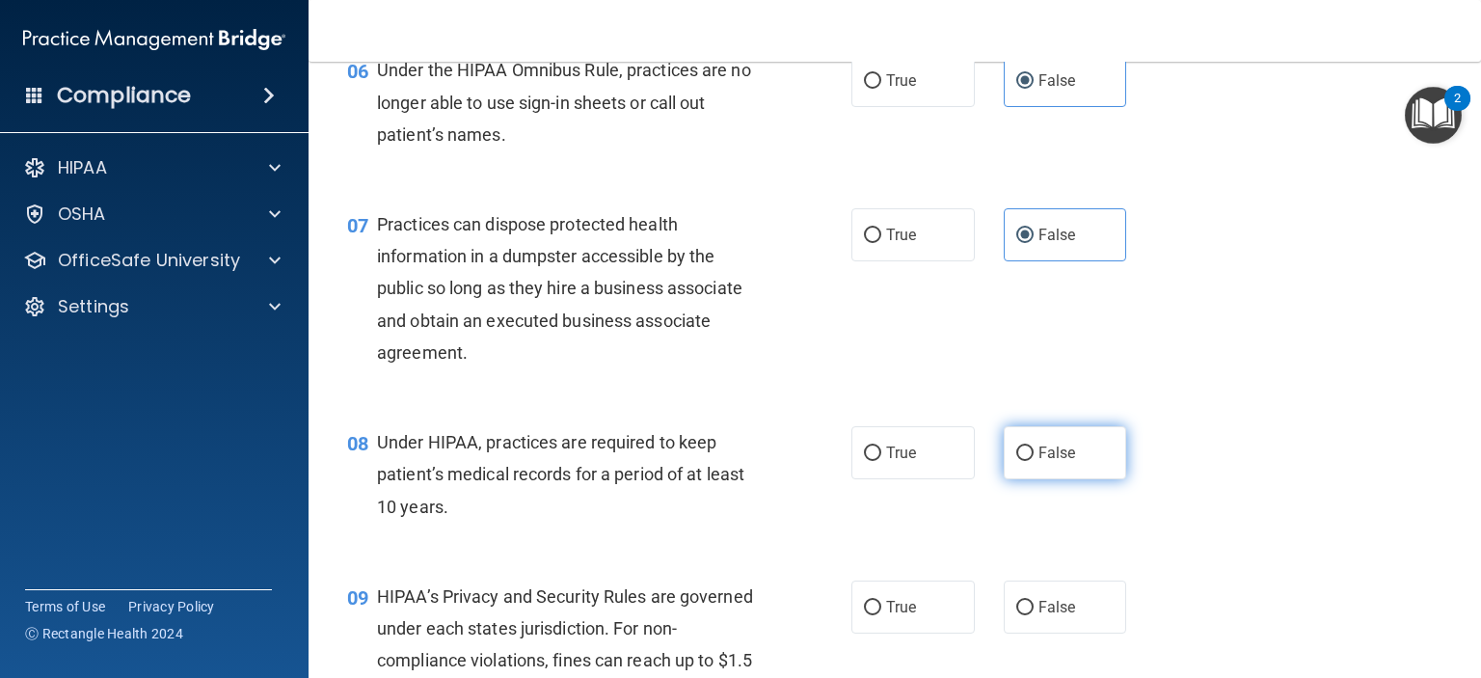
click at [1057, 462] on span "False" at bounding box center [1058, 453] width 38 height 18
click at [1034, 461] on input "False" at bounding box center [1024, 453] width 17 height 14
radio input "true"
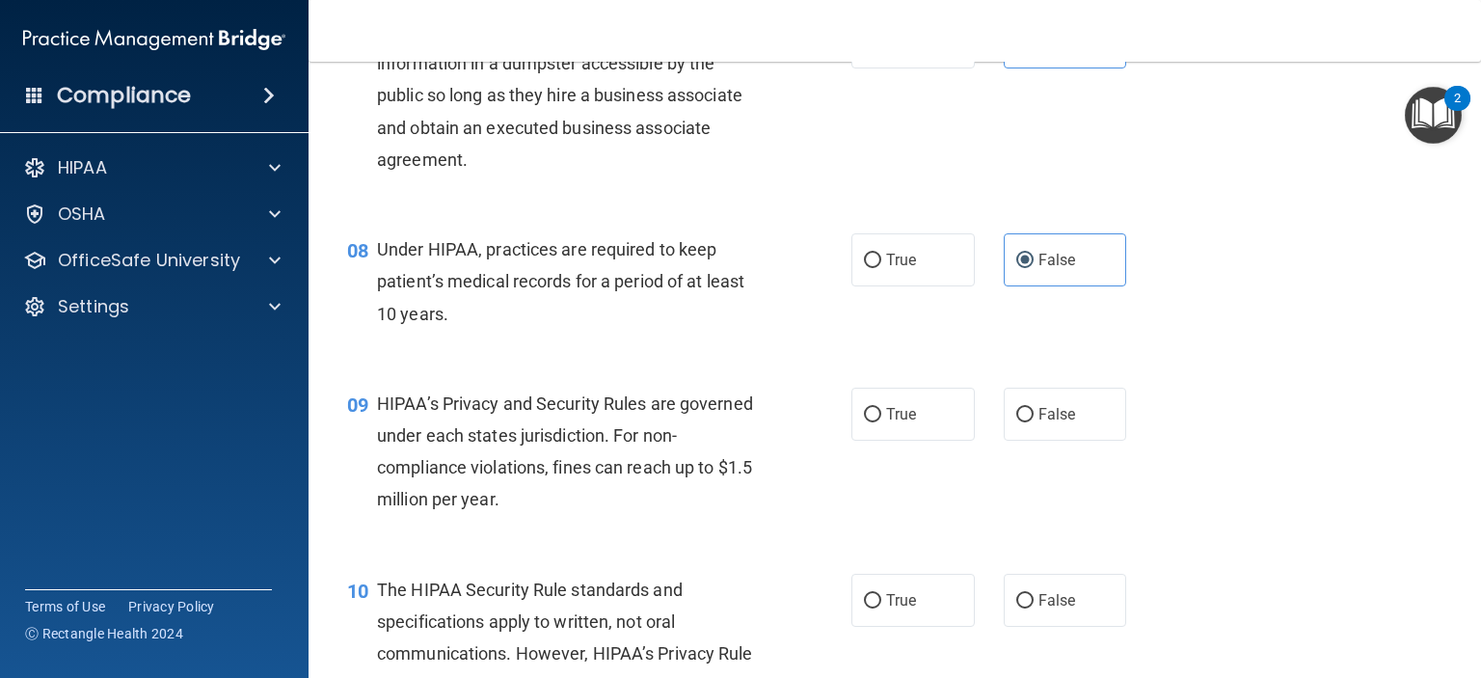
scroll to position [1350, 0]
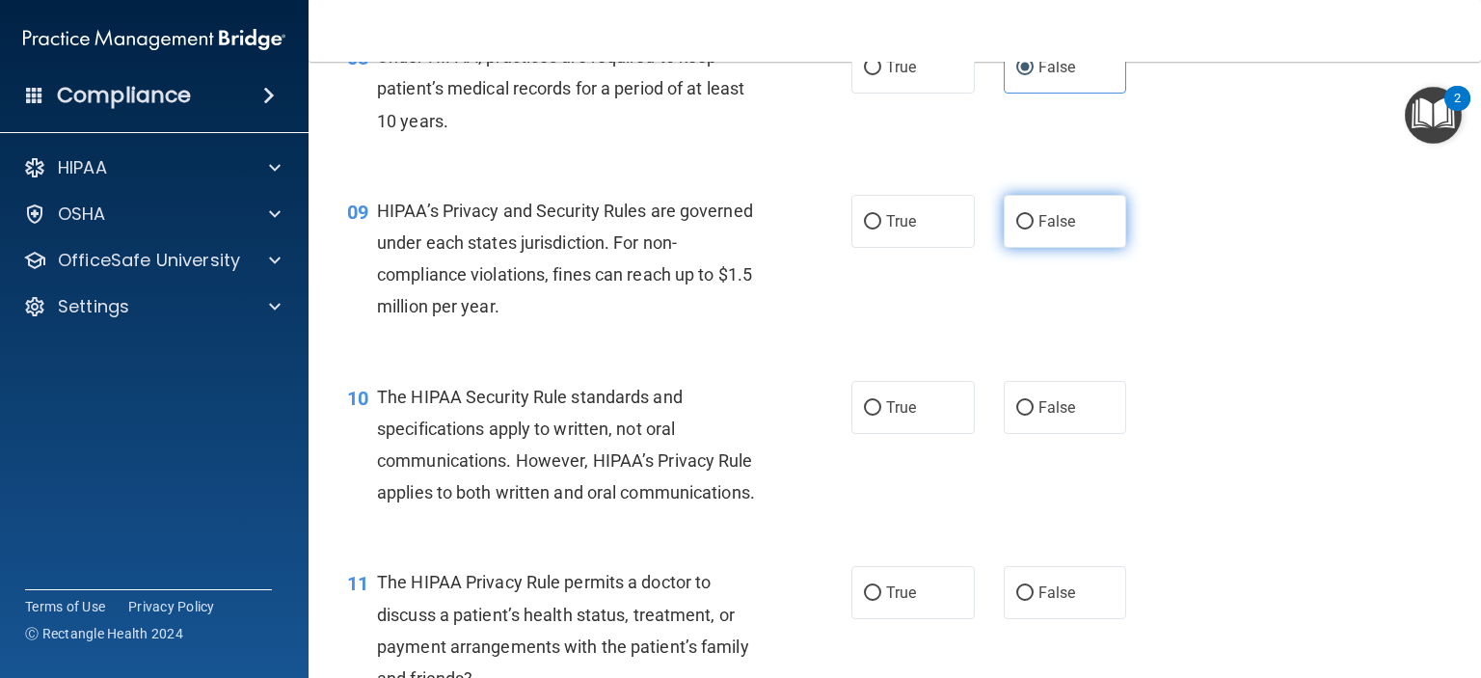
click at [1054, 230] on span "False" at bounding box center [1058, 221] width 38 height 18
click at [1034, 229] on input "False" at bounding box center [1024, 222] width 17 height 14
radio input "true"
click at [902, 417] on span "True" at bounding box center [901, 407] width 30 height 18
click at [881, 416] on input "True" at bounding box center [872, 408] width 17 height 14
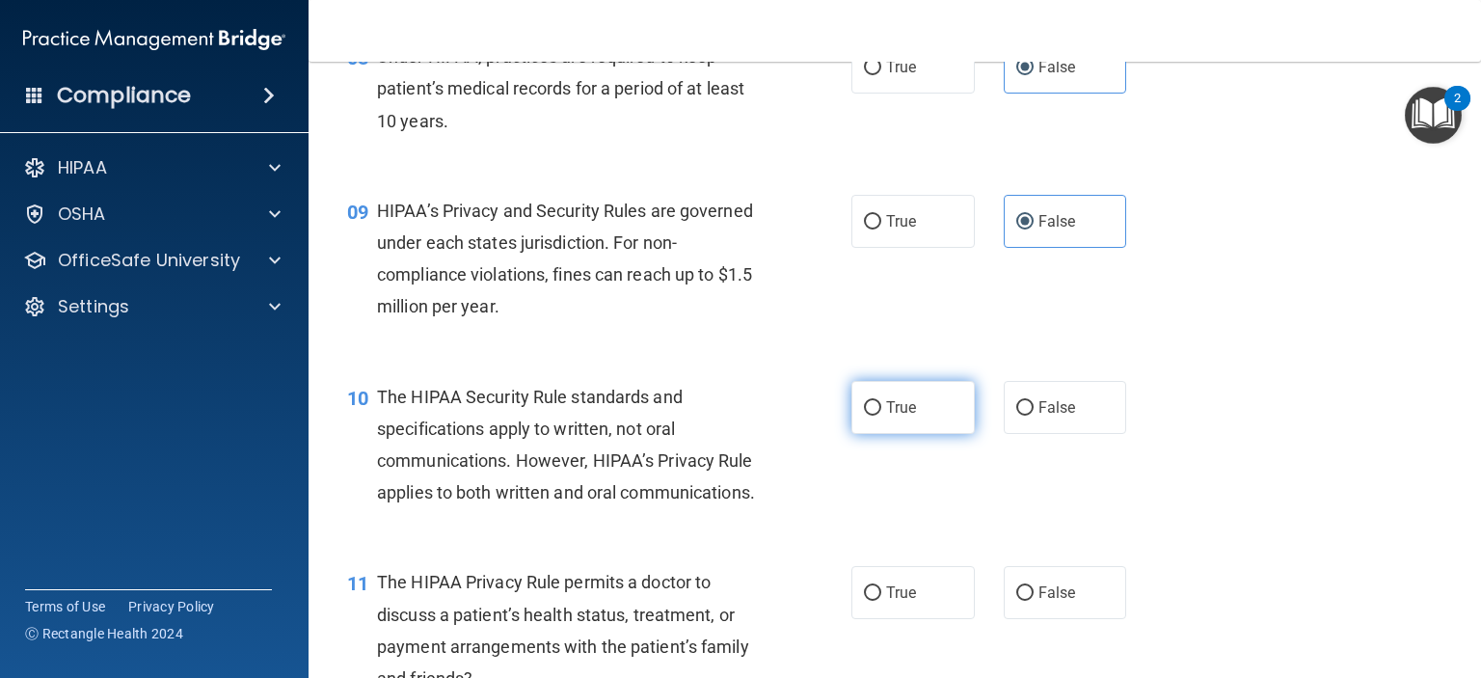
radio input "true"
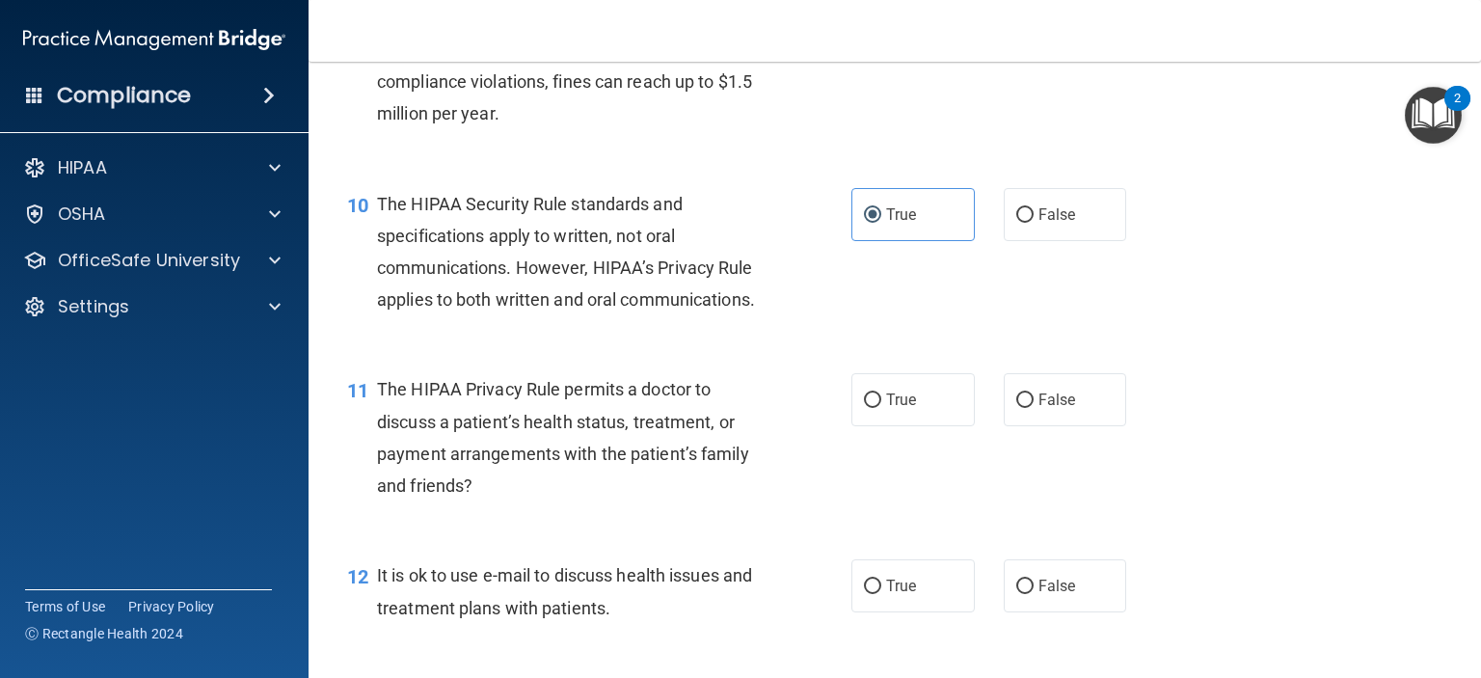
scroll to position [1639, 0]
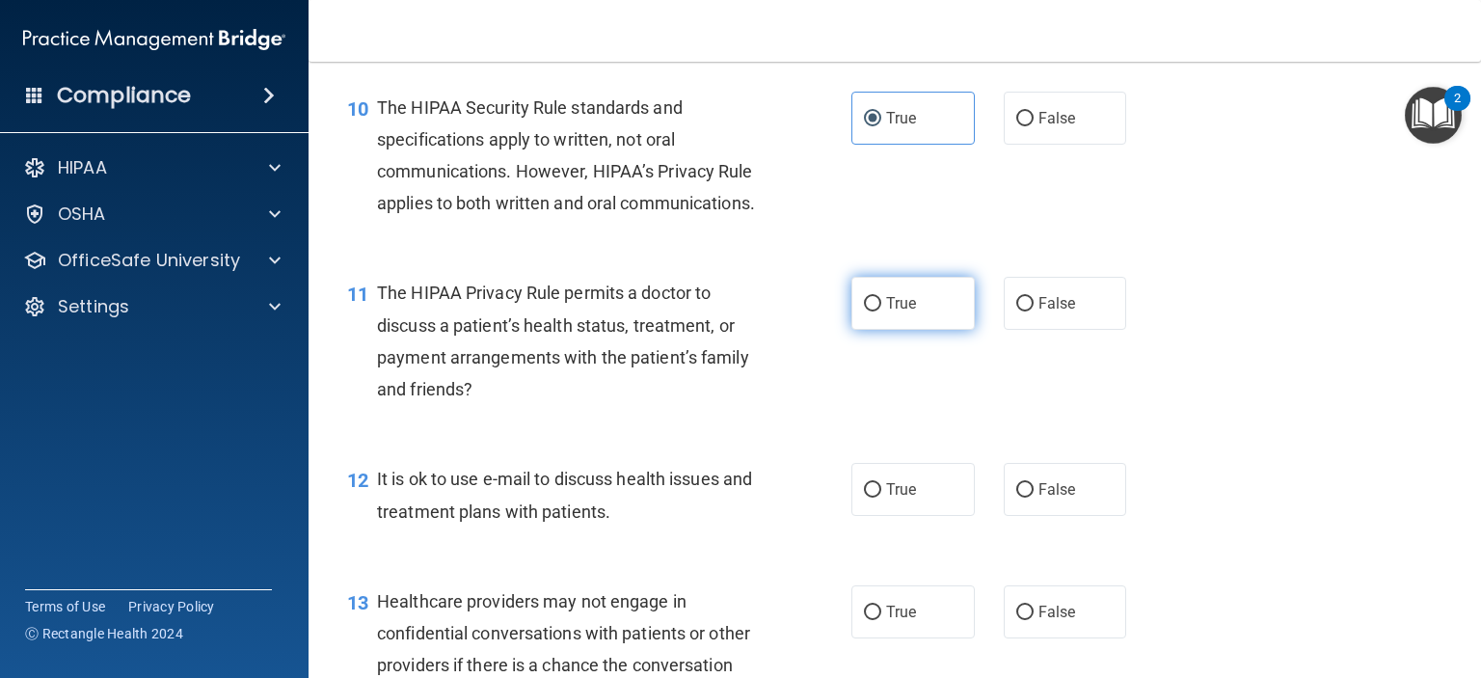
click at [918, 330] on label "True" at bounding box center [912, 303] width 123 height 53
click at [881, 311] on input "True" at bounding box center [872, 304] width 17 height 14
radio input "true"
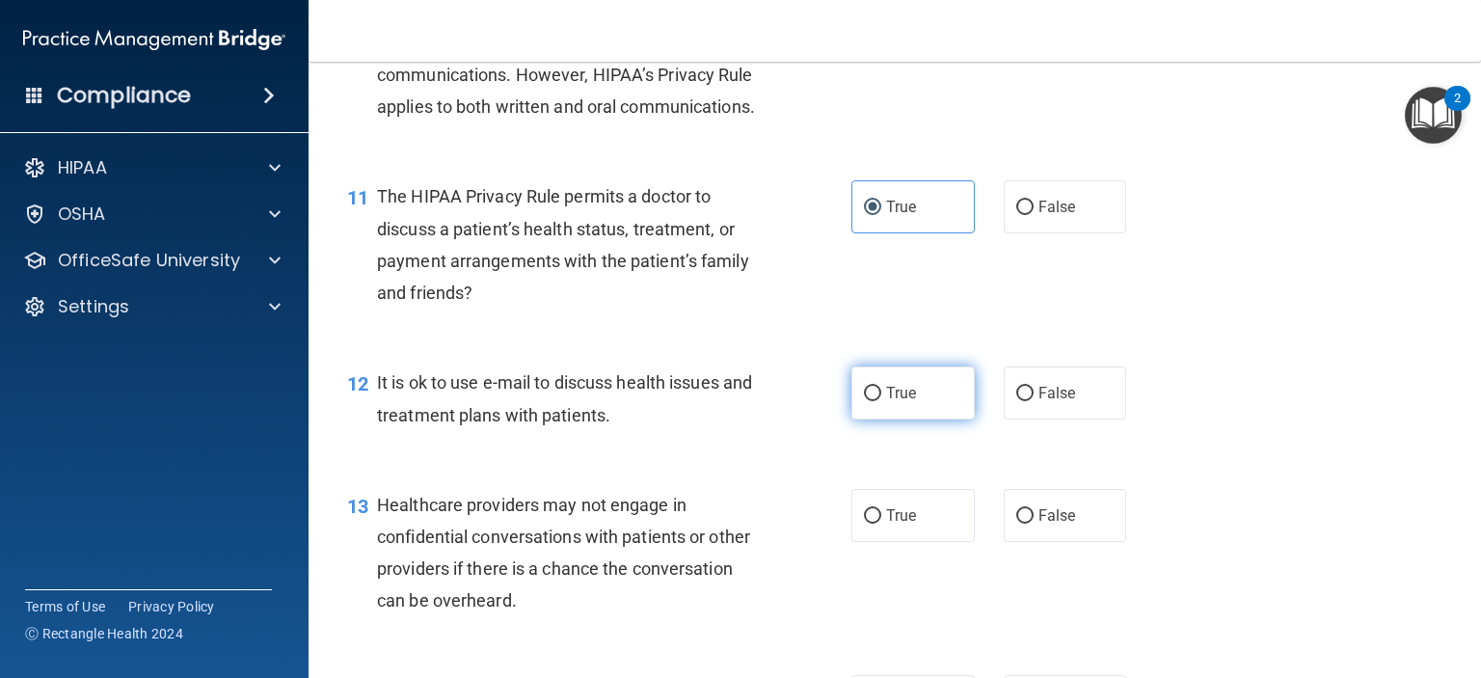
click at [919, 419] on label "True" at bounding box center [912, 392] width 123 height 53
click at [881, 401] on input "True" at bounding box center [872, 394] width 17 height 14
radio input "true"
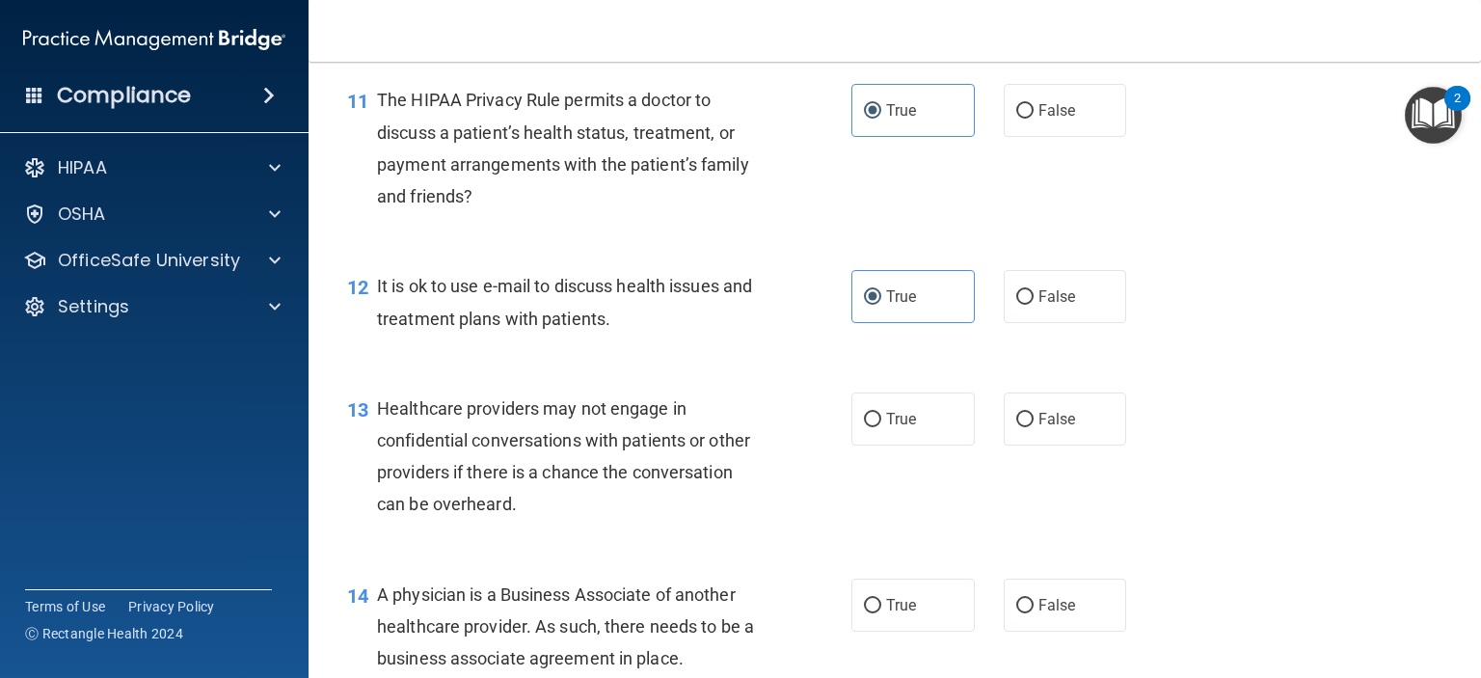
scroll to position [1929, 0]
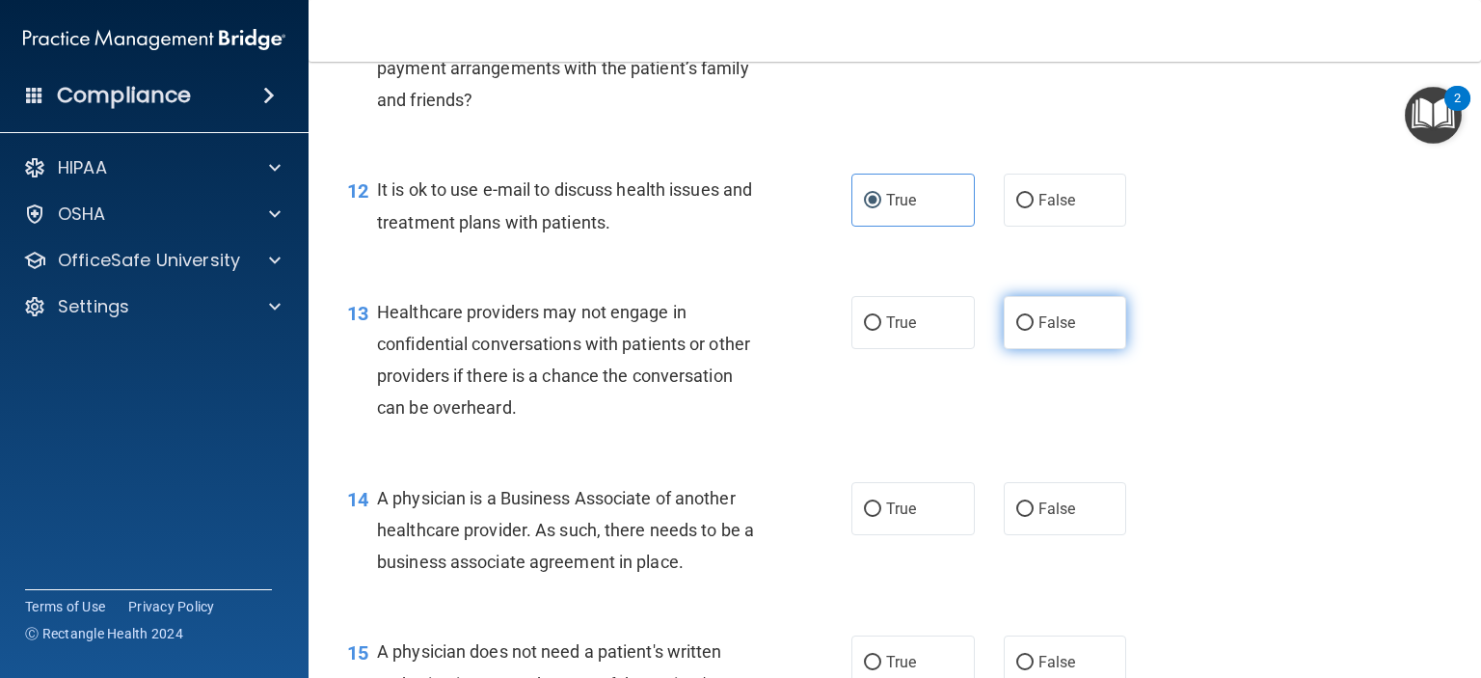
click at [1004, 349] on label "False" at bounding box center [1065, 322] width 123 height 53
click at [1016, 331] on input "False" at bounding box center [1024, 323] width 17 height 14
radio input "true"
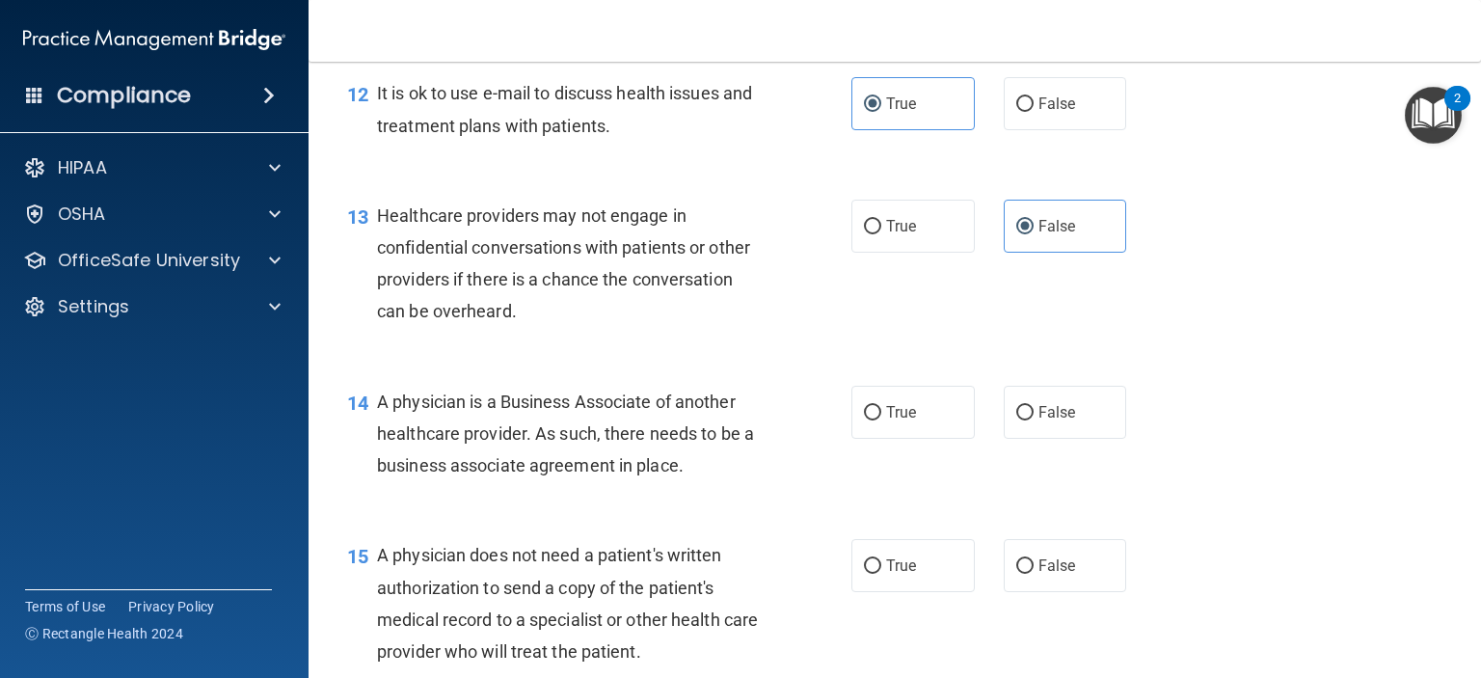
scroll to position [2121, 0]
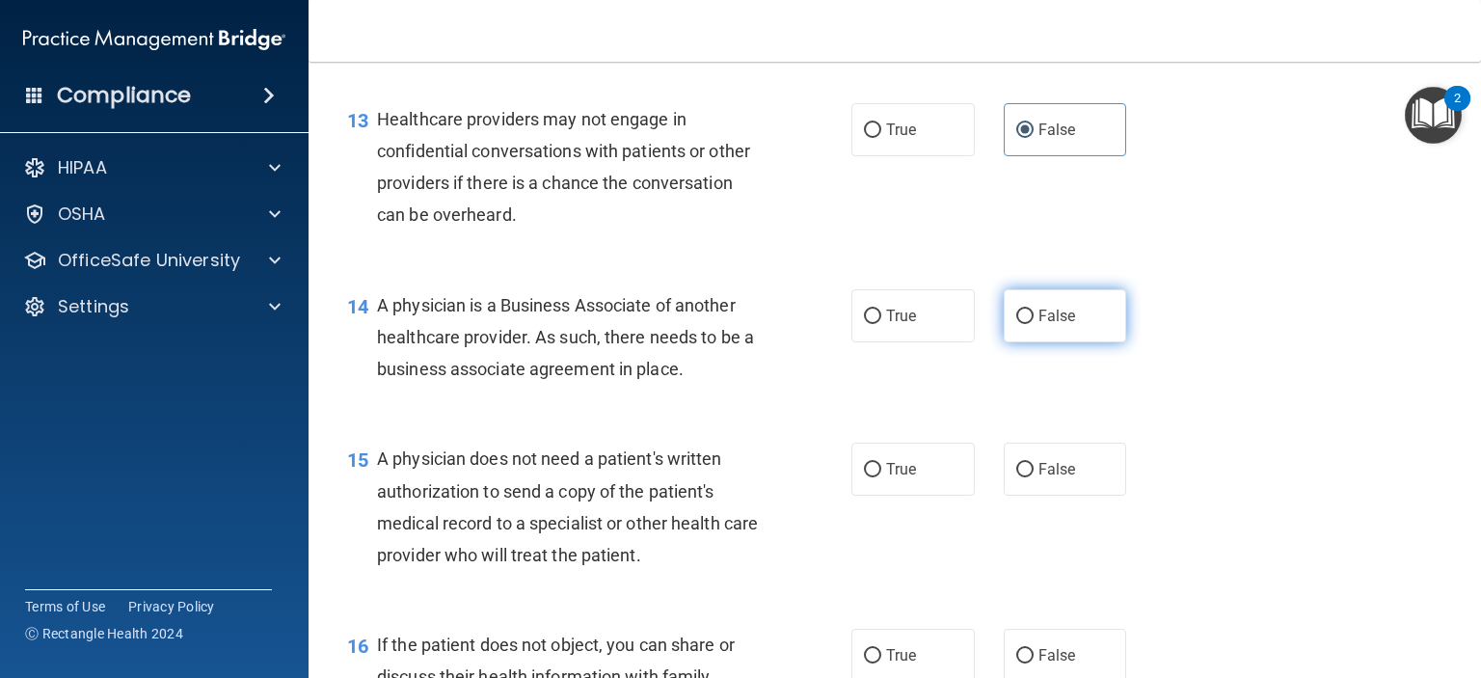
click at [1039, 325] on span "False" at bounding box center [1058, 316] width 38 height 18
click at [1033, 324] on input "False" at bounding box center [1024, 317] width 17 height 14
radio input "true"
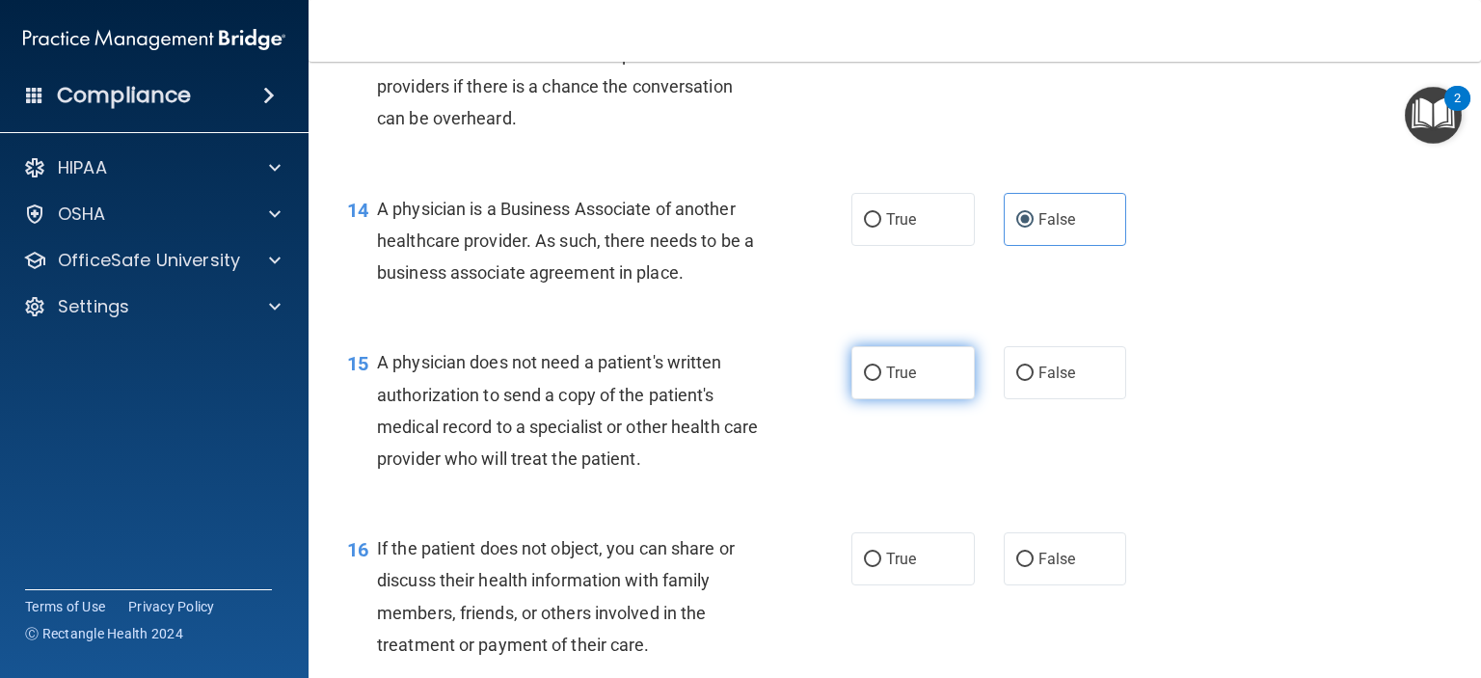
click at [886, 382] on span "True" at bounding box center [901, 373] width 30 height 18
click at [881, 381] on input "True" at bounding box center [872, 373] width 17 height 14
radio input "true"
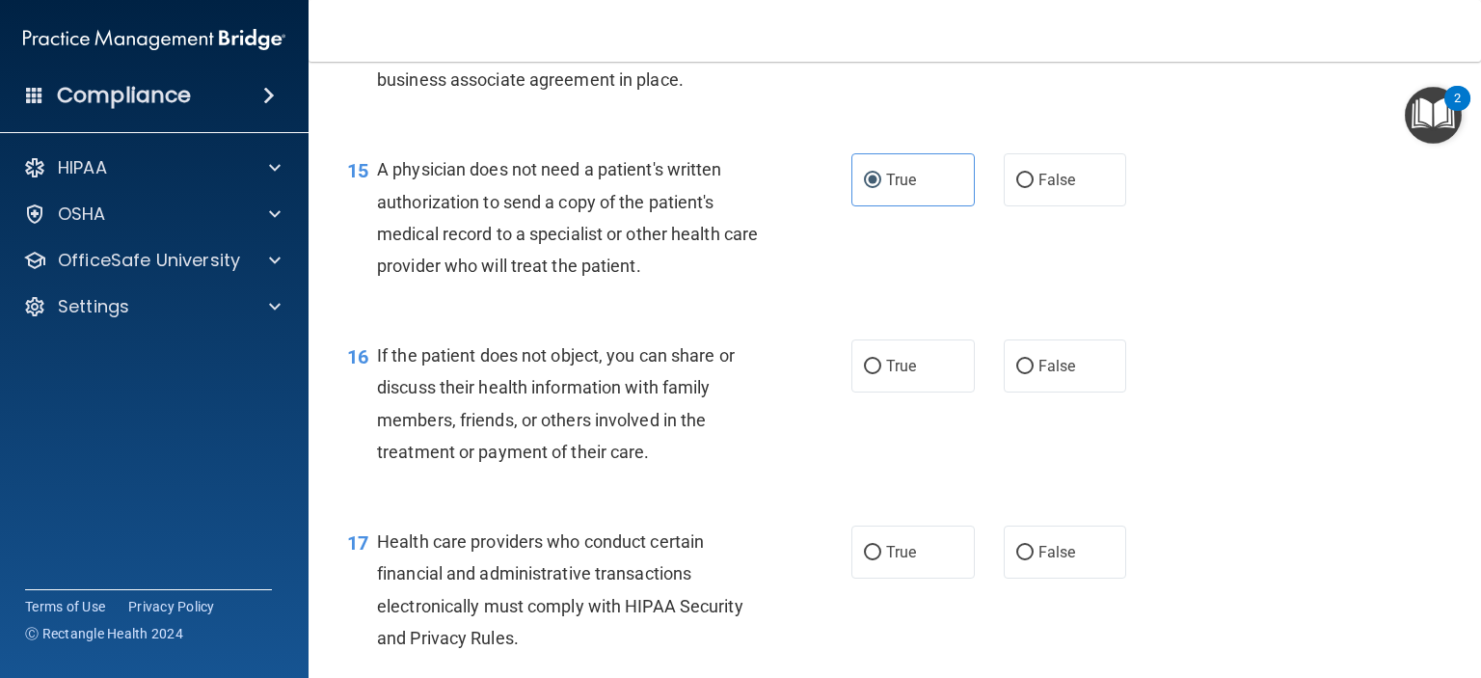
scroll to position [2507, 0]
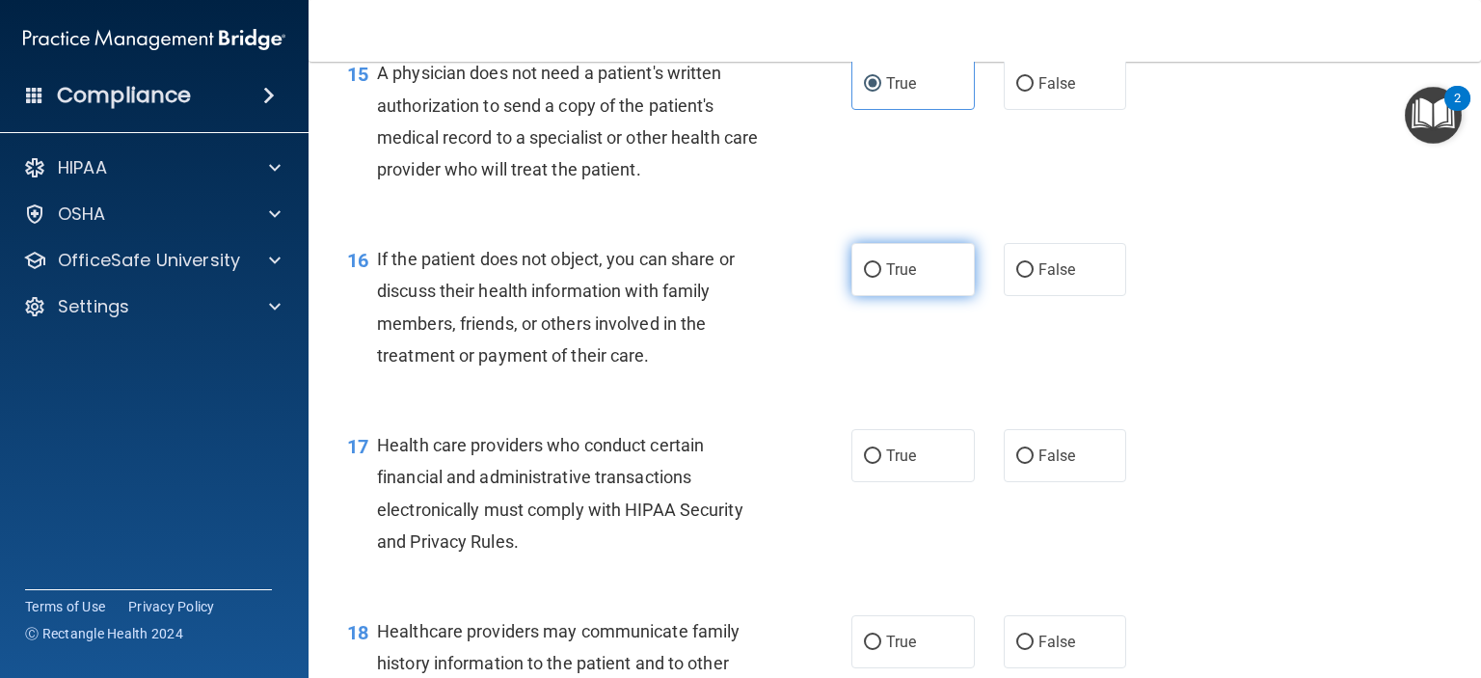
click at [864, 278] on input "True" at bounding box center [872, 270] width 17 height 14
radio input "true"
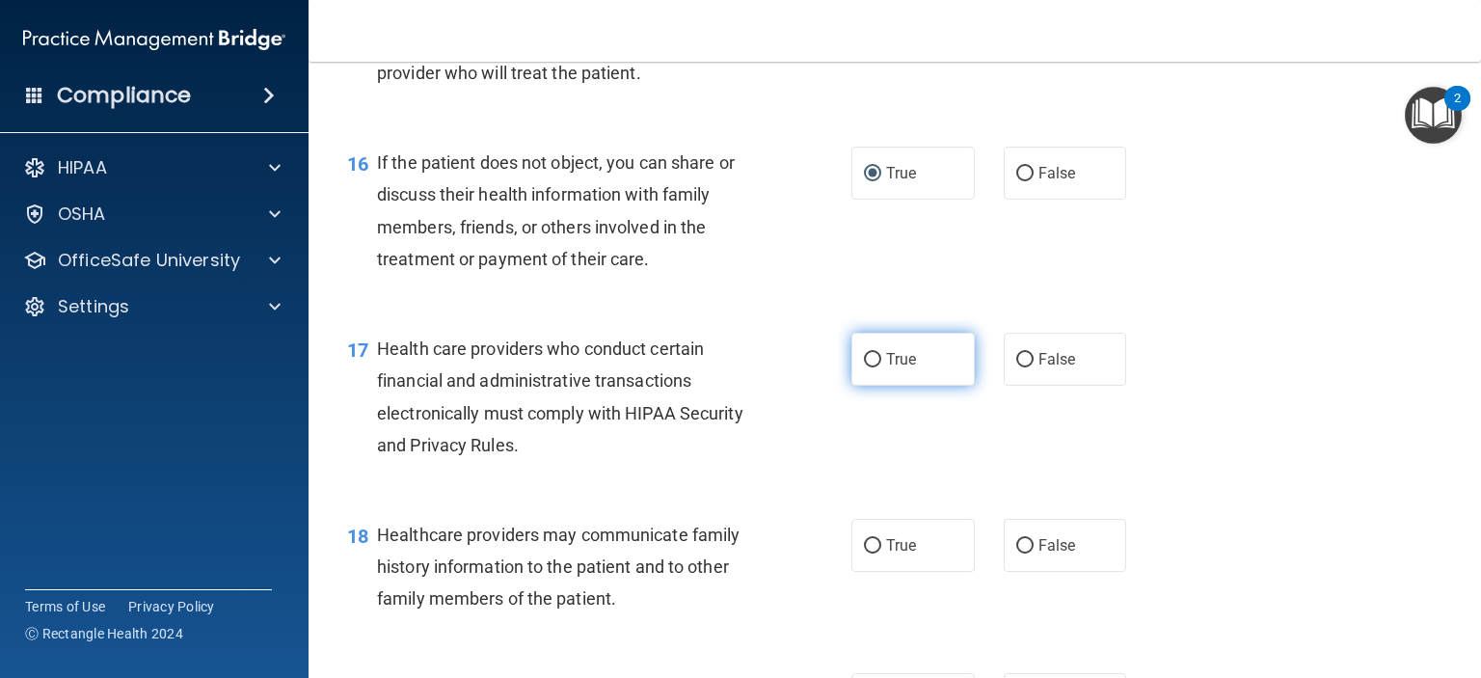
click at [893, 368] on span "True" at bounding box center [901, 359] width 30 height 18
click at [881, 367] on input "True" at bounding box center [872, 360] width 17 height 14
radio input "true"
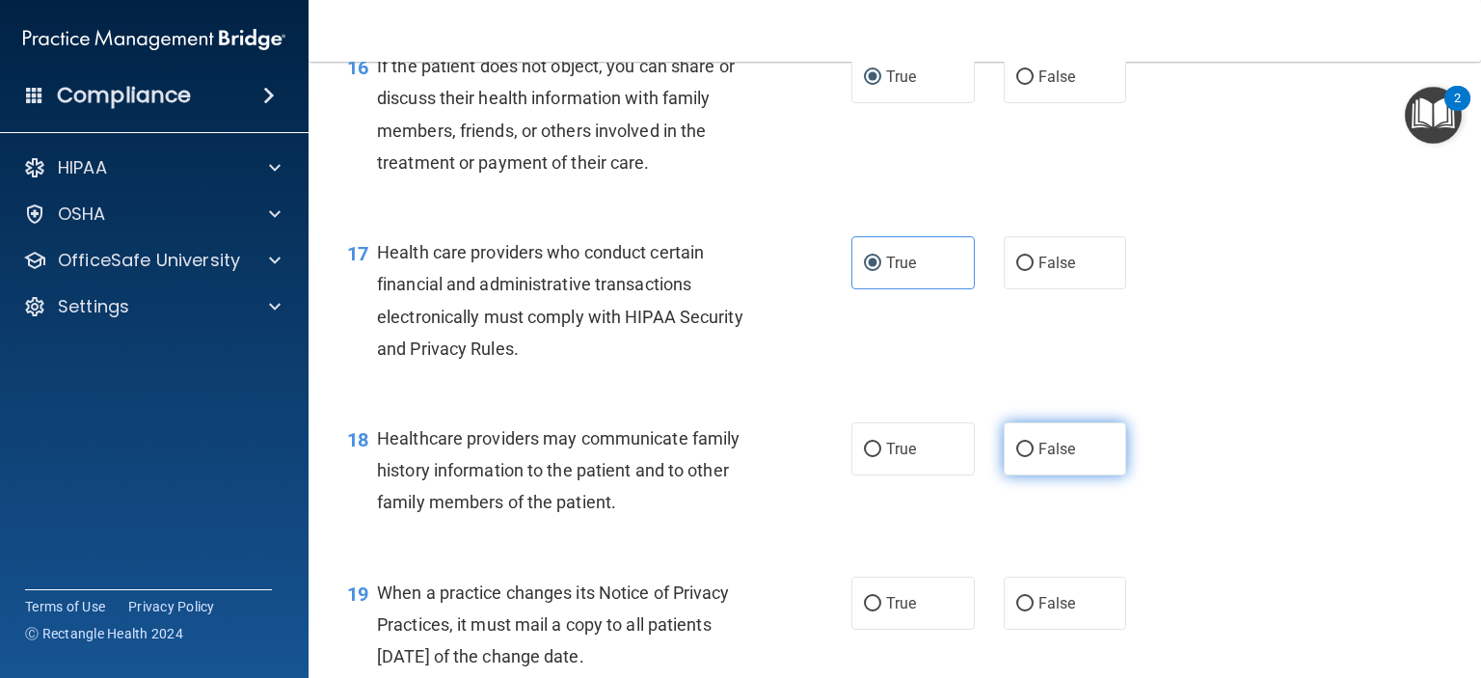
click at [1016, 457] on input "False" at bounding box center [1024, 450] width 17 height 14
radio input "true"
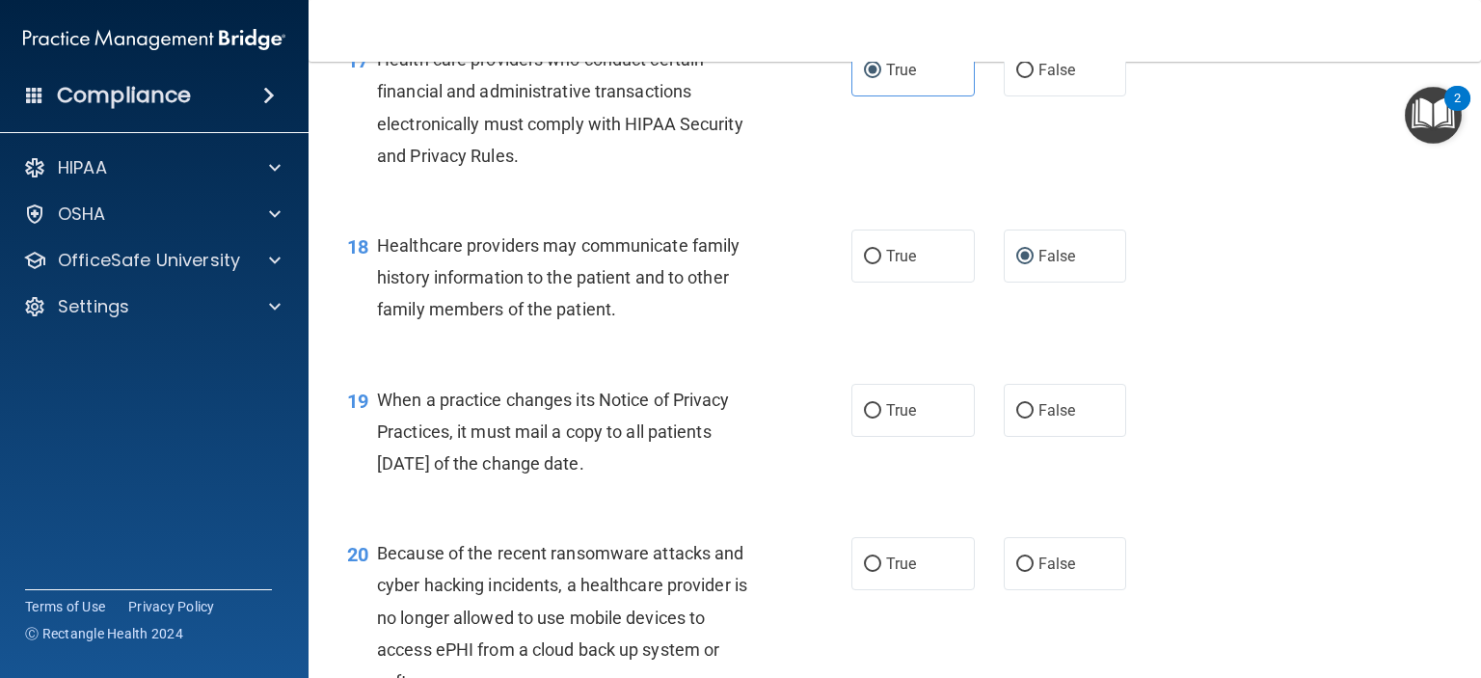
scroll to position [2989, 0]
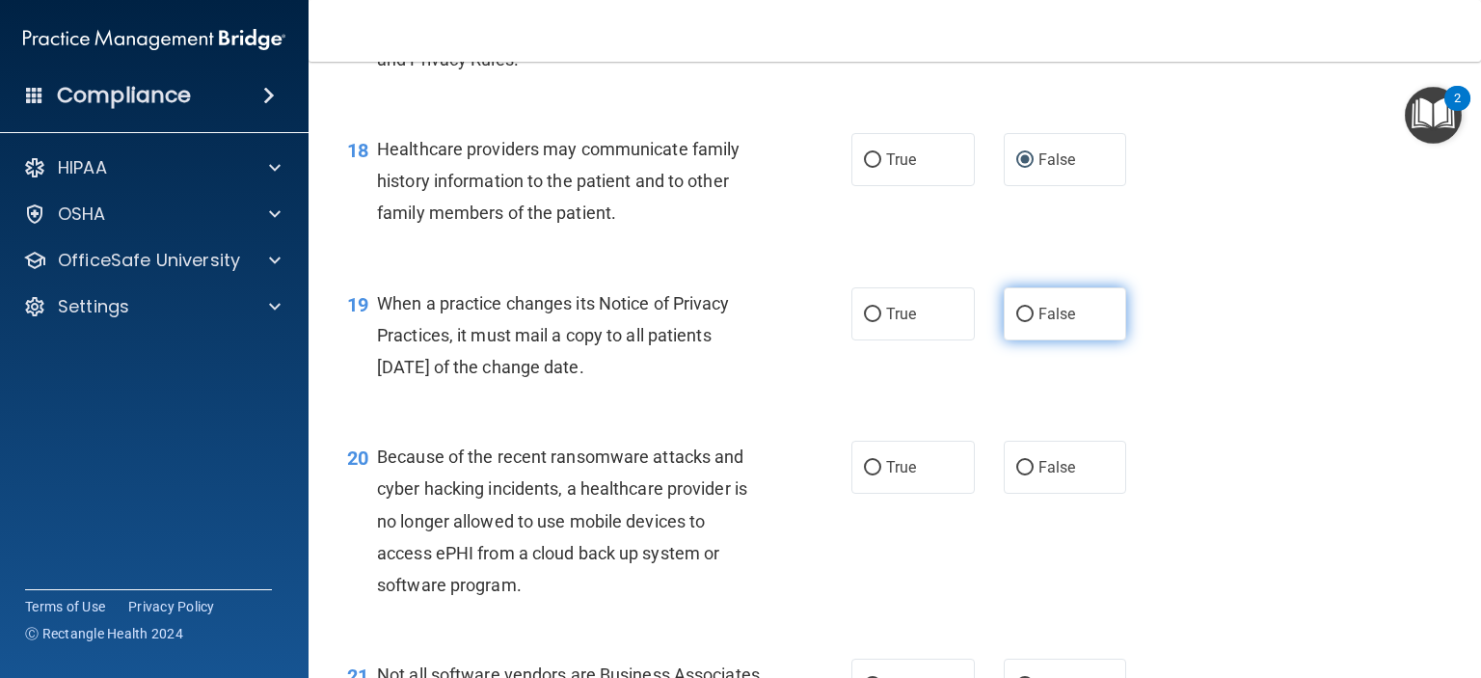
click at [1016, 322] on input "False" at bounding box center [1024, 315] width 17 height 14
radio input "true"
click at [1039, 476] on span "False" at bounding box center [1058, 467] width 38 height 18
click at [1030, 475] on input "False" at bounding box center [1024, 468] width 17 height 14
radio input "true"
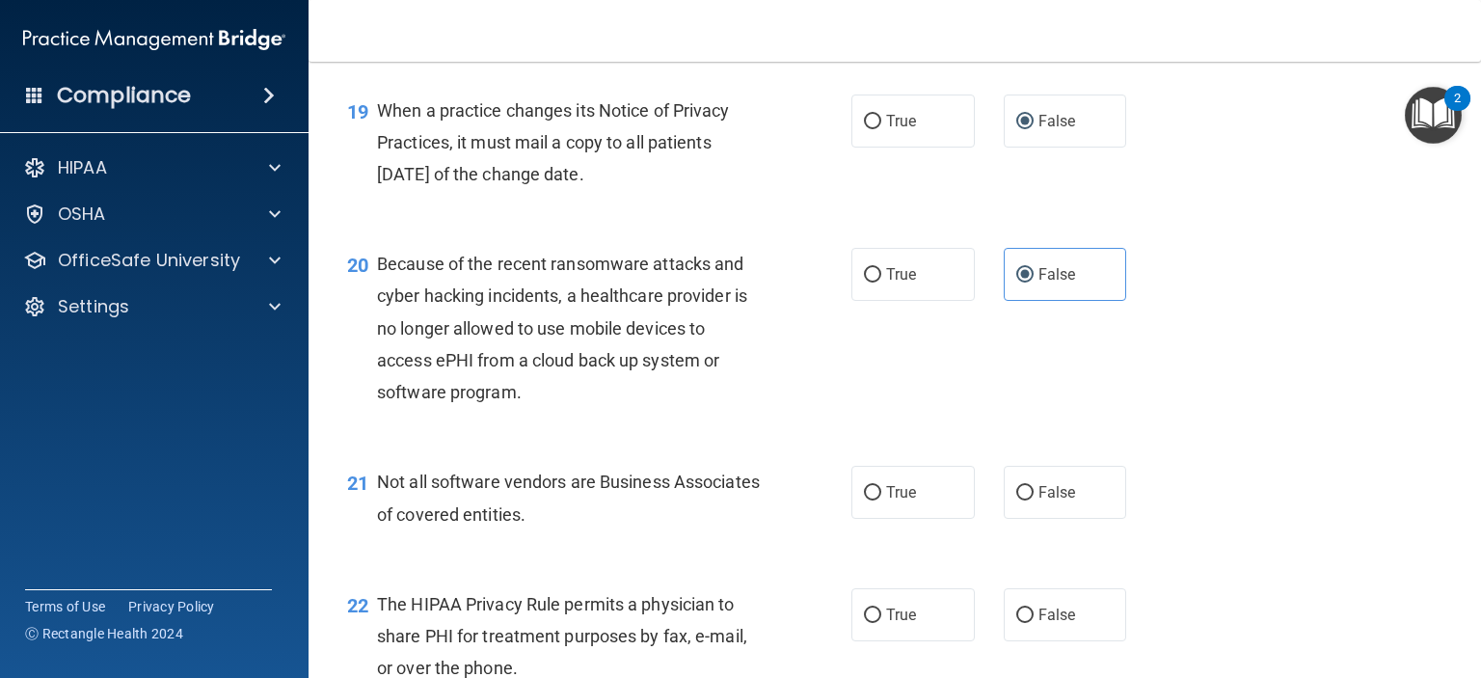
scroll to position [3279, 0]
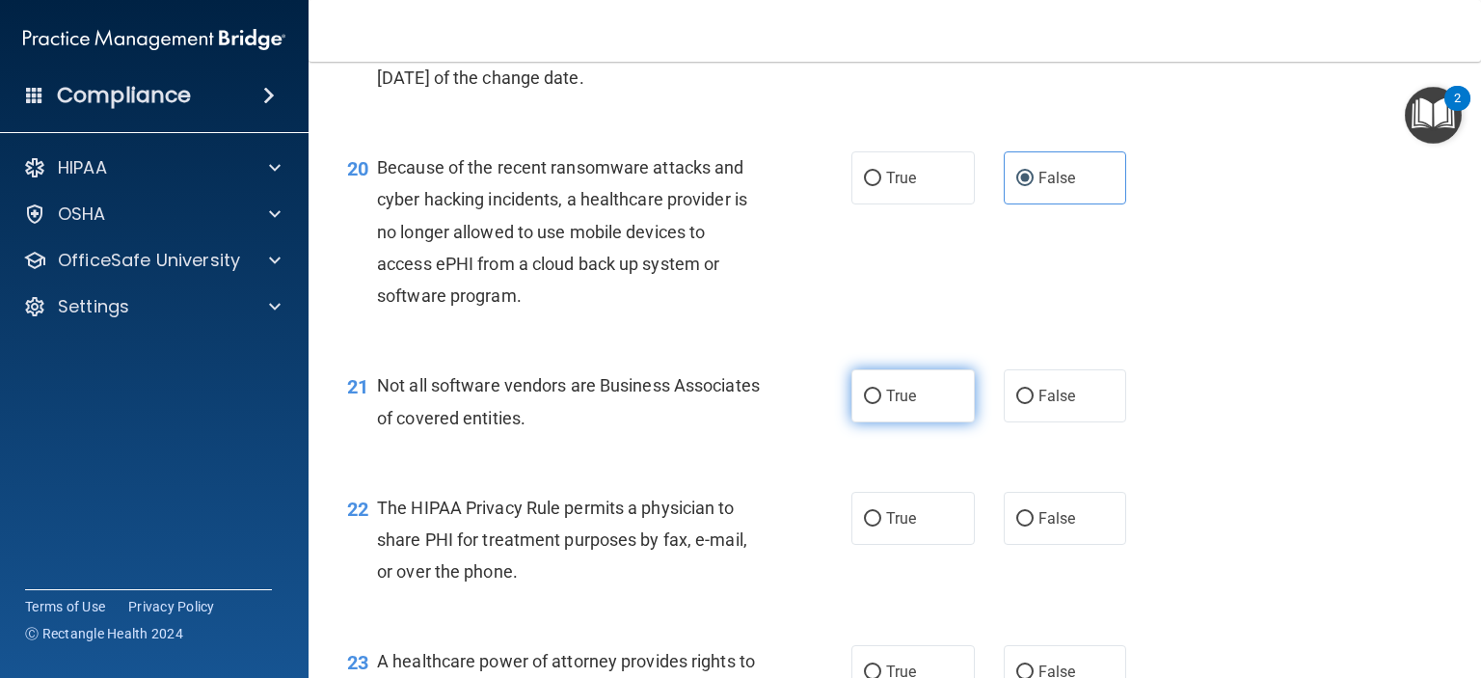
click at [905, 422] on label "True" at bounding box center [912, 395] width 123 height 53
click at [881, 404] on input "True" at bounding box center [872, 397] width 17 height 14
radio input "true"
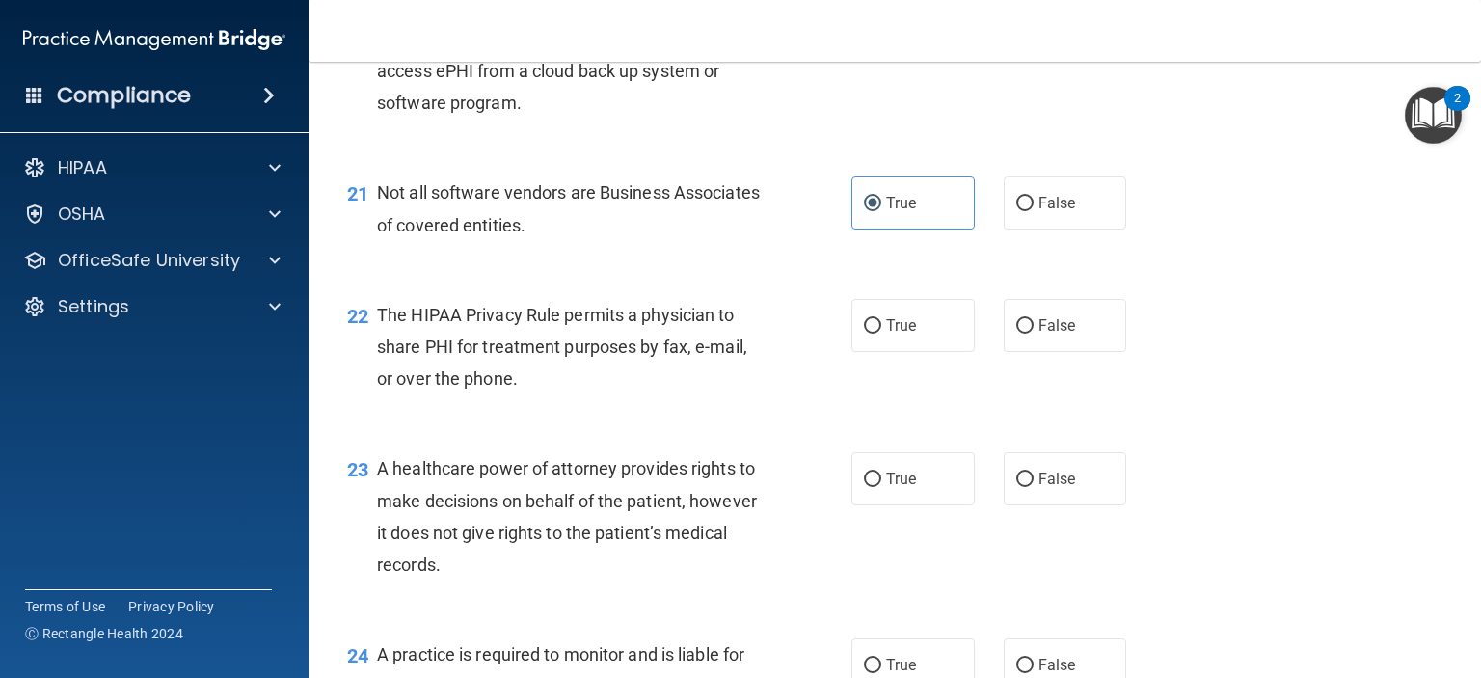
scroll to position [3568, 0]
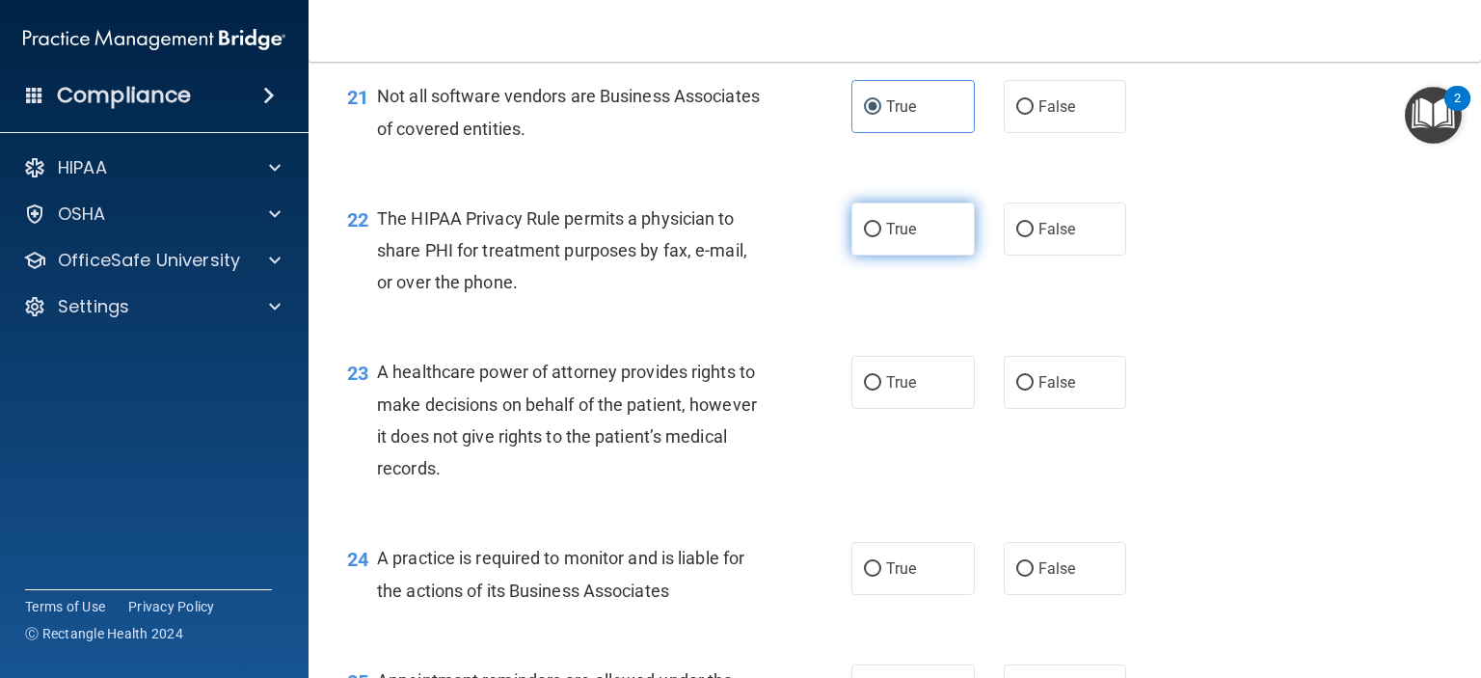
click at [925, 256] on label "True" at bounding box center [912, 228] width 123 height 53
click at [881, 237] on input "True" at bounding box center [872, 230] width 17 height 14
radio input "true"
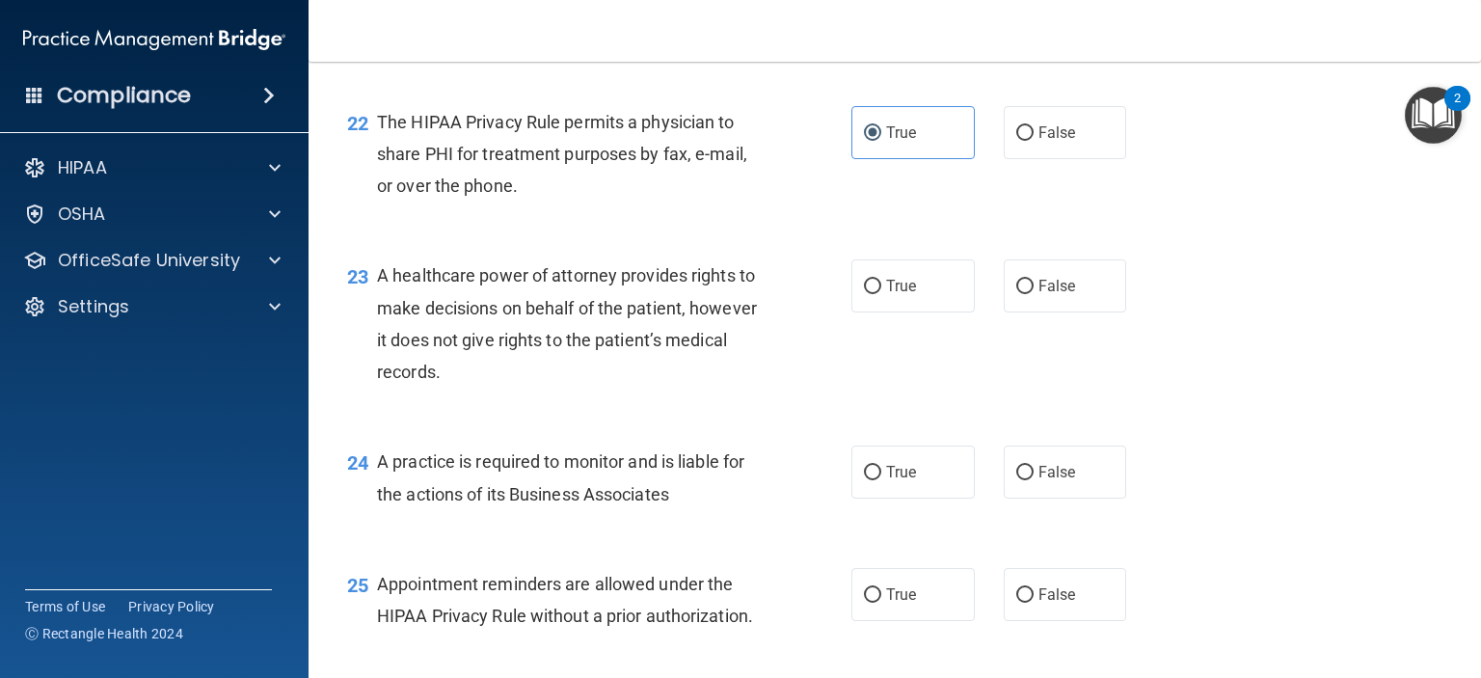
scroll to position [3761, 0]
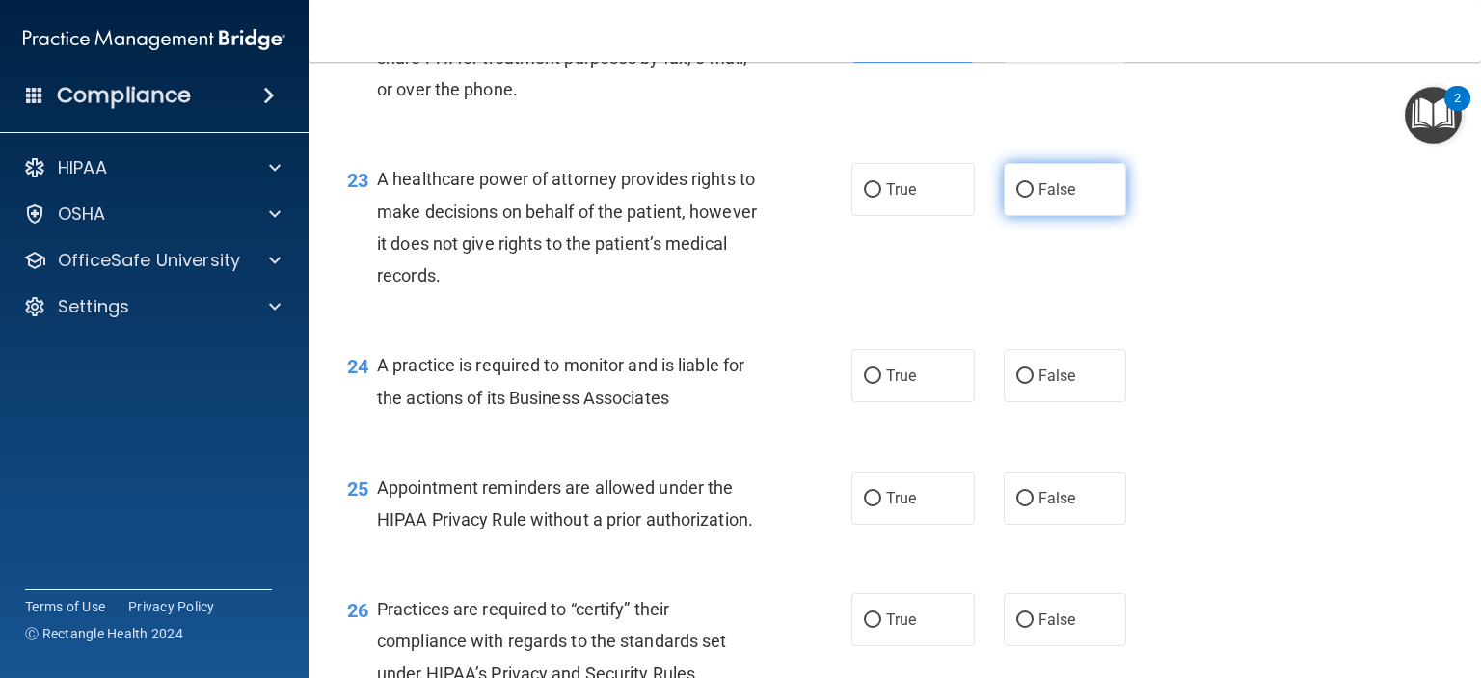
click at [1020, 216] on label "False" at bounding box center [1065, 189] width 123 height 53
click at [1020, 198] on input "False" at bounding box center [1024, 190] width 17 height 14
radio input "true"
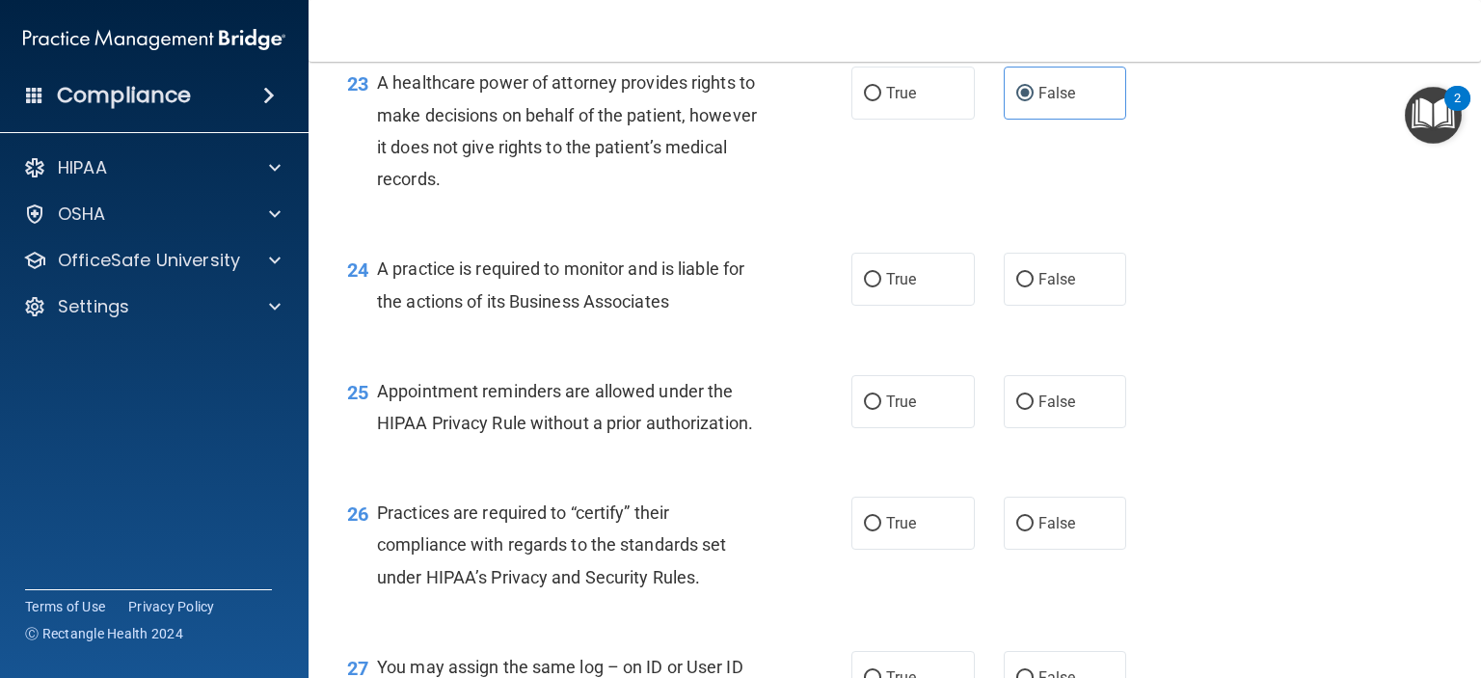
scroll to position [3953, 0]
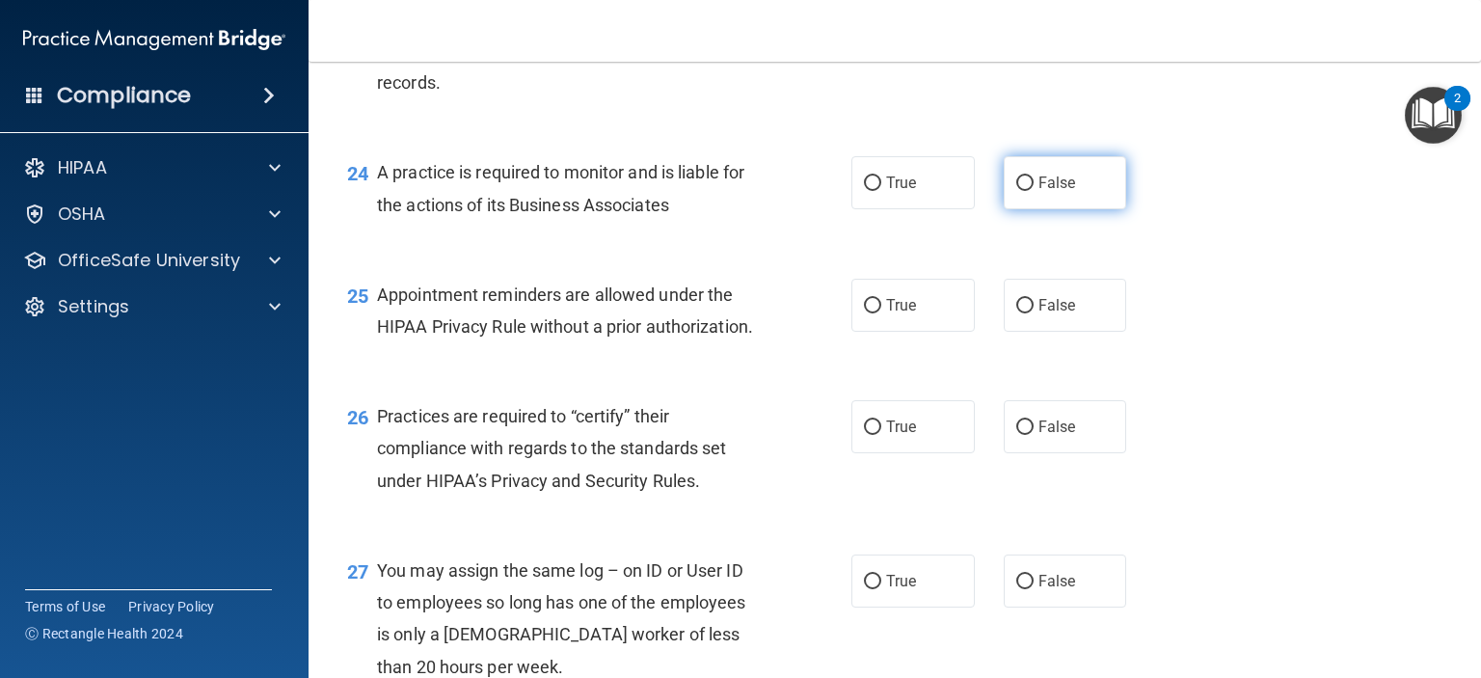
click at [1020, 191] on input "False" at bounding box center [1024, 183] width 17 height 14
radio input "true"
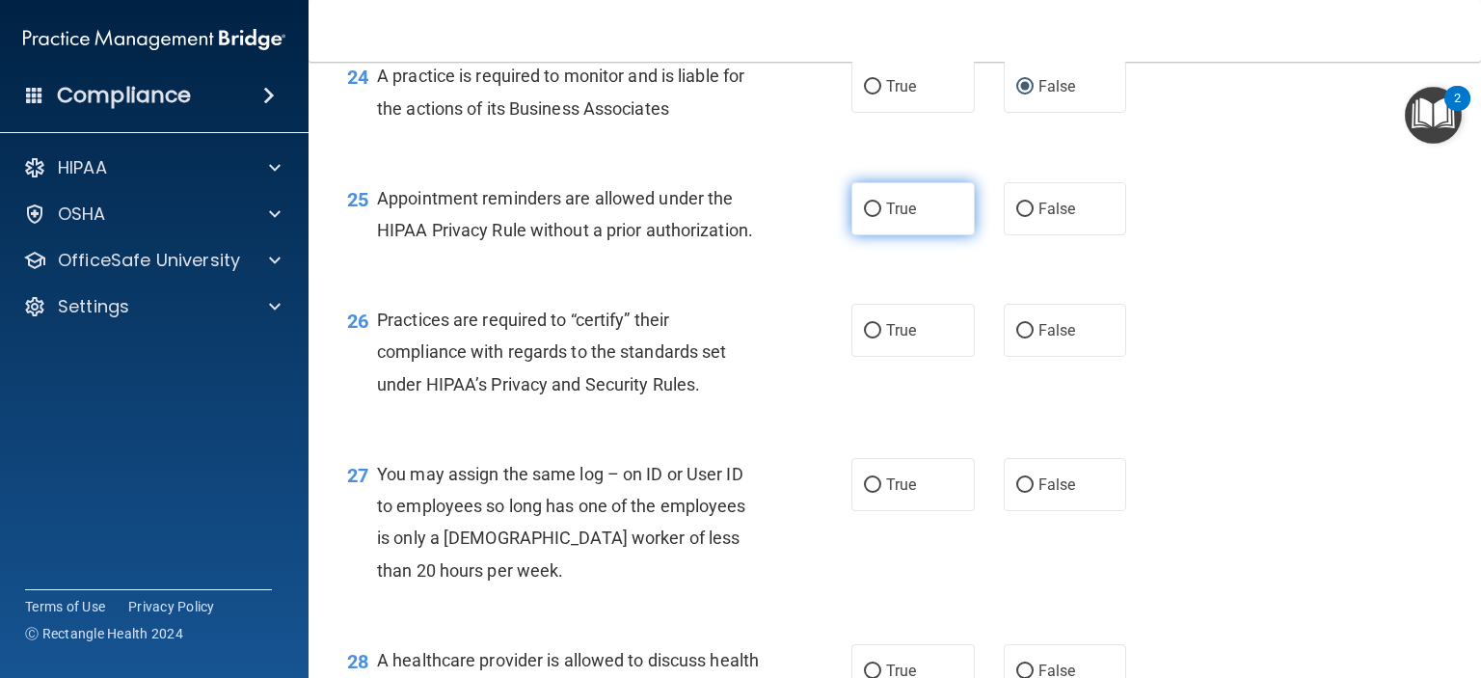
click at [886, 218] on span "True" at bounding box center [901, 209] width 30 height 18
click at [878, 217] on input "True" at bounding box center [872, 209] width 17 height 14
radio input "true"
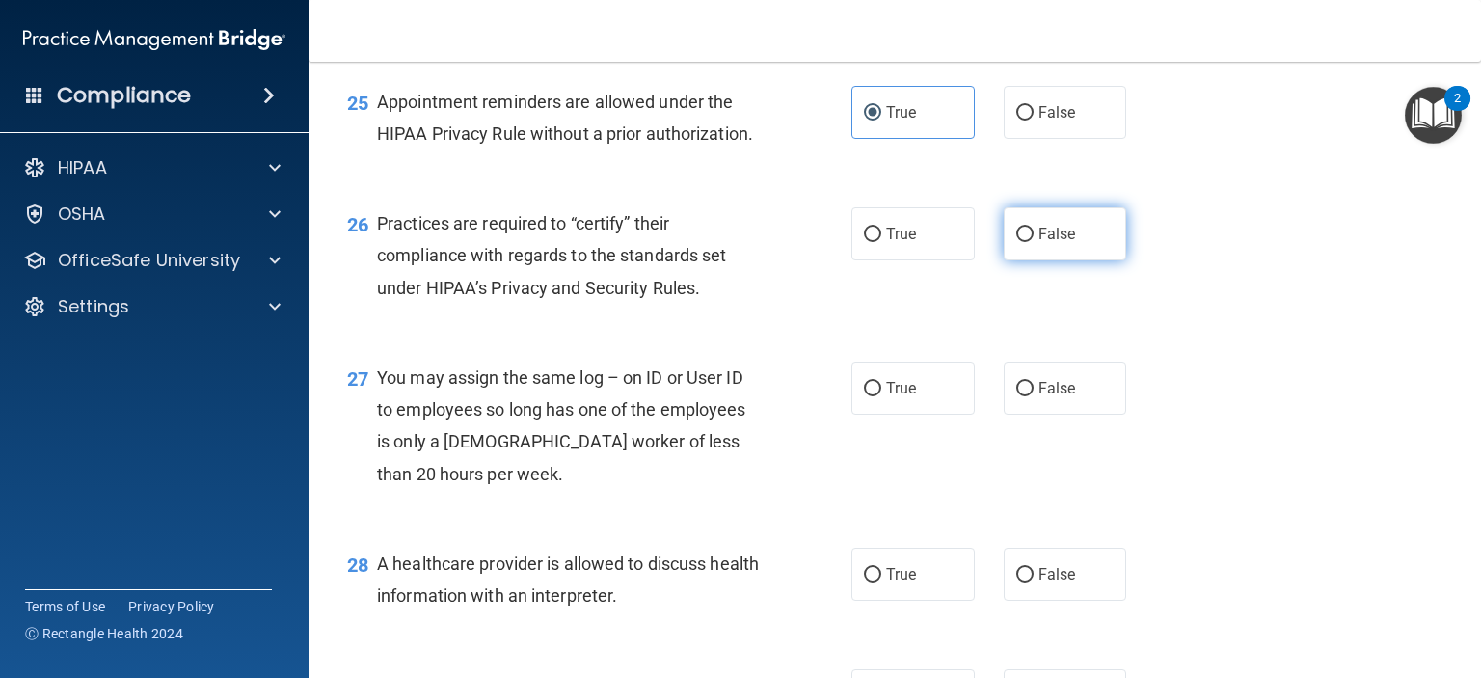
click at [1028, 260] on label "False" at bounding box center [1065, 233] width 123 height 53
click at [1028, 242] on input "False" at bounding box center [1024, 235] width 17 height 14
radio input "true"
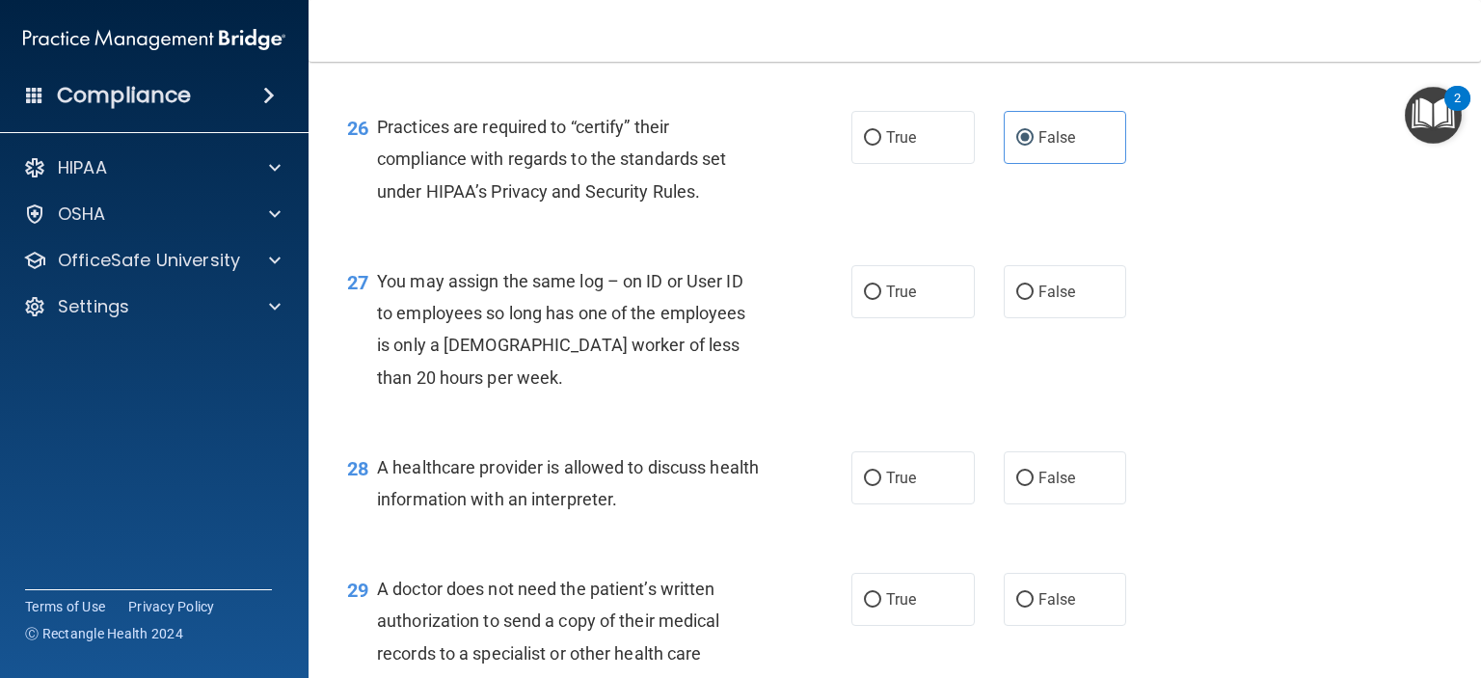
scroll to position [4339, 0]
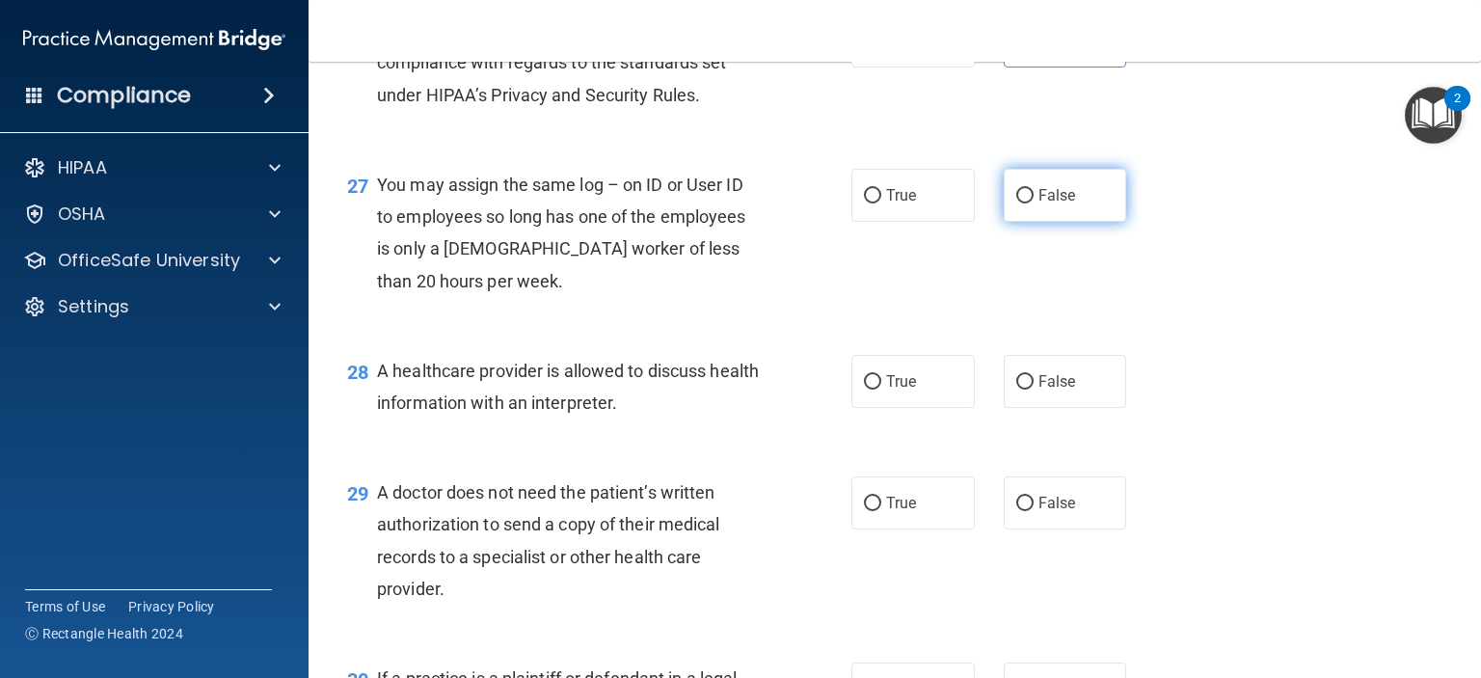
click at [1016, 203] on input "False" at bounding box center [1024, 196] width 17 height 14
radio input "true"
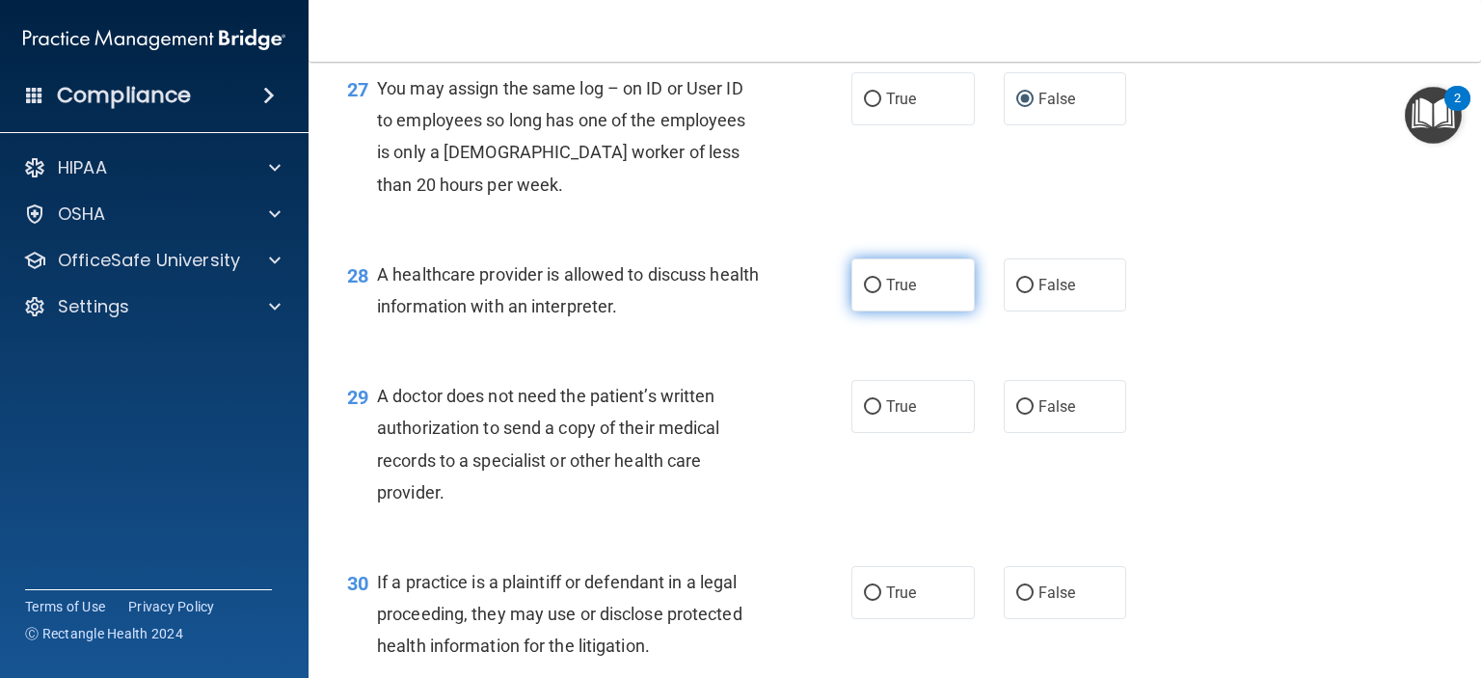
click at [874, 311] on label "True" at bounding box center [912, 284] width 123 height 53
click at [874, 293] on input "True" at bounding box center [872, 286] width 17 height 14
radio input "true"
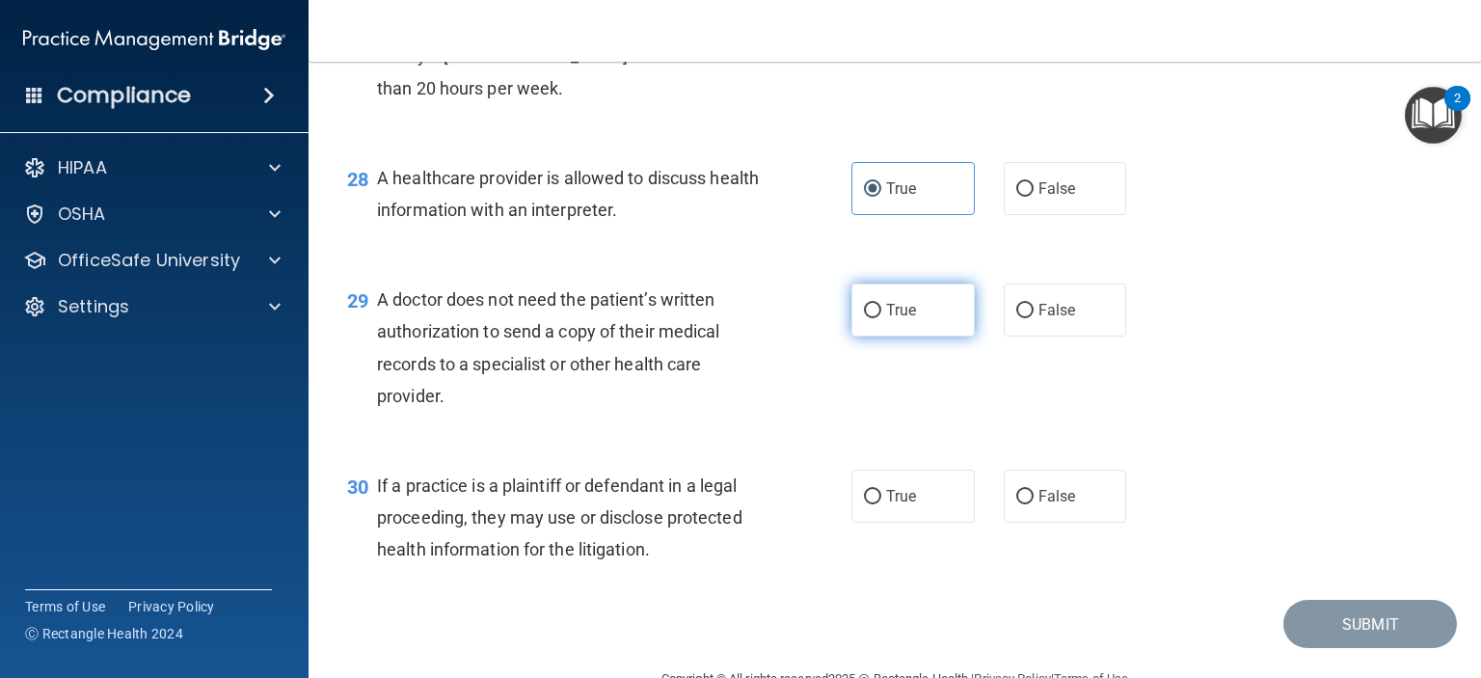
click at [876, 337] on label "True" at bounding box center [912, 309] width 123 height 53
click at [876, 318] on input "True" at bounding box center [872, 311] width 17 height 14
radio input "true"
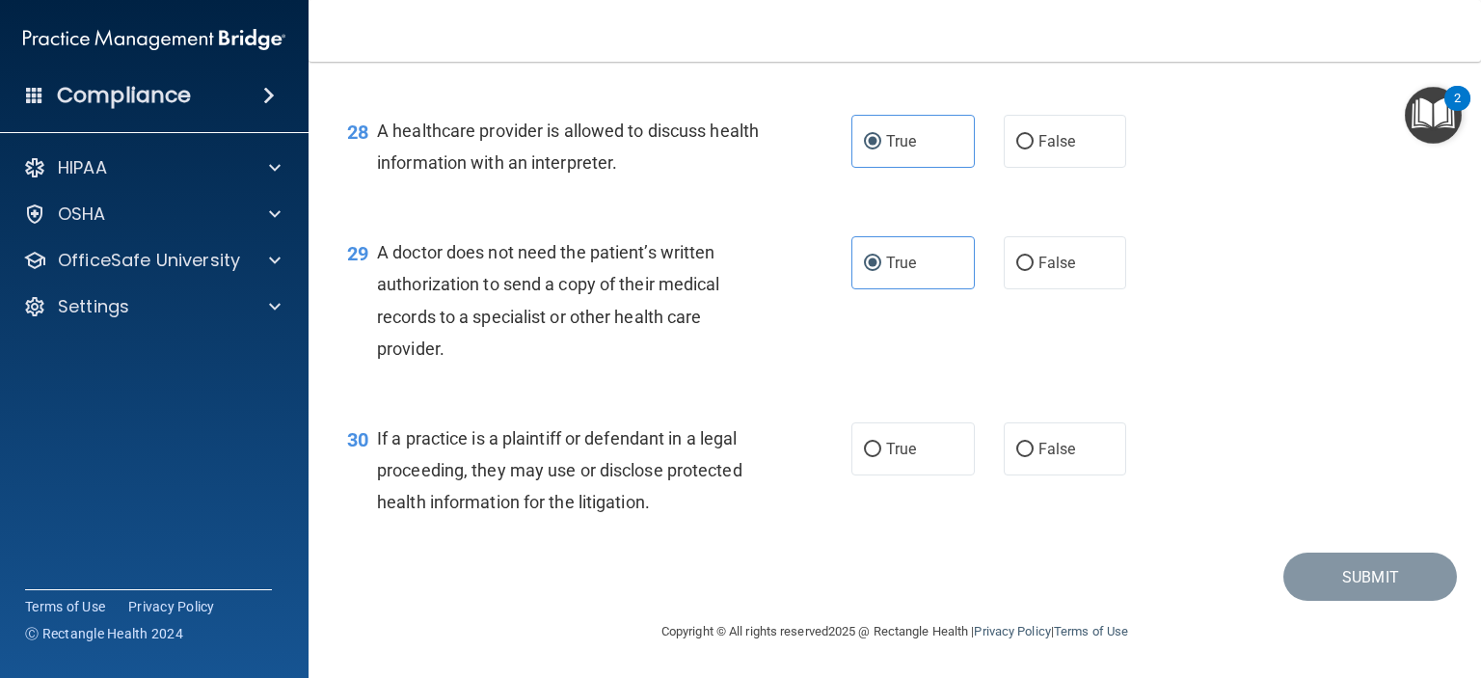
scroll to position [4740, 0]
click at [862, 437] on label "True" at bounding box center [912, 448] width 123 height 53
click at [864, 443] on input "True" at bounding box center [872, 450] width 17 height 14
radio input "true"
click at [1343, 576] on button "Submit" at bounding box center [1370, 577] width 174 height 49
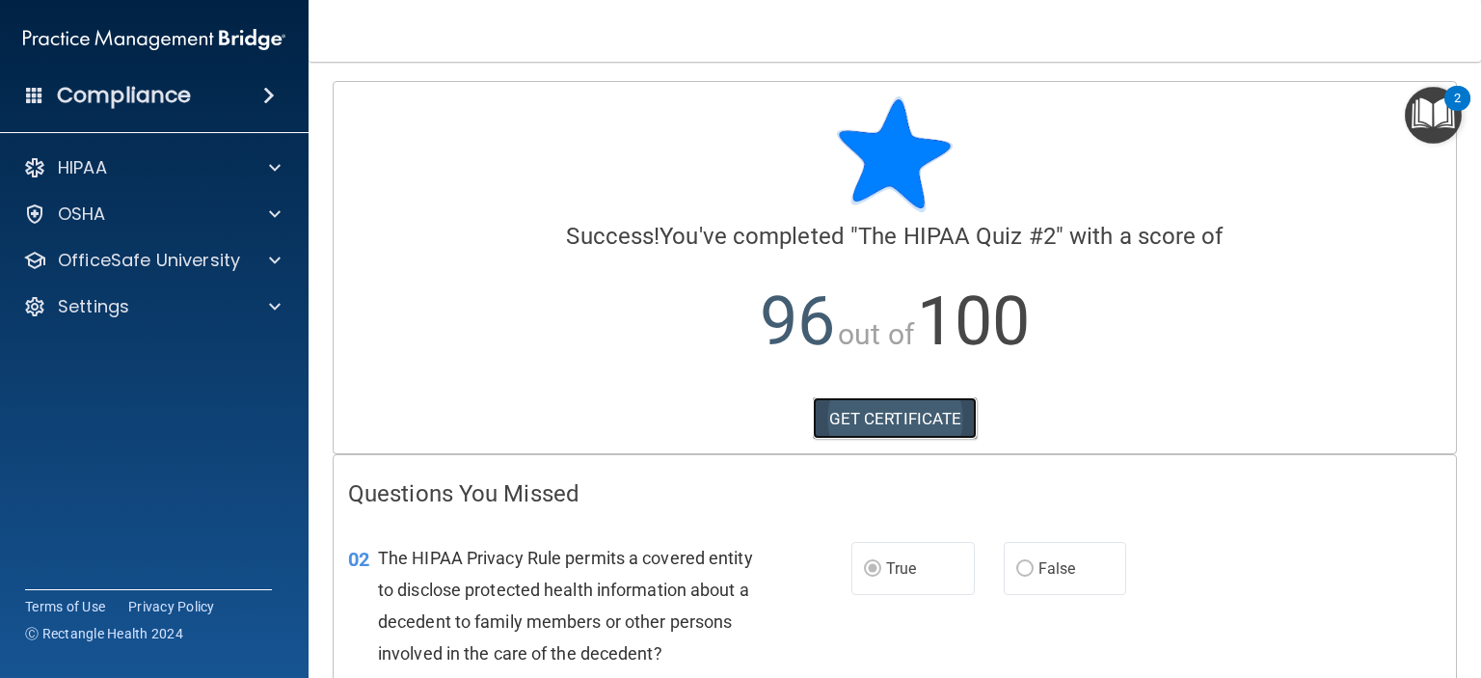
click at [884, 431] on link "GET CERTIFICATE" at bounding box center [895, 418] width 165 height 42
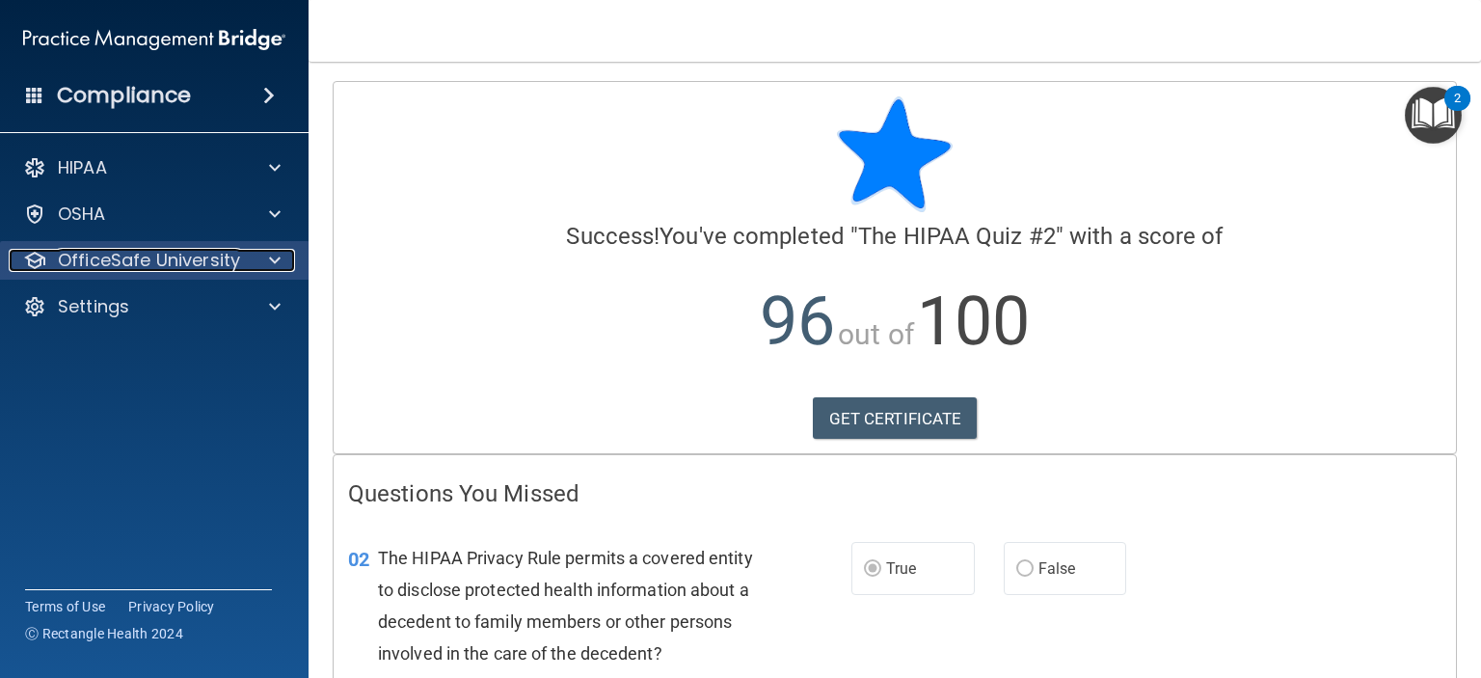
click at [199, 262] on p "OfficeSafe University" at bounding box center [149, 260] width 182 height 23
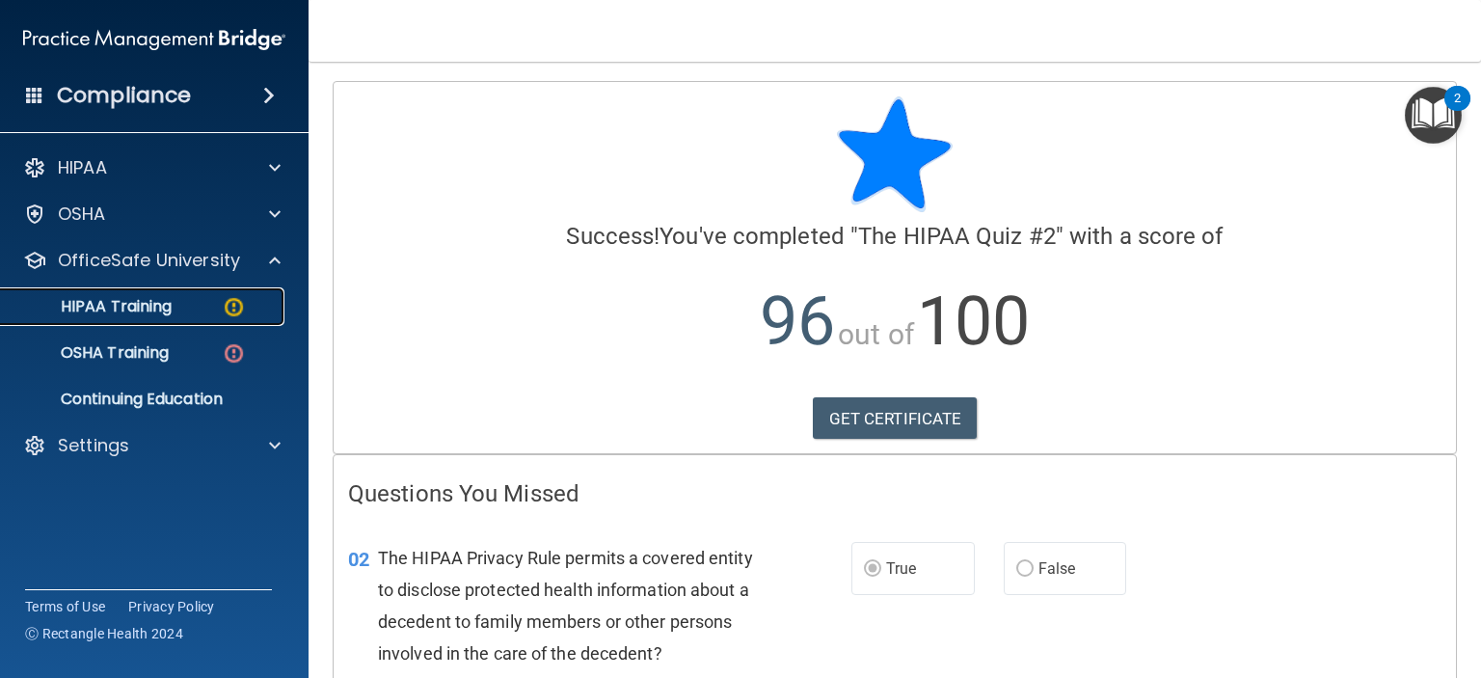
click at [219, 311] on div "HIPAA Training" at bounding box center [144, 306] width 263 height 19
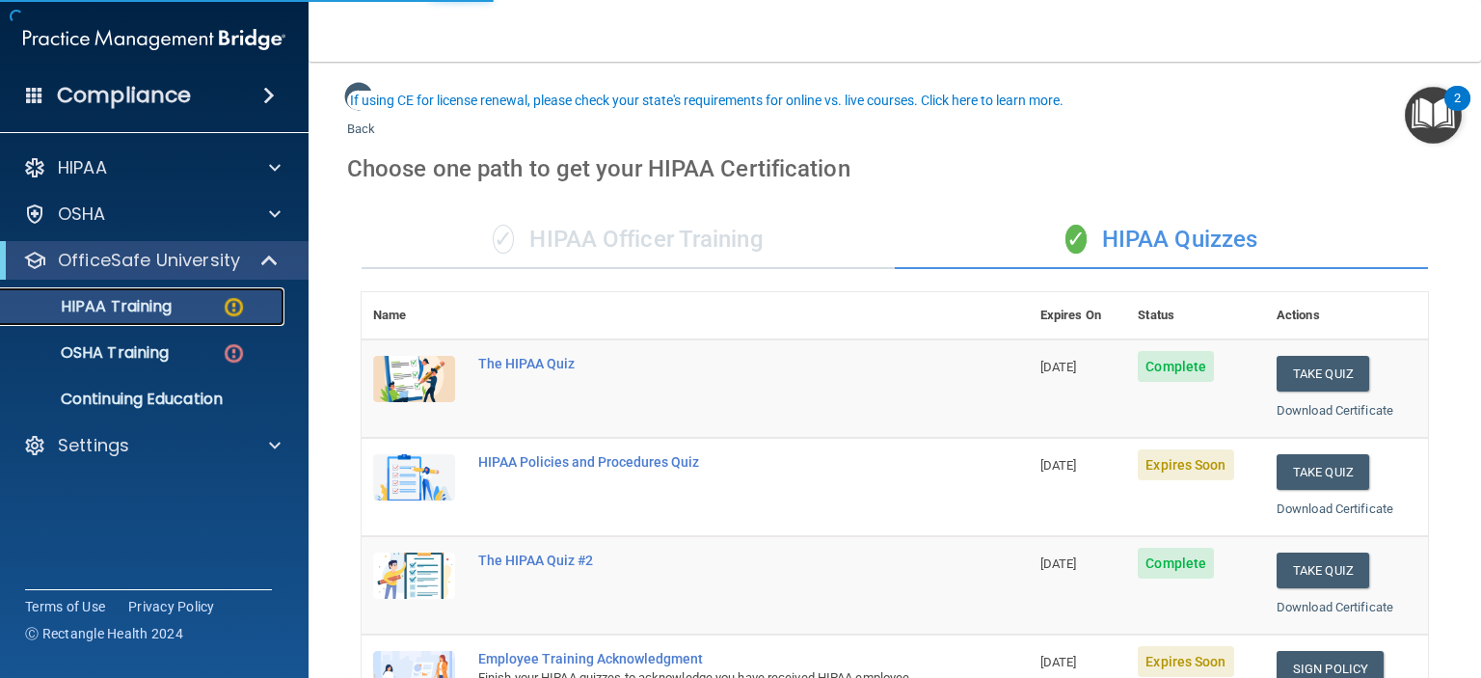
scroll to position [96, 0]
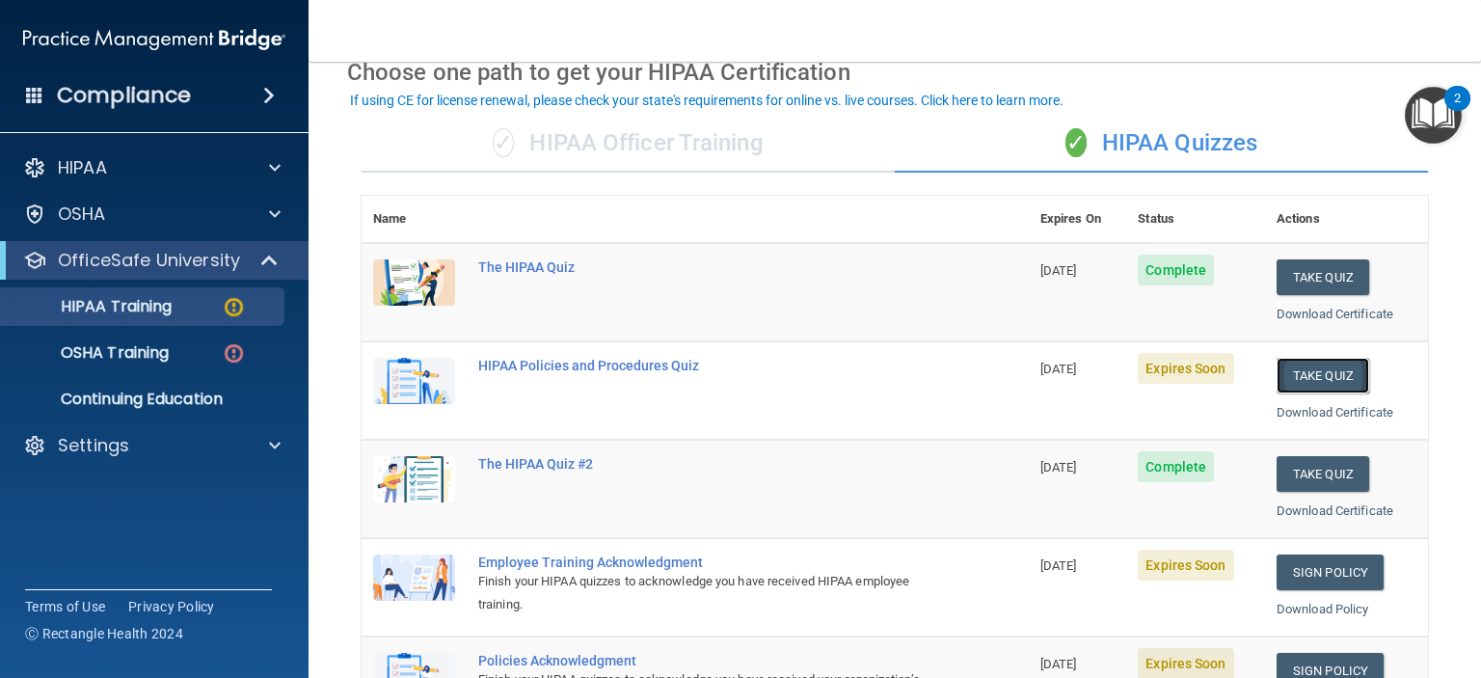
click at [1311, 387] on button "Take Quiz" at bounding box center [1323, 376] width 93 height 36
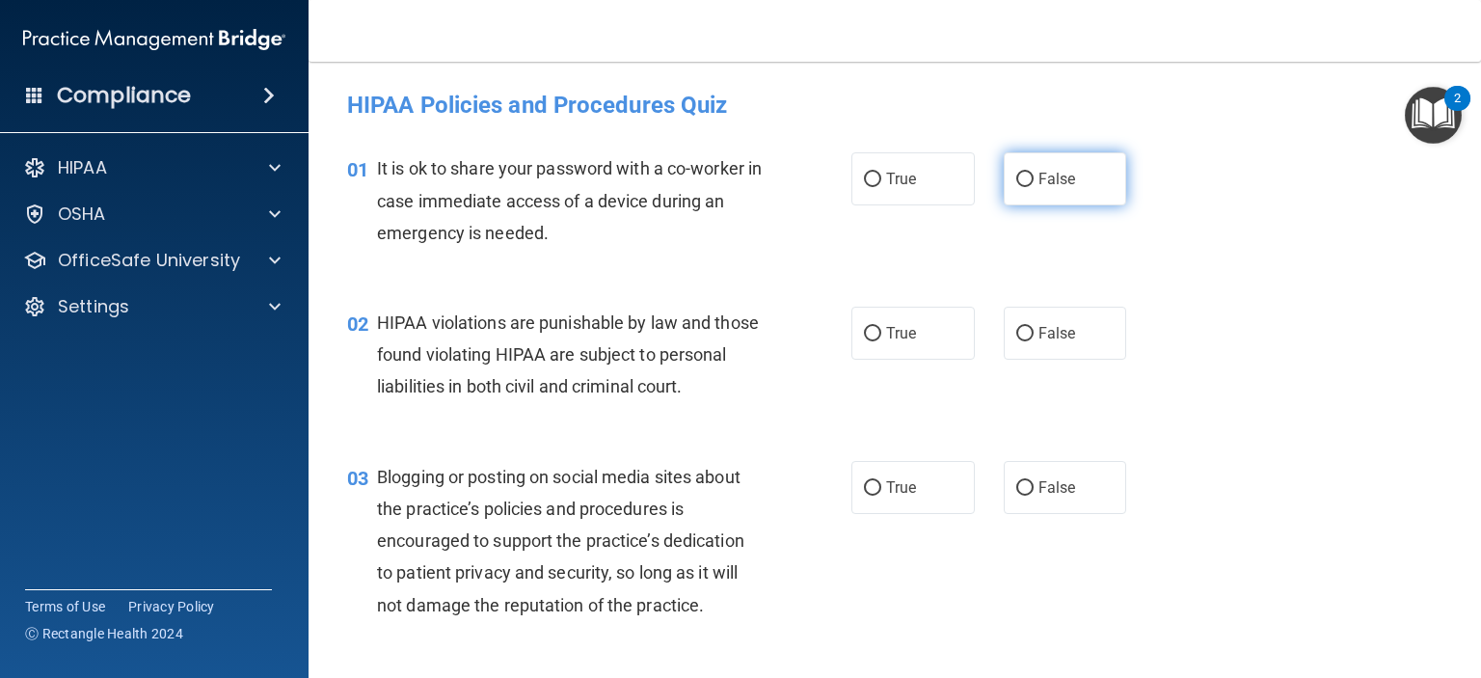
click at [1025, 175] on label "False" at bounding box center [1065, 178] width 123 height 53
click at [1025, 175] on input "False" at bounding box center [1024, 180] width 17 height 14
radio input "true"
click at [952, 333] on label "True" at bounding box center [912, 333] width 123 height 53
click at [881, 333] on input "True" at bounding box center [872, 334] width 17 height 14
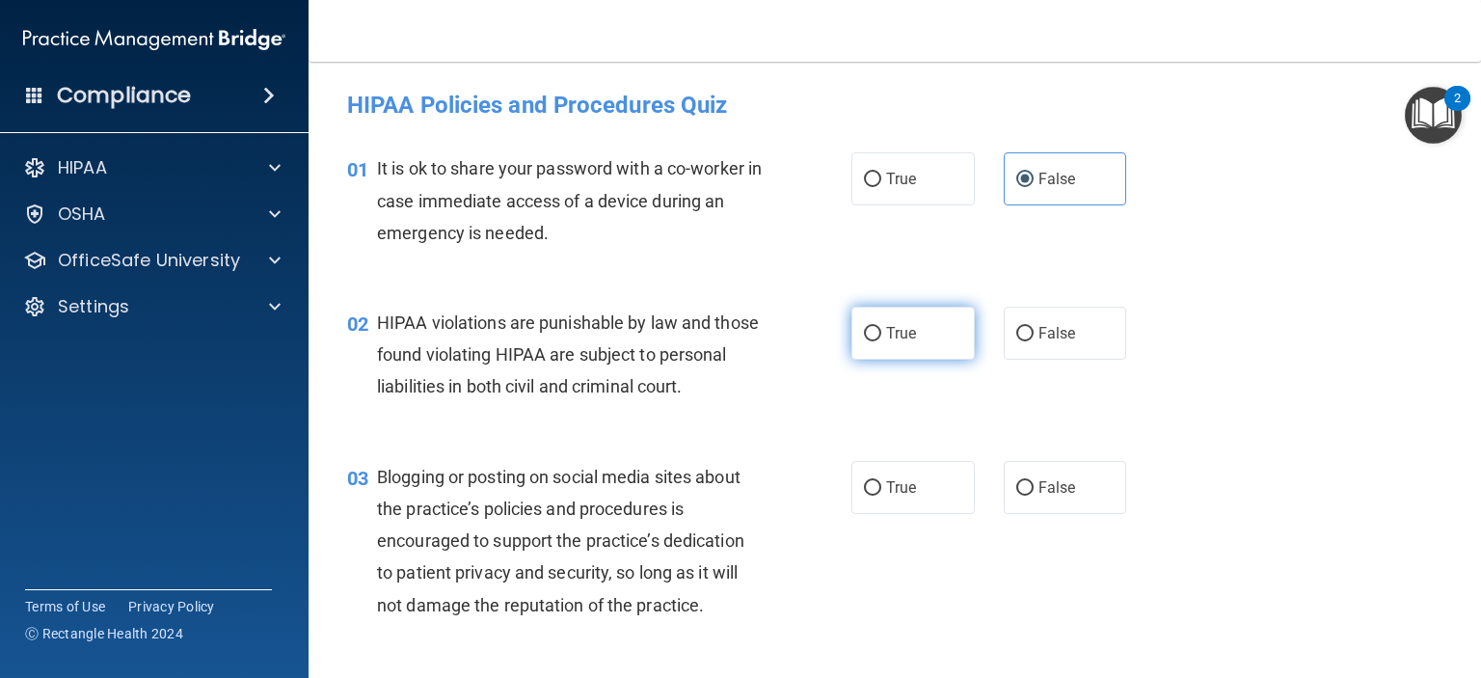
radio input "true"
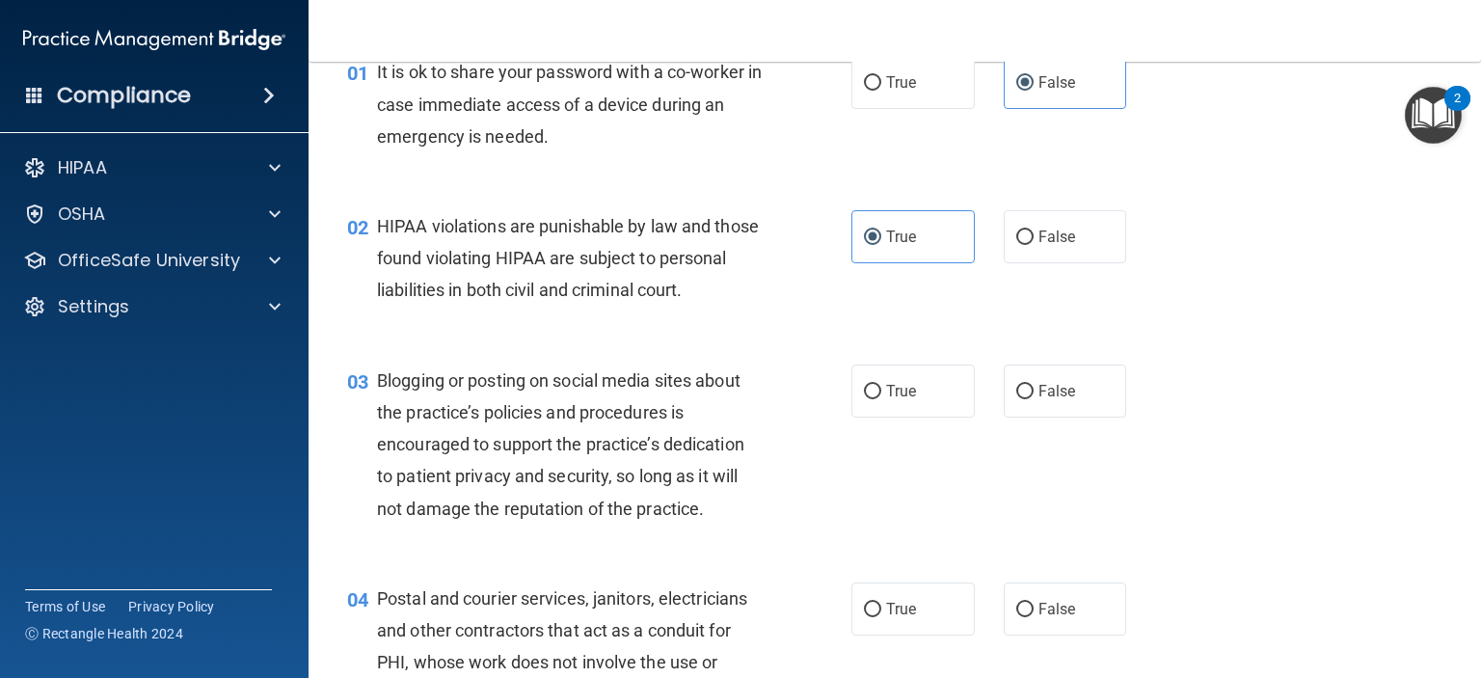
scroll to position [193, 0]
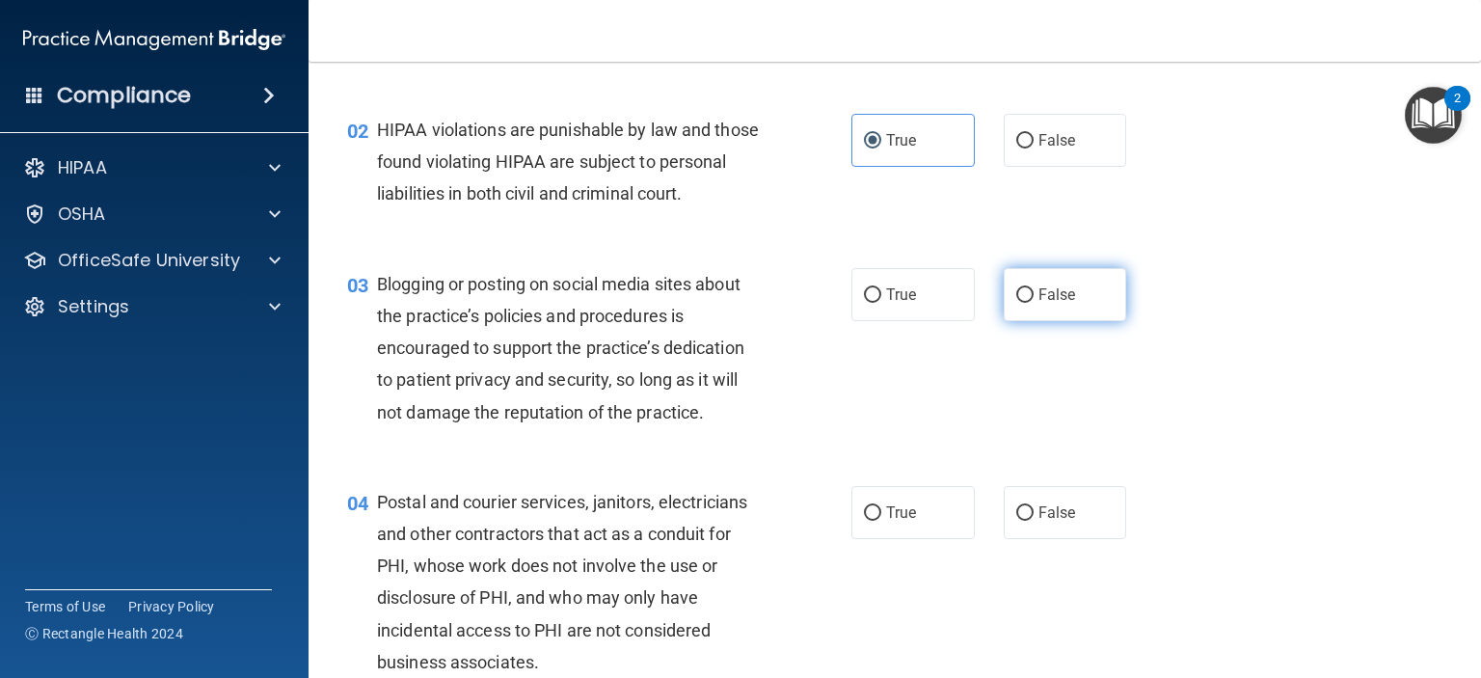
click at [1016, 303] on input "False" at bounding box center [1024, 295] width 17 height 14
radio input "true"
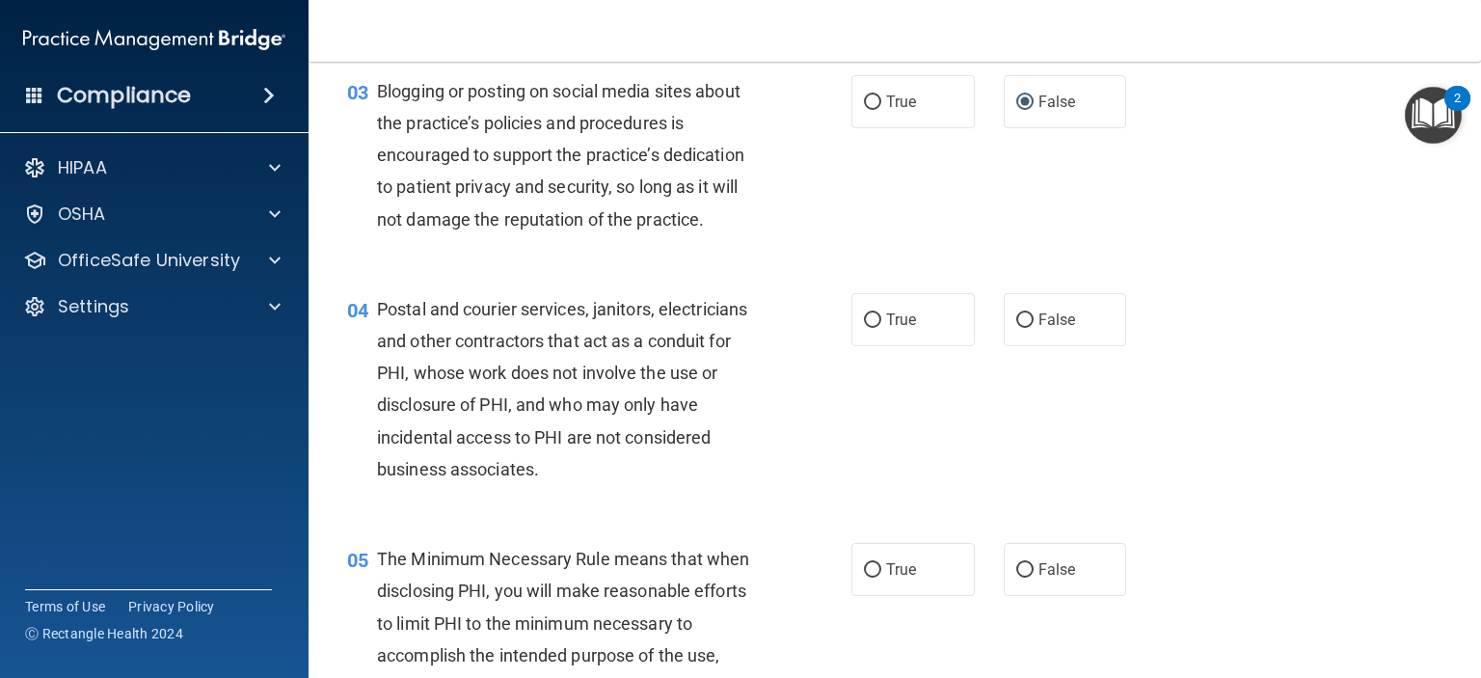
scroll to position [482, 0]
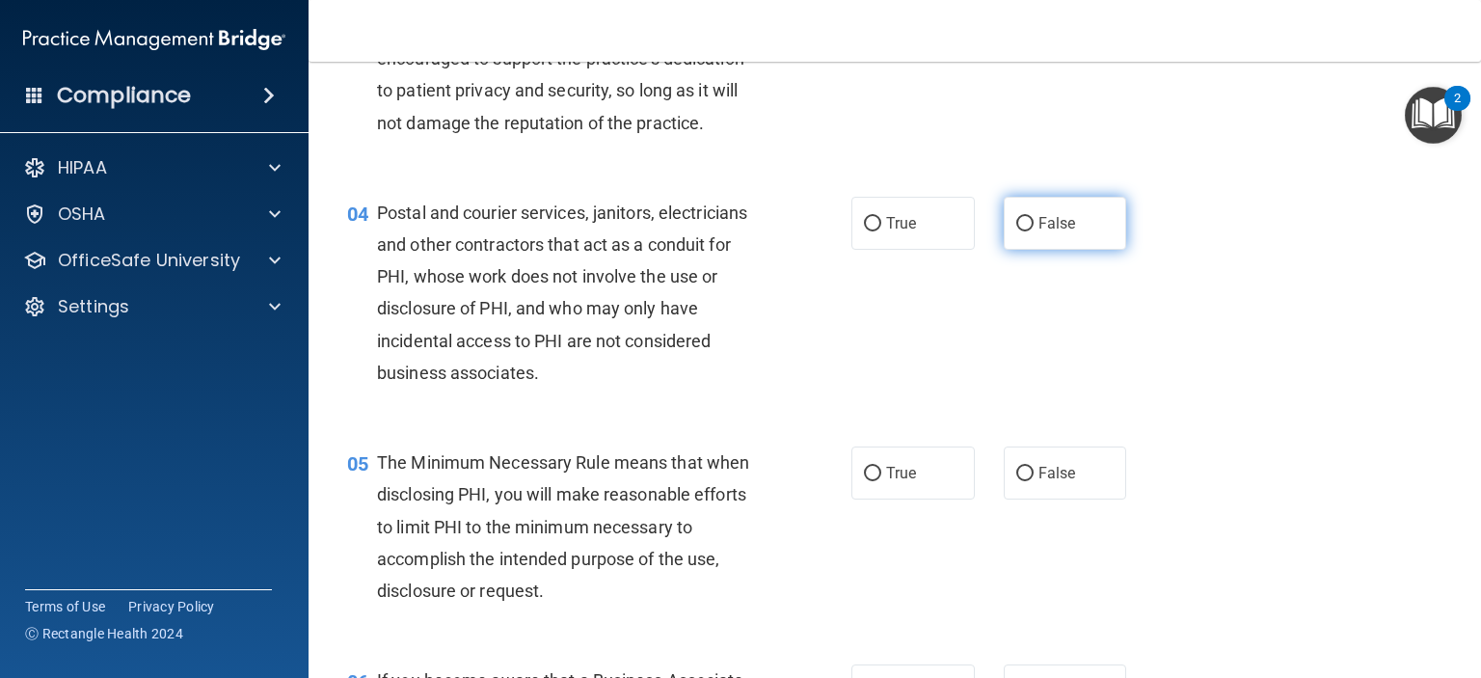
click at [1016, 231] on input "False" at bounding box center [1024, 224] width 17 height 14
radio input "true"
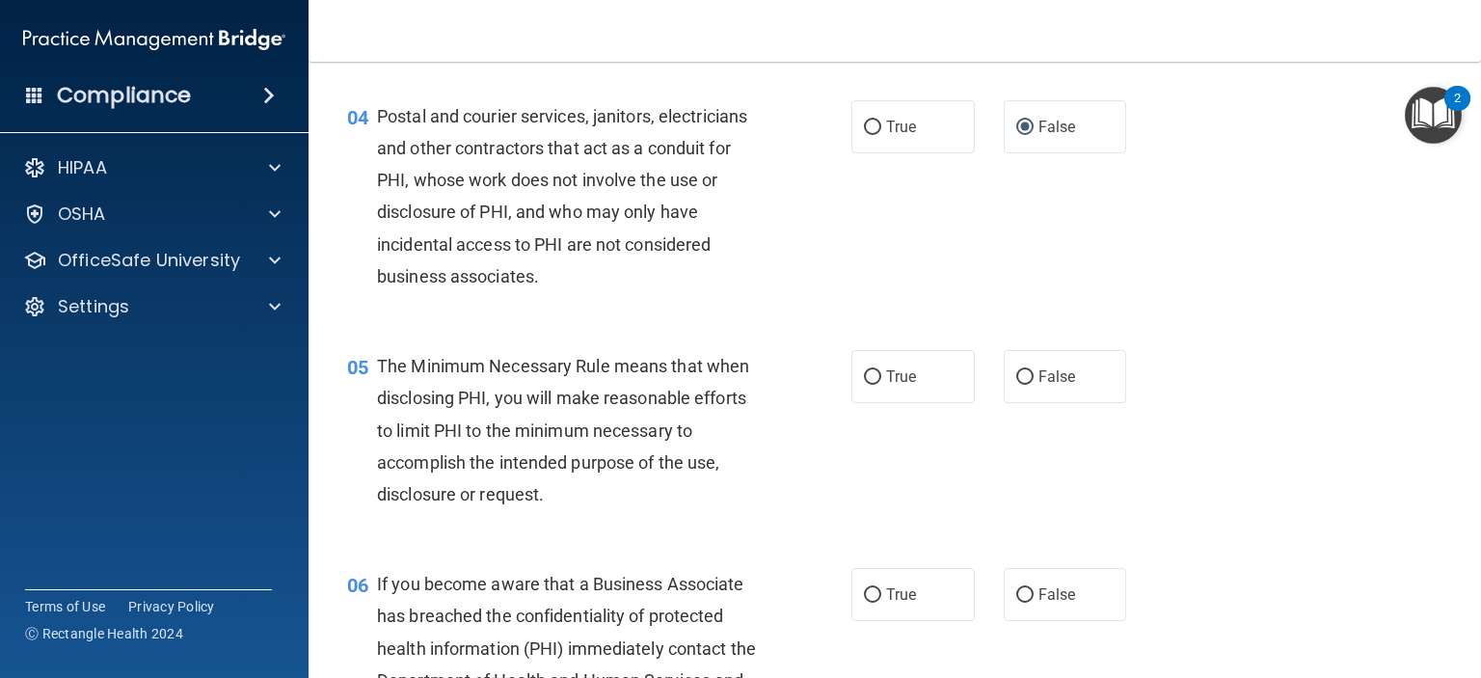
scroll to position [675, 0]
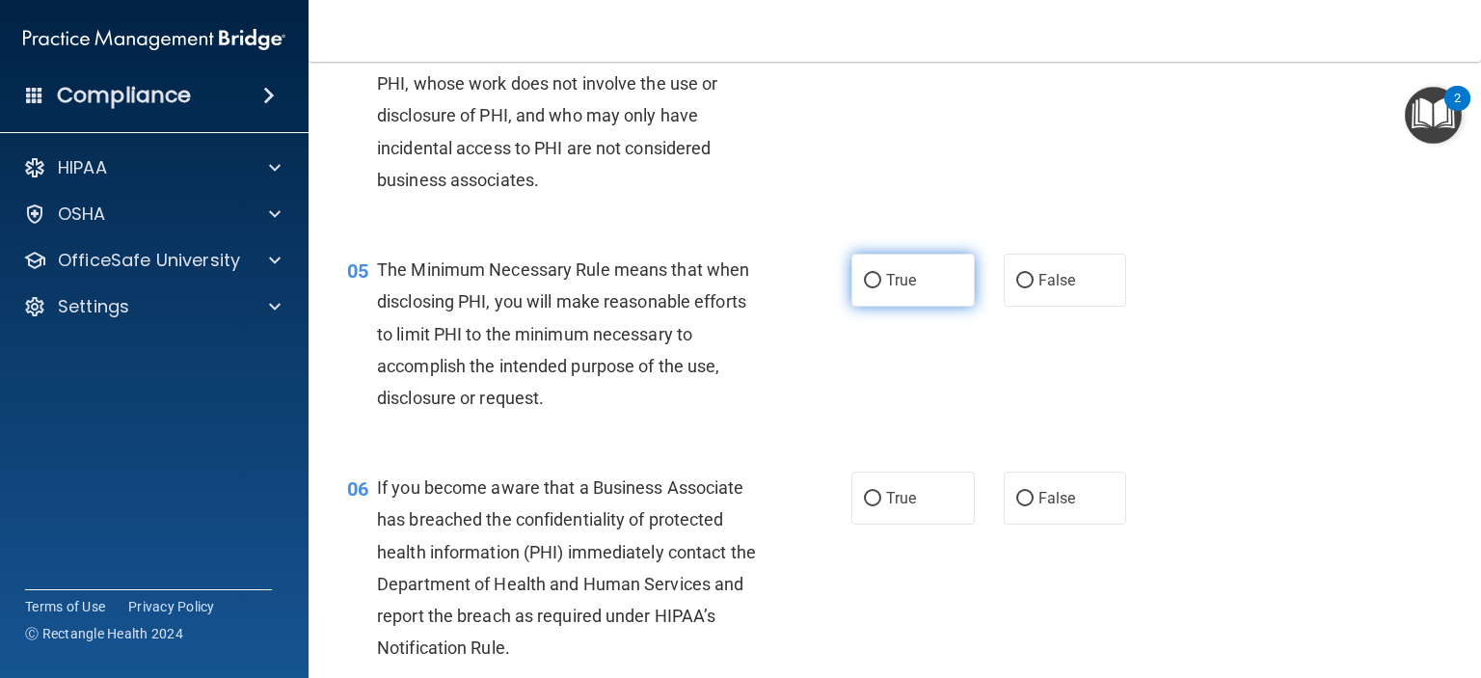
click at [899, 289] on span "True" at bounding box center [901, 280] width 30 height 18
click at [881, 288] on input "True" at bounding box center [872, 281] width 17 height 14
radio input "true"
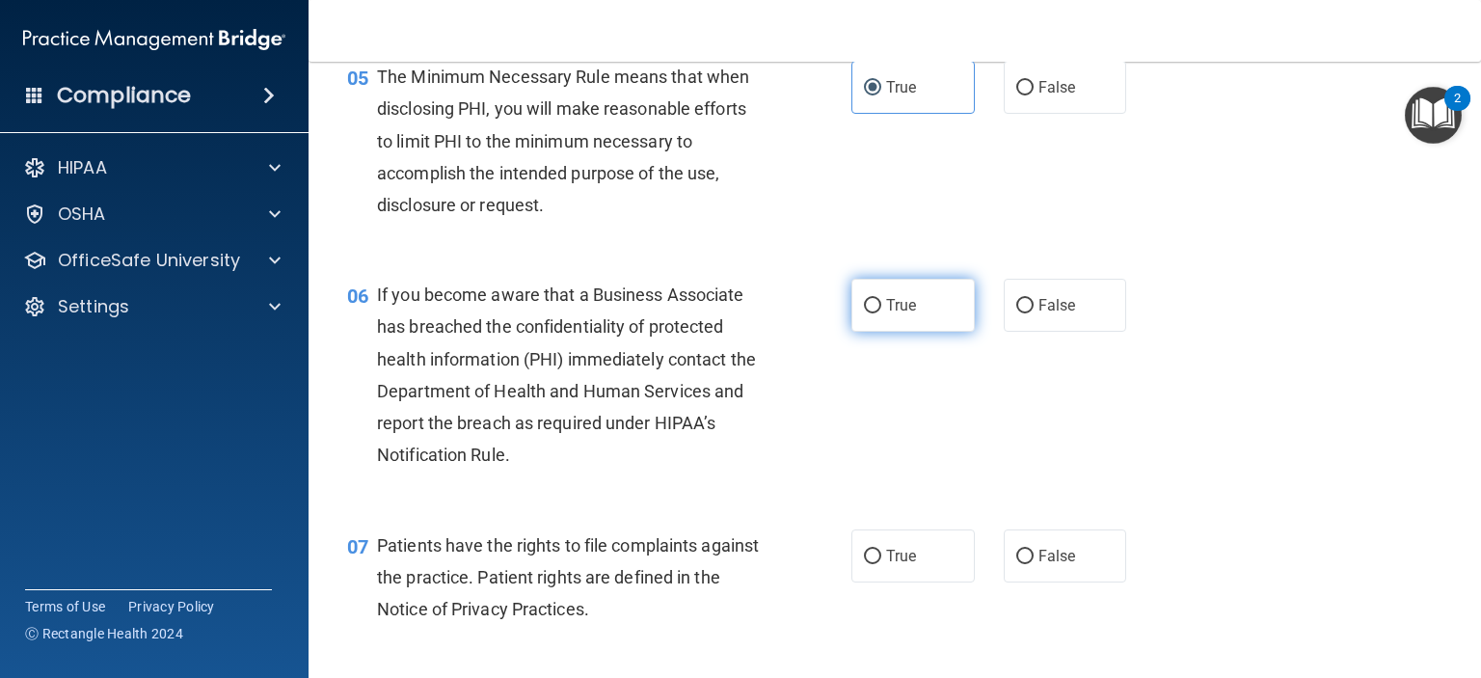
click at [918, 332] on label "True" at bounding box center [912, 305] width 123 height 53
click at [881, 313] on input "True" at bounding box center [872, 306] width 17 height 14
radio input "true"
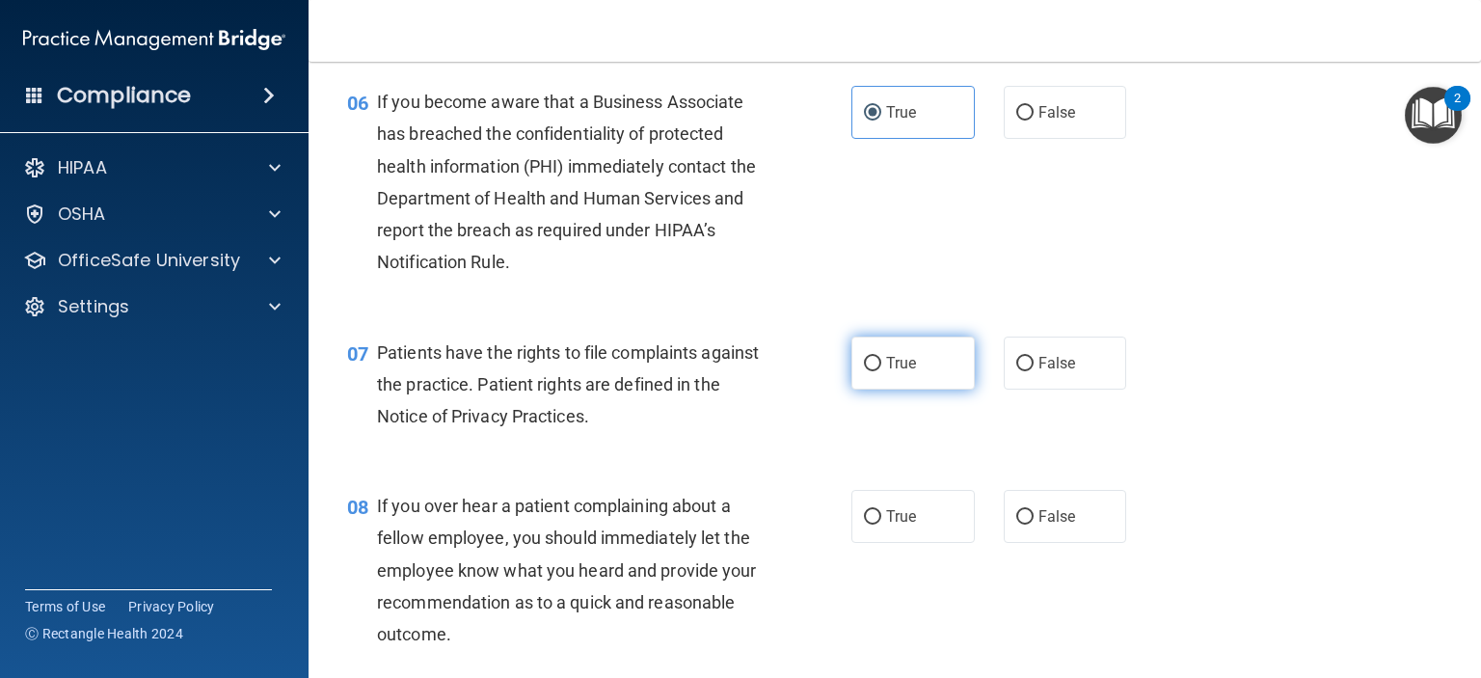
click at [883, 390] on label "True" at bounding box center [912, 363] width 123 height 53
click at [881, 371] on input "True" at bounding box center [872, 364] width 17 height 14
radio input "true"
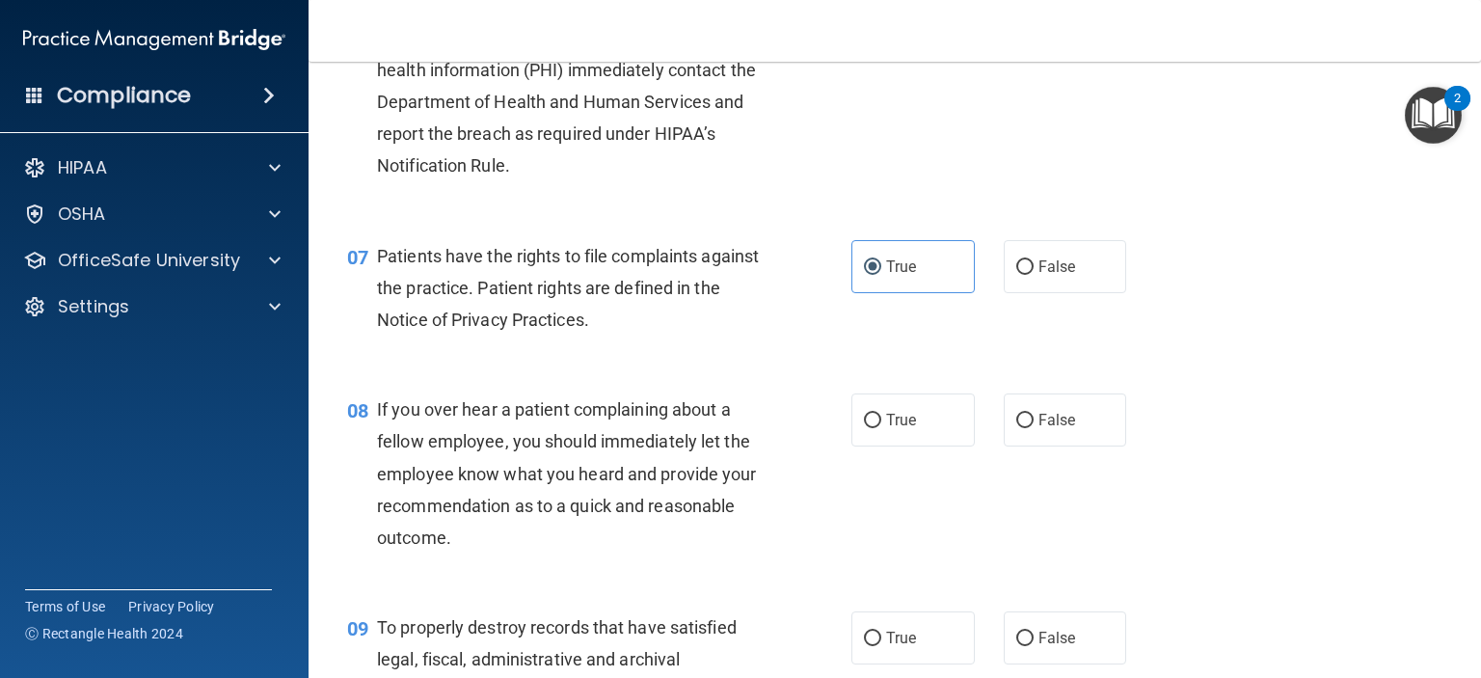
scroll to position [1254, 0]
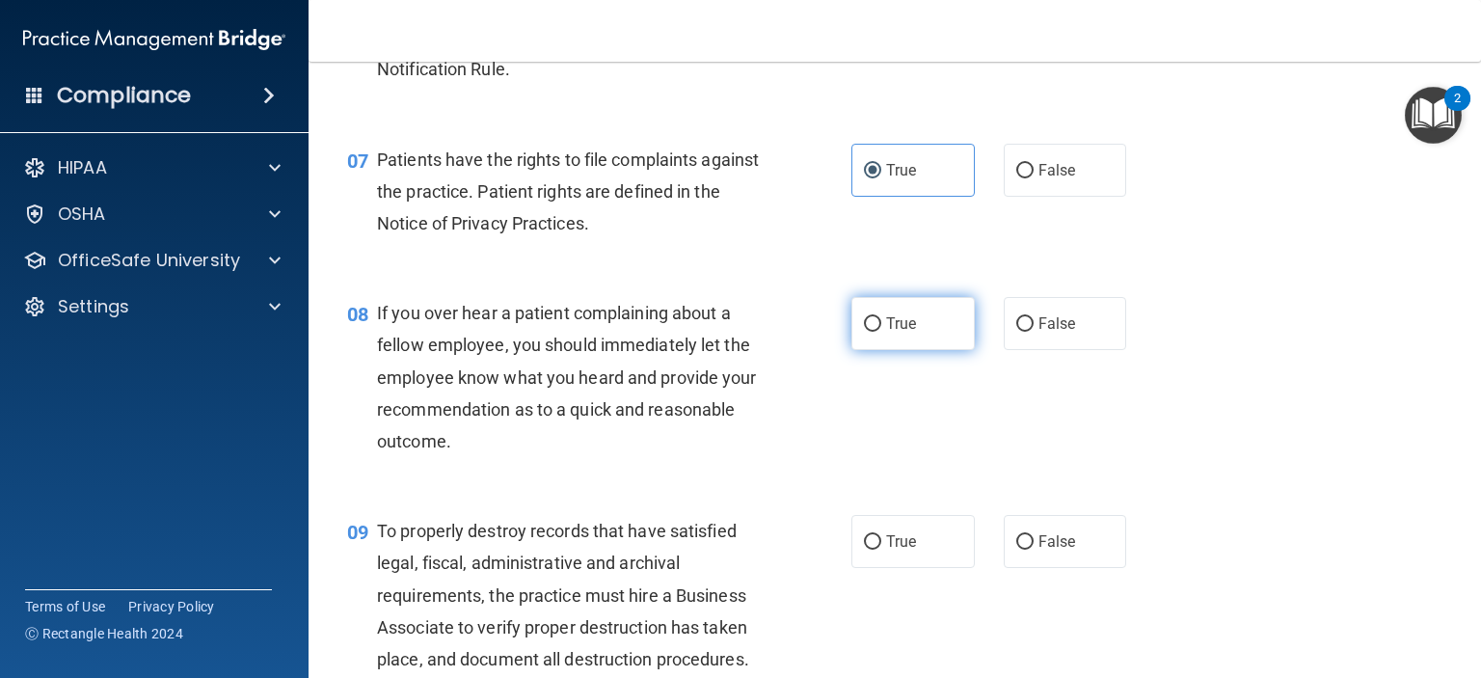
click at [891, 350] on label "True" at bounding box center [912, 323] width 123 height 53
click at [881, 332] on input "True" at bounding box center [872, 324] width 17 height 14
radio input "true"
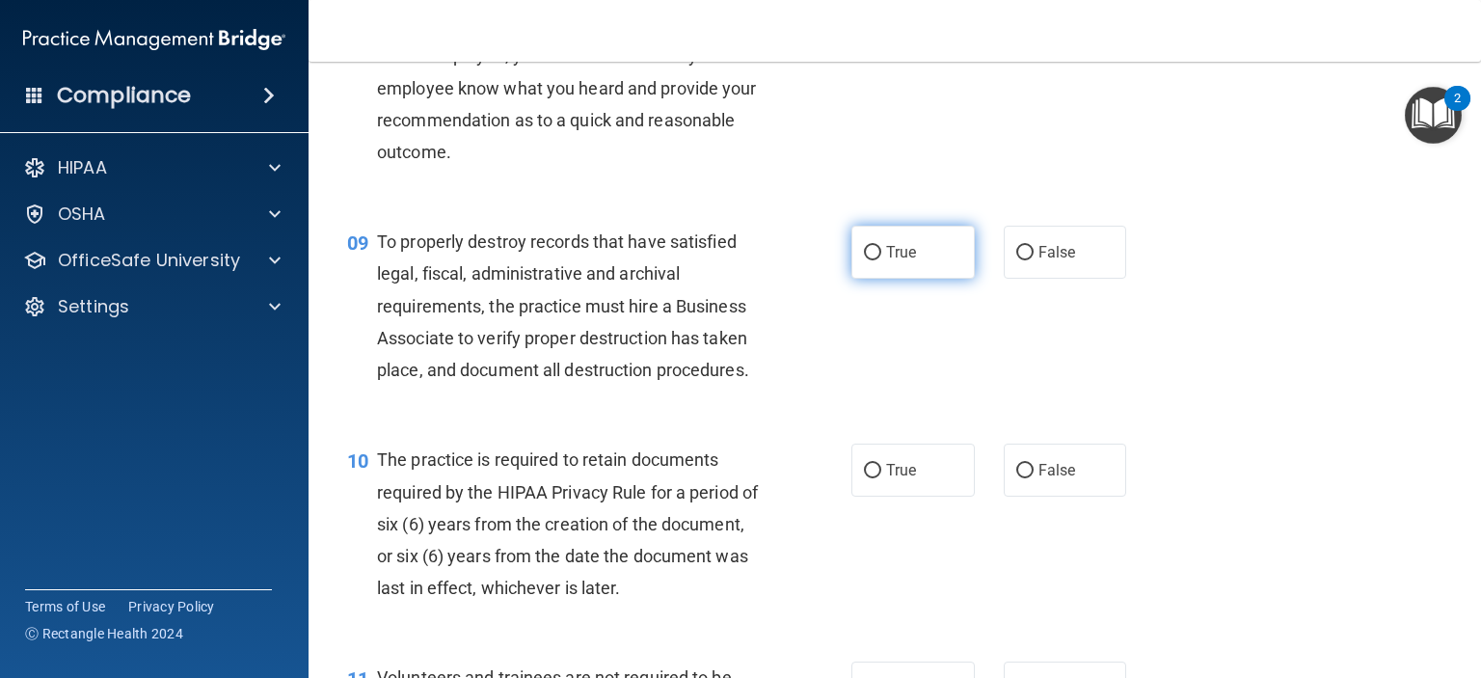
click at [864, 260] on input "True" at bounding box center [872, 253] width 17 height 14
radio input "true"
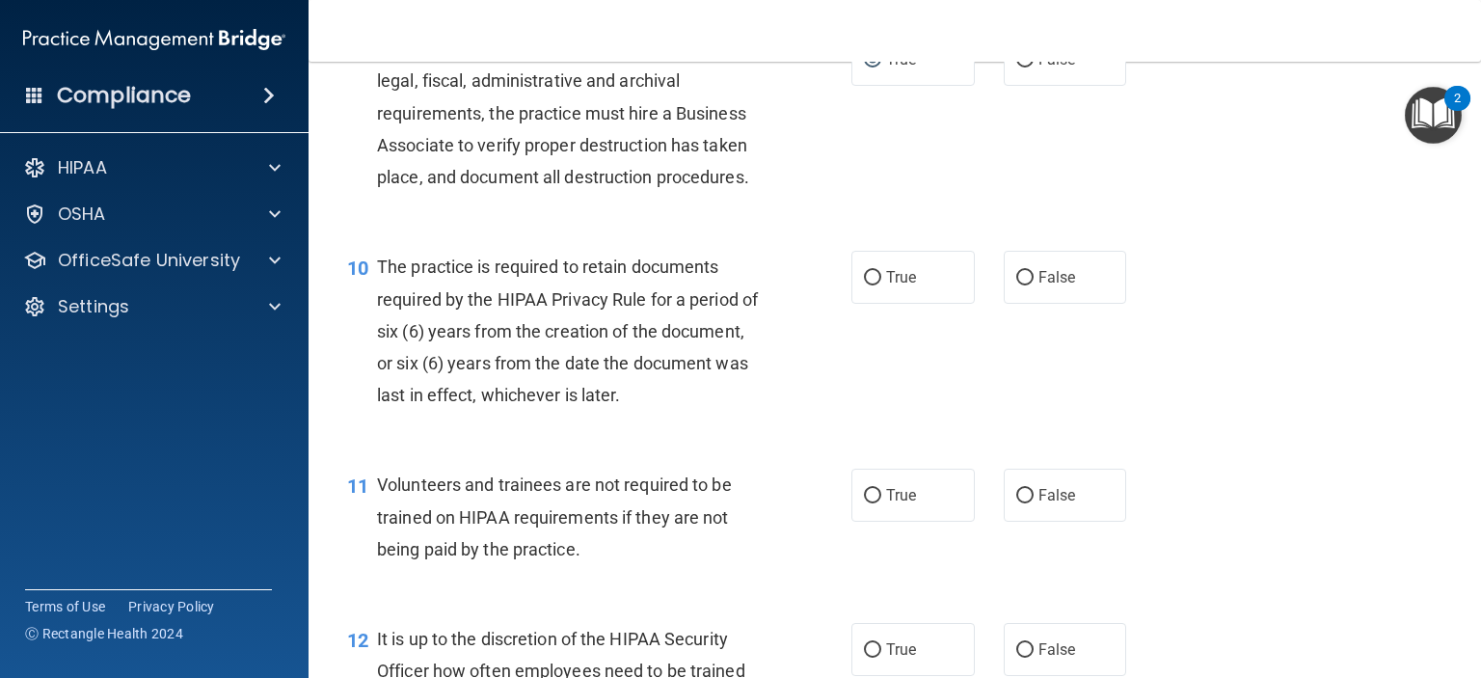
scroll to position [1832, 0]
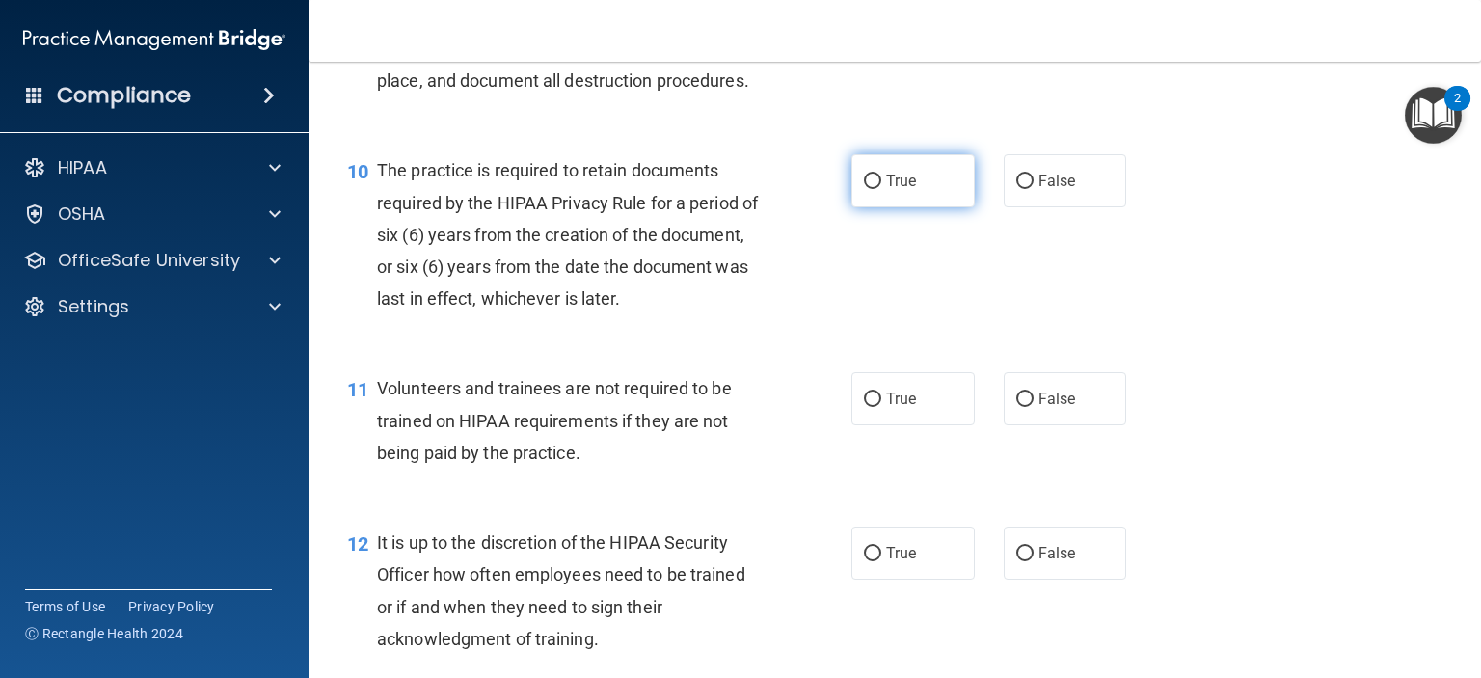
click at [922, 207] on label "True" at bounding box center [912, 180] width 123 height 53
click at [881, 189] on input "True" at bounding box center [872, 182] width 17 height 14
radio input "true"
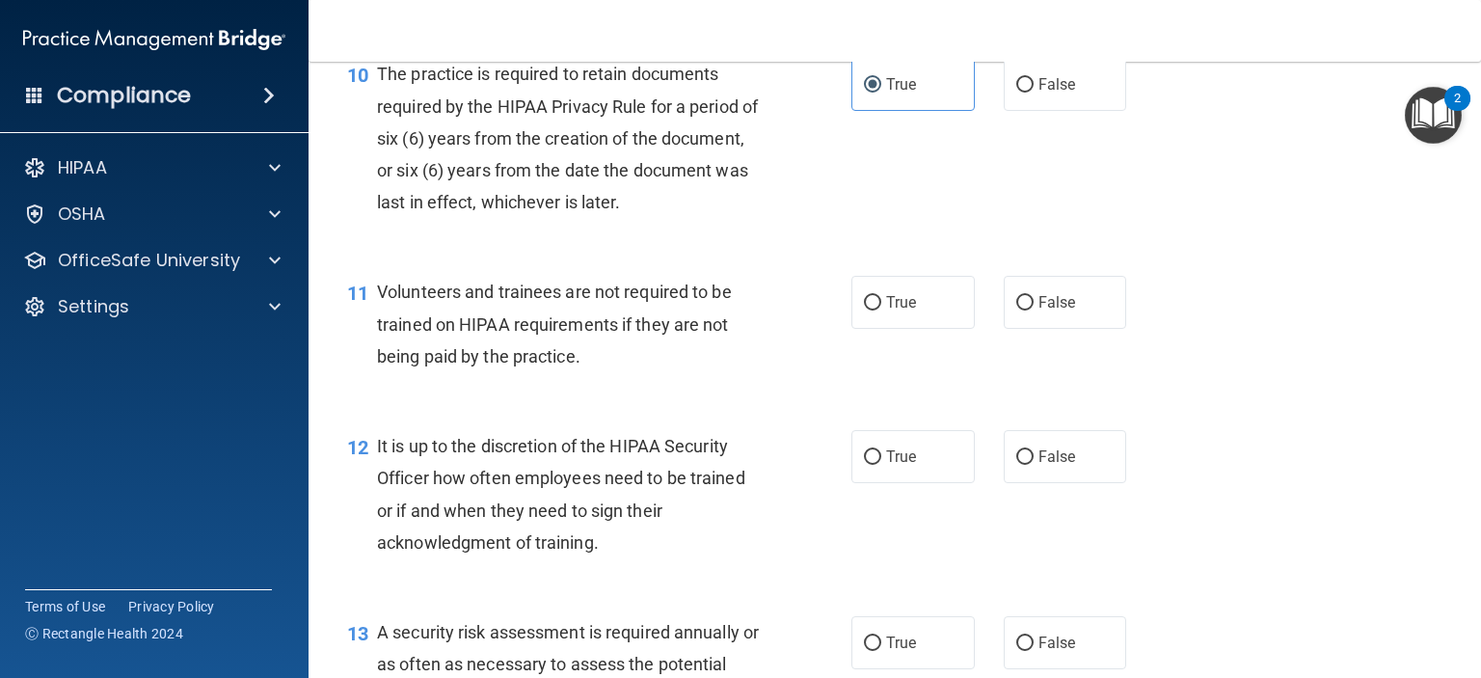
scroll to position [2025, 0]
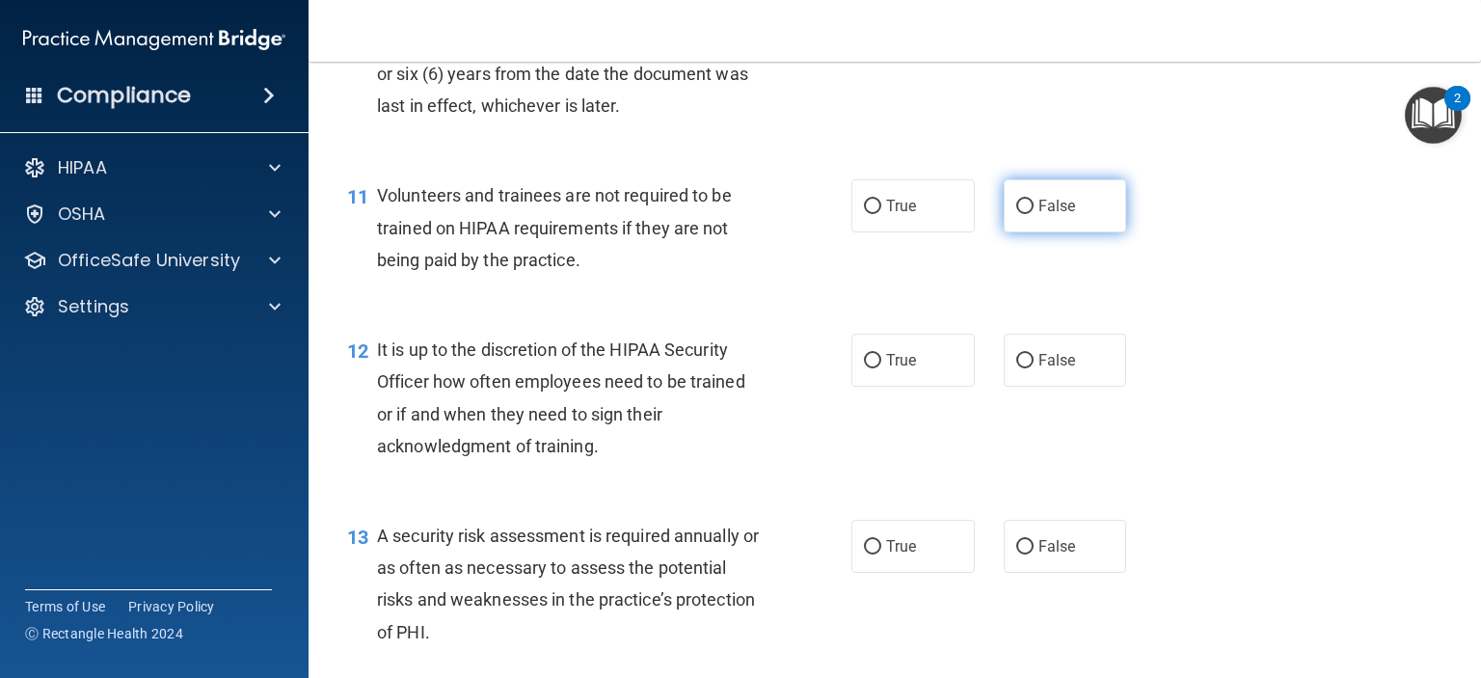
click at [1050, 215] on span "False" at bounding box center [1058, 206] width 38 height 18
click at [1034, 214] on input "False" at bounding box center [1024, 207] width 17 height 14
radio input "true"
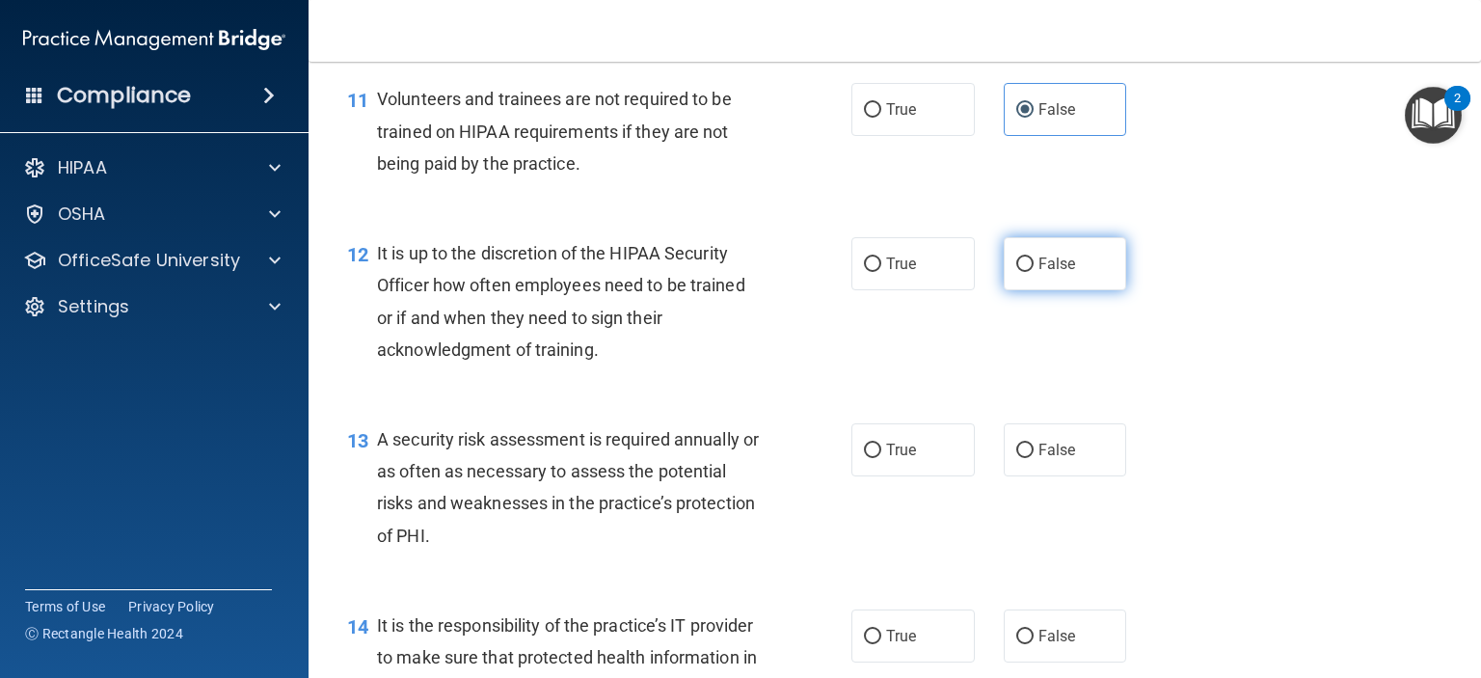
click at [1014, 290] on label "False" at bounding box center [1065, 263] width 123 height 53
click at [1016, 272] on input "False" at bounding box center [1024, 264] width 17 height 14
radio input "true"
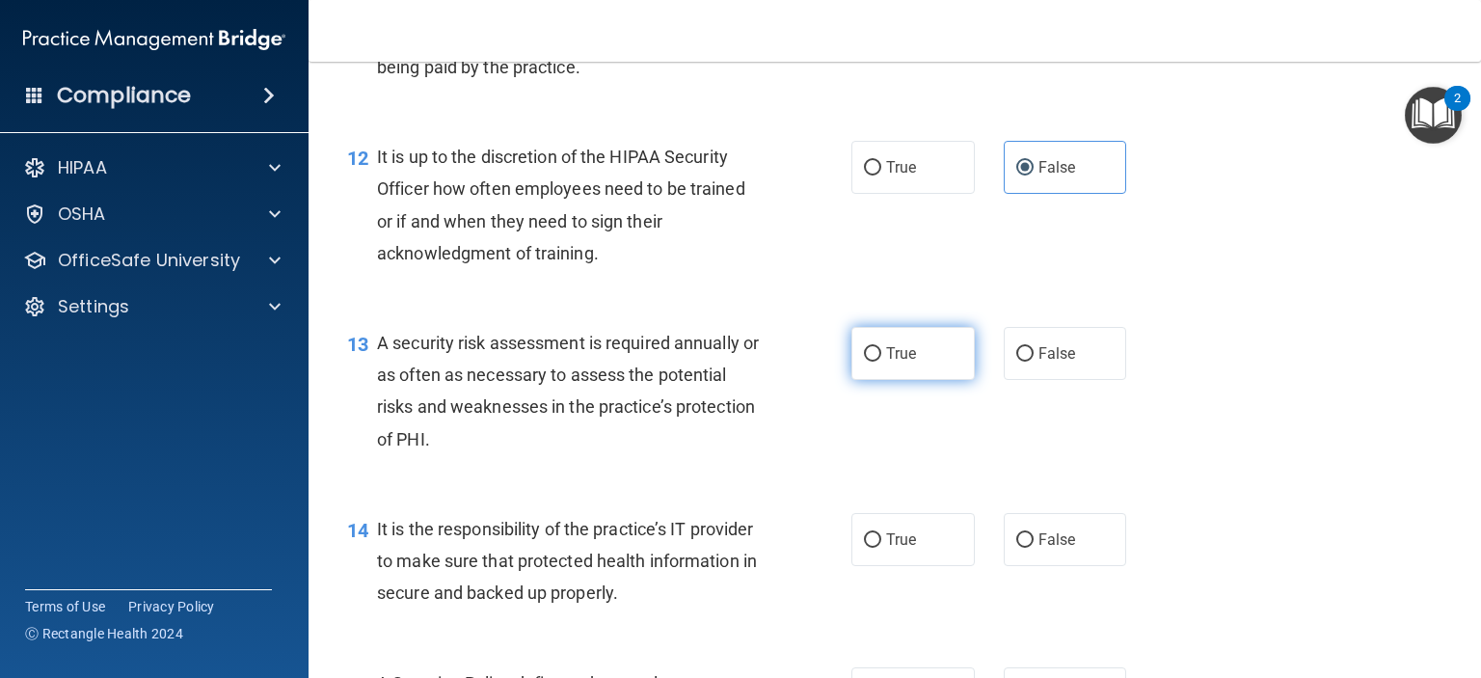
click at [901, 380] on label "True" at bounding box center [912, 353] width 123 height 53
click at [881, 362] on input "True" at bounding box center [872, 354] width 17 height 14
radio input "true"
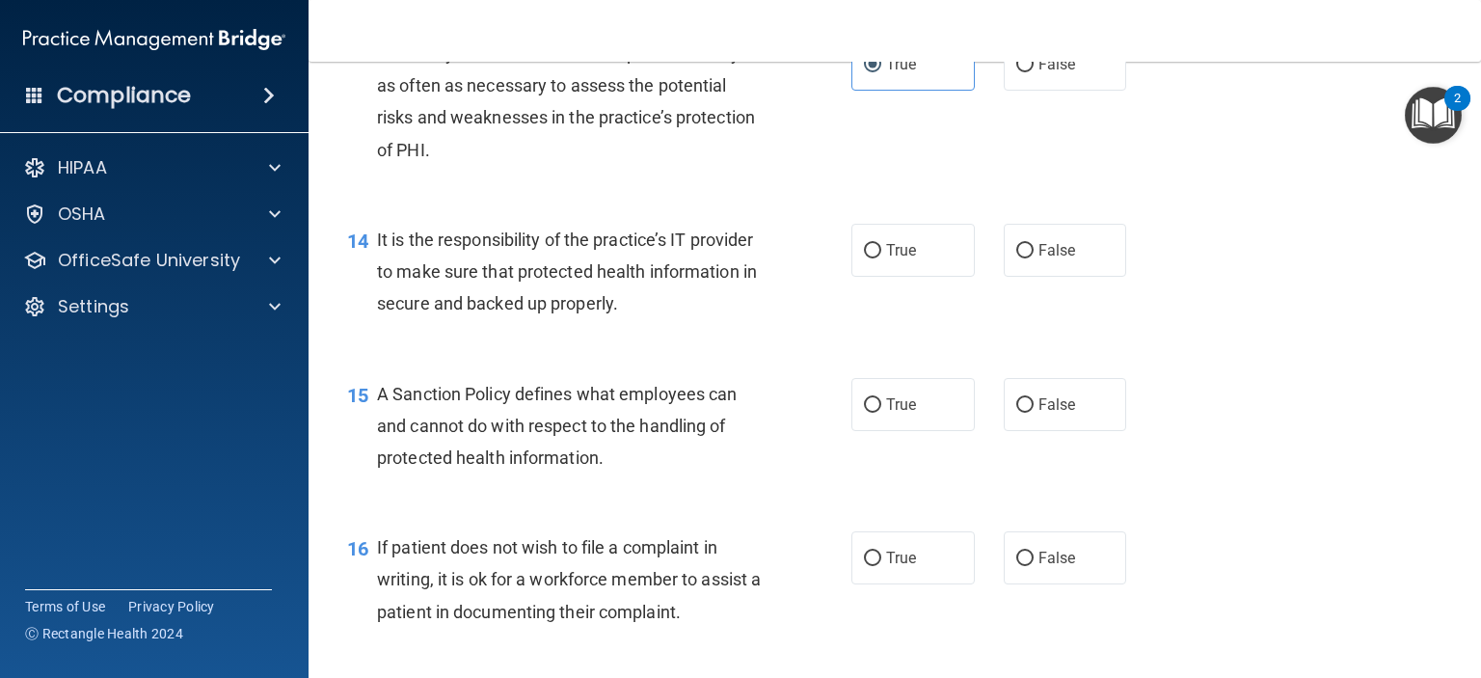
scroll to position [2604, 0]
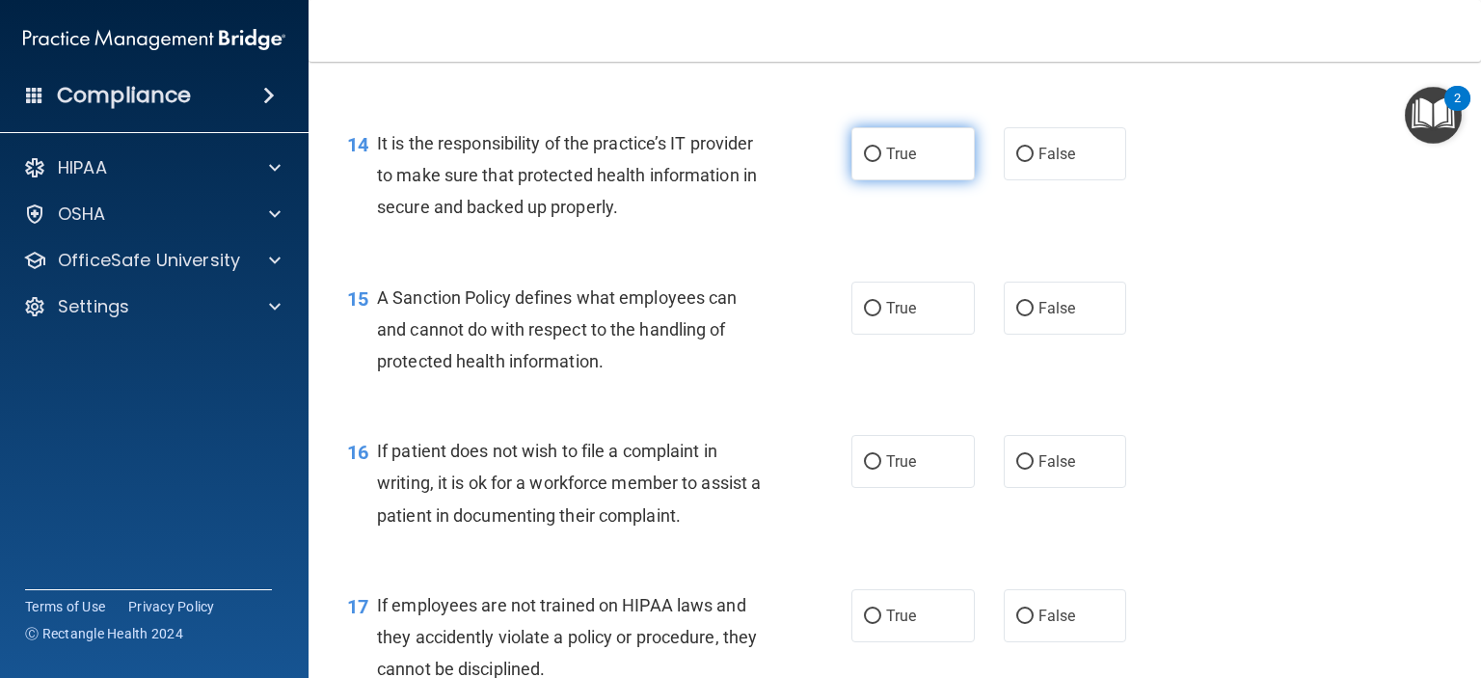
click at [891, 163] on span "True" at bounding box center [901, 154] width 30 height 18
click at [881, 162] on input "True" at bounding box center [872, 155] width 17 height 14
radio input "true"
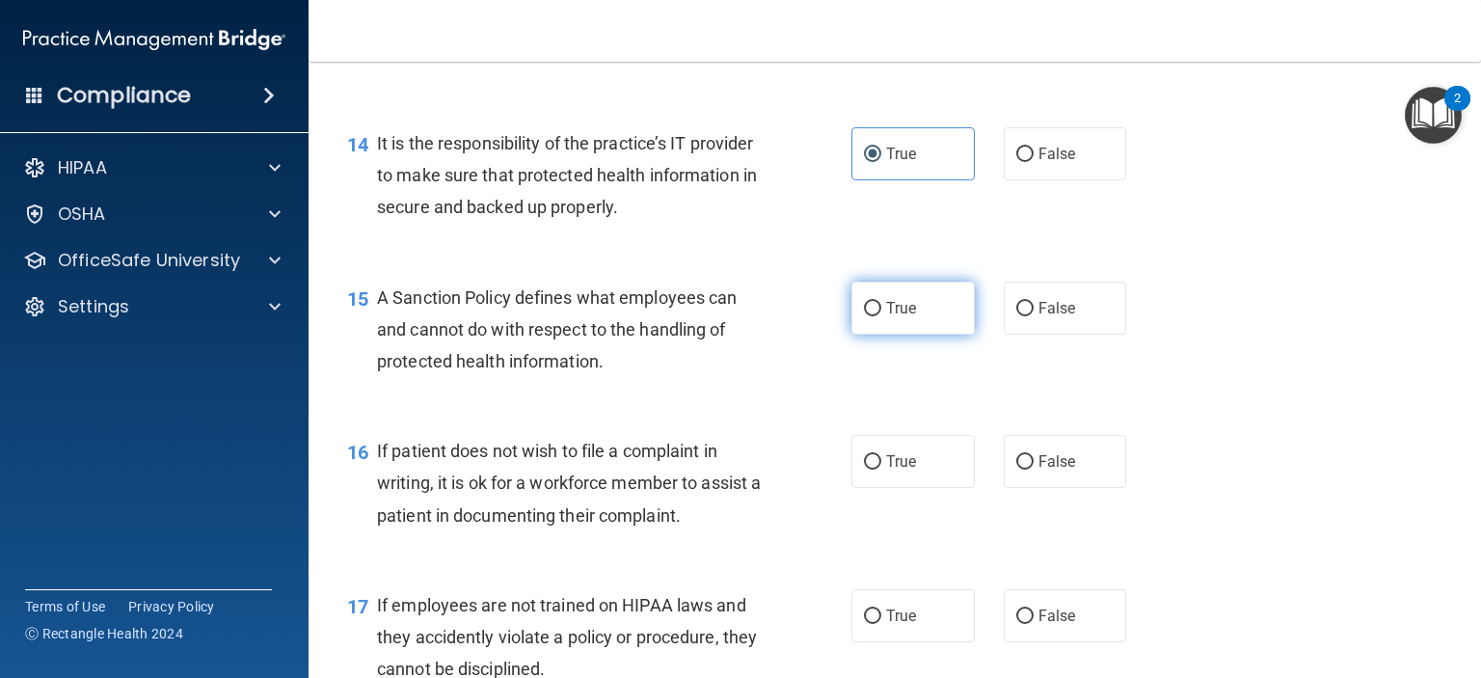
click at [851, 335] on label "True" at bounding box center [912, 308] width 123 height 53
click at [864, 316] on input "True" at bounding box center [872, 309] width 17 height 14
radio input "true"
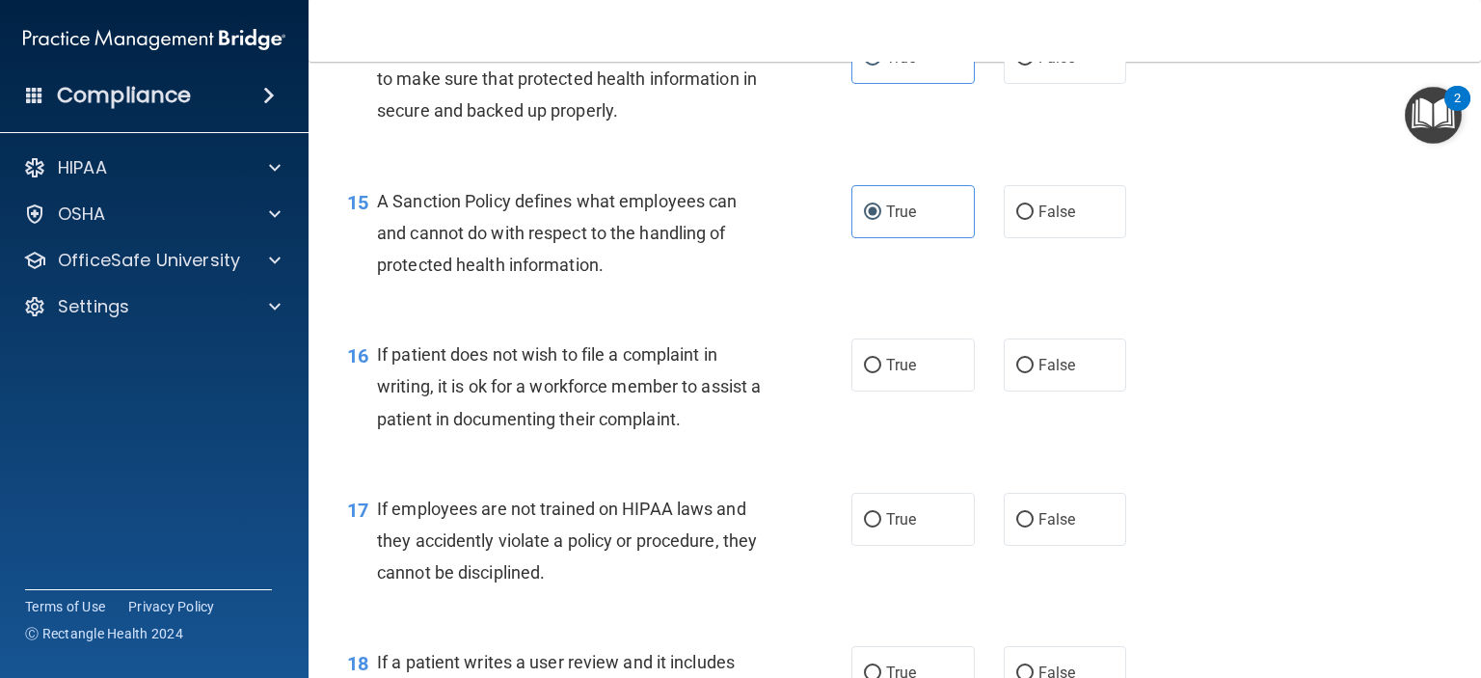
scroll to position [2796, 0]
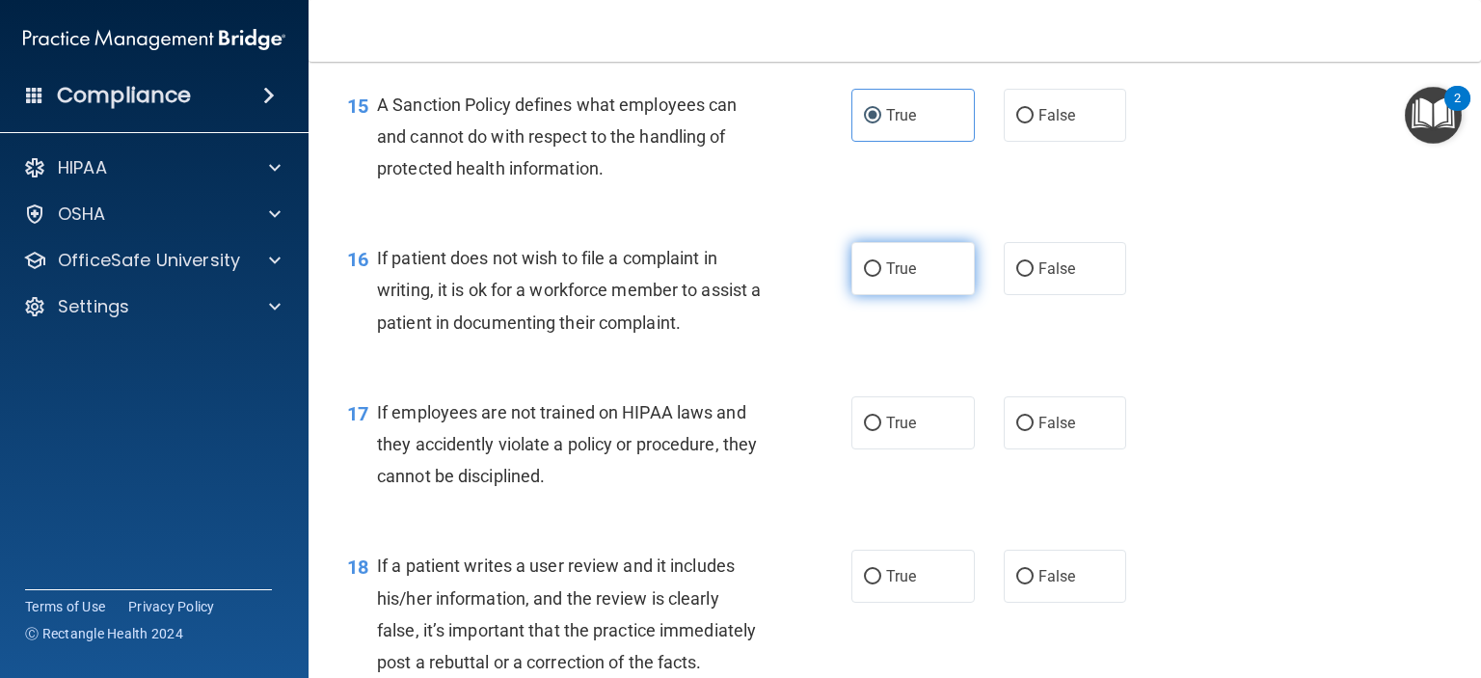
click at [904, 278] on span "True" at bounding box center [901, 268] width 30 height 18
click at [881, 277] on input "True" at bounding box center [872, 269] width 17 height 14
radio input "true"
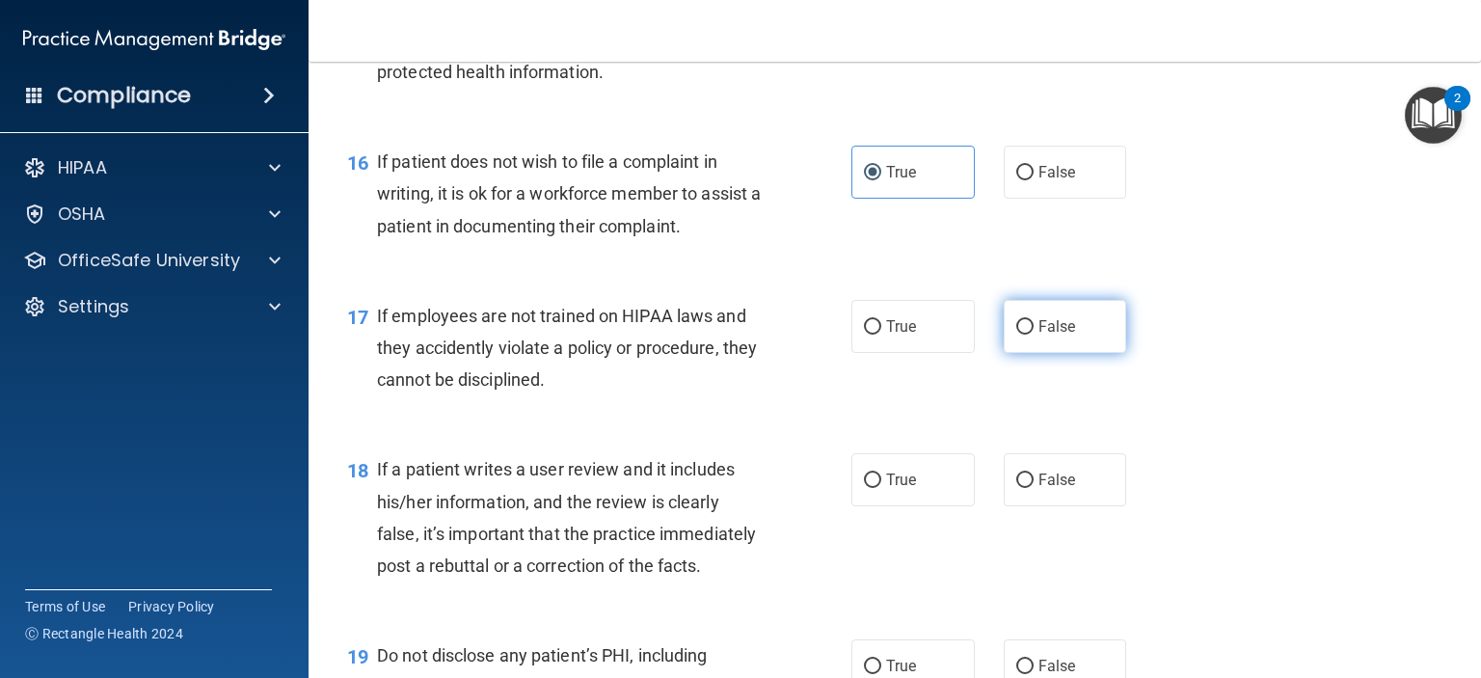
click at [1039, 336] on span "False" at bounding box center [1058, 326] width 38 height 18
click at [1034, 335] on input "False" at bounding box center [1024, 327] width 17 height 14
radio input "true"
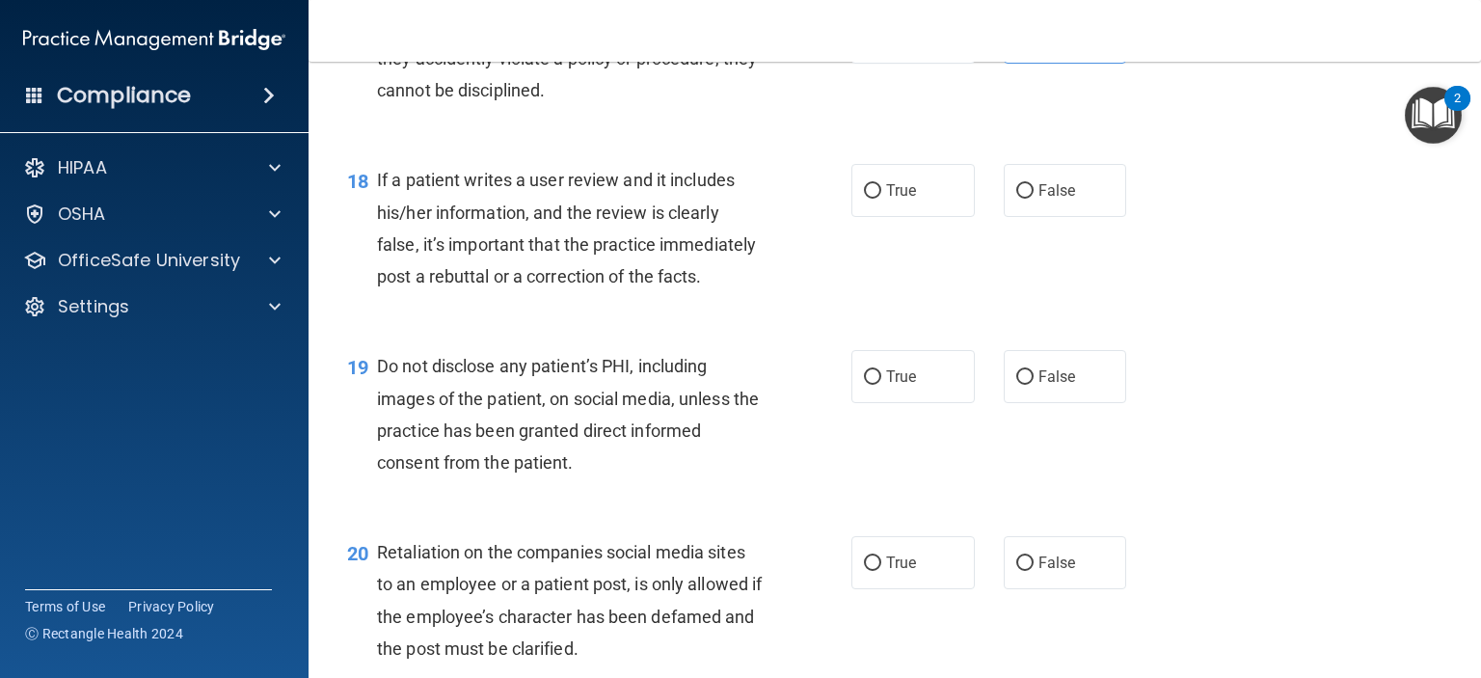
scroll to position [3279, 0]
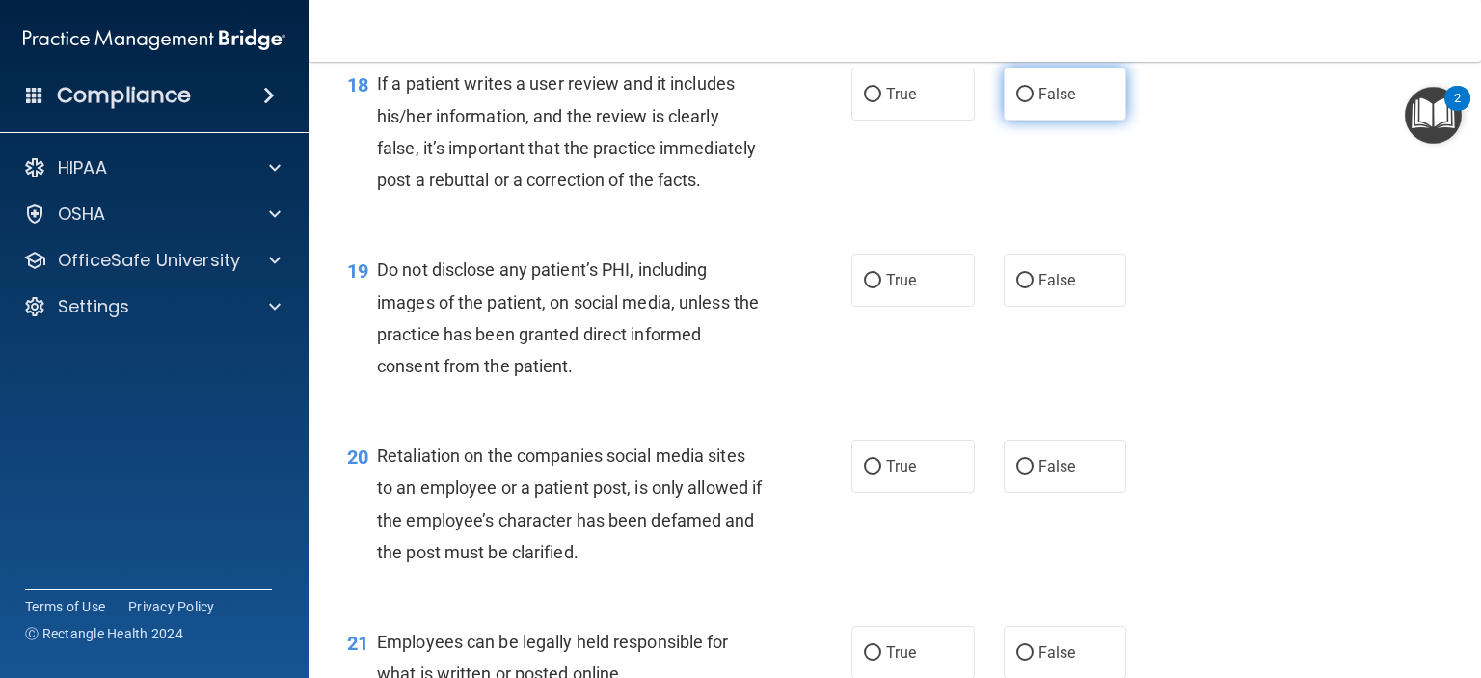
click at [1018, 102] on input "False" at bounding box center [1024, 95] width 17 height 14
radio input "true"
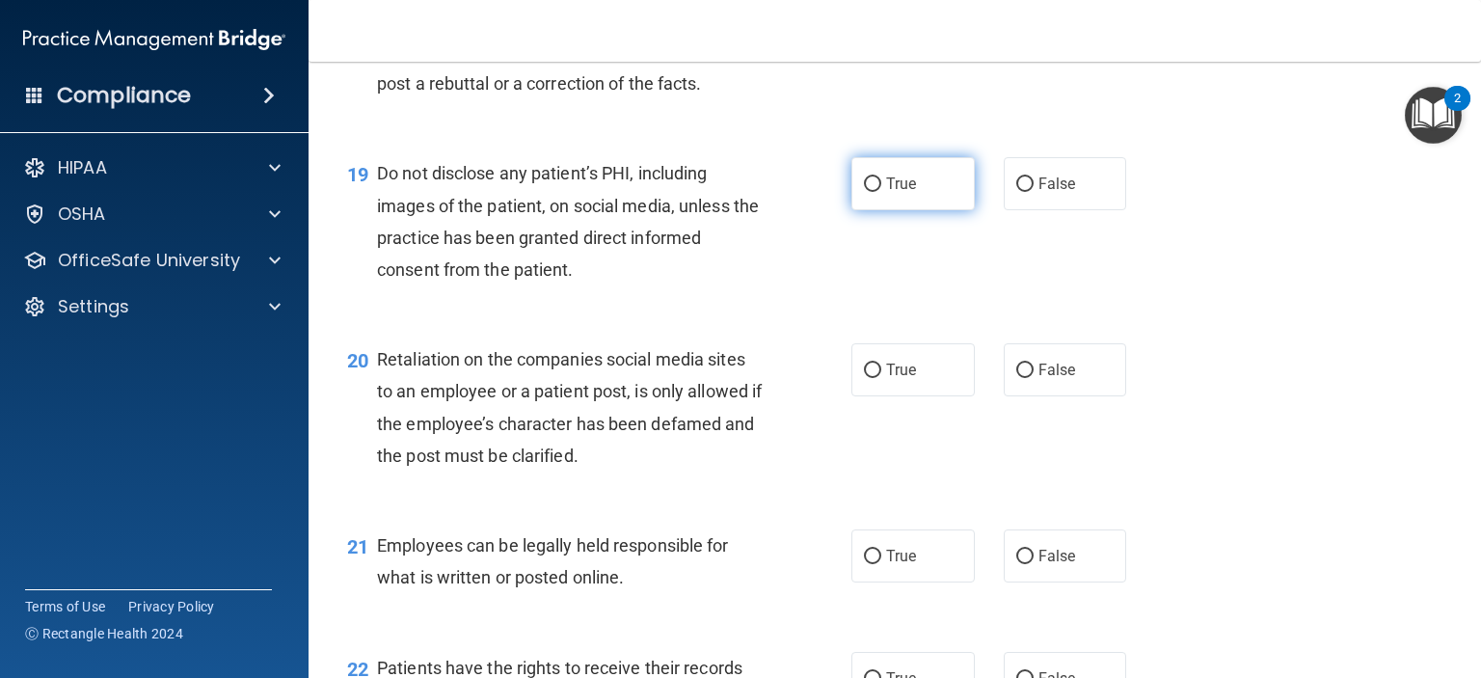
click at [938, 210] on label "True" at bounding box center [912, 183] width 123 height 53
click at [881, 192] on input "True" at bounding box center [872, 184] width 17 height 14
radio input "true"
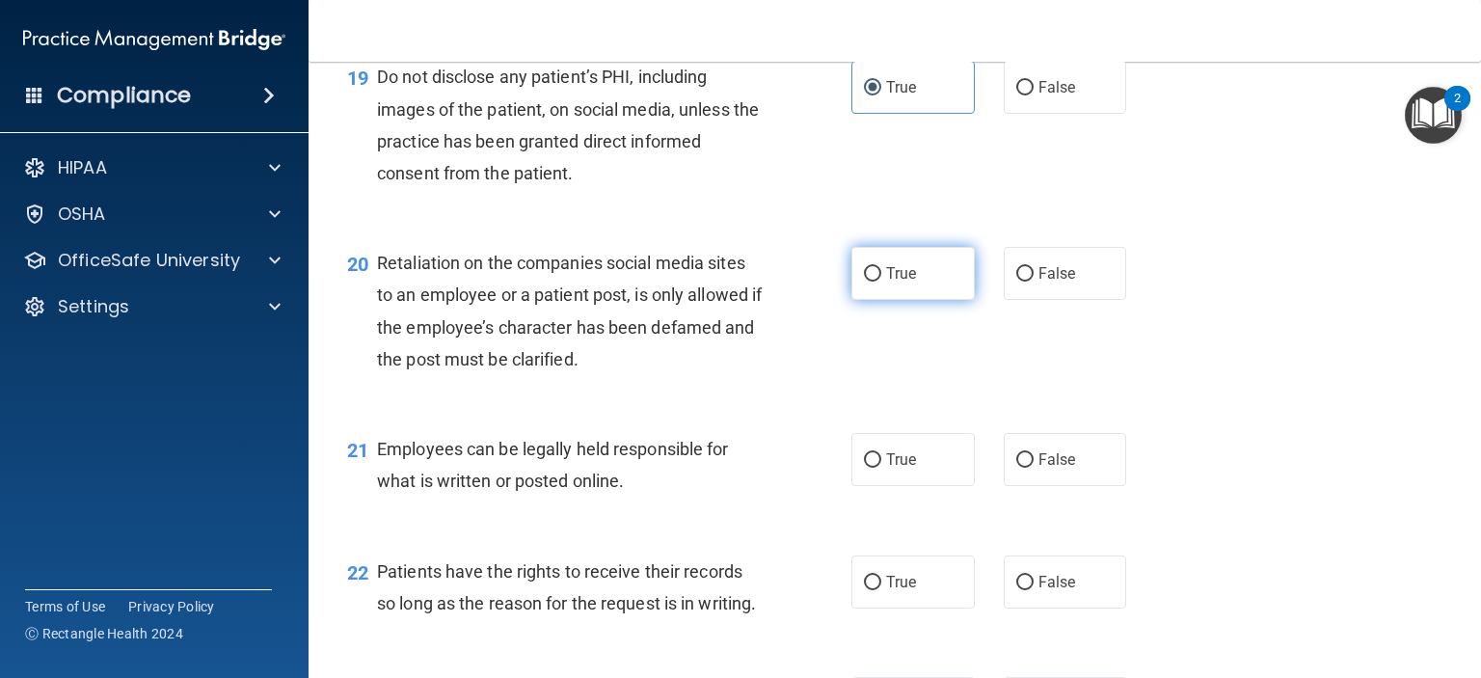
click at [886, 283] on span "True" at bounding box center [901, 273] width 30 height 18
click at [881, 282] on input "True" at bounding box center [872, 274] width 17 height 14
radio input "true"
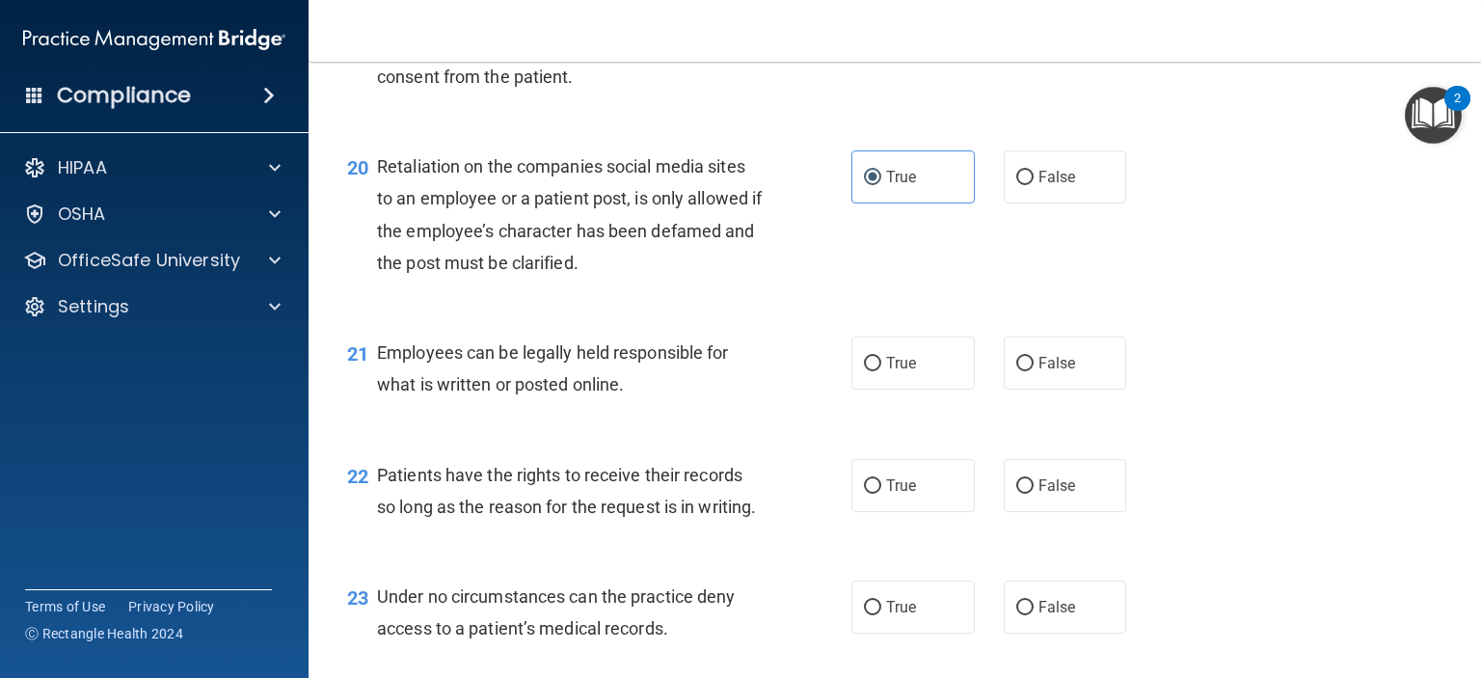
scroll to position [3664, 0]
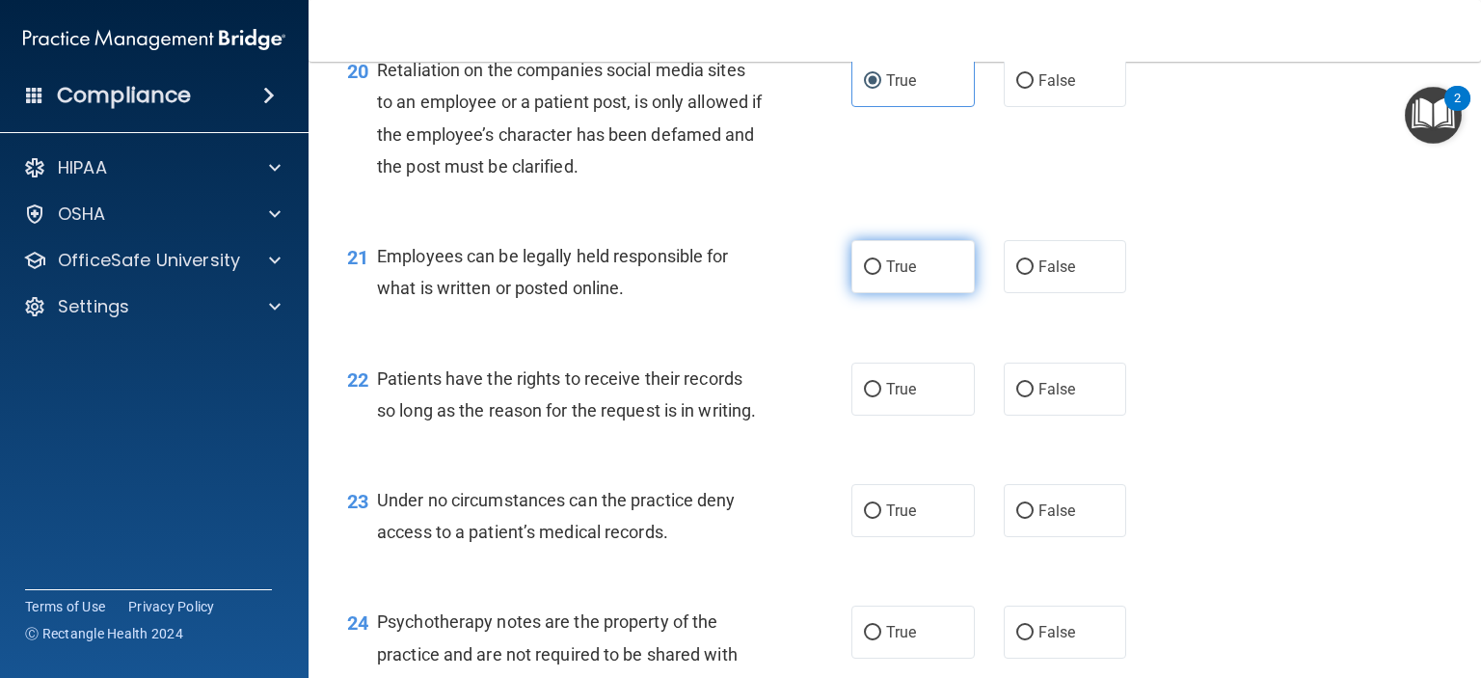
click at [909, 276] on span "True" at bounding box center [901, 266] width 30 height 18
click at [881, 275] on input "True" at bounding box center [872, 267] width 17 height 14
radio input "true"
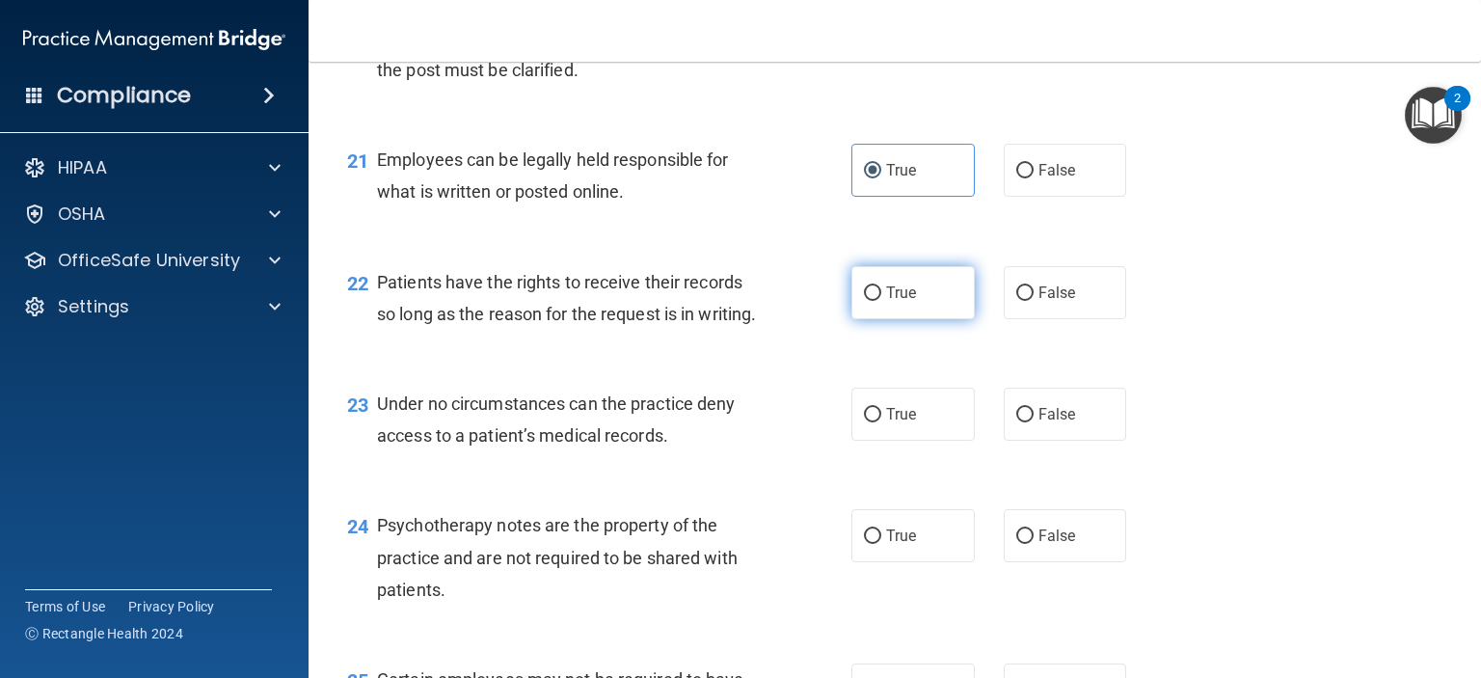
click at [904, 319] on label "True" at bounding box center [912, 292] width 123 height 53
click at [881, 301] on input "True" at bounding box center [872, 293] width 17 height 14
radio input "true"
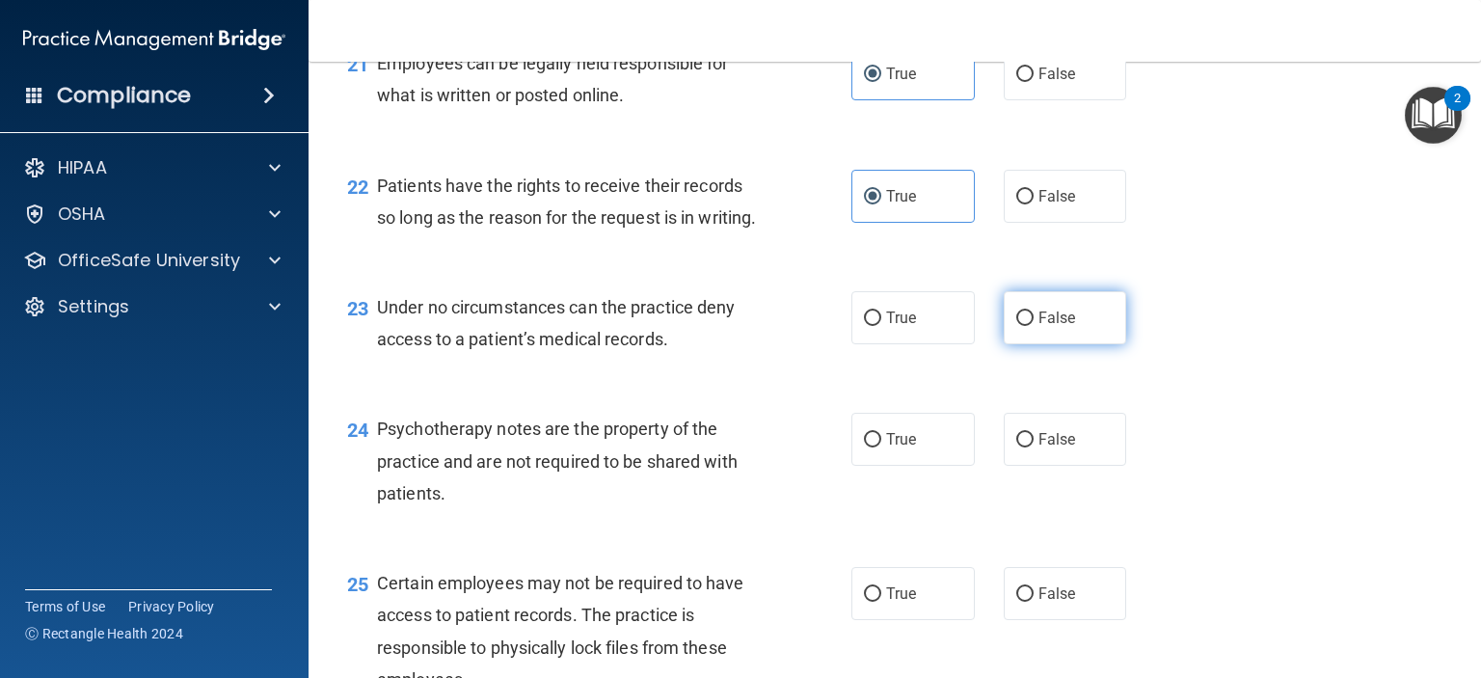
click at [1021, 326] on input "False" at bounding box center [1024, 318] width 17 height 14
radio input "true"
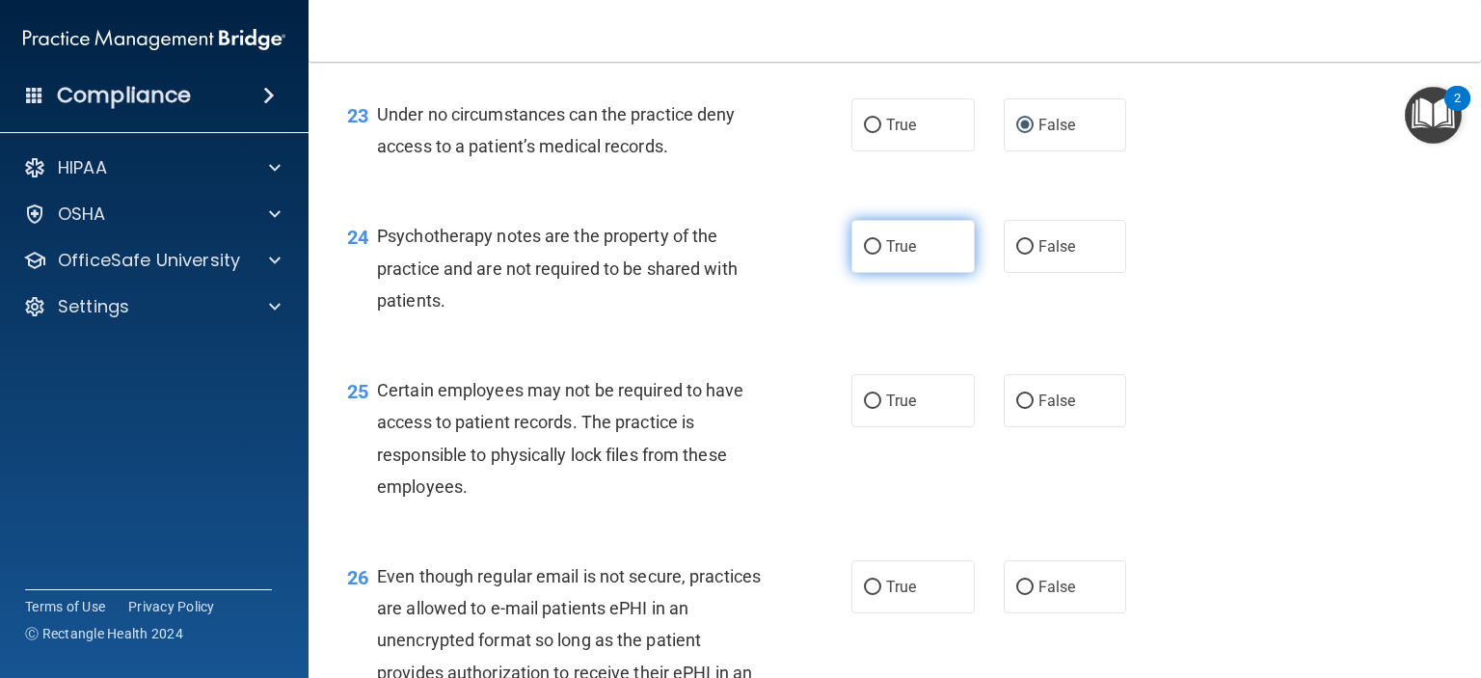
click at [886, 256] on span "True" at bounding box center [901, 246] width 30 height 18
click at [881, 255] on input "True" at bounding box center [872, 247] width 17 height 14
radio input "true"
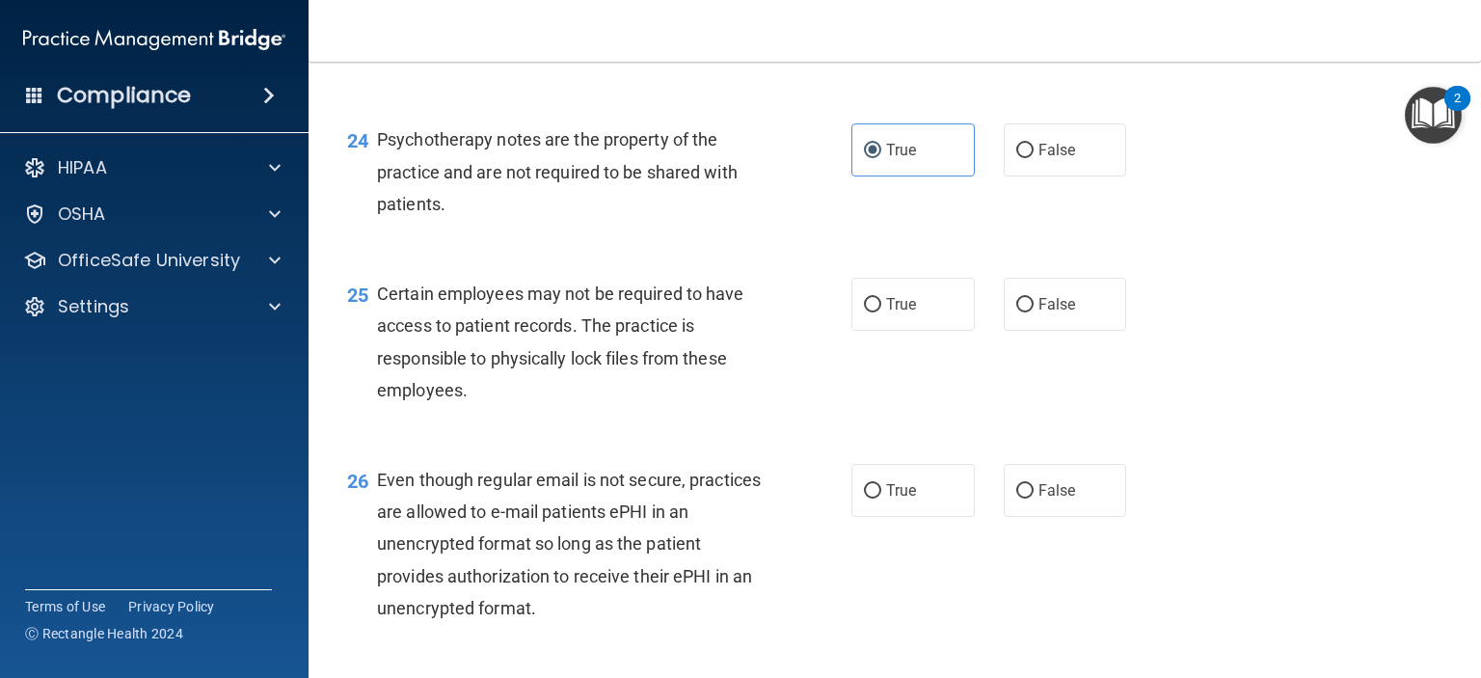
scroll to position [4243, 0]
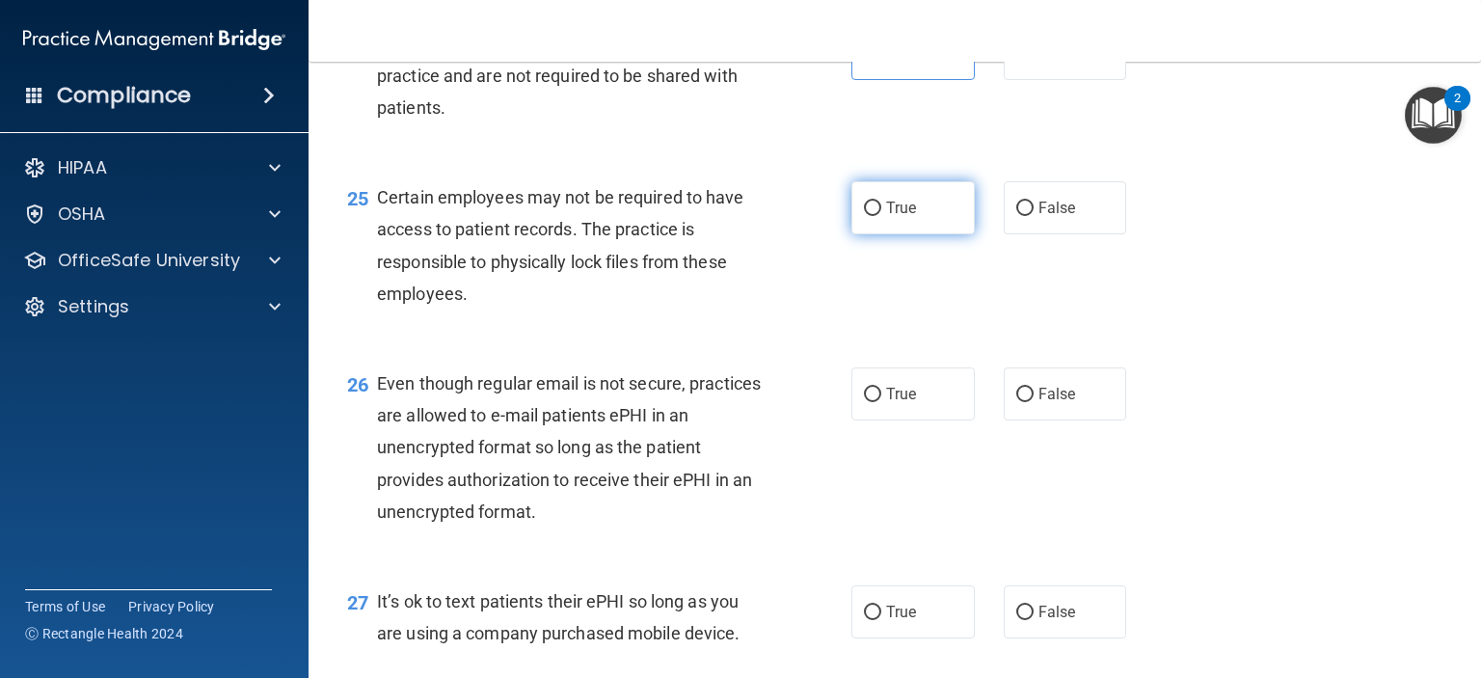
click at [854, 234] on label "True" at bounding box center [912, 207] width 123 height 53
click at [864, 216] on input "True" at bounding box center [872, 209] width 17 height 14
radio input "true"
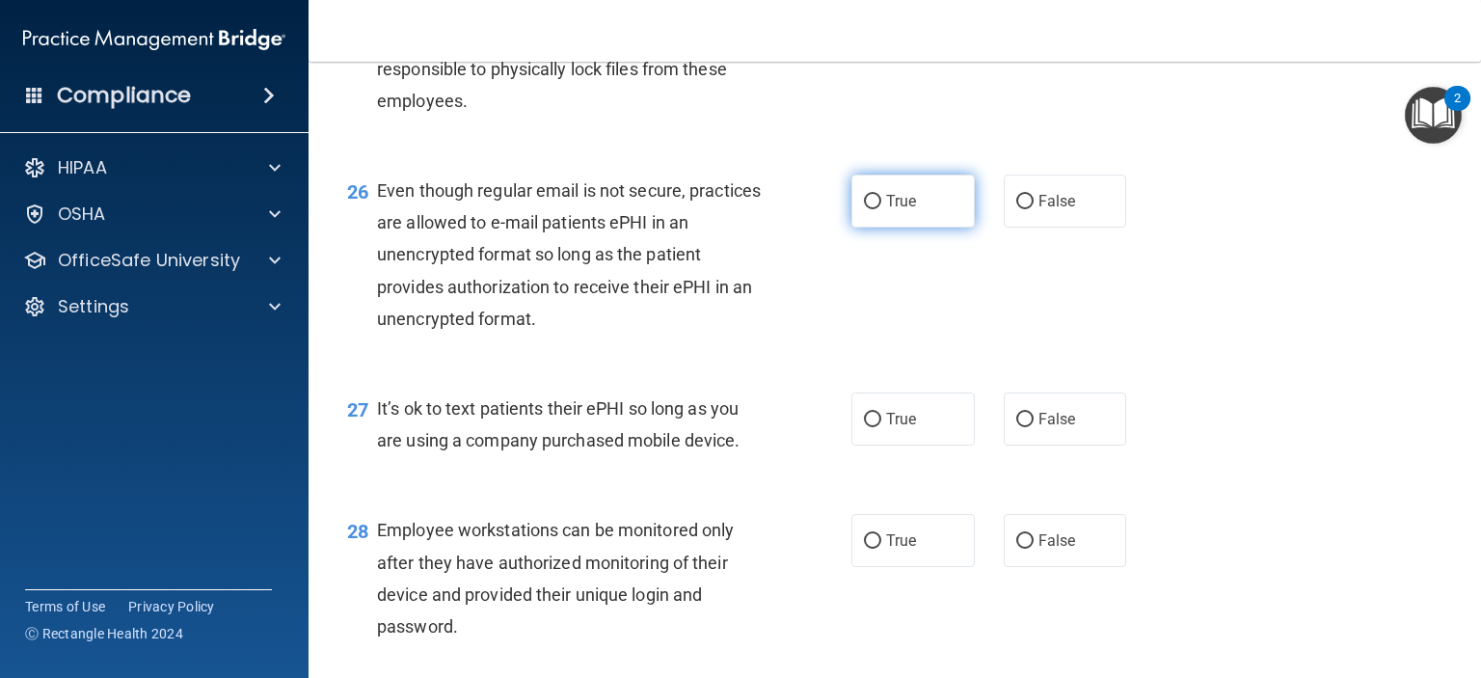
click at [868, 209] on input "True" at bounding box center [872, 202] width 17 height 14
radio input "true"
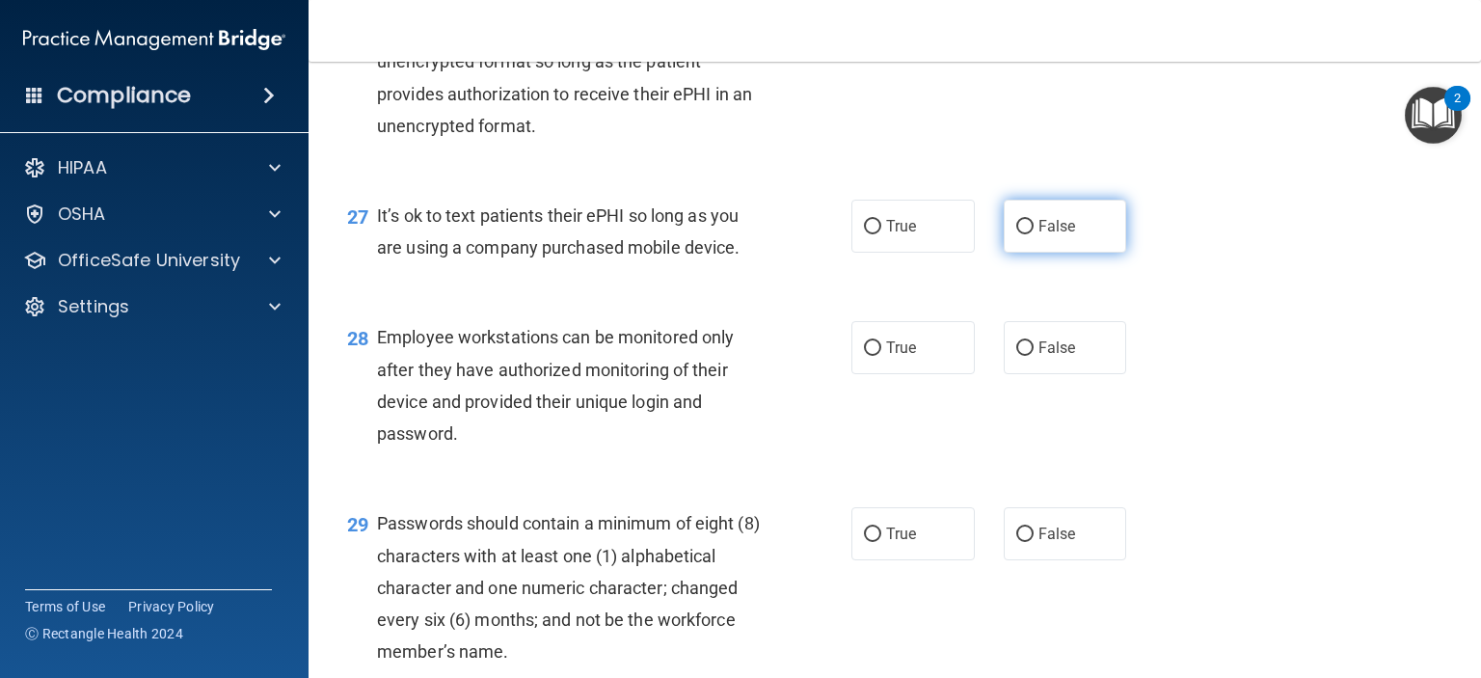
click at [1007, 253] on label "False" at bounding box center [1065, 226] width 123 height 53
click at [1059, 253] on label "False" at bounding box center [1065, 226] width 123 height 53
click at [1034, 234] on input "False" at bounding box center [1024, 227] width 17 height 14
radio input "true"
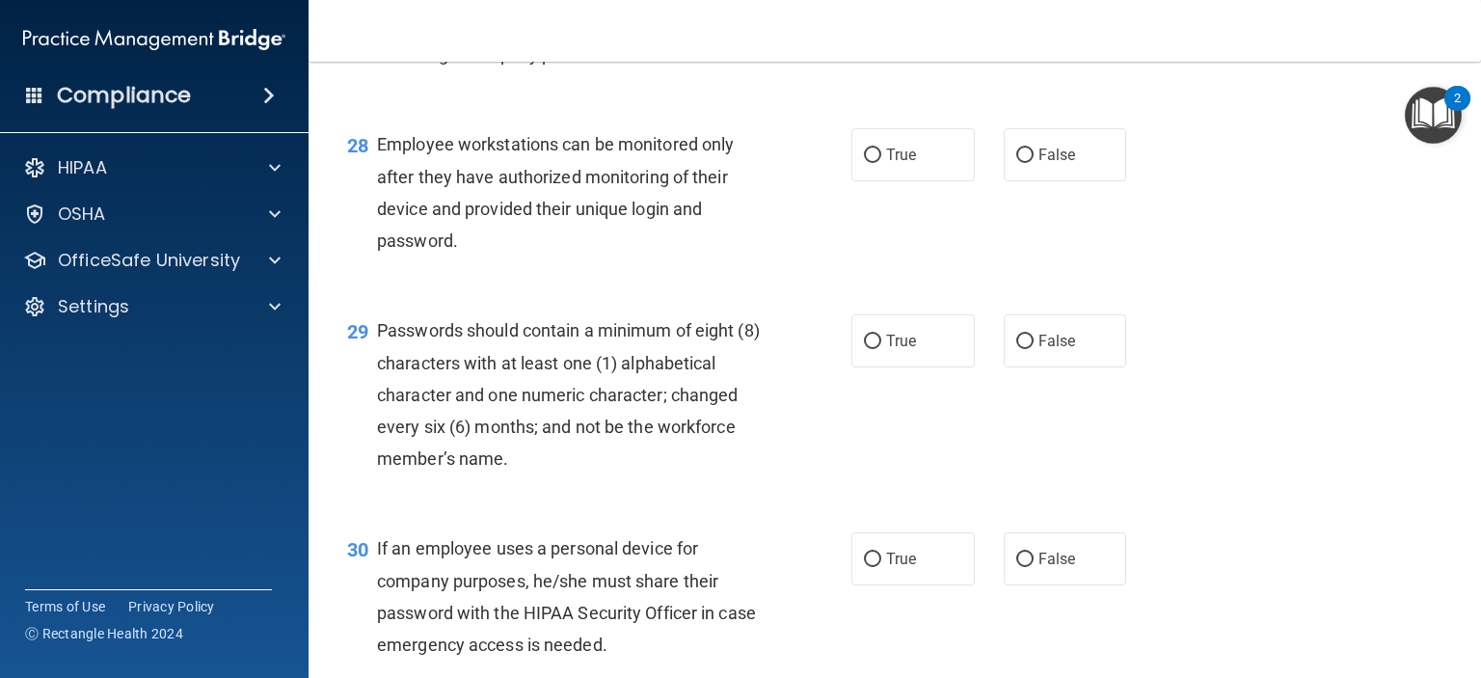
scroll to position [4918, 0]
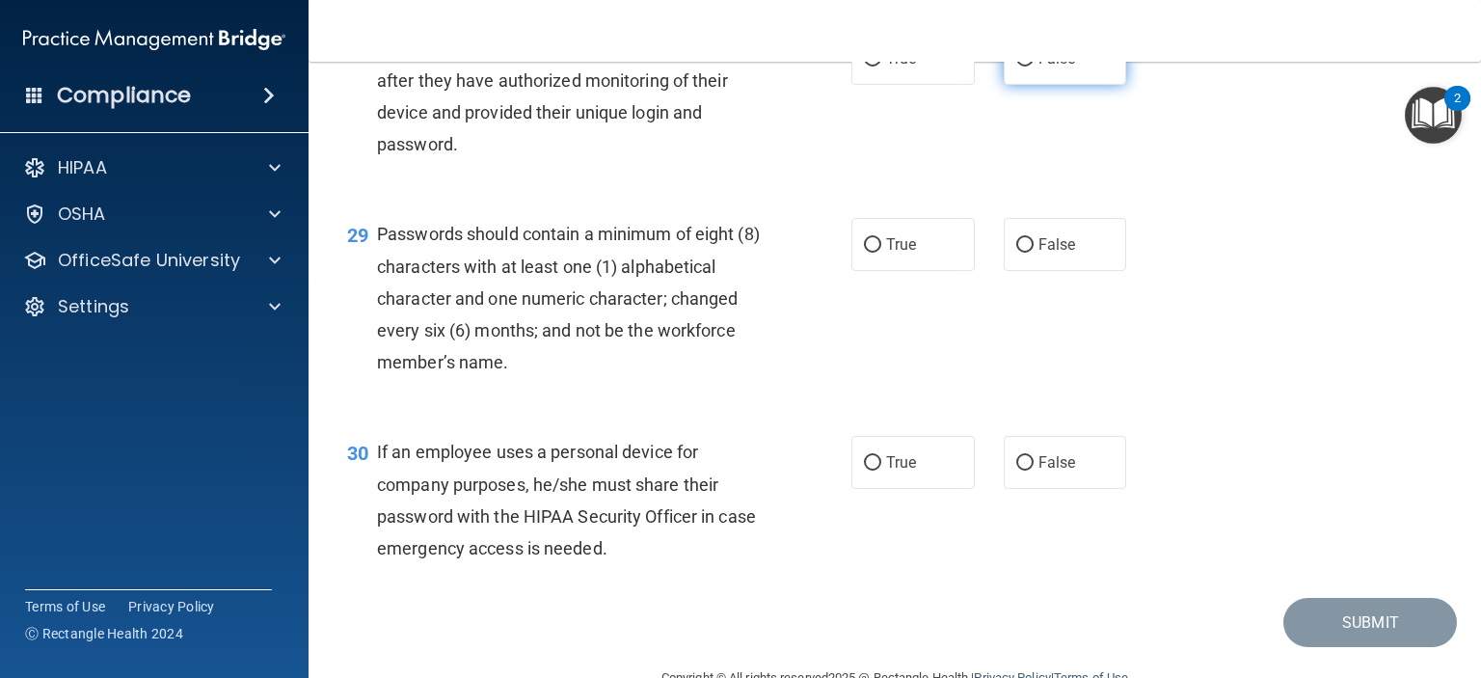
click at [1112, 85] on label "False" at bounding box center [1065, 58] width 123 height 53
click at [1034, 67] on input "False" at bounding box center [1024, 59] width 17 height 14
radio input "true"
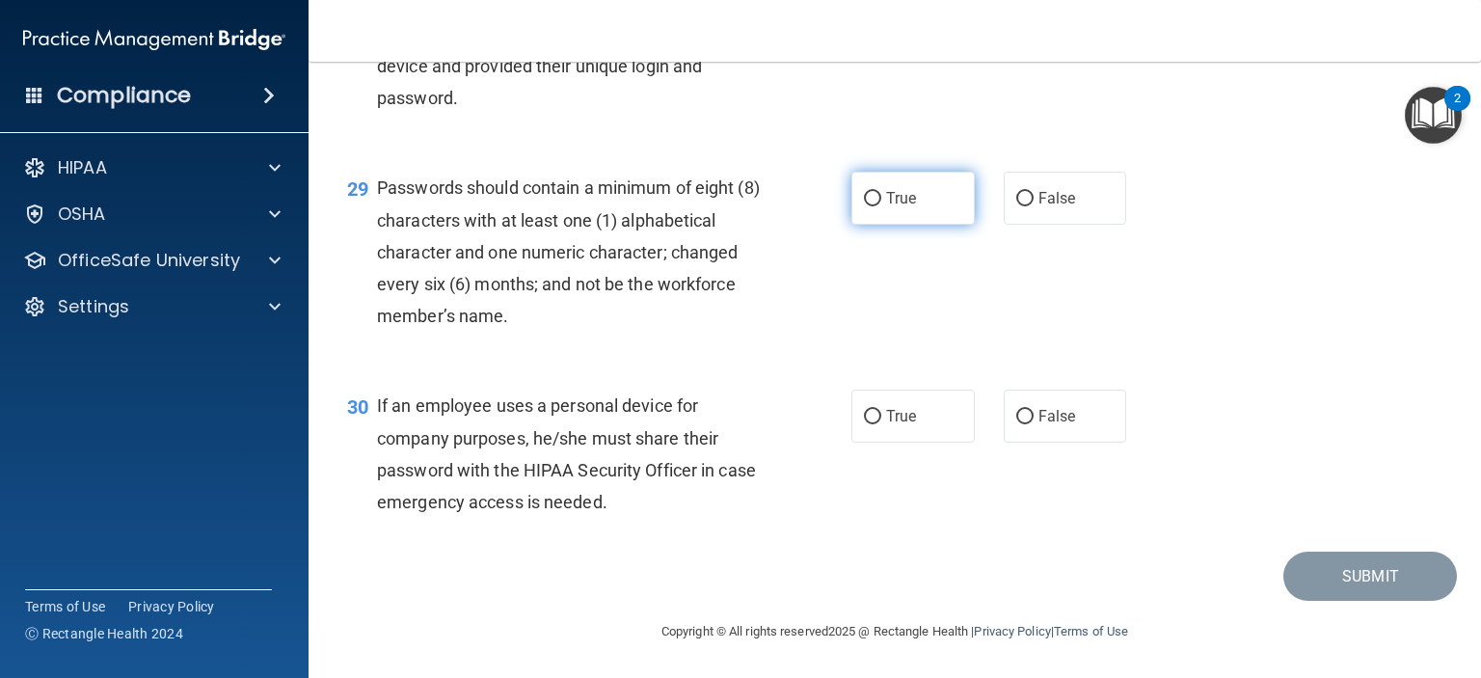
click at [883, 225] on label "True" at bounding box center [912, 198] width 123 height 53
click at [881, 206] on input "True" at bounding box center [872, 199] width 17 height 14
radio input "true"
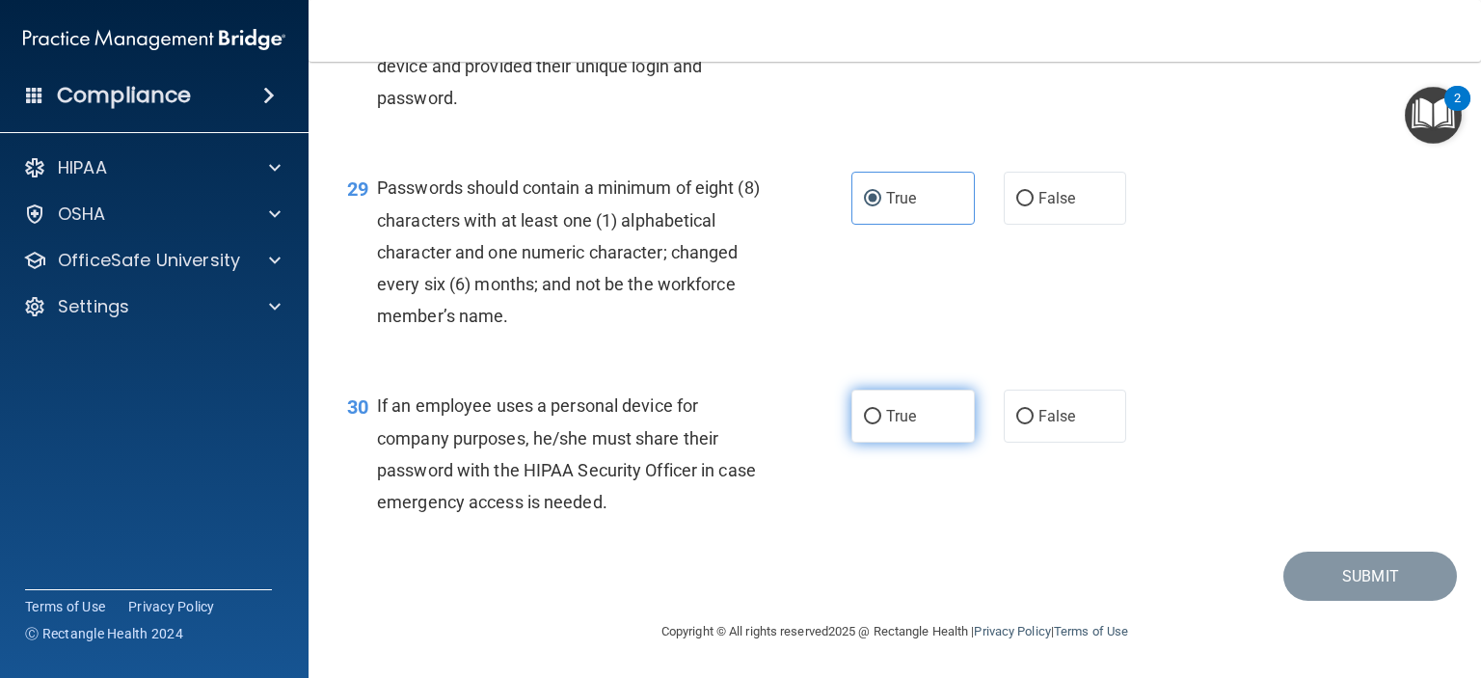
click at [919, 423] on label "True" at bounding box center [912, 416] width 123 height 53
click at [881, 423] on input "True" at bounding box center [872, 417] width 17 height 14
radio input "true"
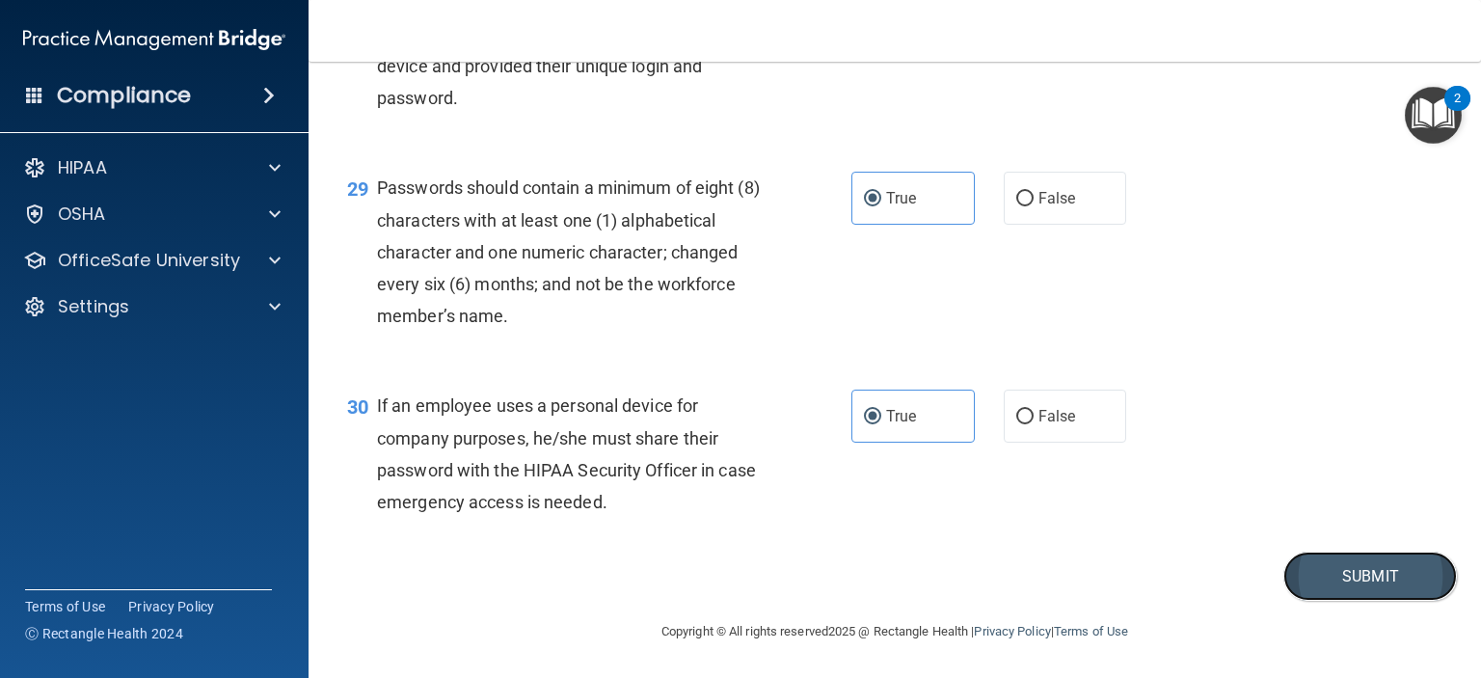
click at [1313, 566] on button "Submit" at bounding box center [1370, 576] width 174 height 49
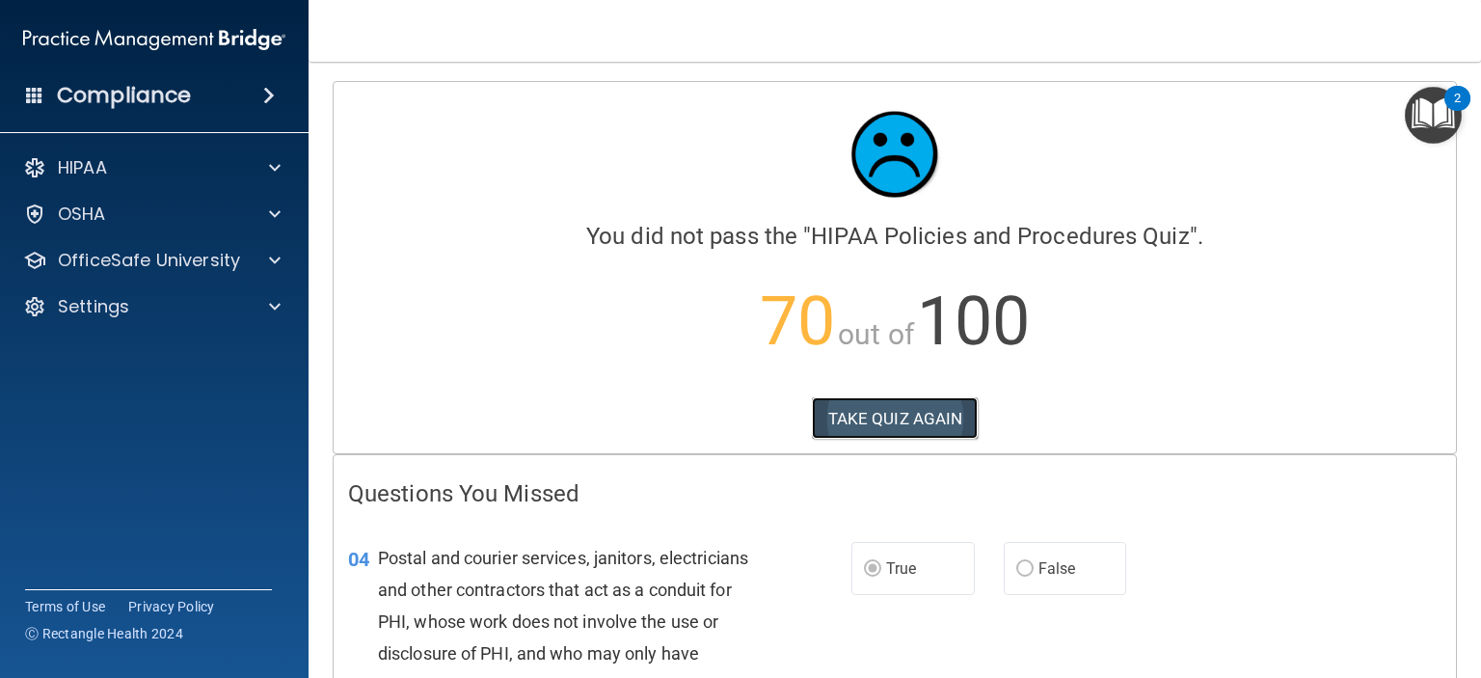
click at [883, 436] on button "TAKE QUIZ AGAIN" at bounding box center [895, 418] width 167 height 42
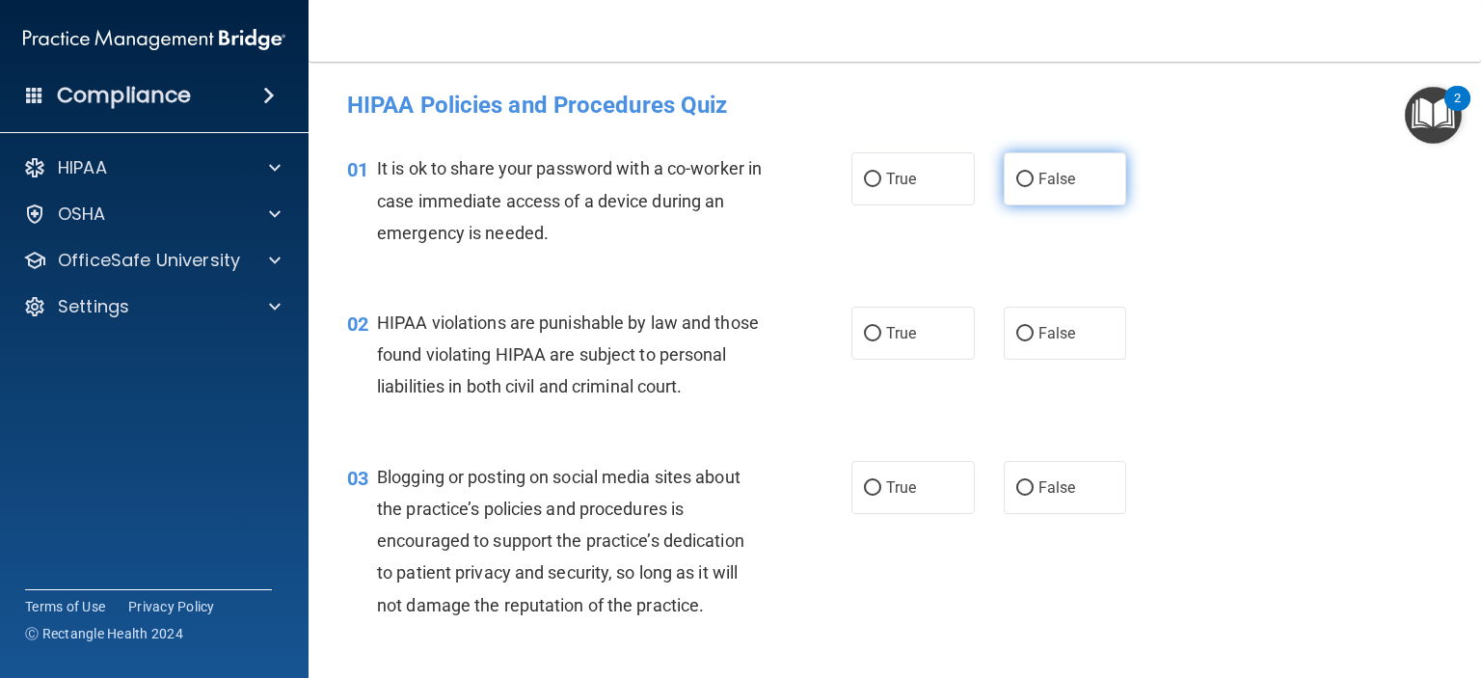
click at [1039, 175] on span "False" at bounding box center [1058, 179] width 38 height 18
click at [1034, 175] on input "False" at bounding box center [1024, 180] width 17 height 14
radio input "true"
click at [855, 314] on label "True" at bounding box center [912, 333] width 123 height 53
click at [864, 327] on input "True" at bounding box center [872, 334] width 17 height 14
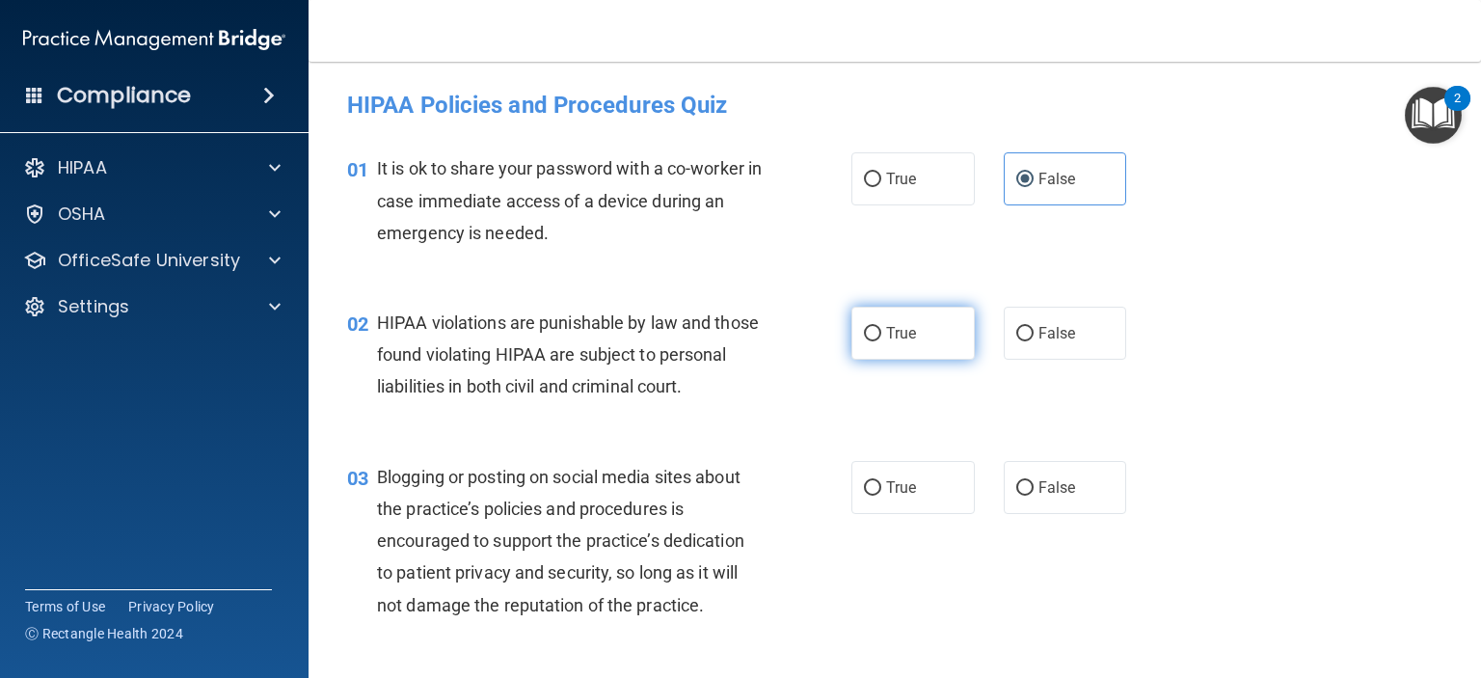
radio input "true"
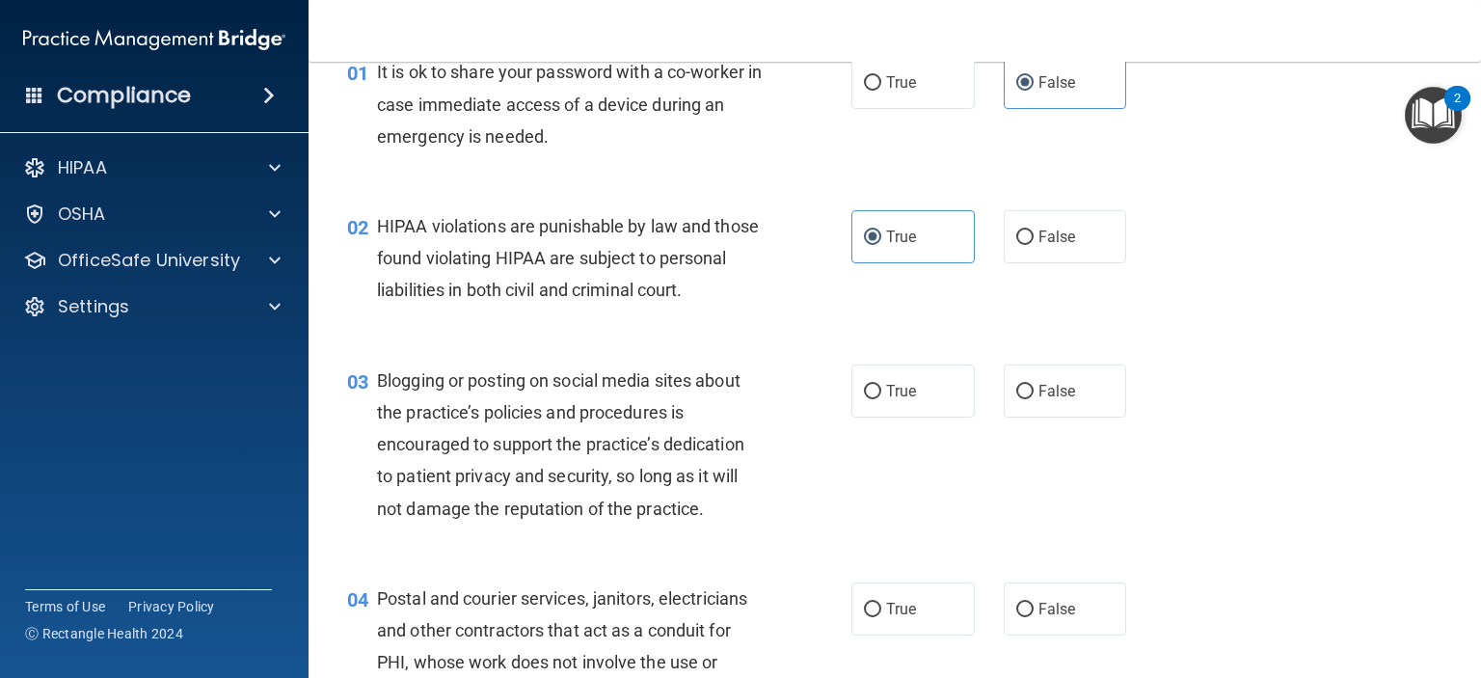
scroll to position [289, 0]
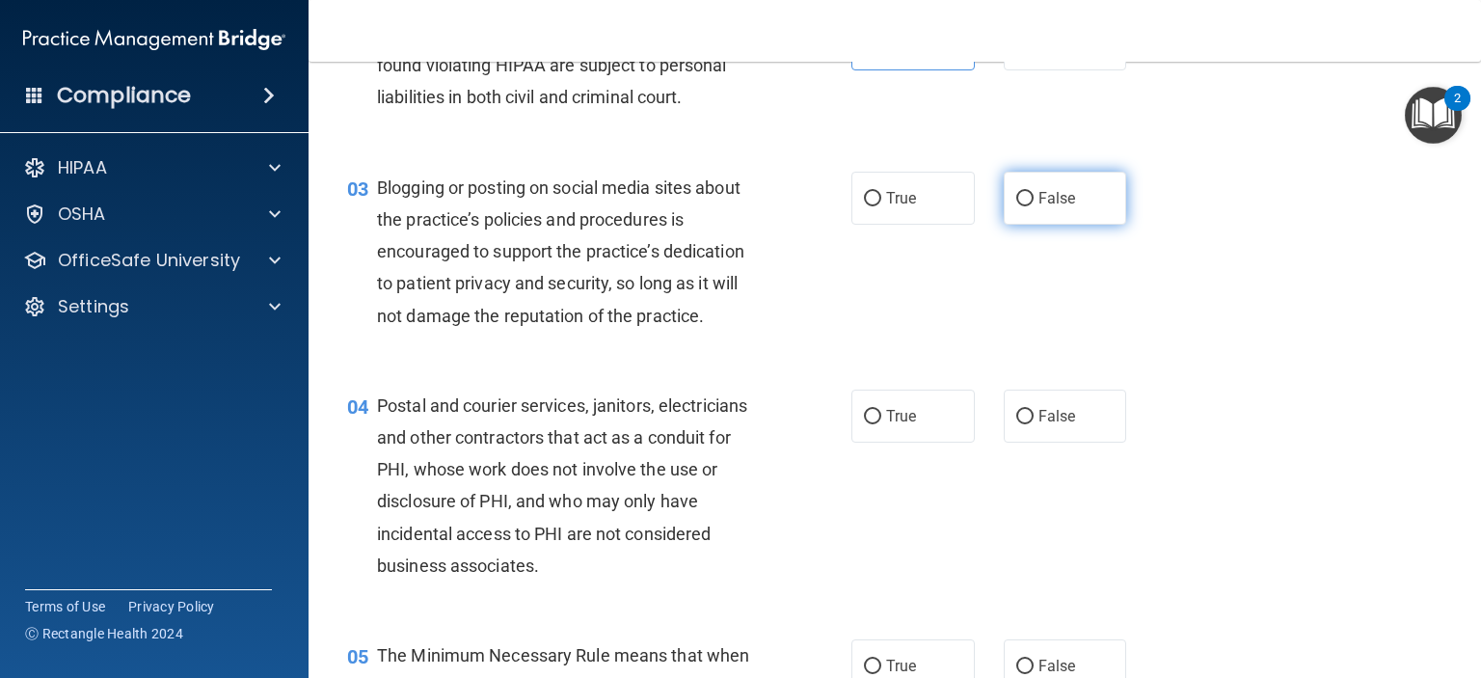
click at [1026, 225] on label "False" at bounding box center [1065, 198] width 123 height 53
click at [1026, 206] on input "False" at bounding box center [1024, 199] width 17 height 14
radio input "true"
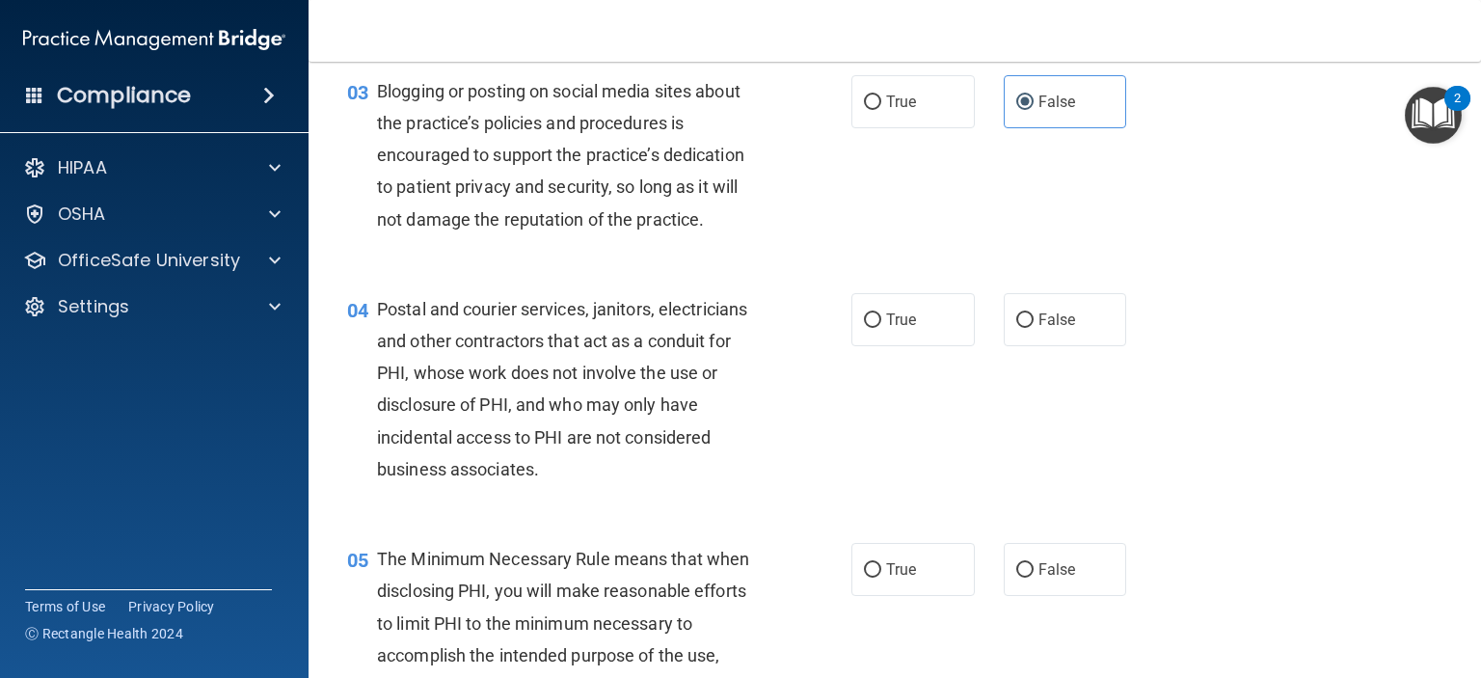
scroll to position [482, 0]
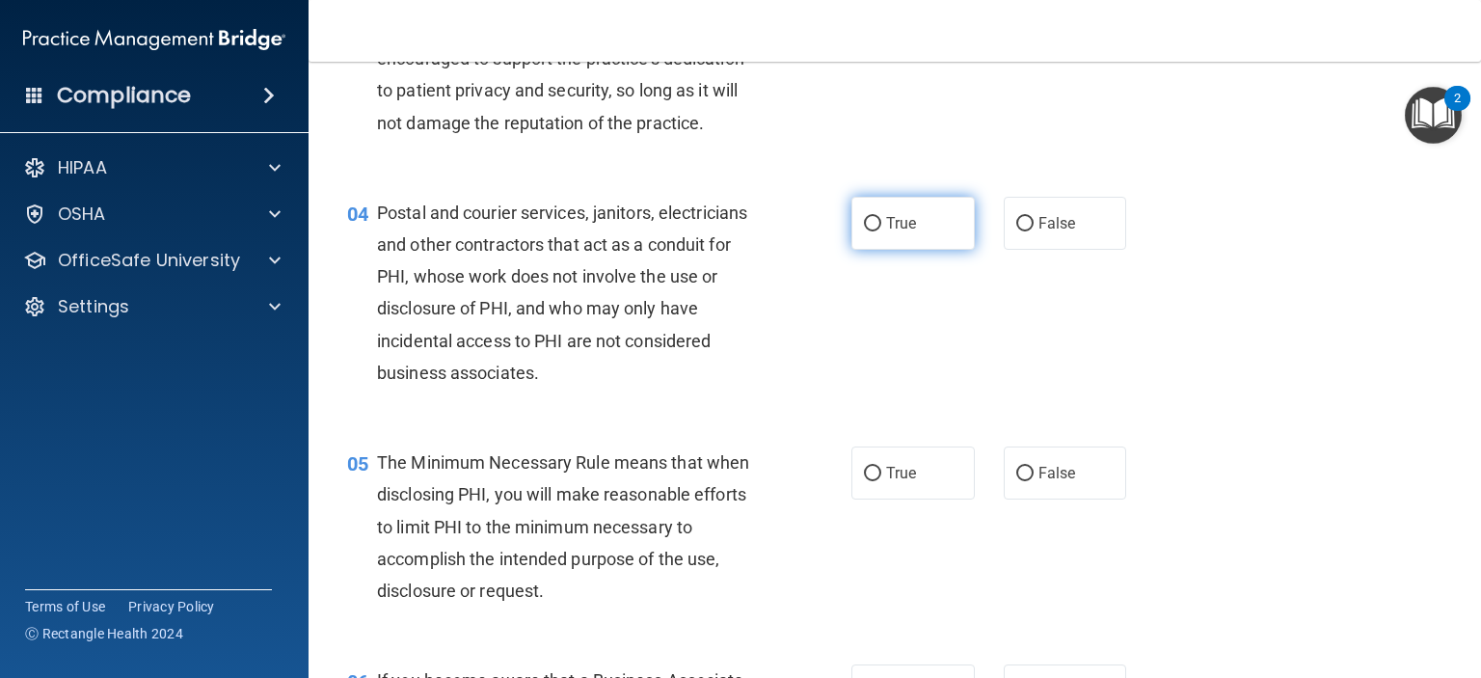
click at [912, 250] on label "True" at bounding box center [912, 223] width 123 height 53
click at [881, 231] on input "True" at bounding box center [872, 224] width 17 height 14
radio input "true"
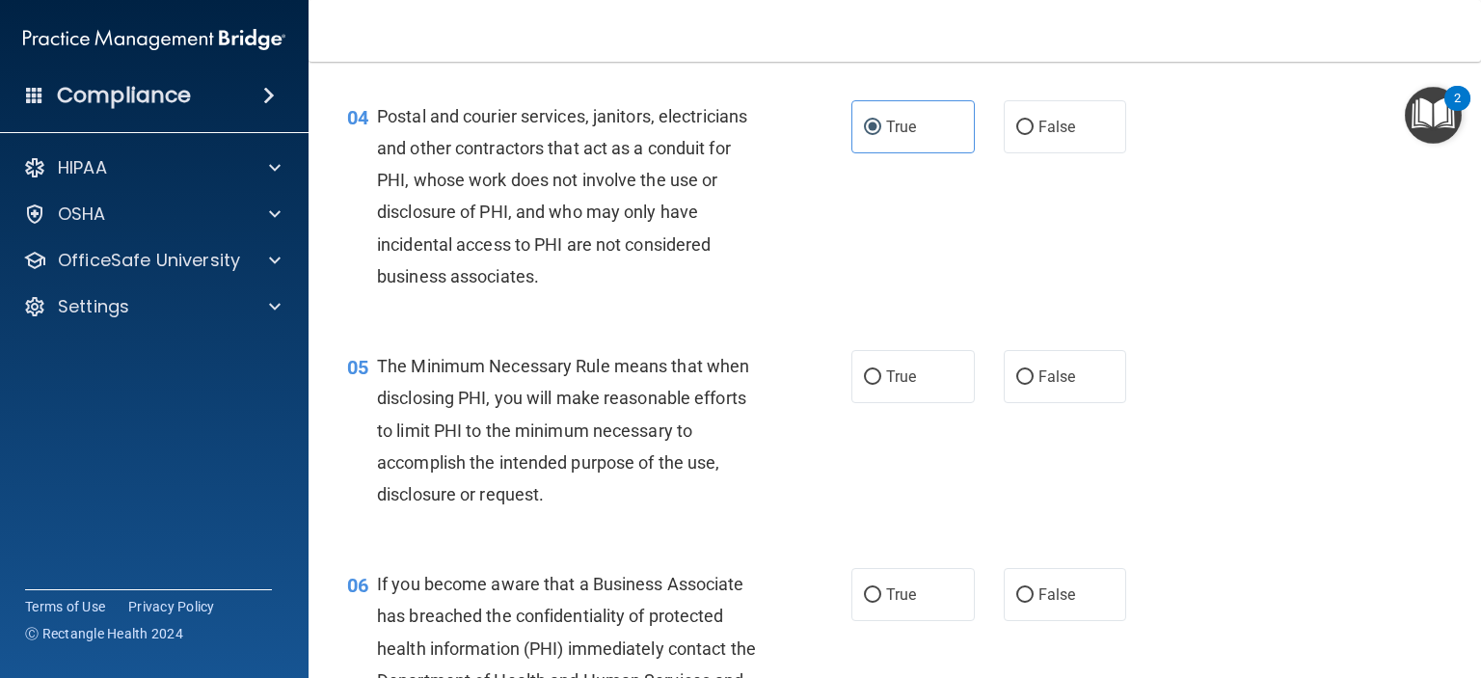
scroll to position [675, 0]
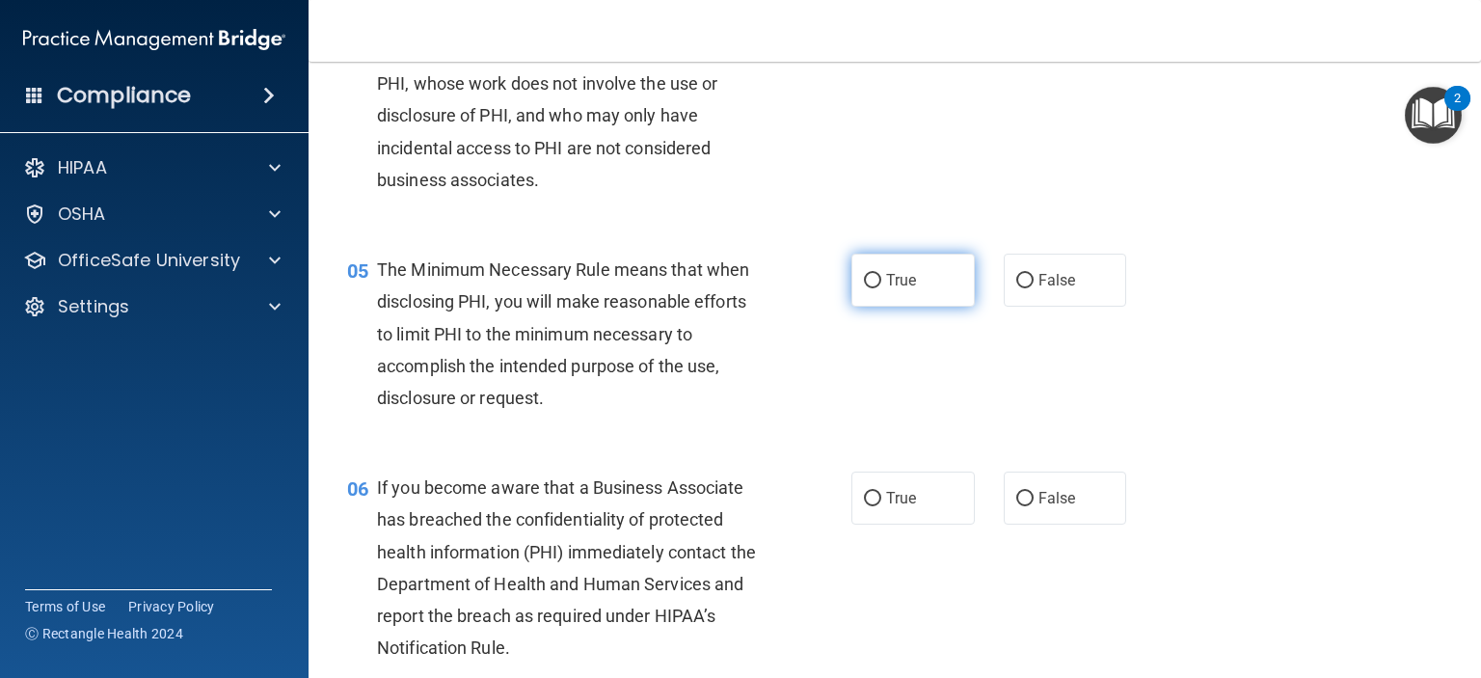
click at [949, 307] on label "True" at bounding box center [912, 280] width 123 height 53
click at [881, 288] on input "True" at bounding box center [872, 281] width 17 height 14
radio input "true"
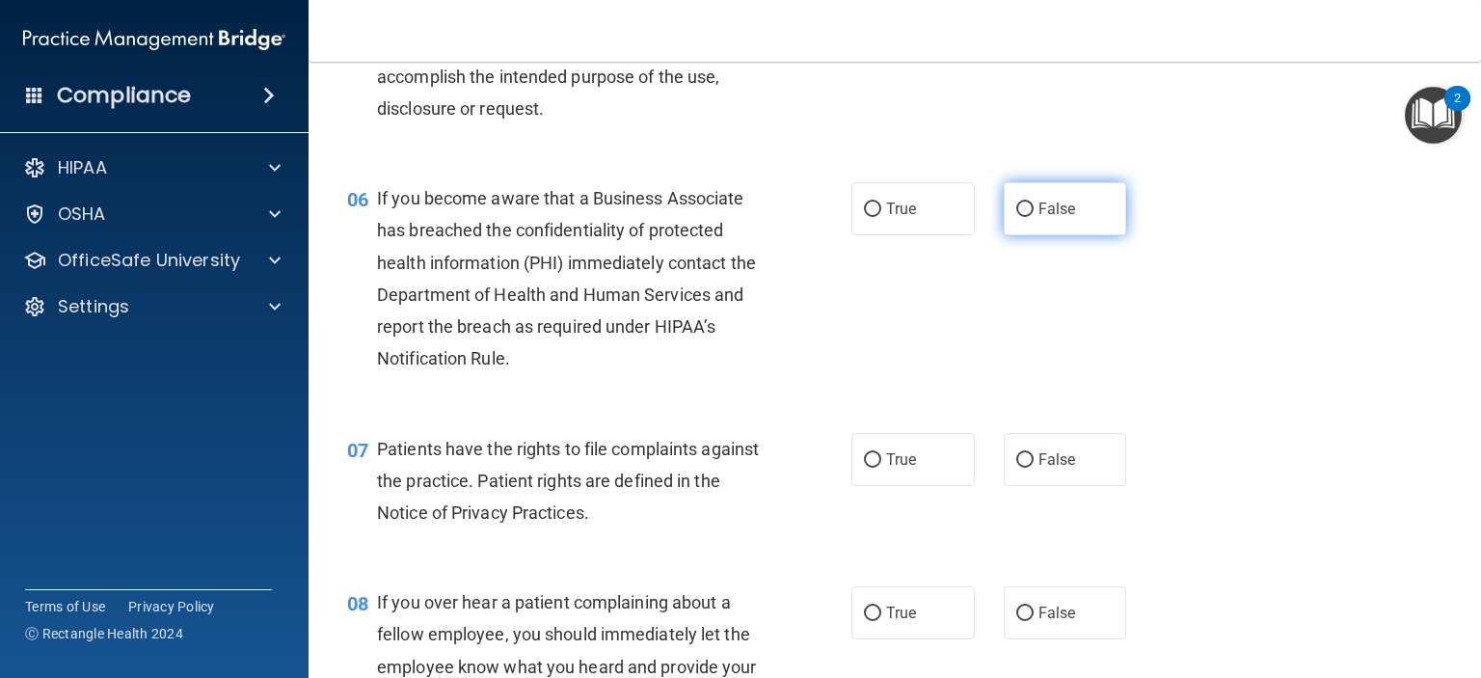
click at [1014, 235] on label "False" at bounding box center [1065, 208] width 123 height 53
click at [1016, 217] on input "False" at bounding box center [1024, 209] width 17 height 14
radio input "true"
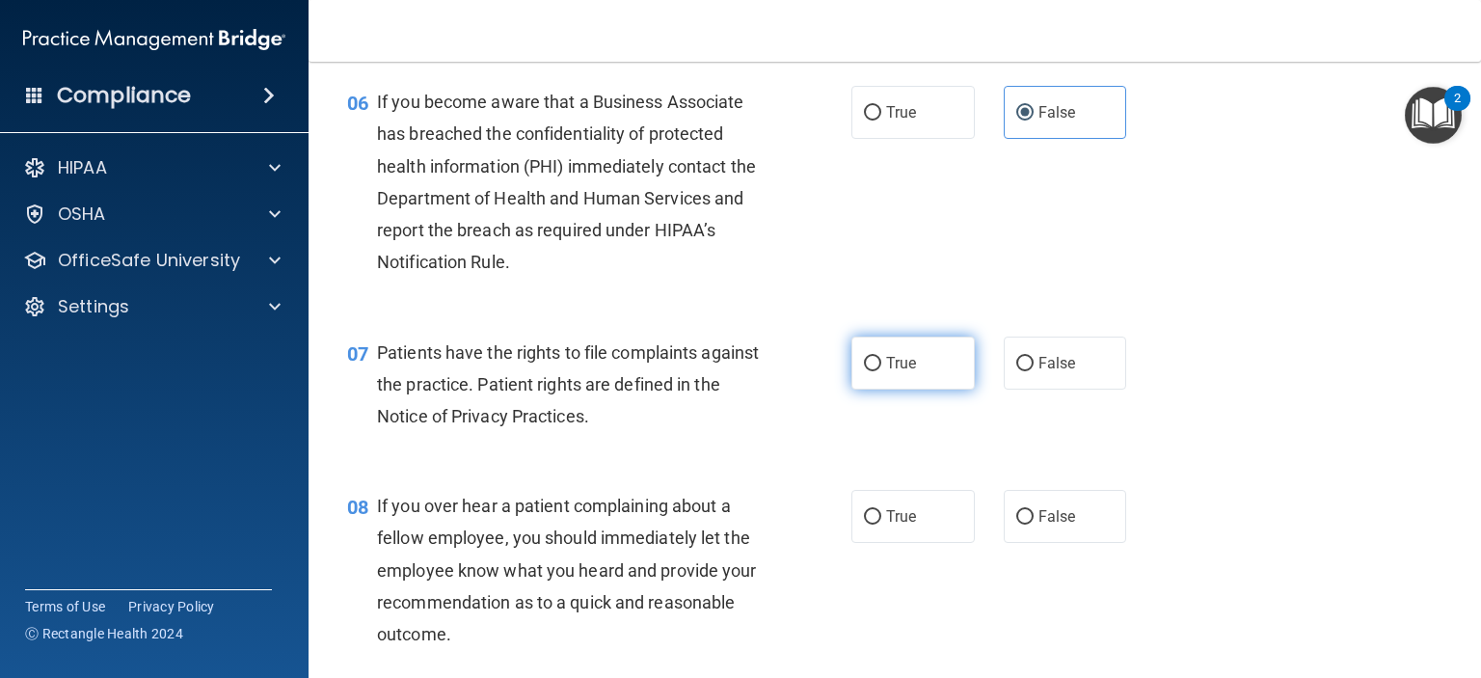
click at [886, 372] on span "True" at bounding box center [901, 363] width 30 height 18
click at [881, 371] on input "True" at bounding box center [872, 364] width 17 height 14
radio input "true"
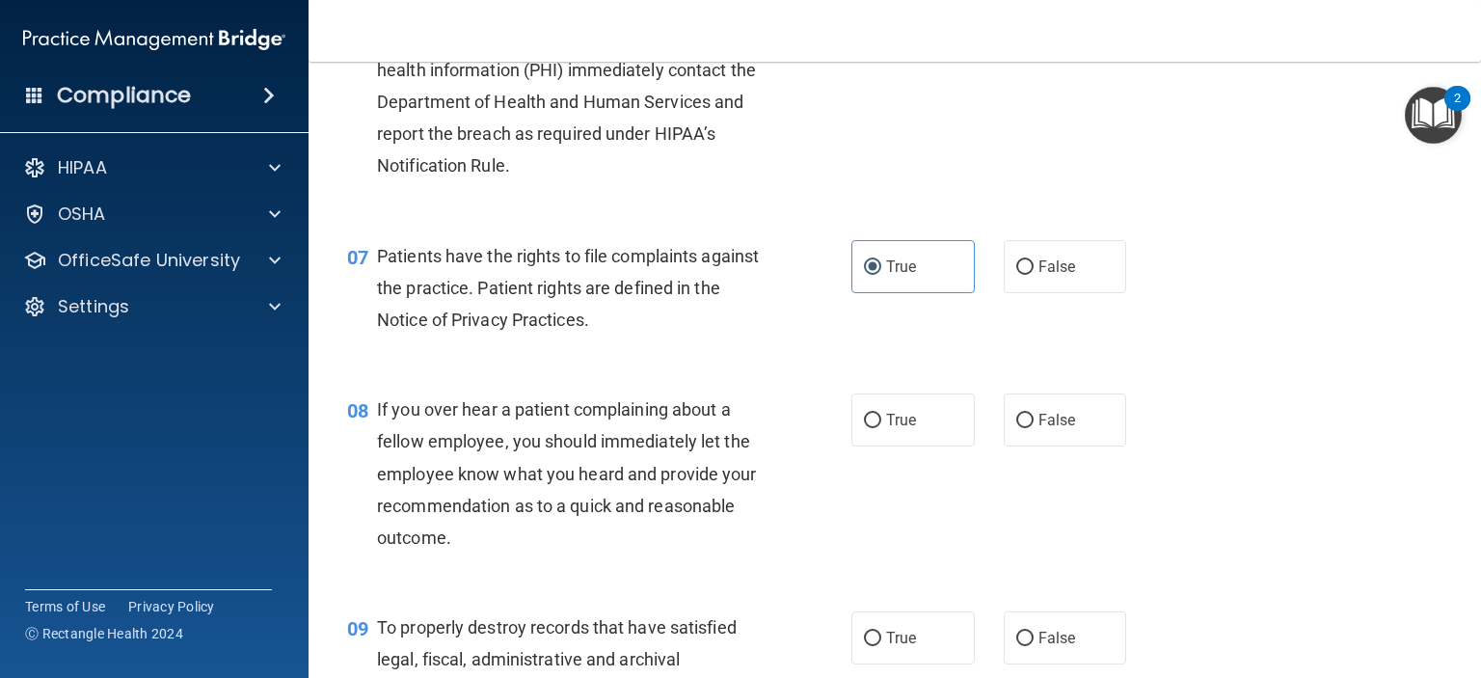
scroll to position [1254, 0]
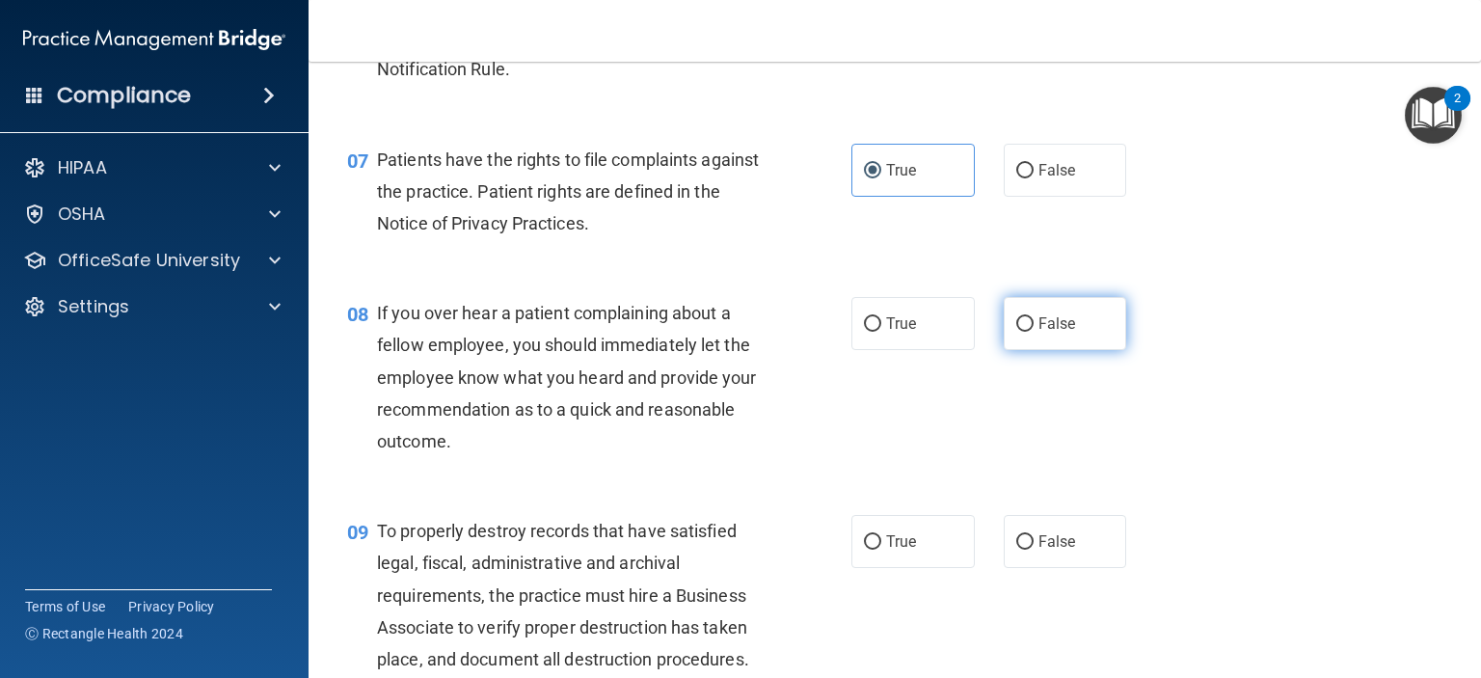
click at [1016, 350] on label "False" at bounding box center [1065, 323] width 123 height 53
click at [1016, 332] on input "False" at bounding box center [1024, 324] width 17 height 14
radio input "true"
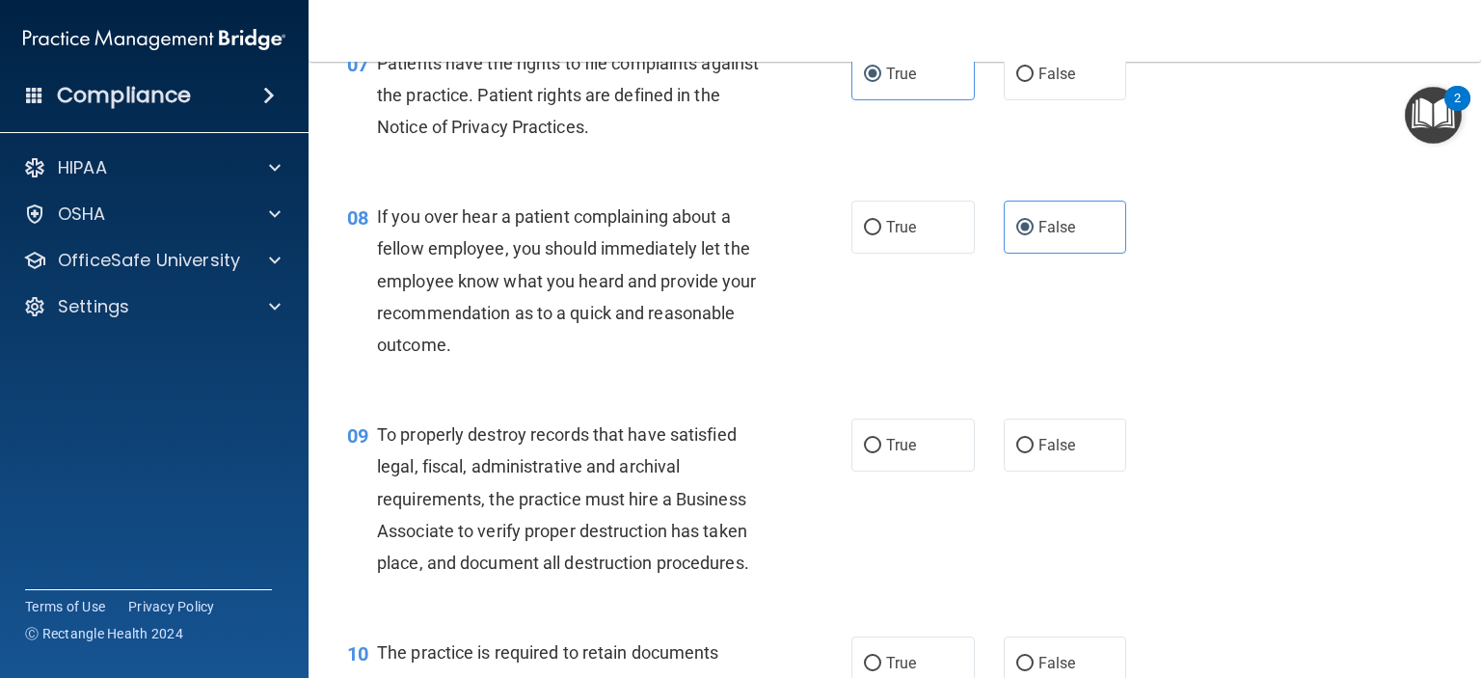
scroll to position [1446, 0]
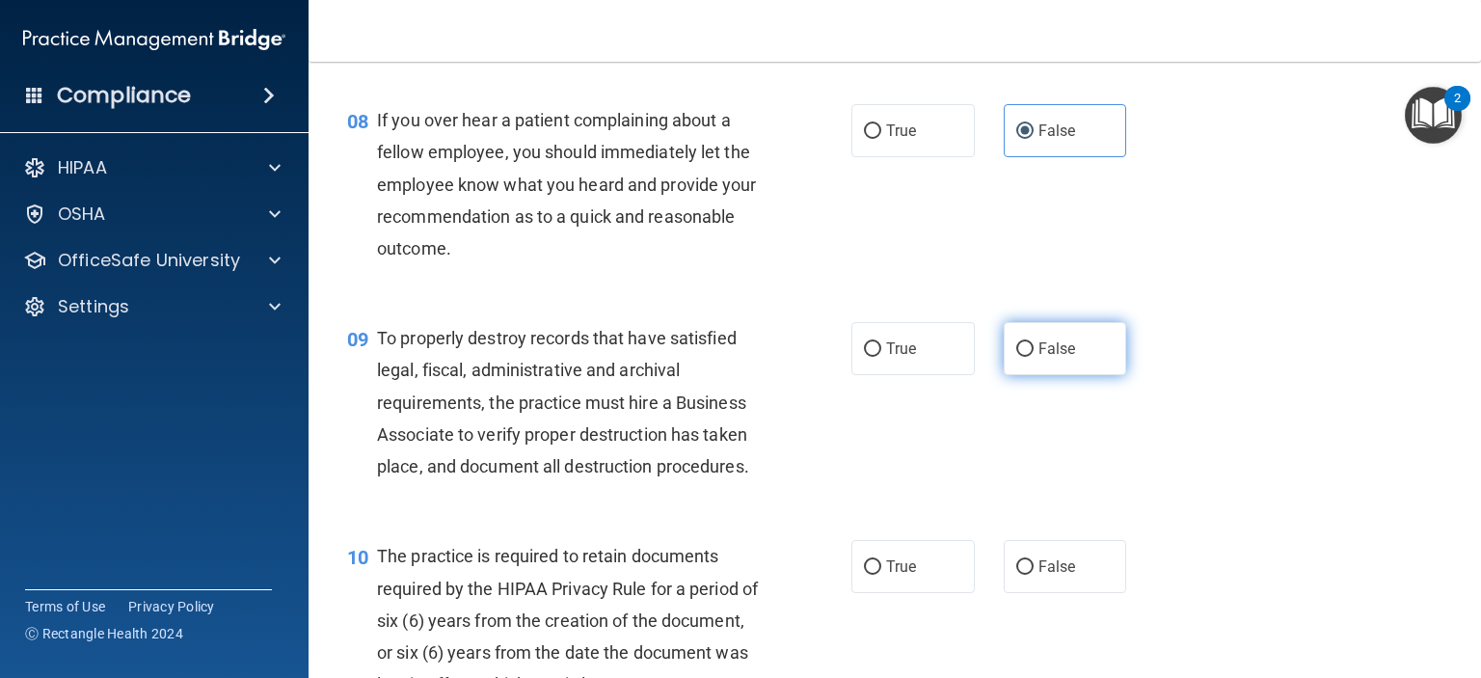
click at [1052, 358] on span "False" at bounding box center [1058, 348] width 38 height 18
click at [1034, 357] on input "False" at bounding box center [1024, 349] width 17 height 14
radio input "true"
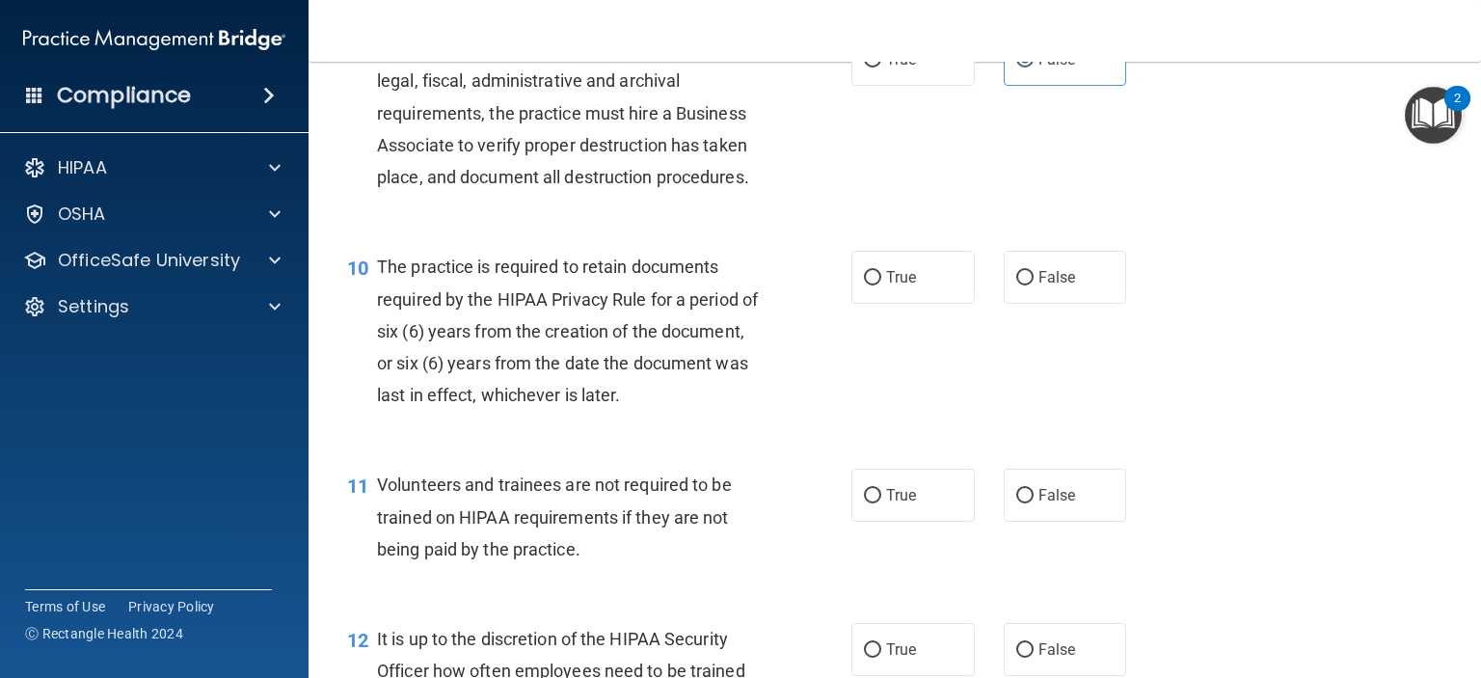
scroll to position [1736, 0]
click at [876, 304] on label "True" at bounding box center [912, 277] width 123 height 53
click at [876, 285] on input "True" at bounding box center [872, 278] width 17 height 14
radio input "true"
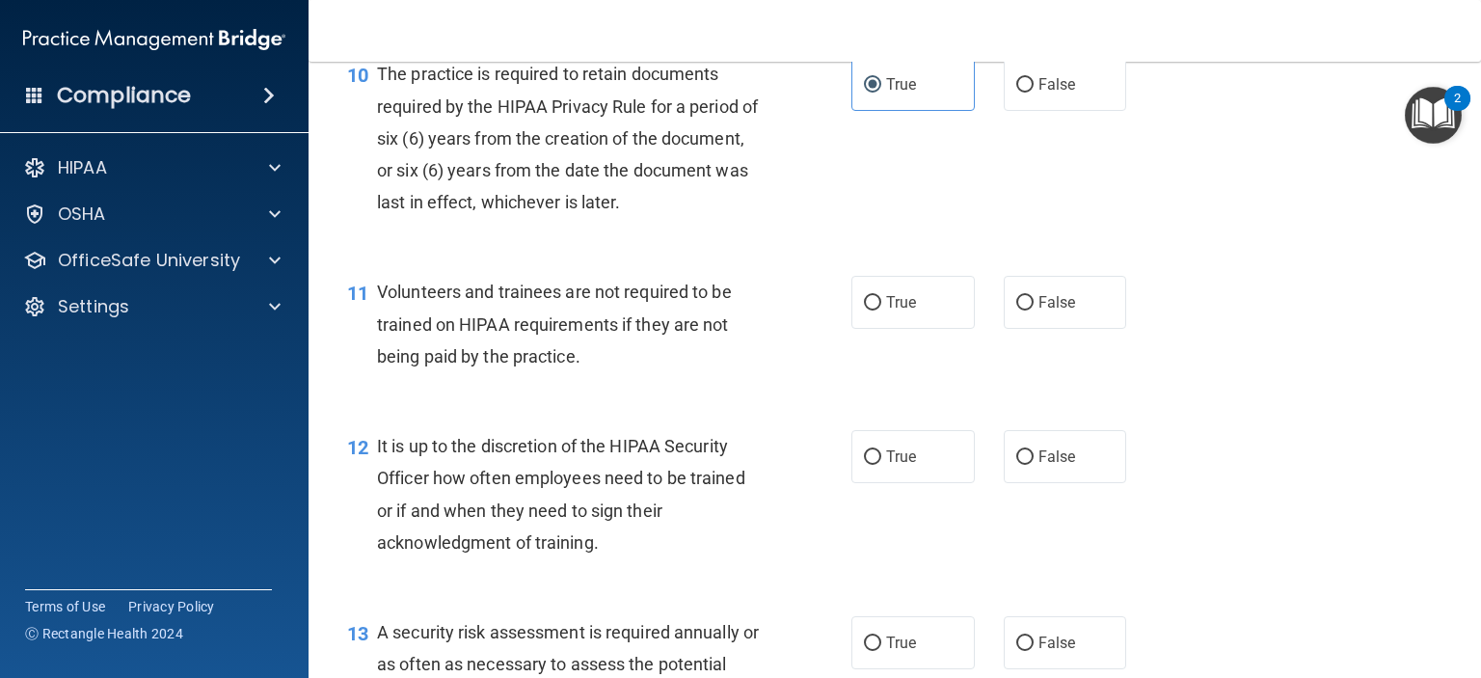
scroll to position [2025, 0]
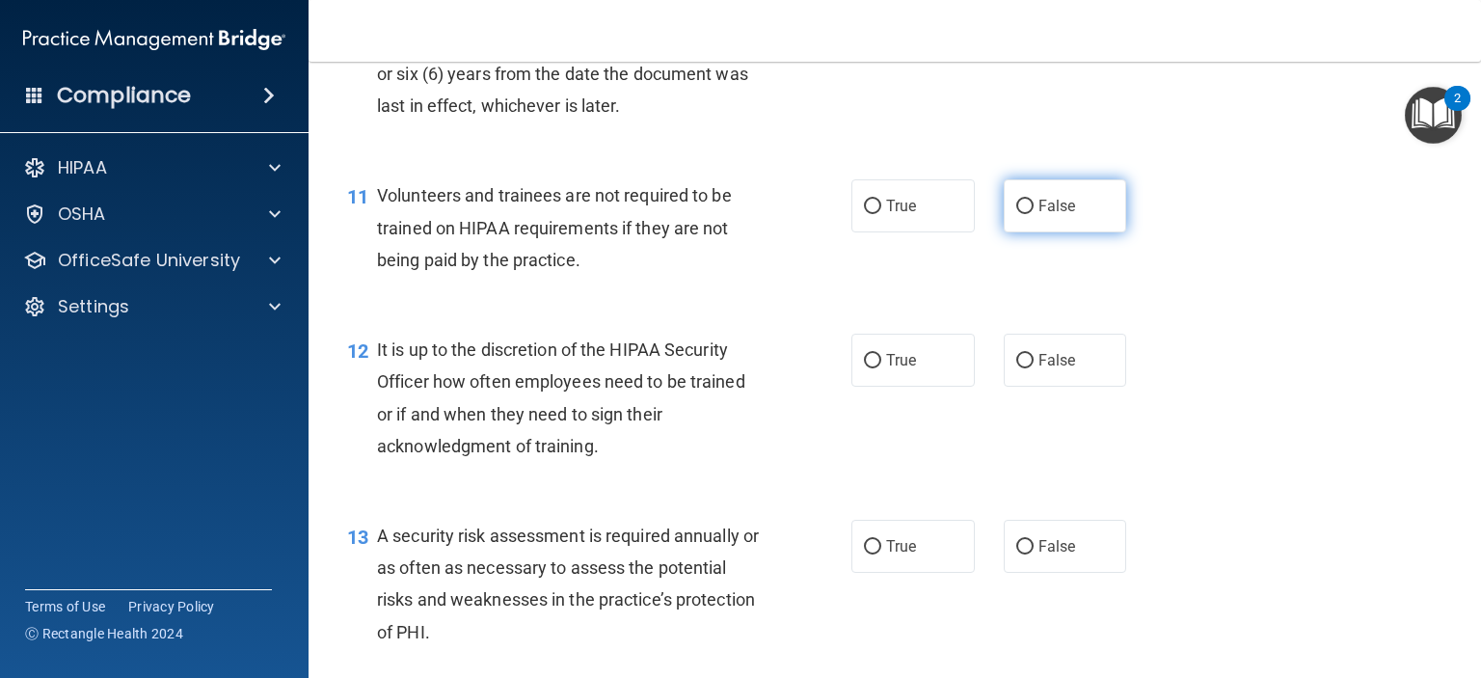
click at [1013, 232] on label "False" at bounding box center [1065, 205] width 123 height 53
click at [1023, 232] on label "False" at bounding box center [1065, 205] width 123 height 53
click at [1023, 214] on input "False" at bounding box center [1024, 207] width 17 height 14
radio input "true"
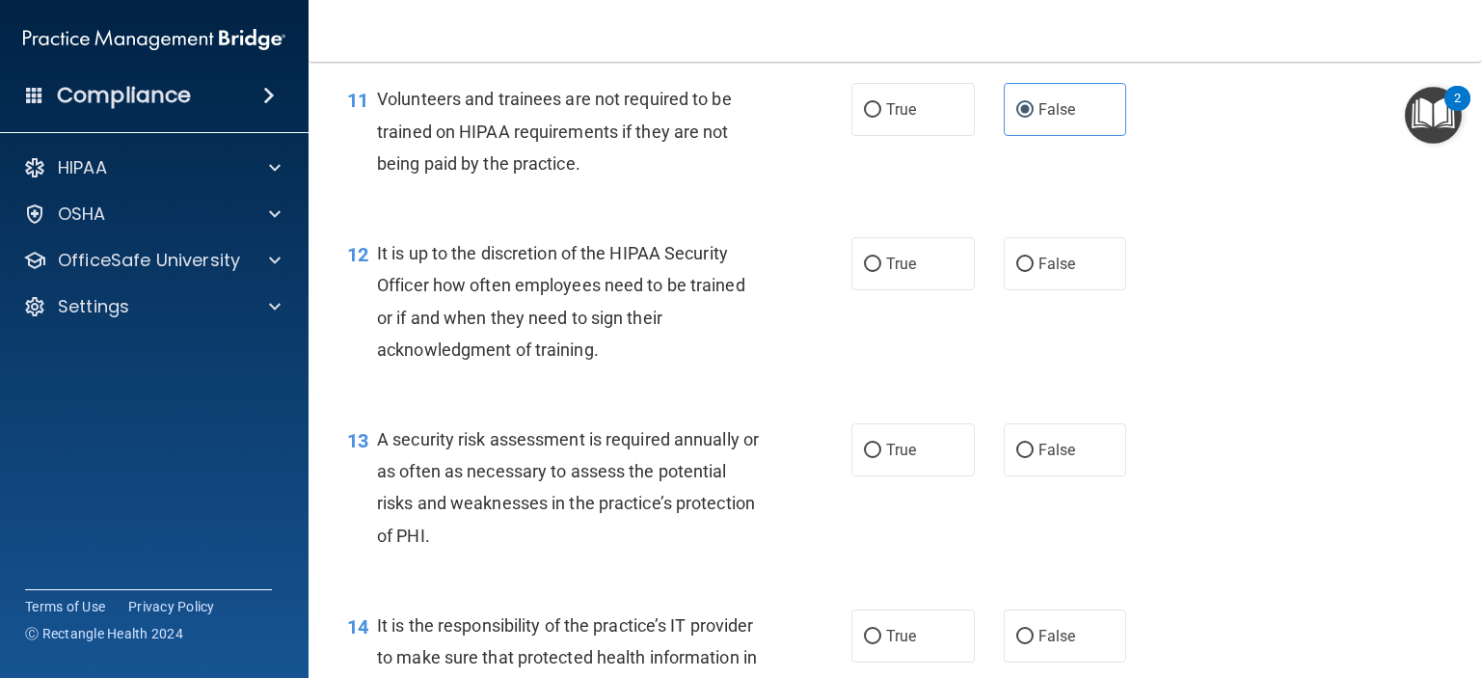
scroll to position [2218, 0]
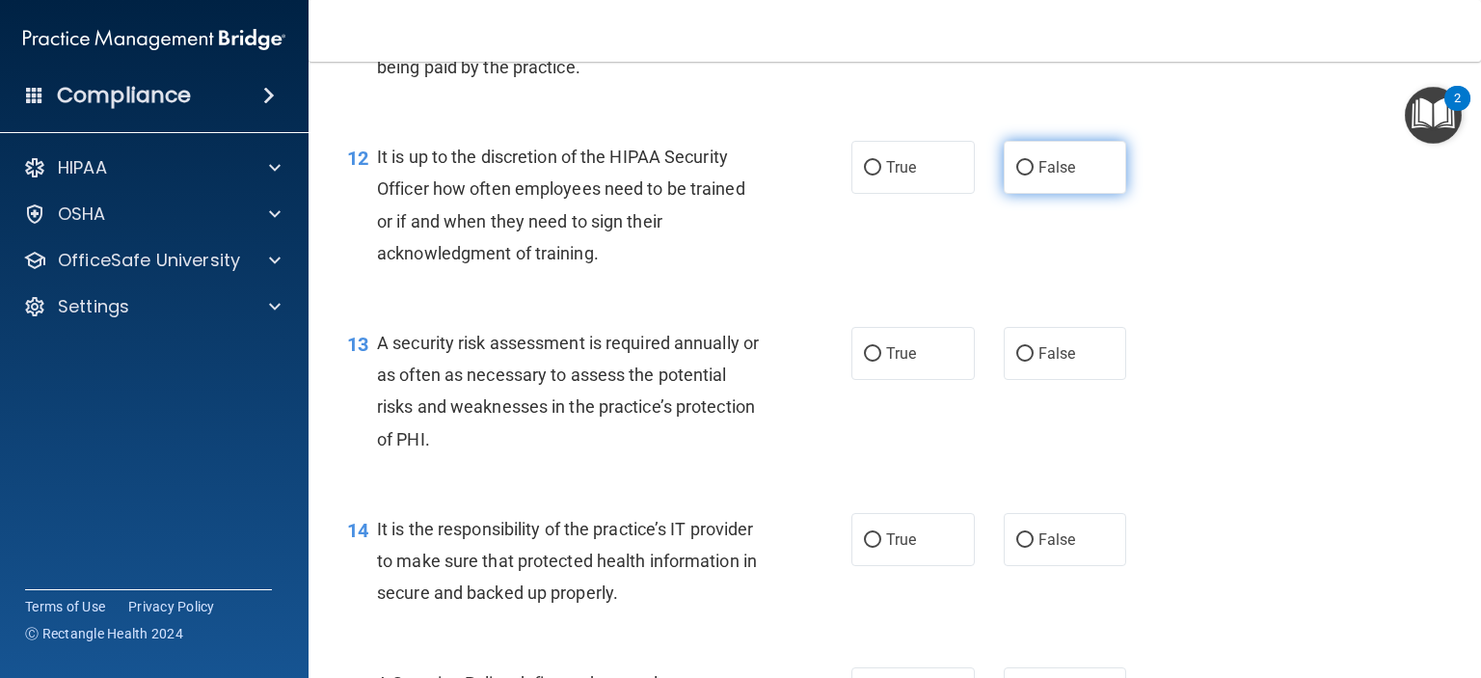
click at [1009, 194] on label "False" at bounding box center [1065, 167] width 123 height 53
click at [1016, 175] on input "False" at bounding box center [1024, 168] width 17 height 14
radio input "true"
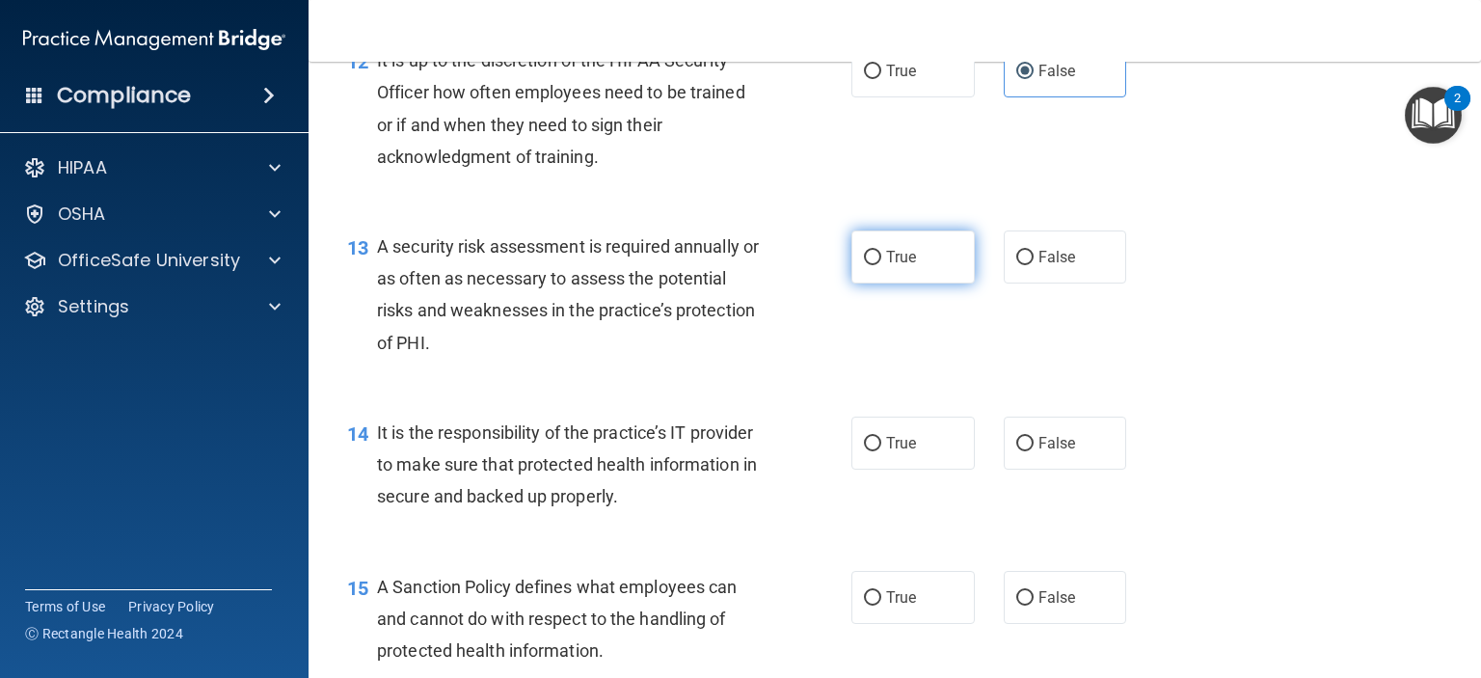
click at [856, 283] on label "True" at bounding box center [912, 256] width 123 height 53
click at [864, 265] on input "True" at bounding box center [872, 258] width 17 height 14
radio input "true"
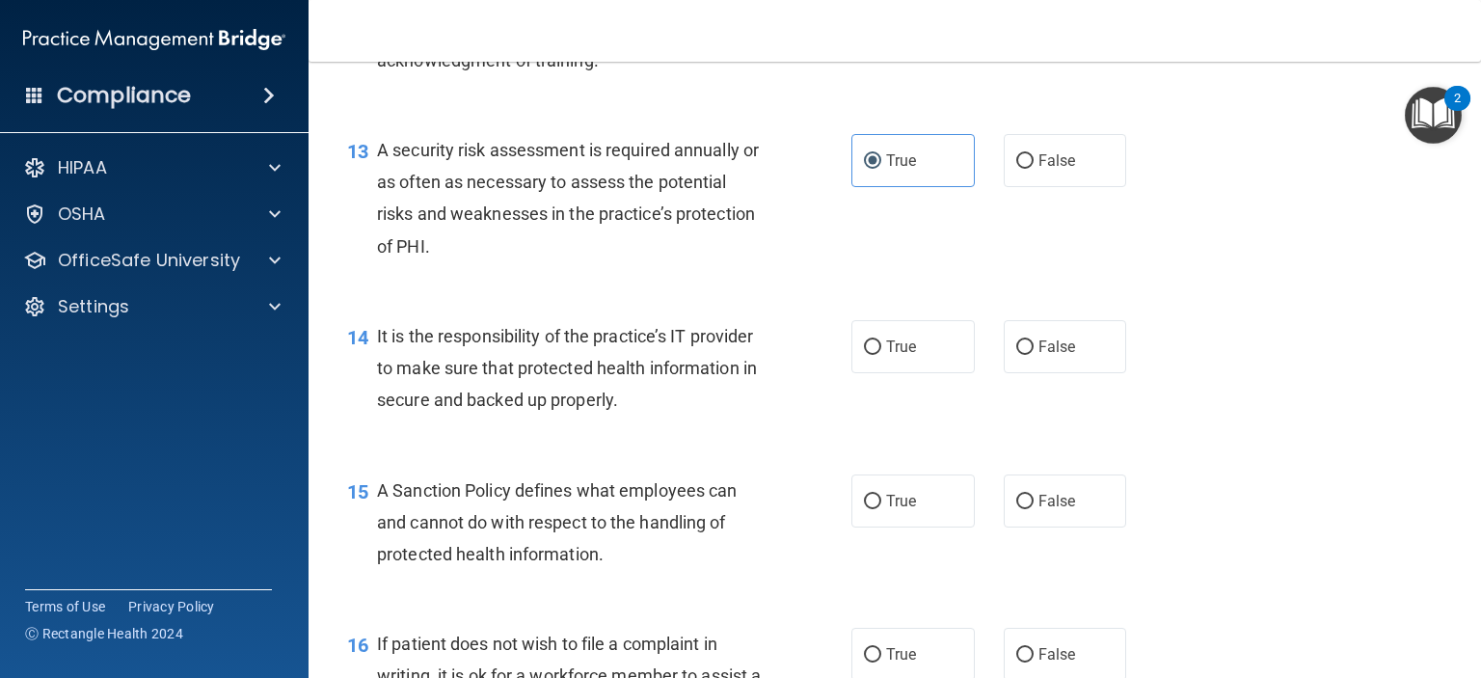
scroll to position [2507, 0]
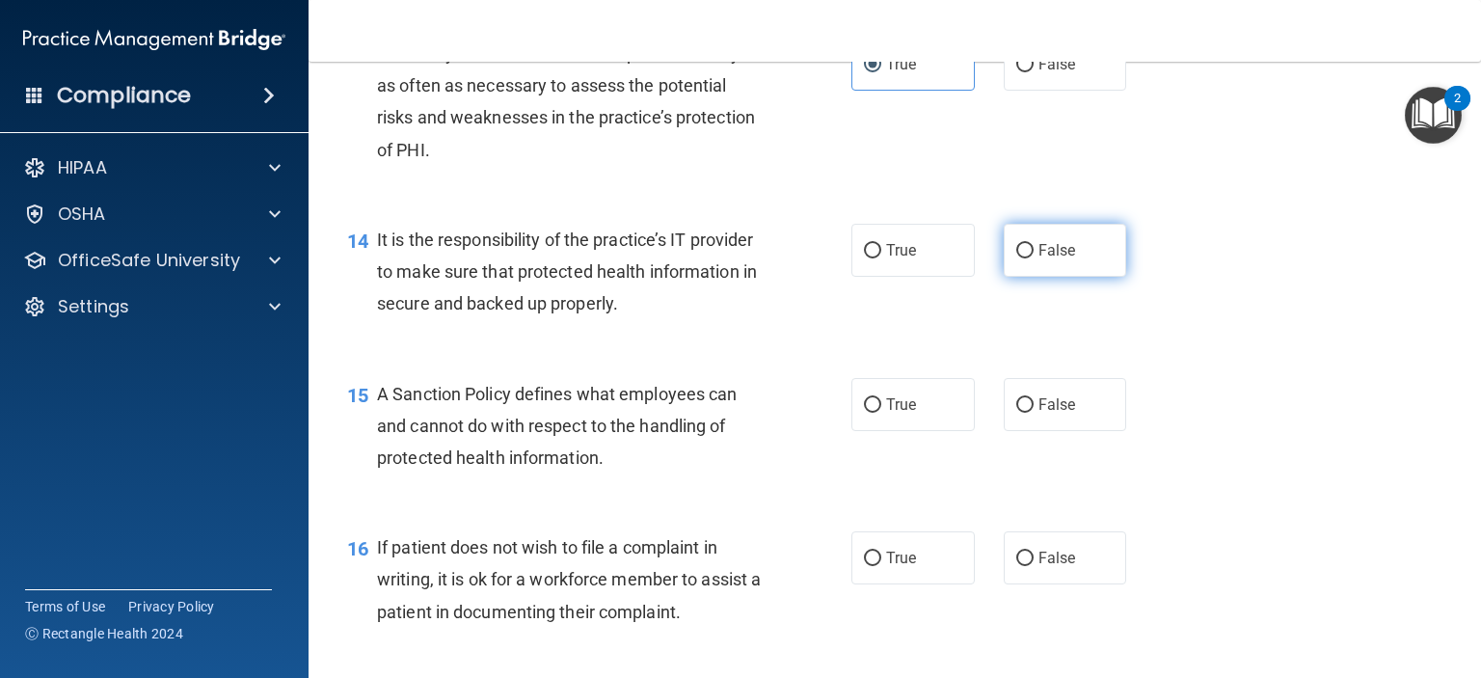
click at [1039, 259] on span "False" at bounding box center [1058, 250] width 38 height 18
click at [1030, 258] on input "False" at bounding box center [1024, 251] width 17 height 14
radio input "true"
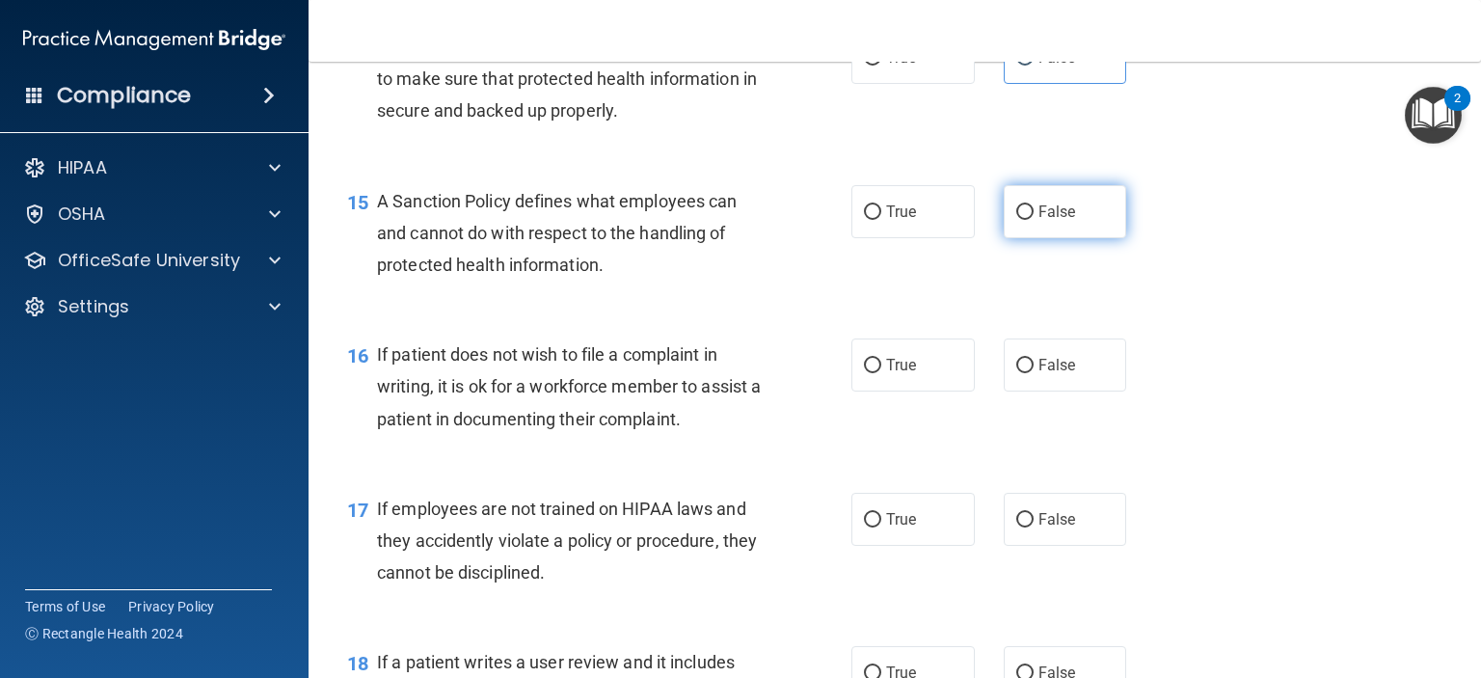
click at [1018, 220] on input "False" at bounding box center [1024, 212] width 17 height 14
radio input "true"
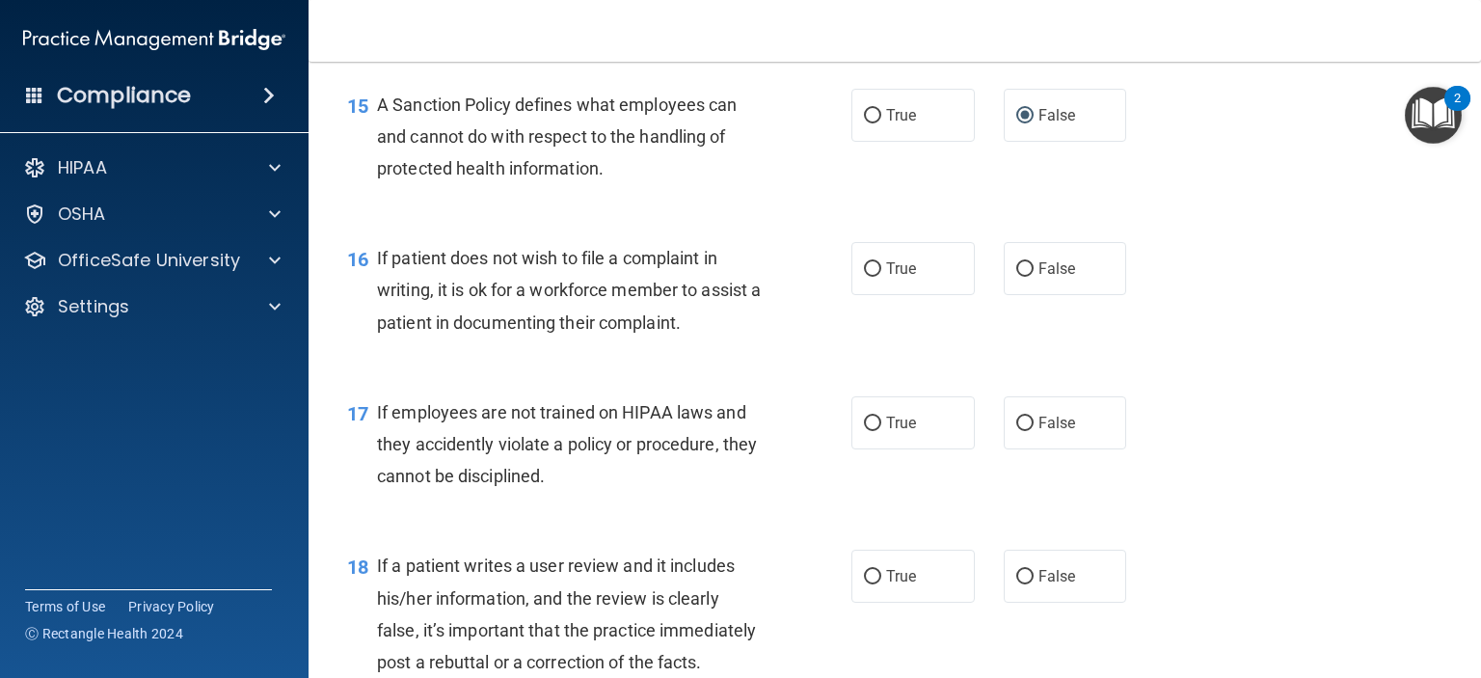
scroll to position [2893, 0]
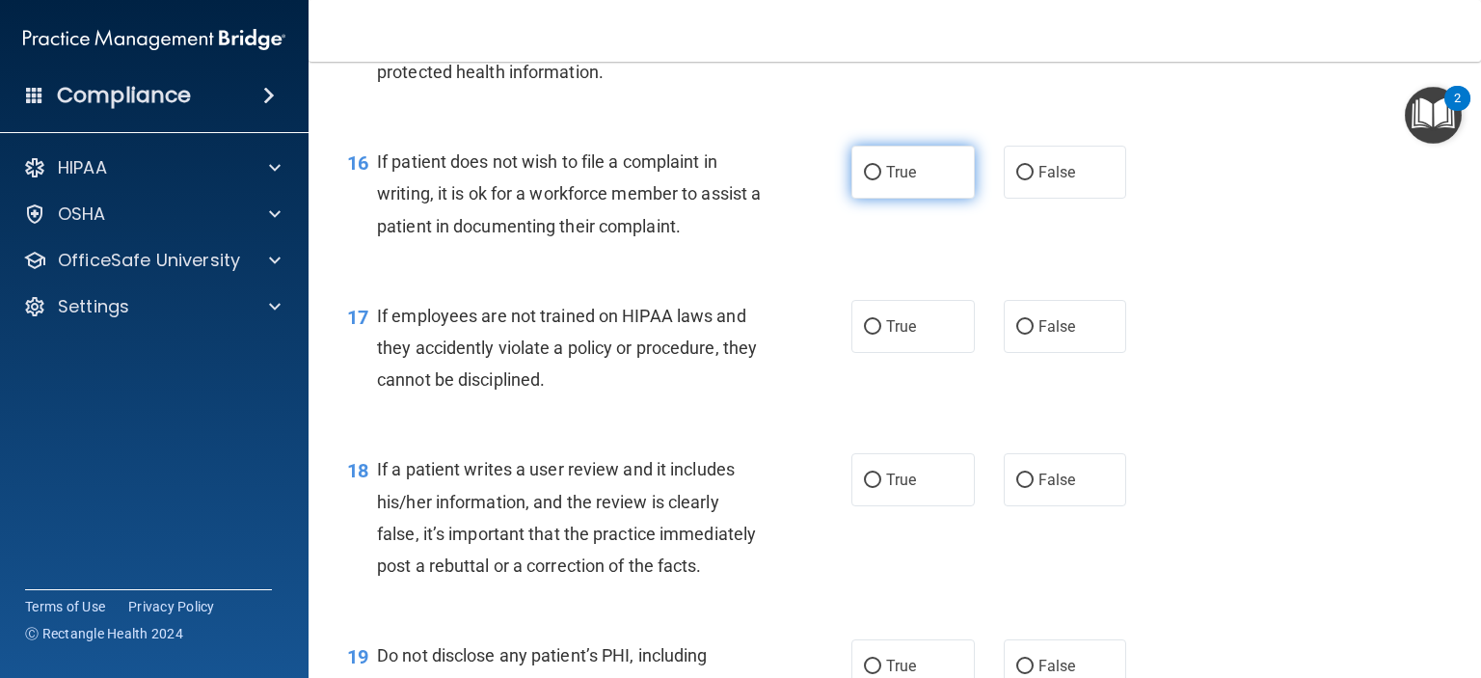
click at [885, 199] on label "True" at bounding box center [912, 172] width 123 height 53
click at [881, 180] on input "True" at bounding box center [872, 173] width 17 height 14
radio input "true"
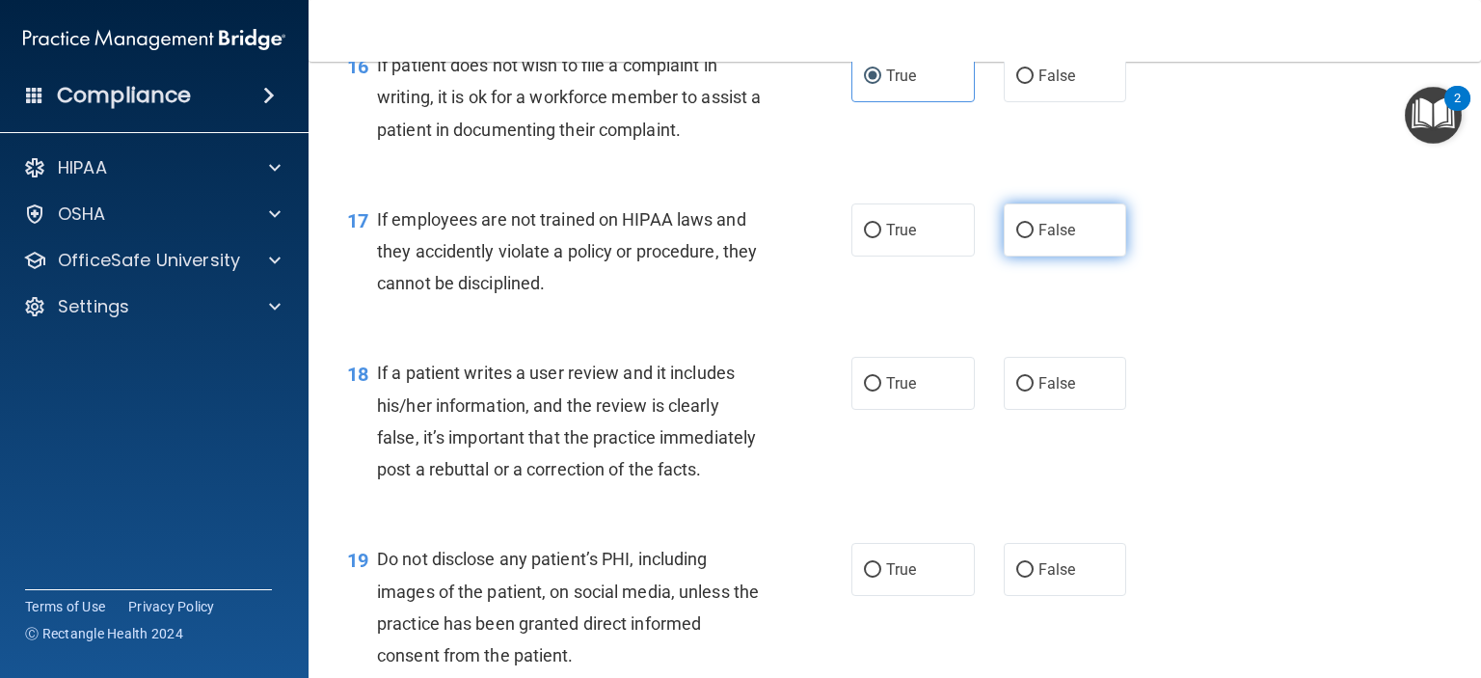
click at [1024, 256] on label "False" at bounding box center [1065, 229] width 123 height 53
click at [1024, 238] on input "False" at bounding box center [1024, 231] width 17 height 14
radio input "true"
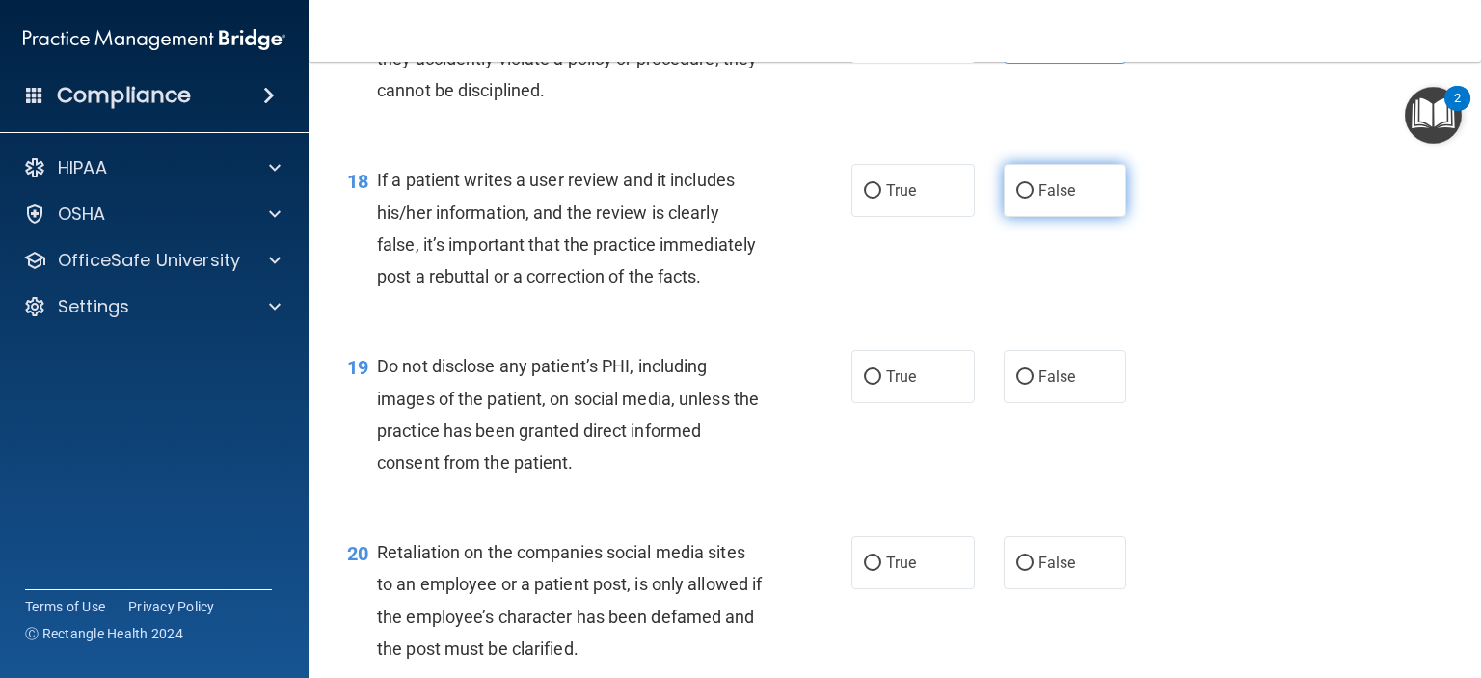
click at [1039, 200] on span "False" at bounding box center [1058, 190] width 38 height 18
click at [1029, 199] on input "False" at bounding box center [1024, 191] width 17 height 14
radio input "true"
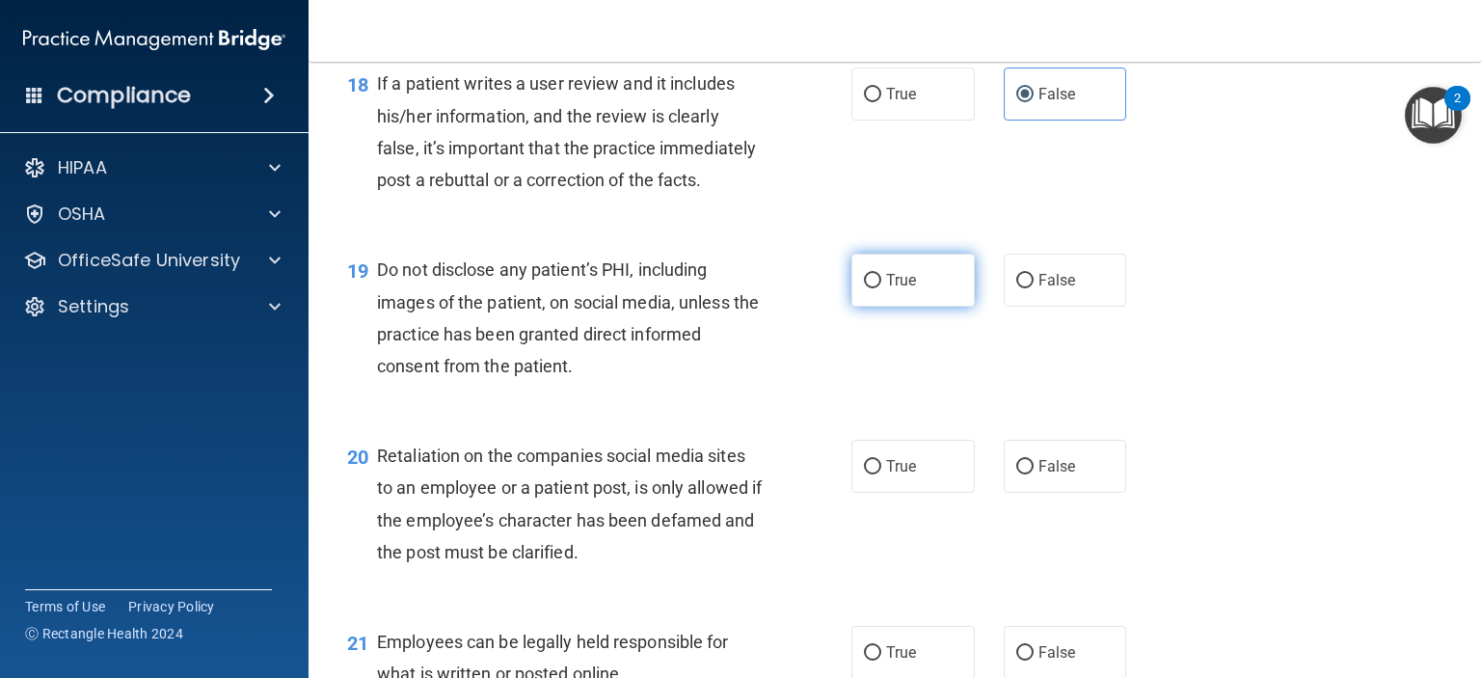
click at [886, 289] on span "True" at bounding box center [901, 280] width 30 height 18
click at [881, 288] on input "True" at bounding box center [872, 281] width 17 height 14
radio input "true"
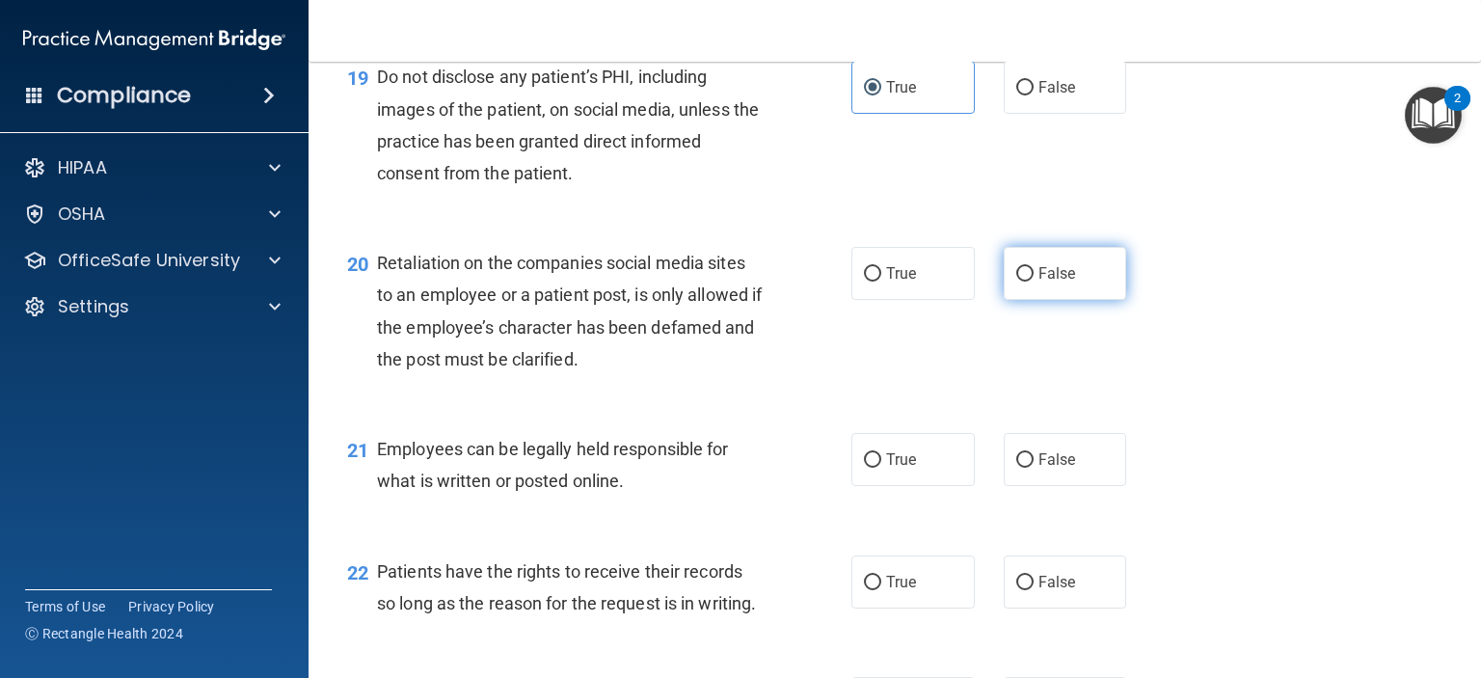
click at [1004, 300] on label "False" at bounding box center [1065, 273] width 123 height 53
click at [1016, 282] on input "False" at bounding box center [1024, 274] width 17 height 14
radio input "true"
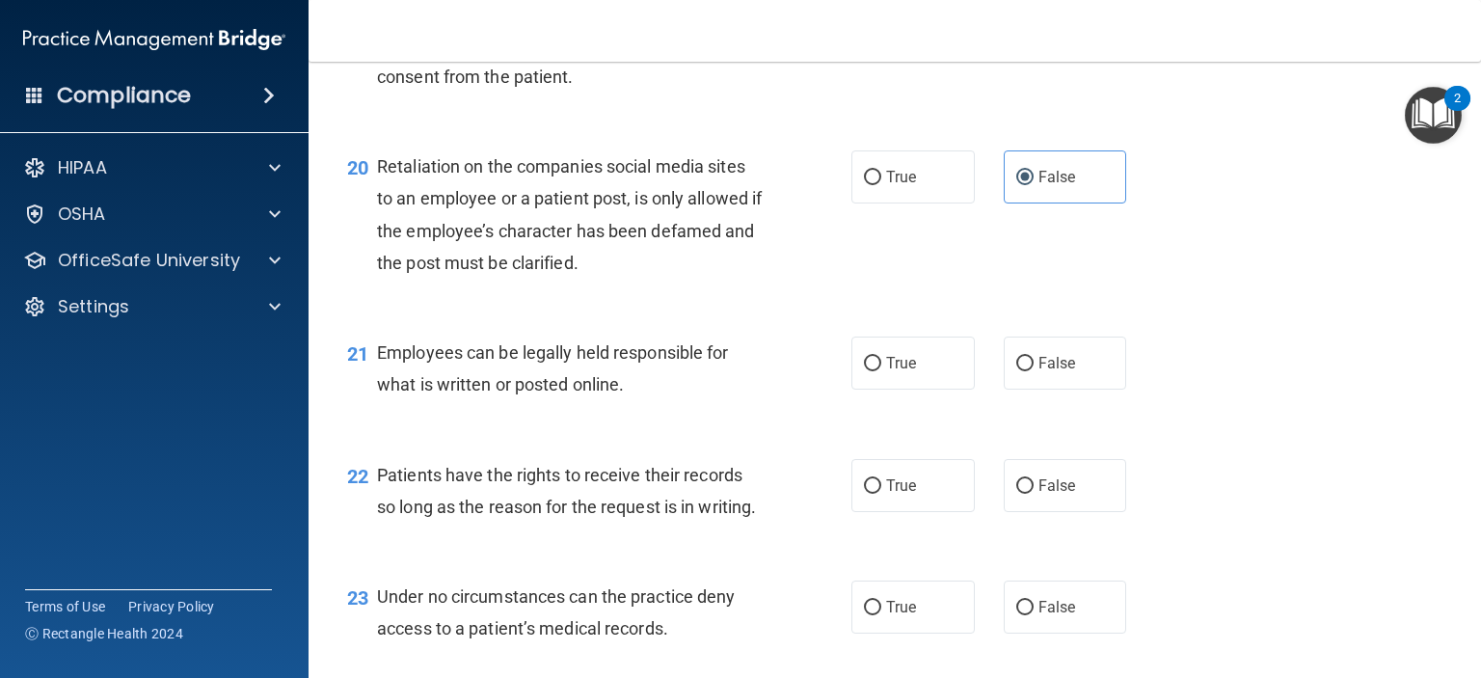
scroll to position [3664, 0]
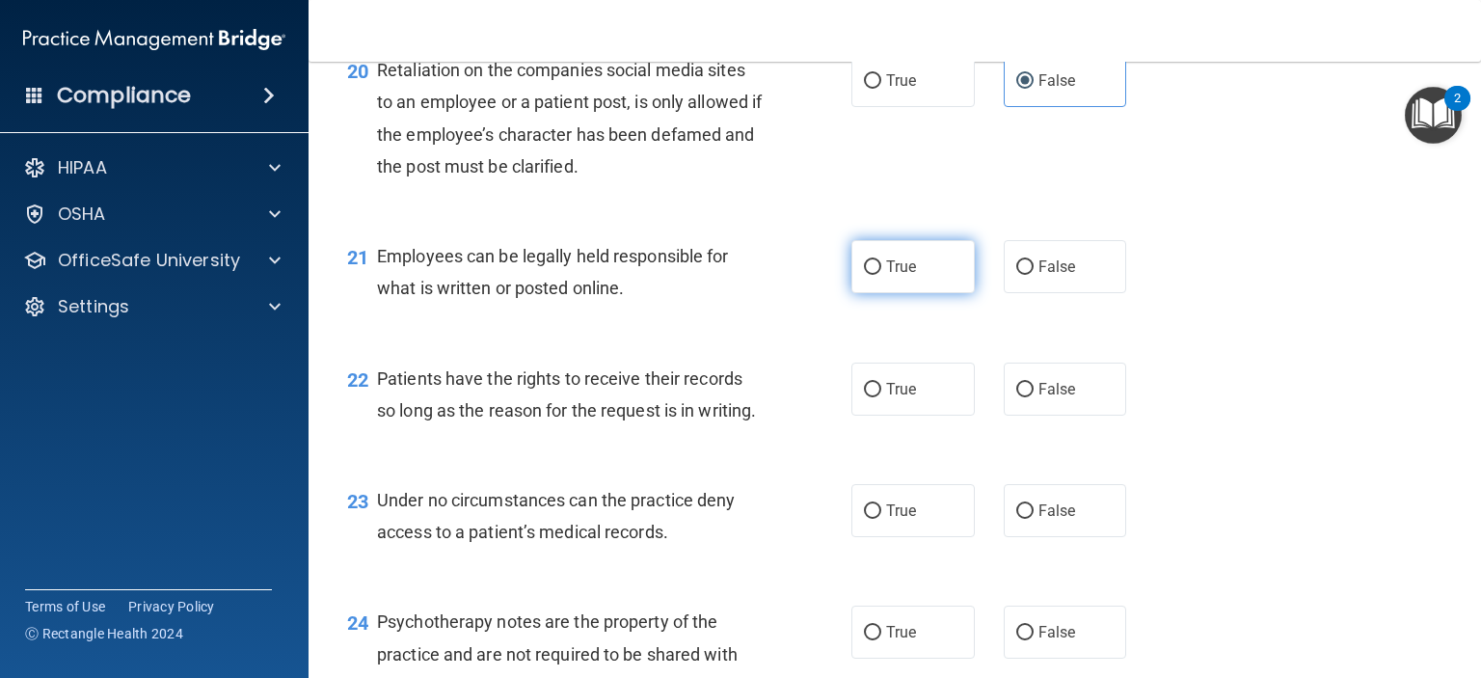
click at [879, 293] on label "True" at bounding box center [912, 266] width 123 height 53
click at [879, 275] on input "True" at bounding box center [872, 267] width 17 height 14
radio input "true"
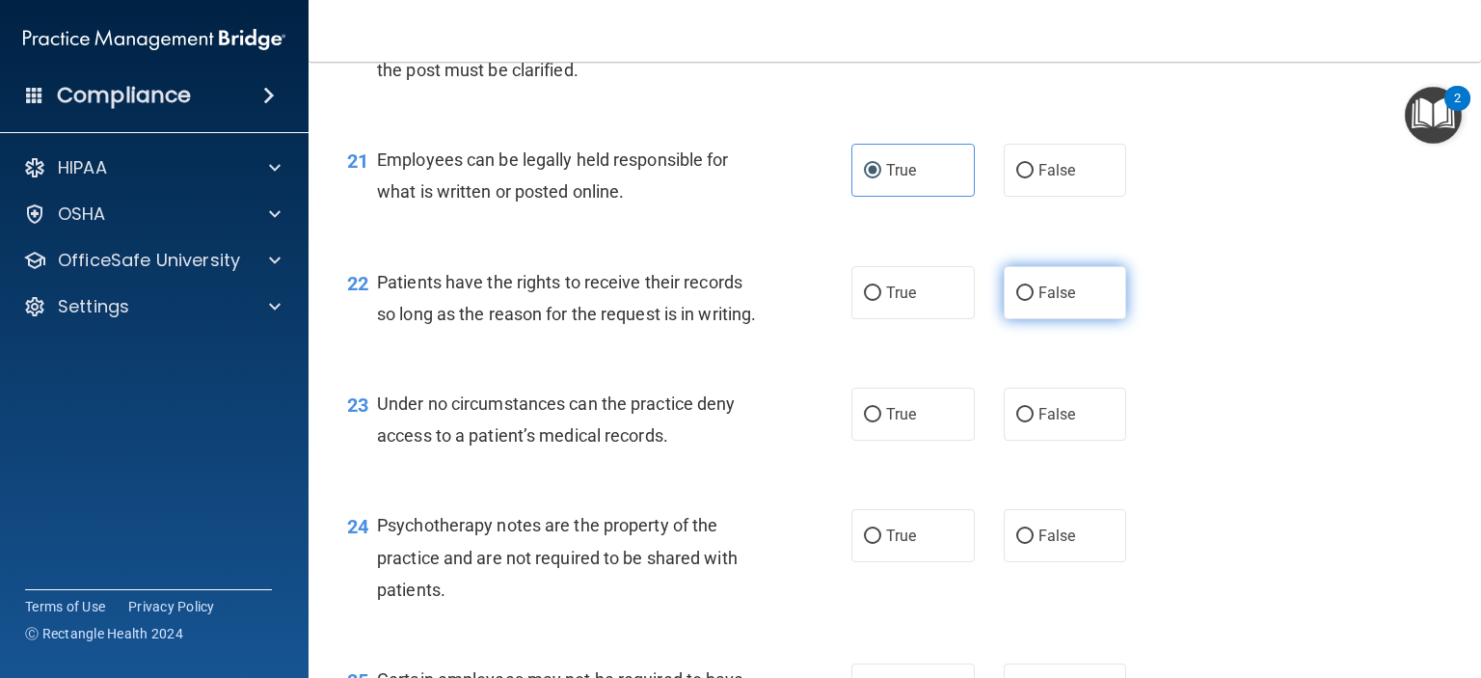
click at [1057, 302] on span "False" at bounding box center [1058, 292] width 38 height 18
click at [1034, 301] on input "False" at bounding box center [1024, 293] width 17 height 14
radio input "true"
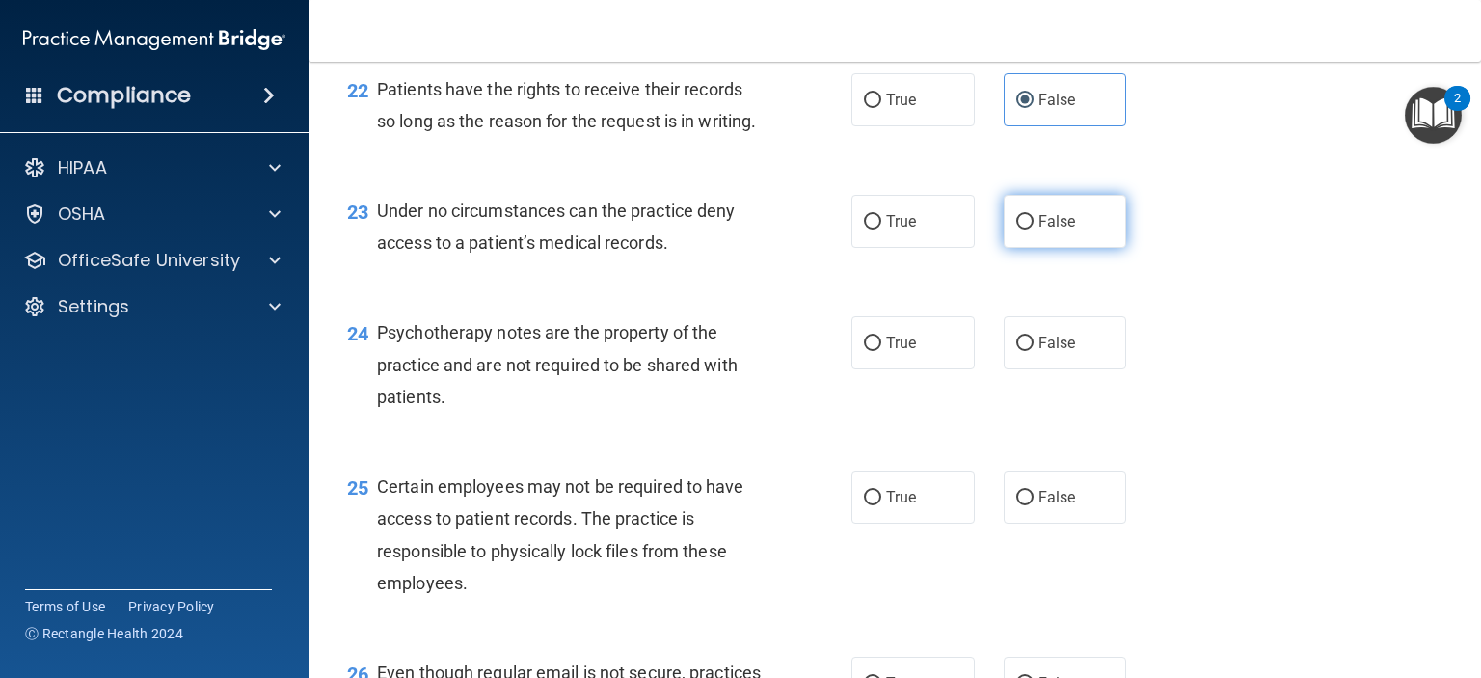
click at [1032, 248] on label "False" at bounding box center [1065, 221] width 123 height 53
click at [1032, 229] on input "False" at bounding box center [1024, 222] width 17 height 14
radio input "true"
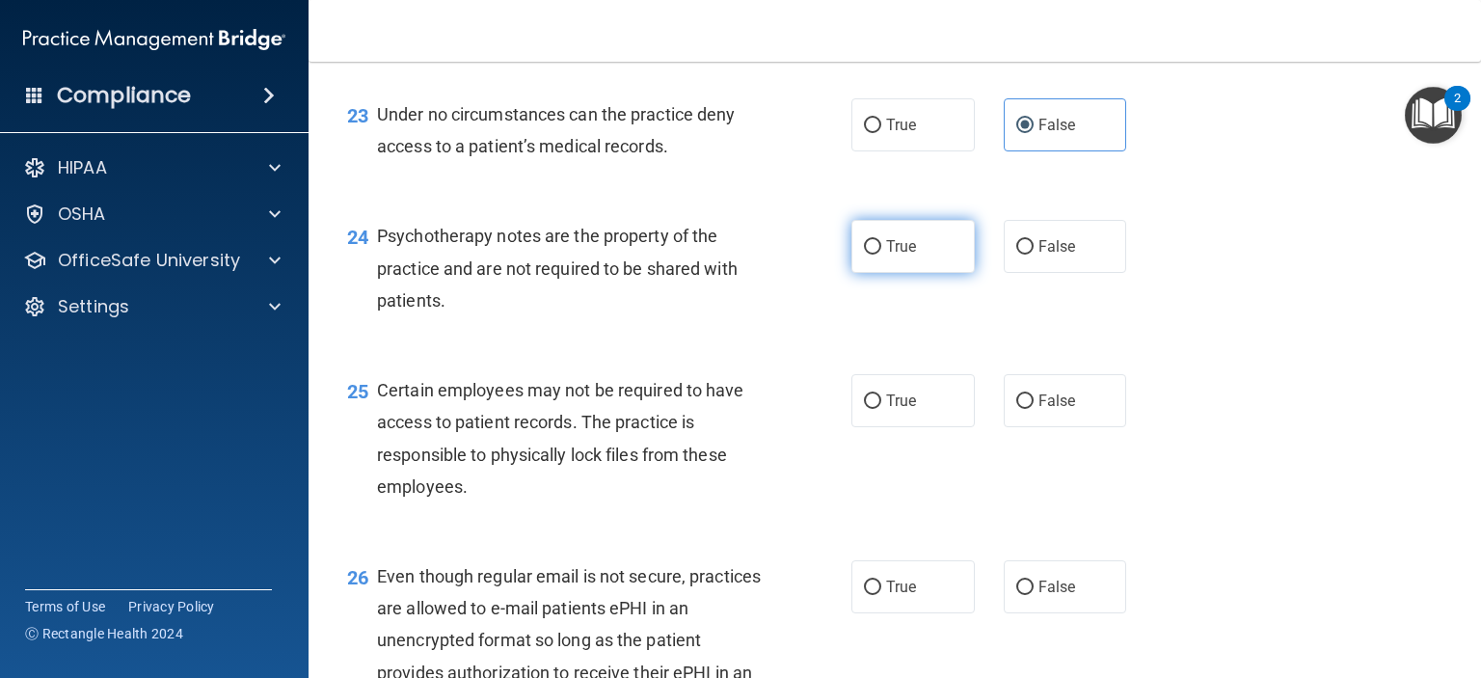
click at [886, 256] on span "True" at bounding box center [901, 246] width 30 height 18
click at [881, 255] on input "True" at bounding box center [872, 247] width 17 height 14
radio input "true"
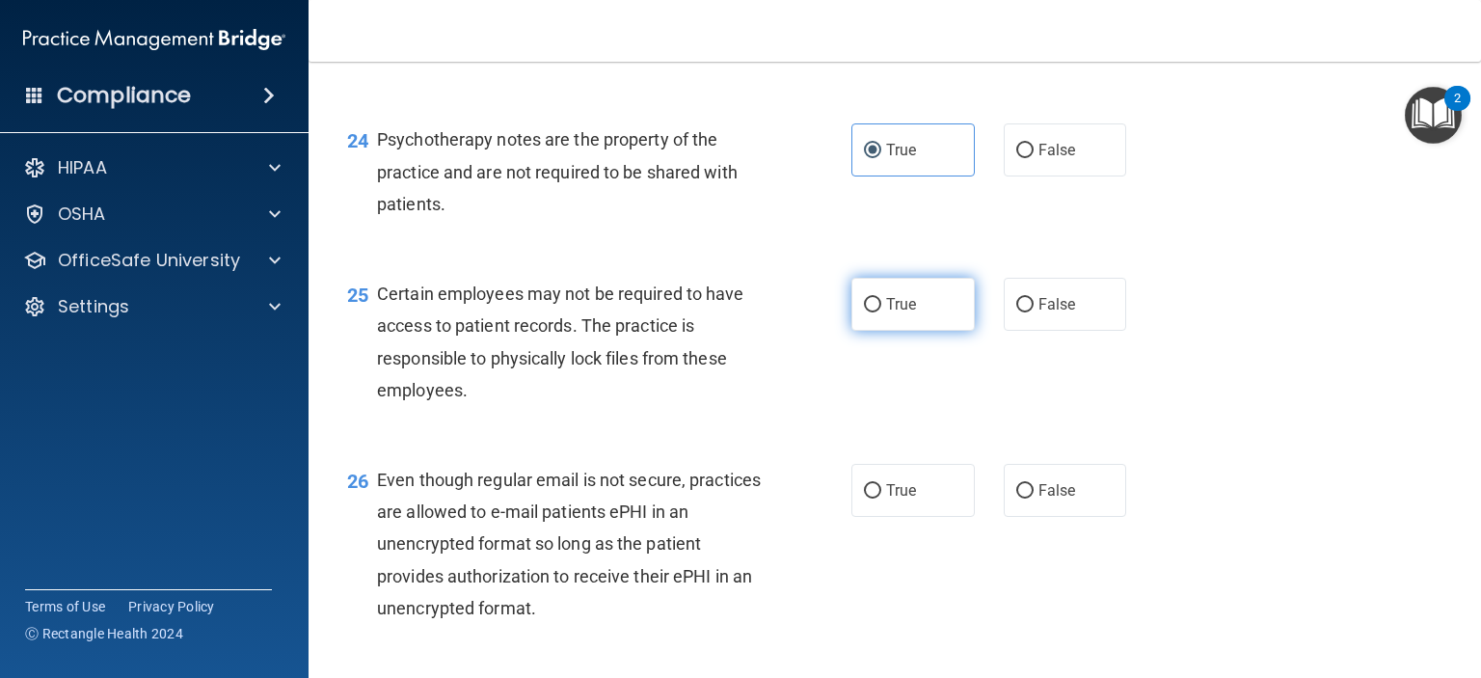
click at [886, 313] on span "True" at bounding box center [901, 304] width 30 height 18
click at [879, 312] on input "True" at bounding box center [872, 305] width 17 height 14
radio input "true"
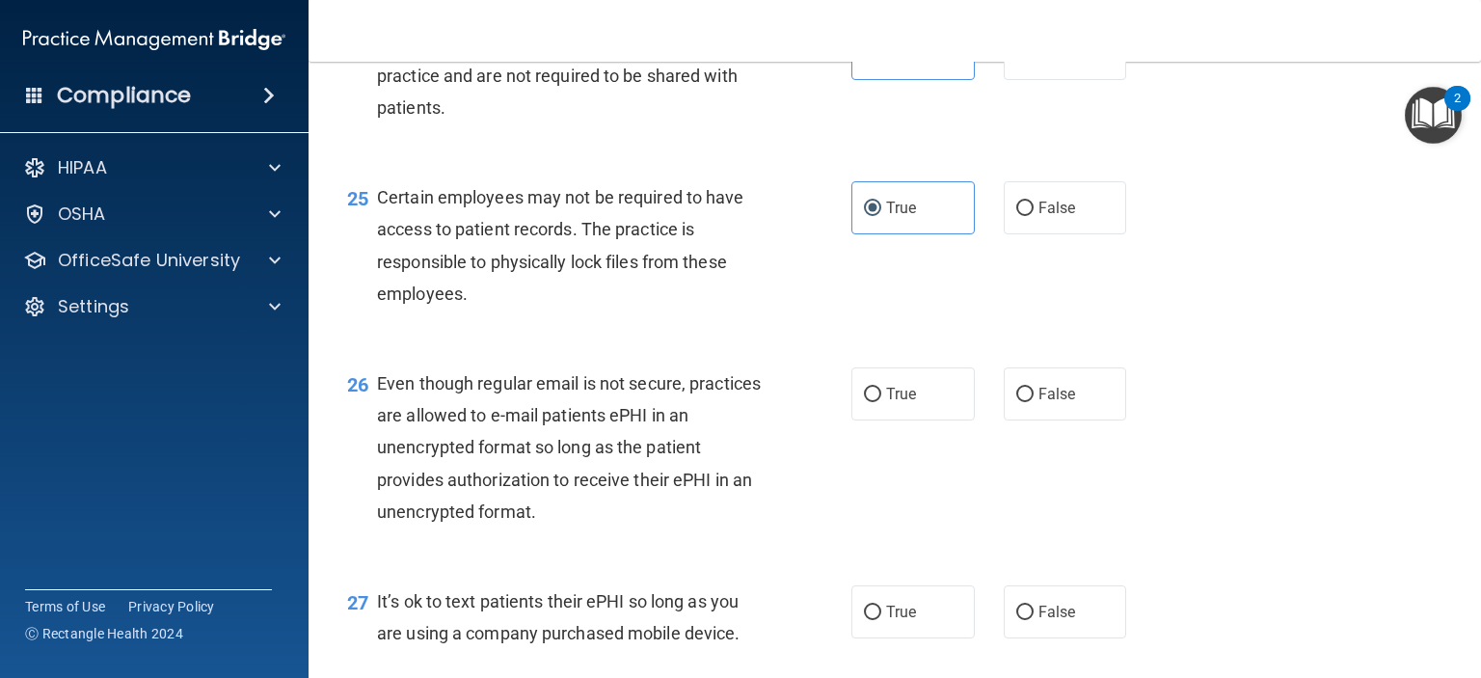
scroll to position [4339, 0]
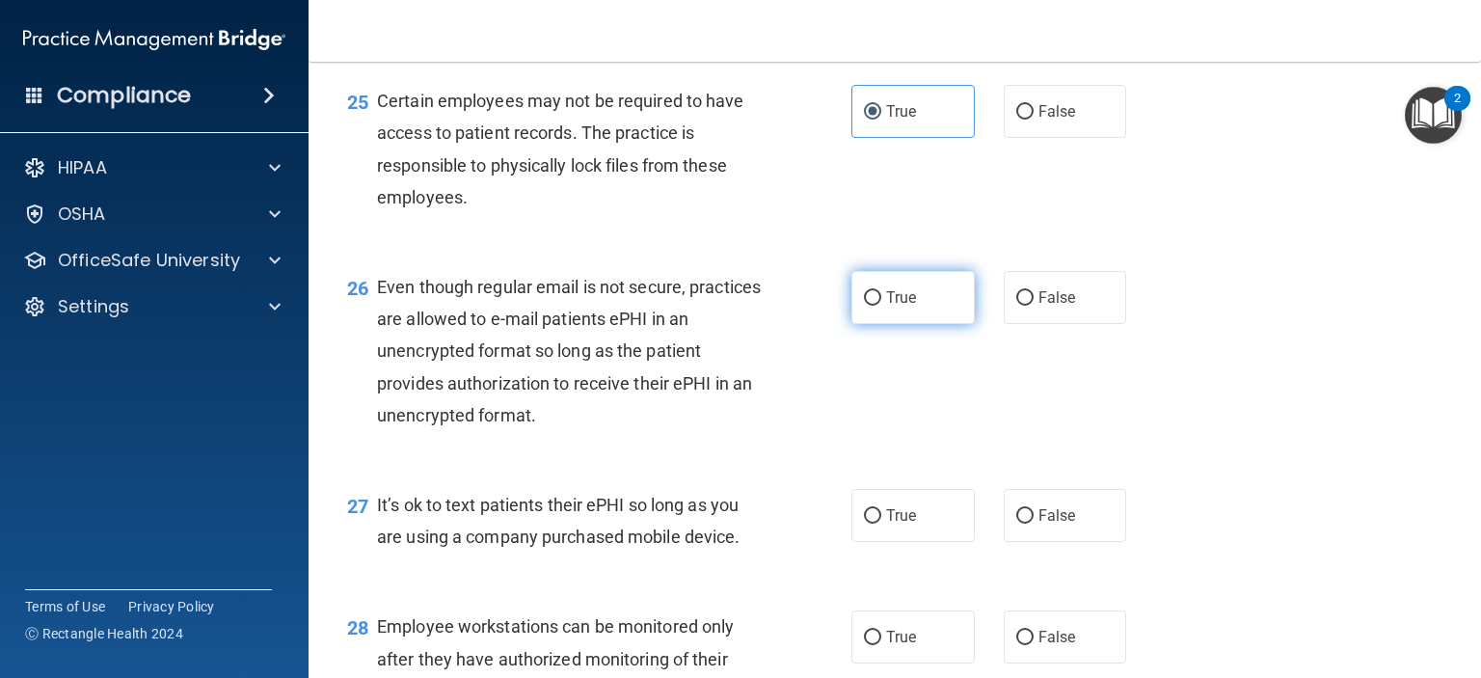
click at [851, 324] on label "True" at bounding box center [912, 297] width 123 height 53
click at [864, 306] on input "True" at bounding box center [872, 298] width 17 height 14
radio input "true"
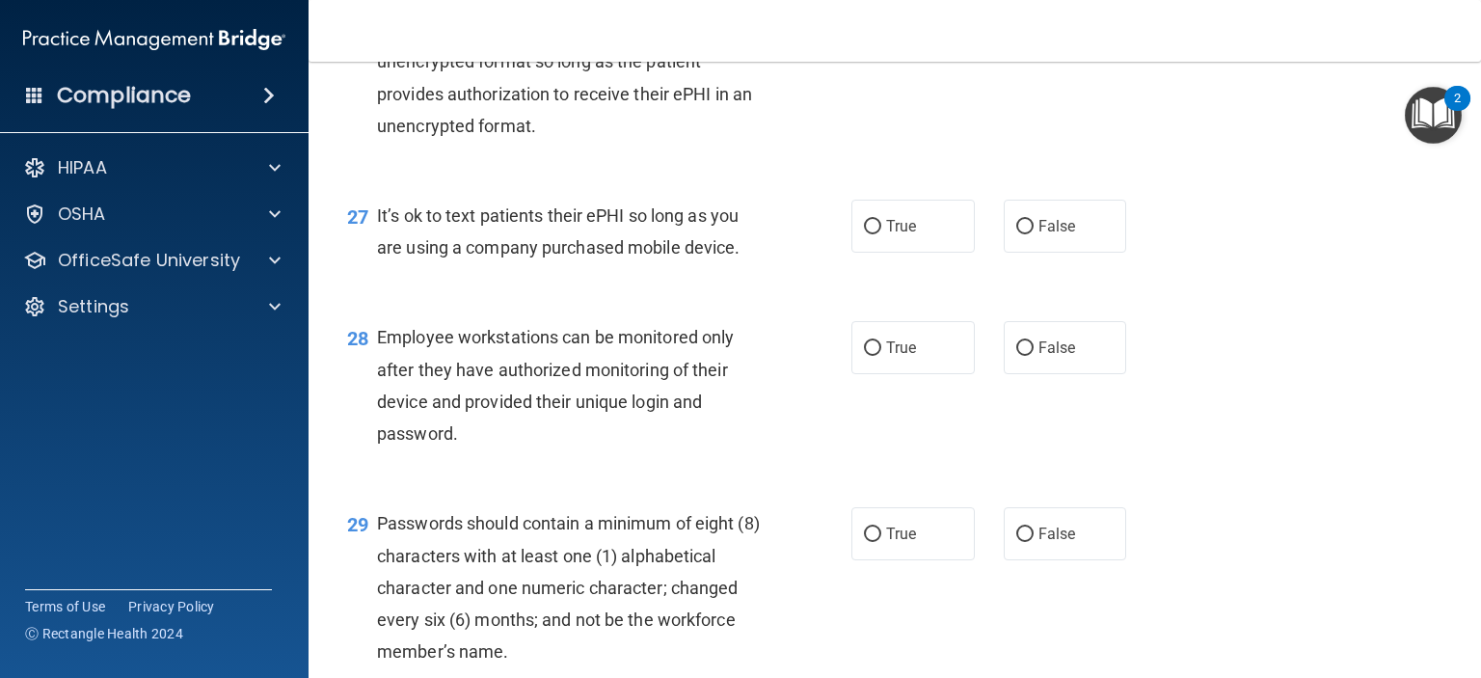
scroll to position [4725, 0]
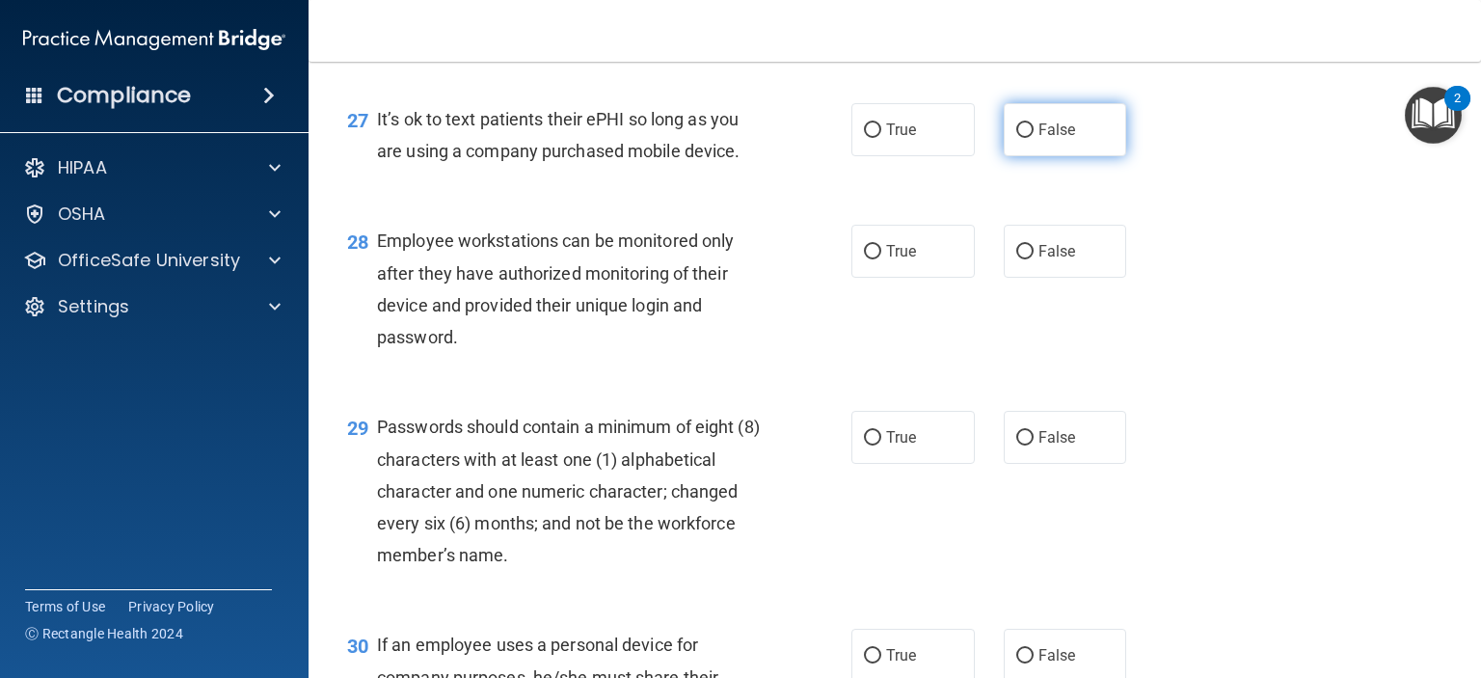
click at [1025, 156] on label "False" at bounding box center [1065, 129] width 123 height 53
click at [1025, 138] on input "False" at bounding box center [1024, 130] width 17 height 14
radio input "true"
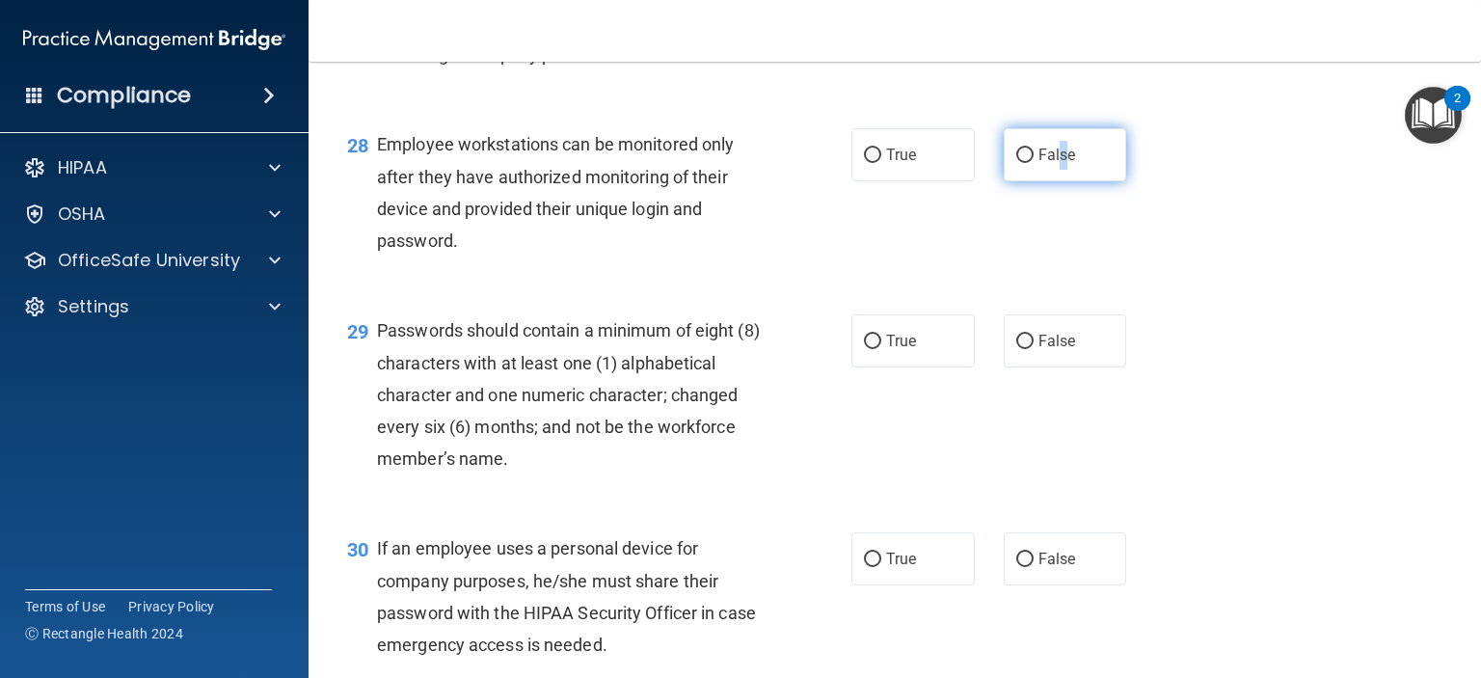
click at [1053, 164] on span "False" at bounding box center [1058, 155] width 38 height 18
click at [1026, 181] on label "False" at bounding box center [1065, 154] width 123 height 53
click at [1026, 163] on input "False" at bounding box center [1024, 155] width 17 height 14
radio input "true"
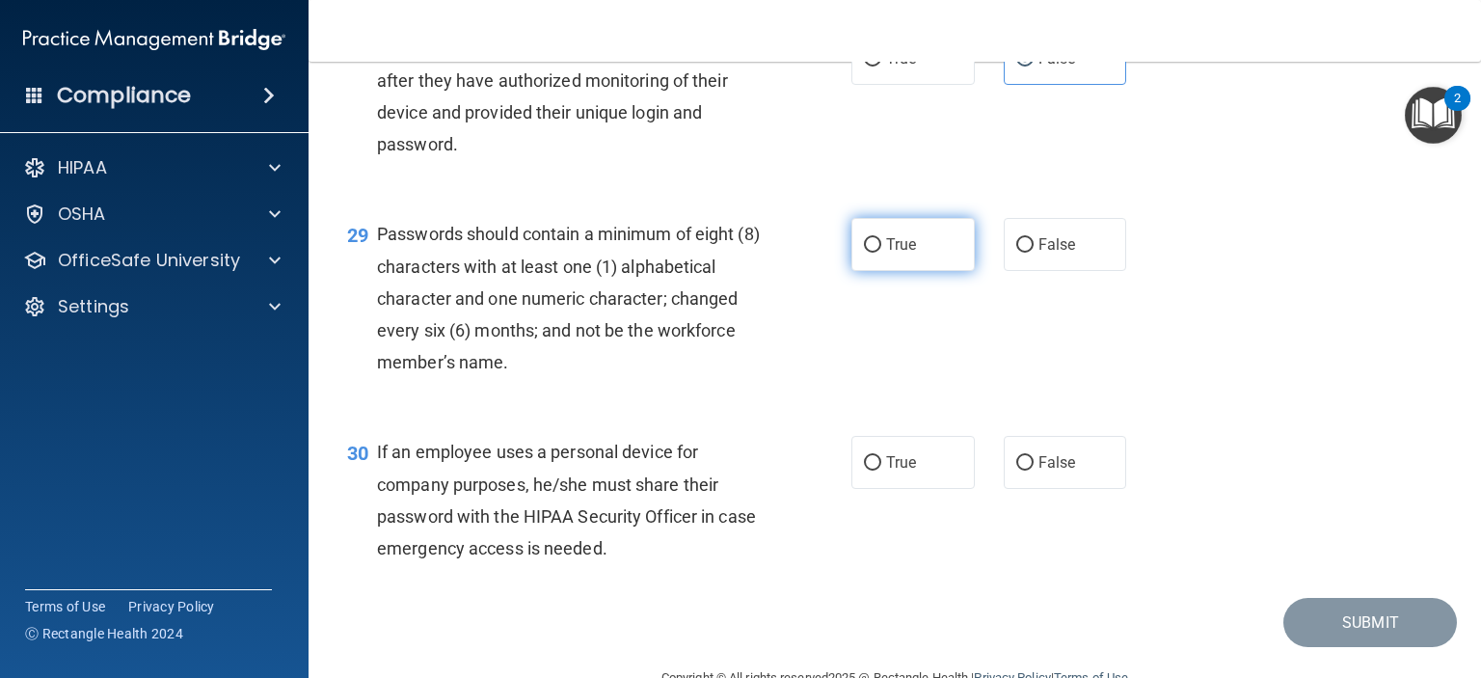
click at [876, 271] on label "True" at bounding box center [912, 244] width 123 height 53
click at [876, 253] on input "True" at bounding box center [872, 245] width 17 height 14
radio input "true"
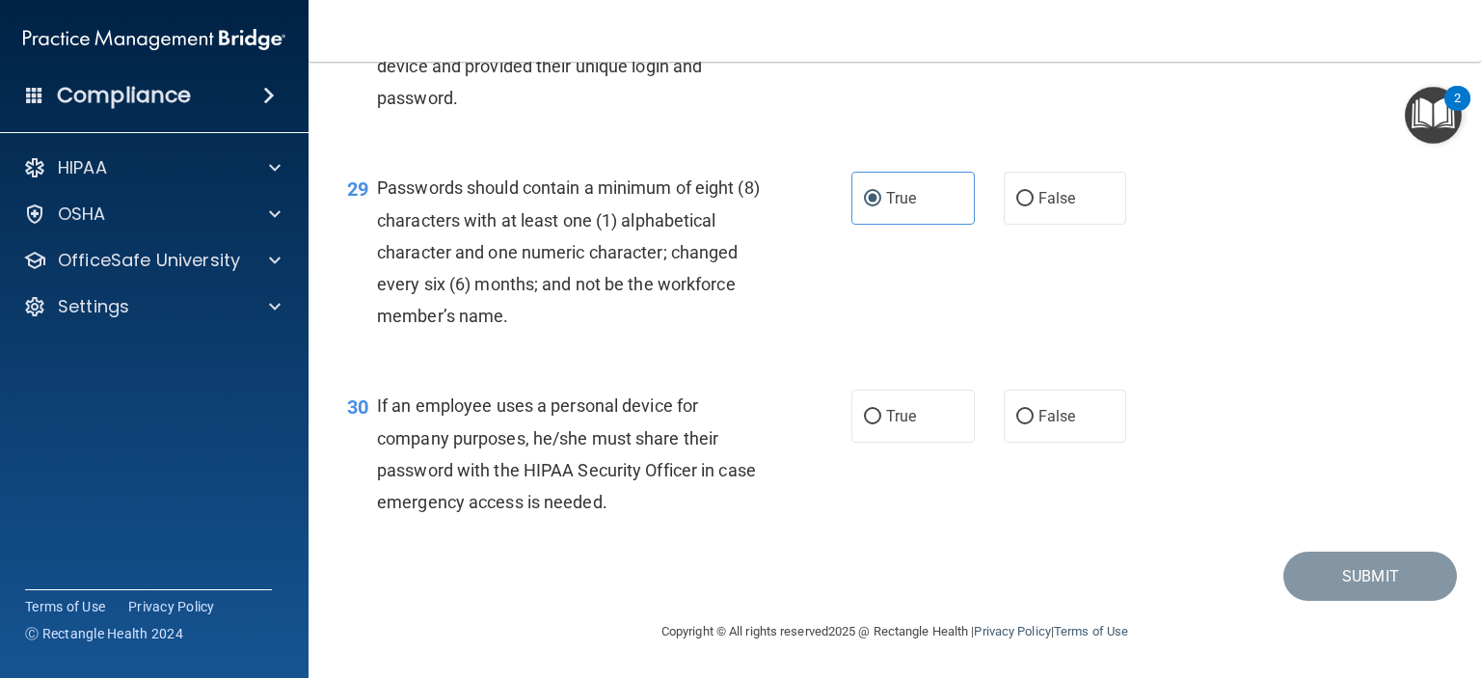
scroll to position [5188, 0]
click at [1039, 419] on span "False" at bounding box center [1058, 416] width 38 height 18
click at [1029, 419] on input "False" at bounding box center [1024, 417] width 17 height 14
radio input "true"
click at [1304, 561] on button "Submit" at bounding box center [1370, 576] width 174 height 49
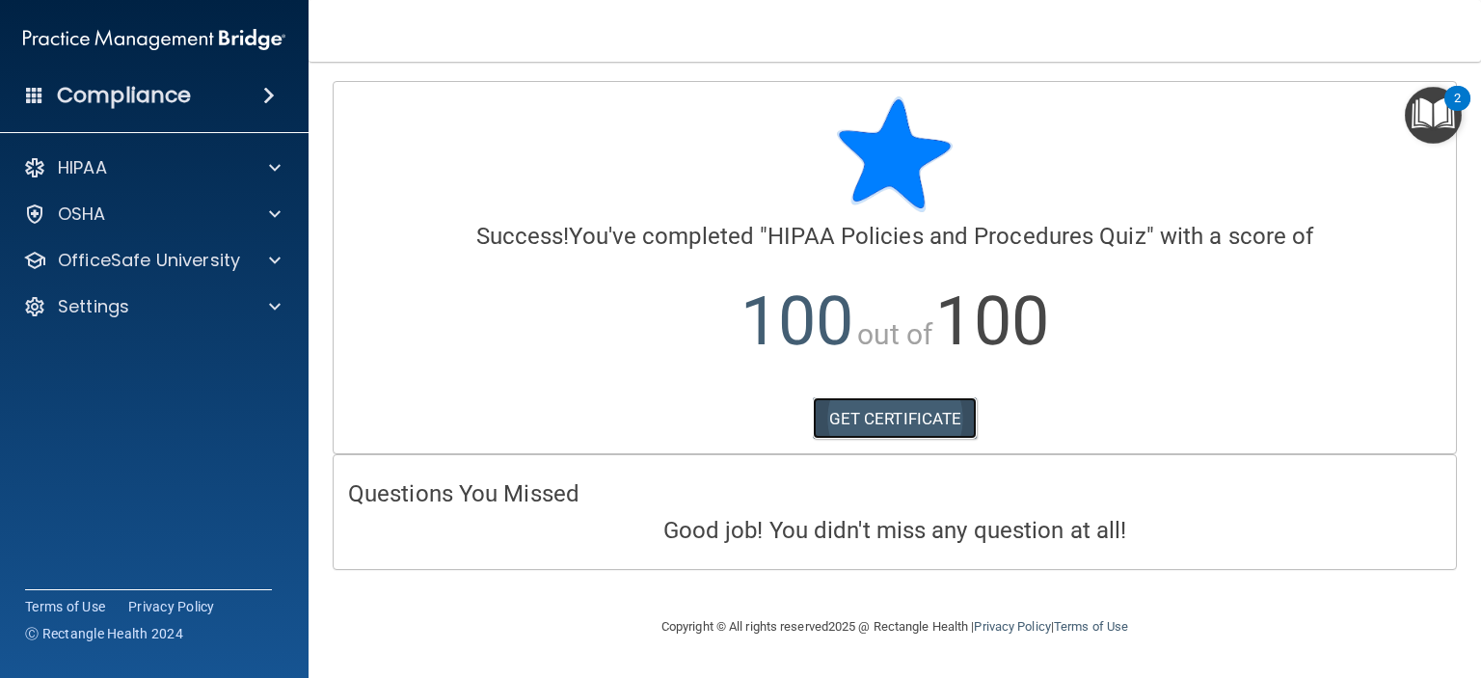
click at [876, 412] on link "GET CERTIFICATE" at bounding box center [895, 418] width 165 height 42
